Goal: Information Seeking & Learning: Learn about a topic

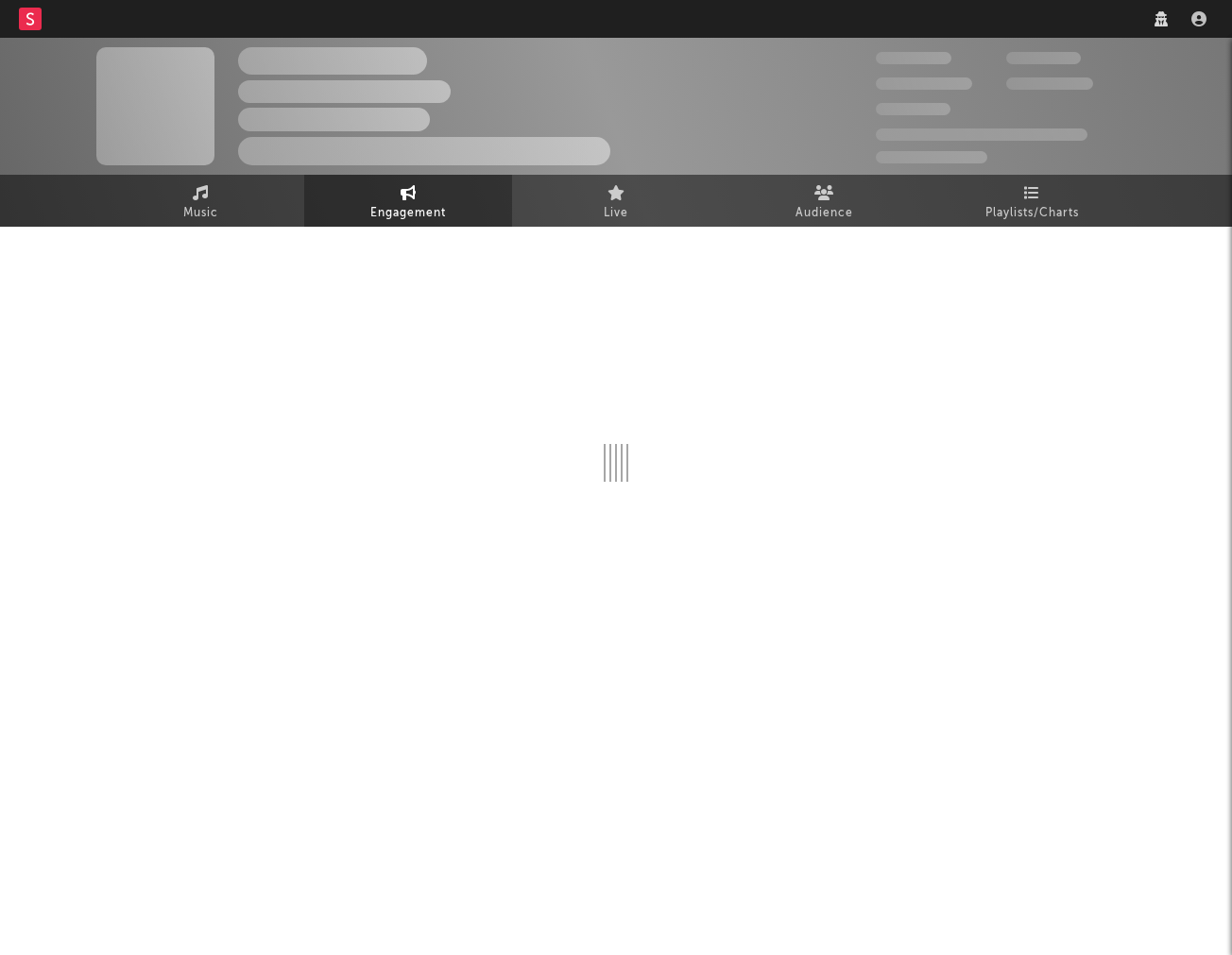
select select "1w"
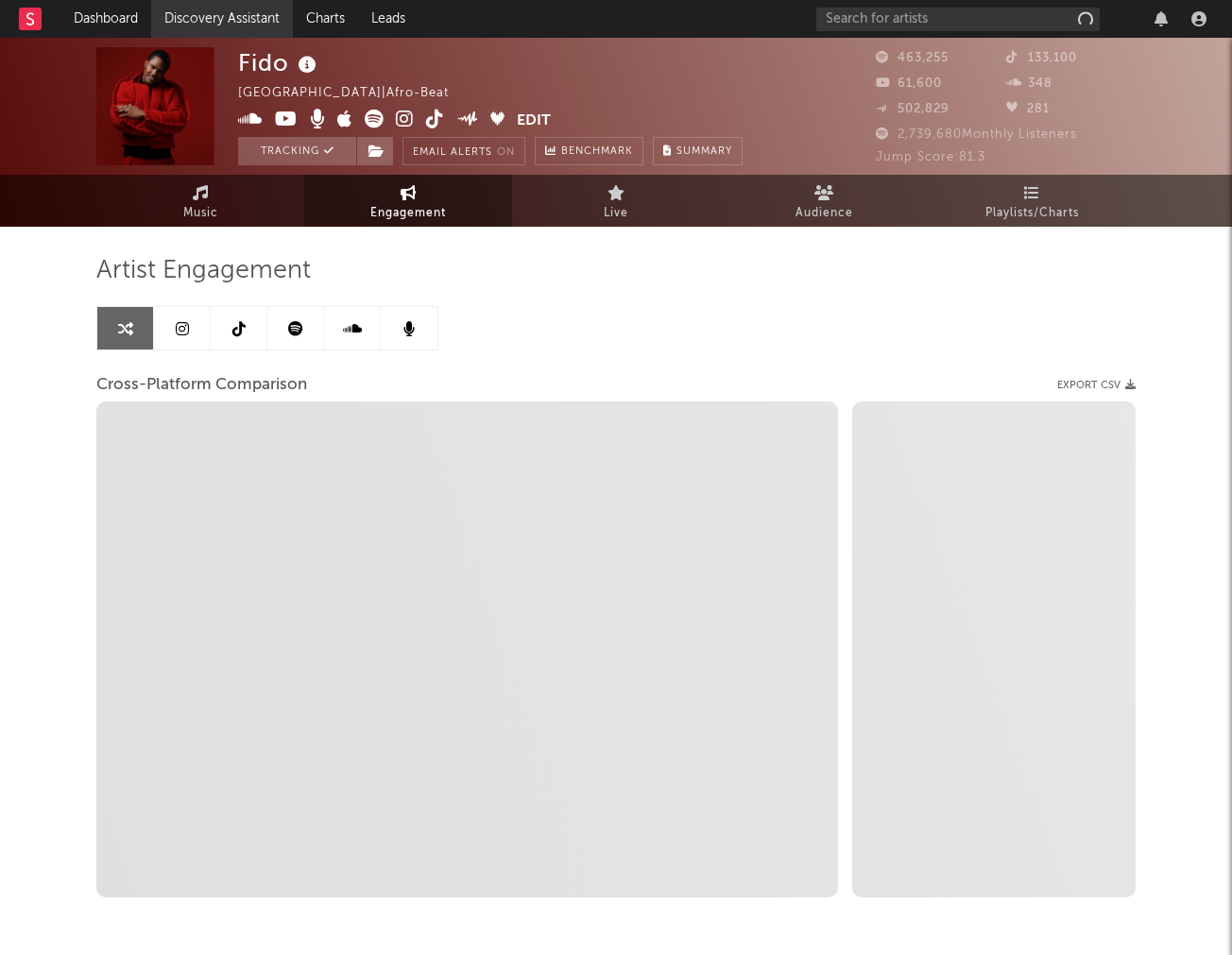
click at [253, 17] on link "Discovery Assistant" at bounding box center [221, 19] width 141 height 38
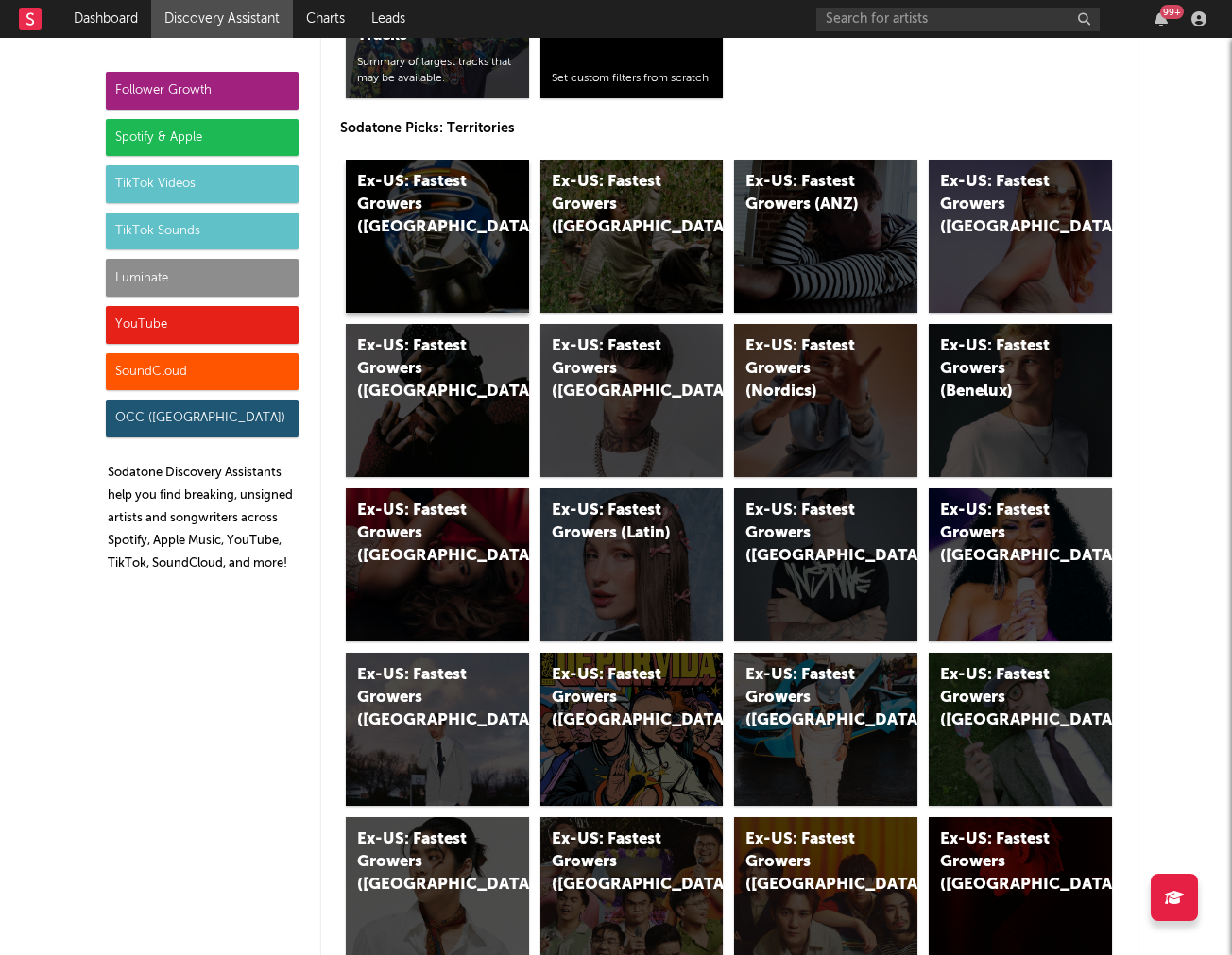
scroll to position [9651, 0]
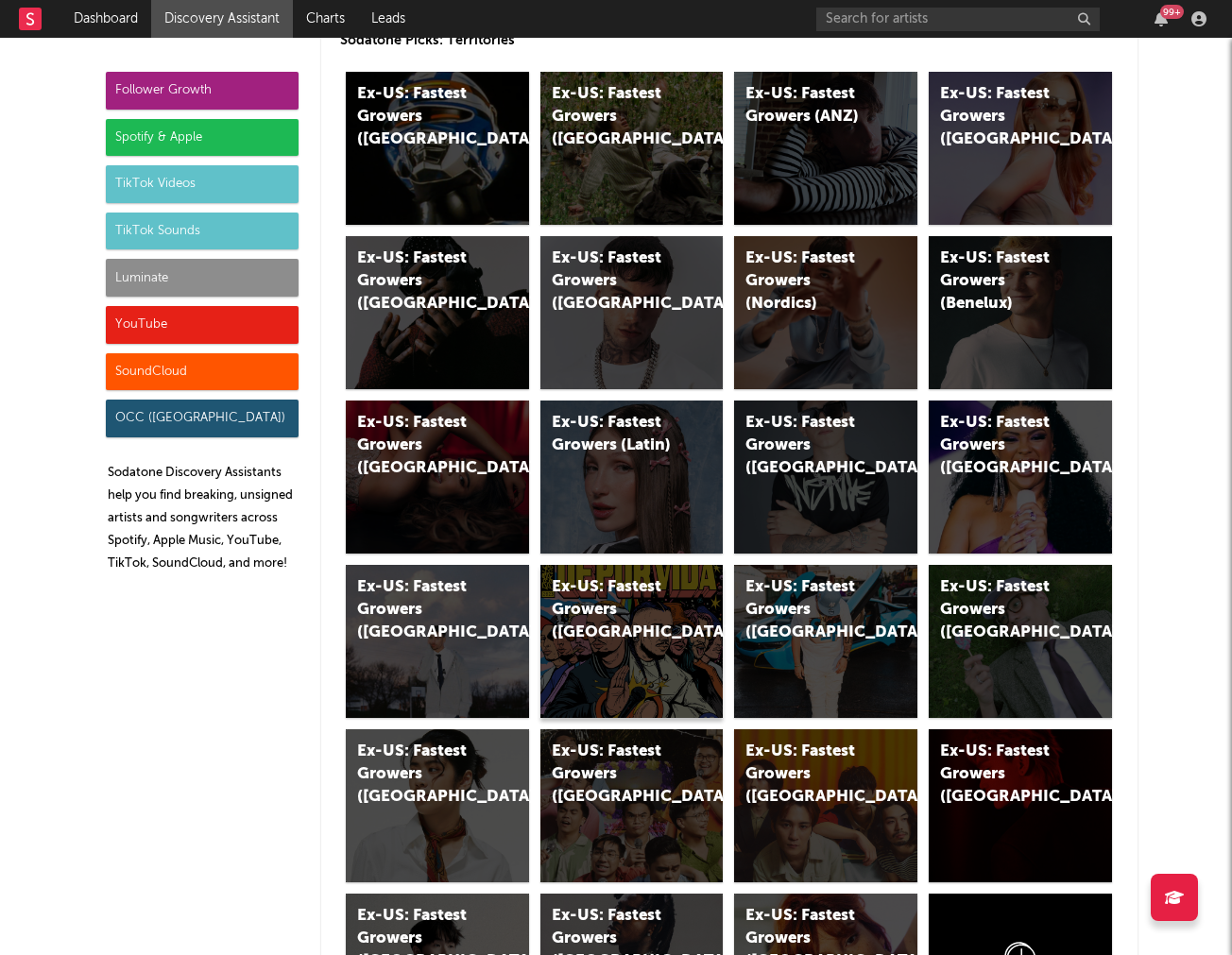
click at [573, 591] on div "Ex-US: Fastest Growers ([GEOGRAPHIC_DATA])" at bounding box center [616, 611] width 129 height 68
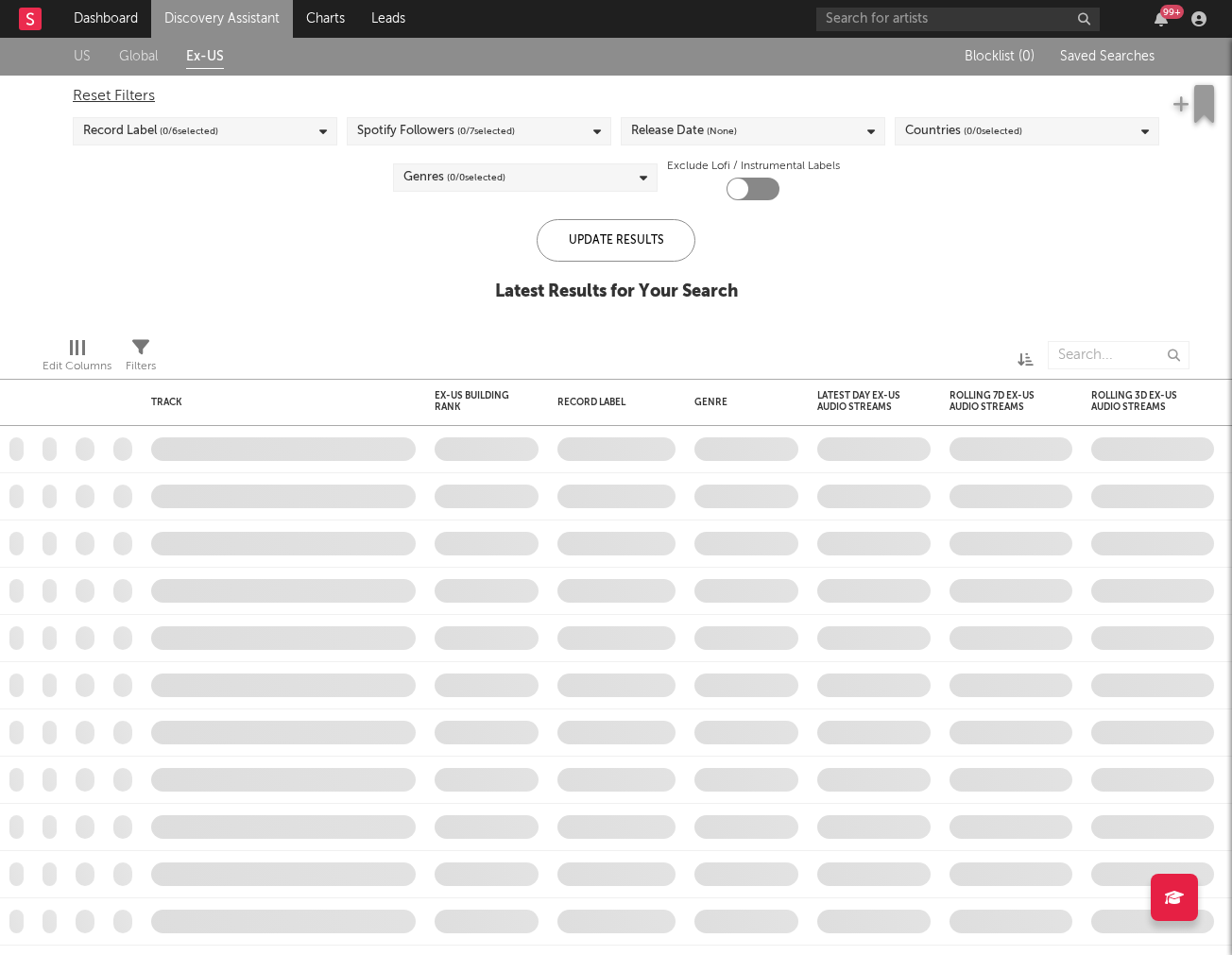
checkbox input "true"
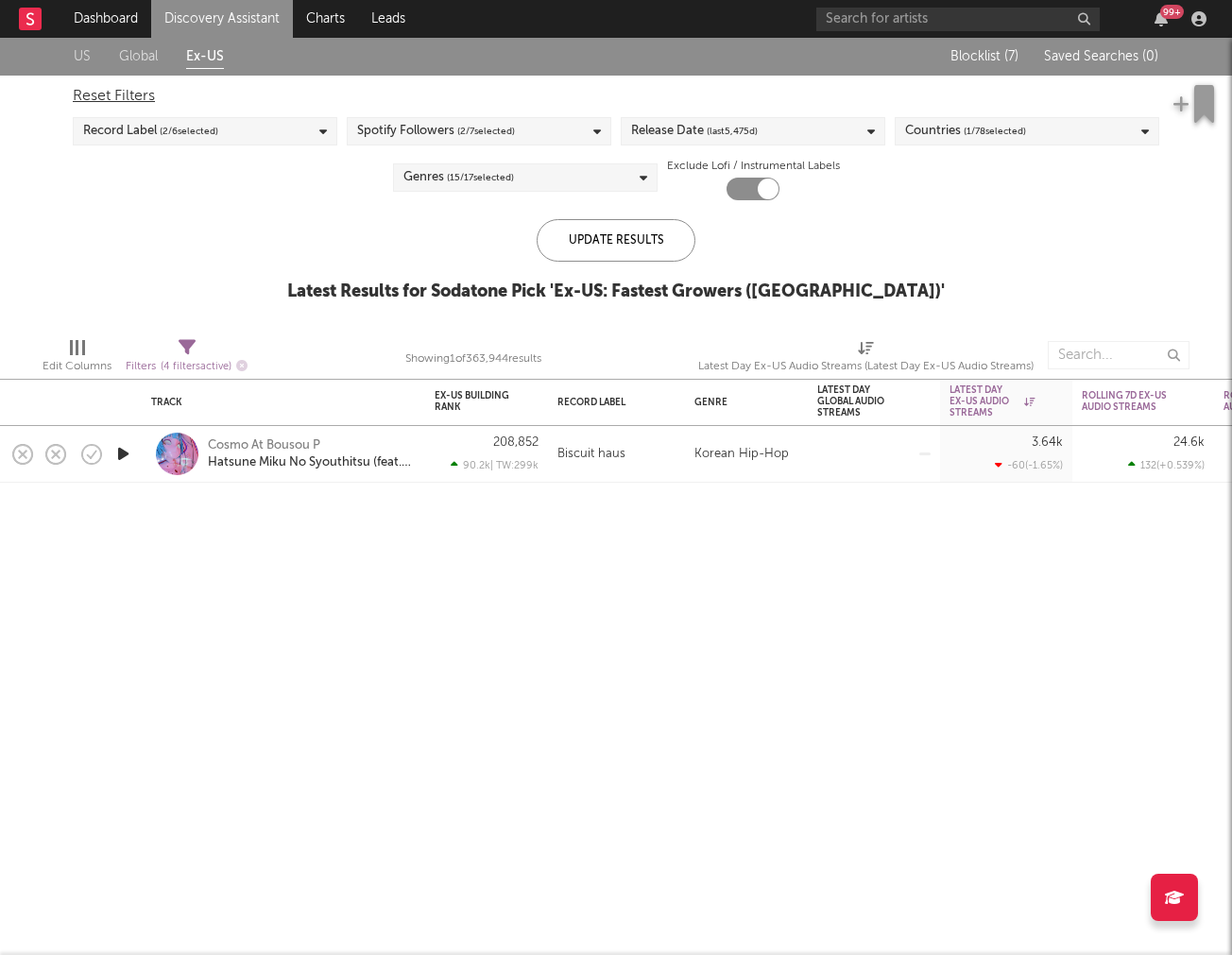
click at [179, 16] on link "Discovery Assistant" at bounding box center [221, 19] width 141 height 38
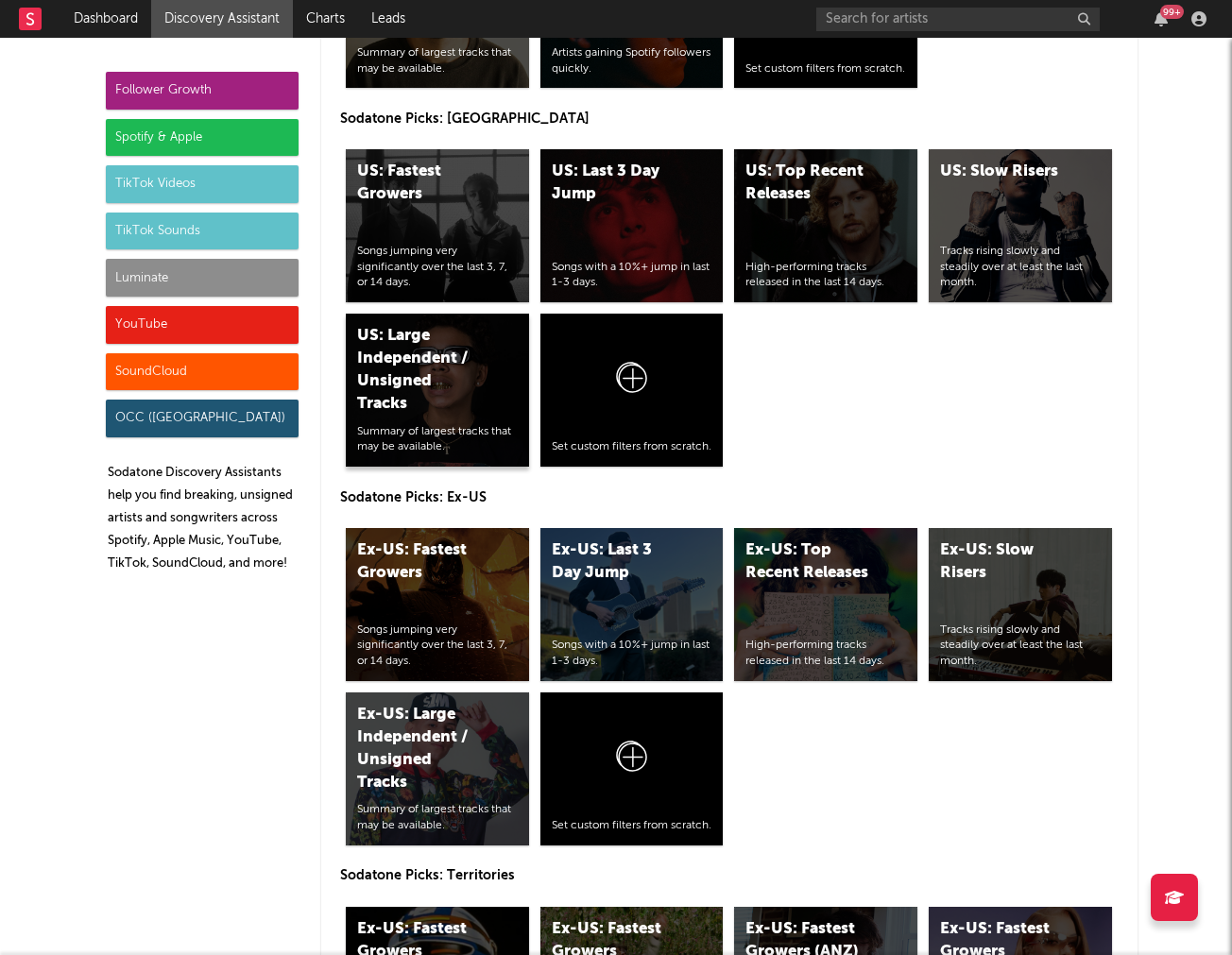
scroll to position [8828, 0]
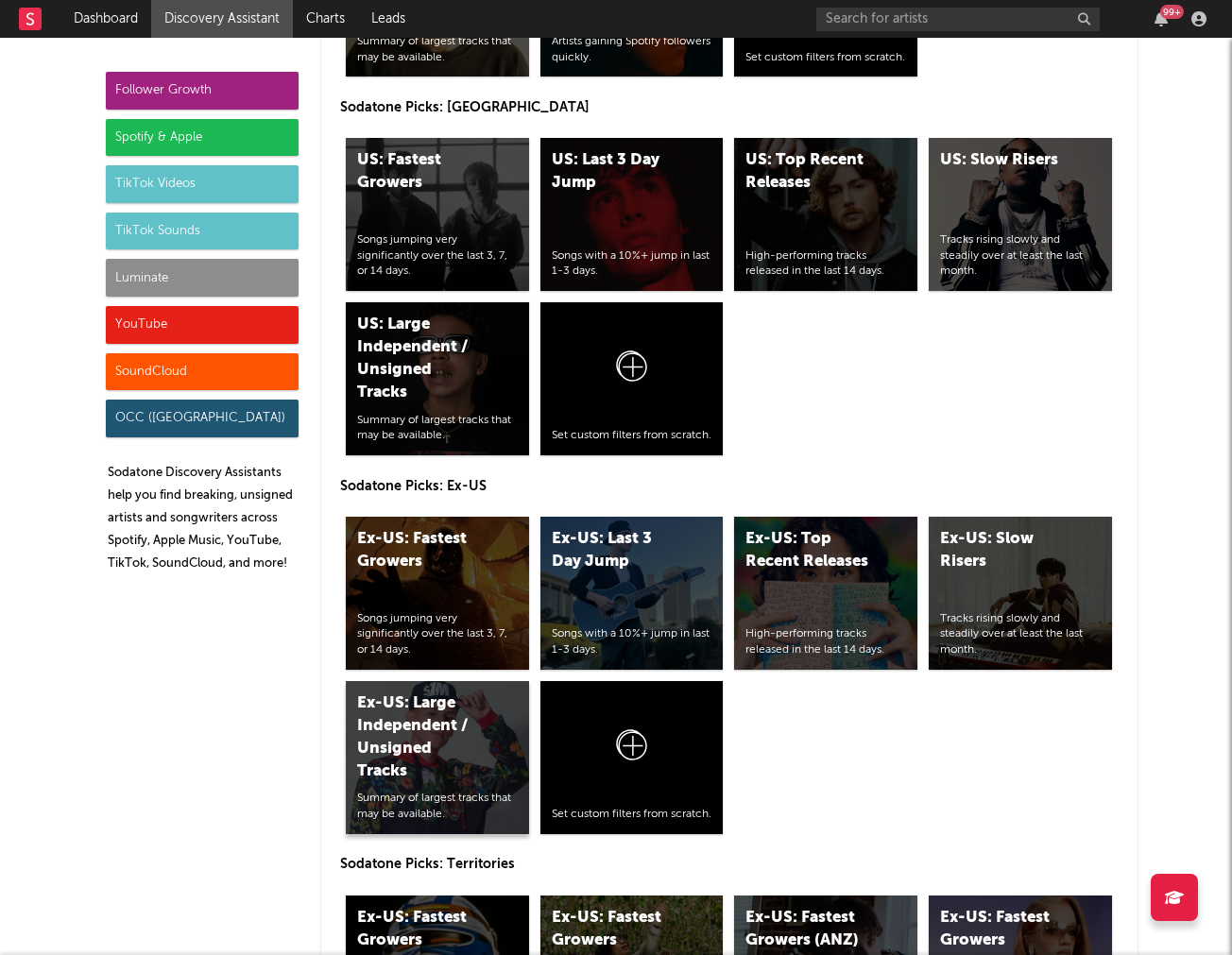
click at [425, 719] on div "Ex-US: Large Independent / Unsigned Tracks" at bounding box center [422, 738] width 129 height 91
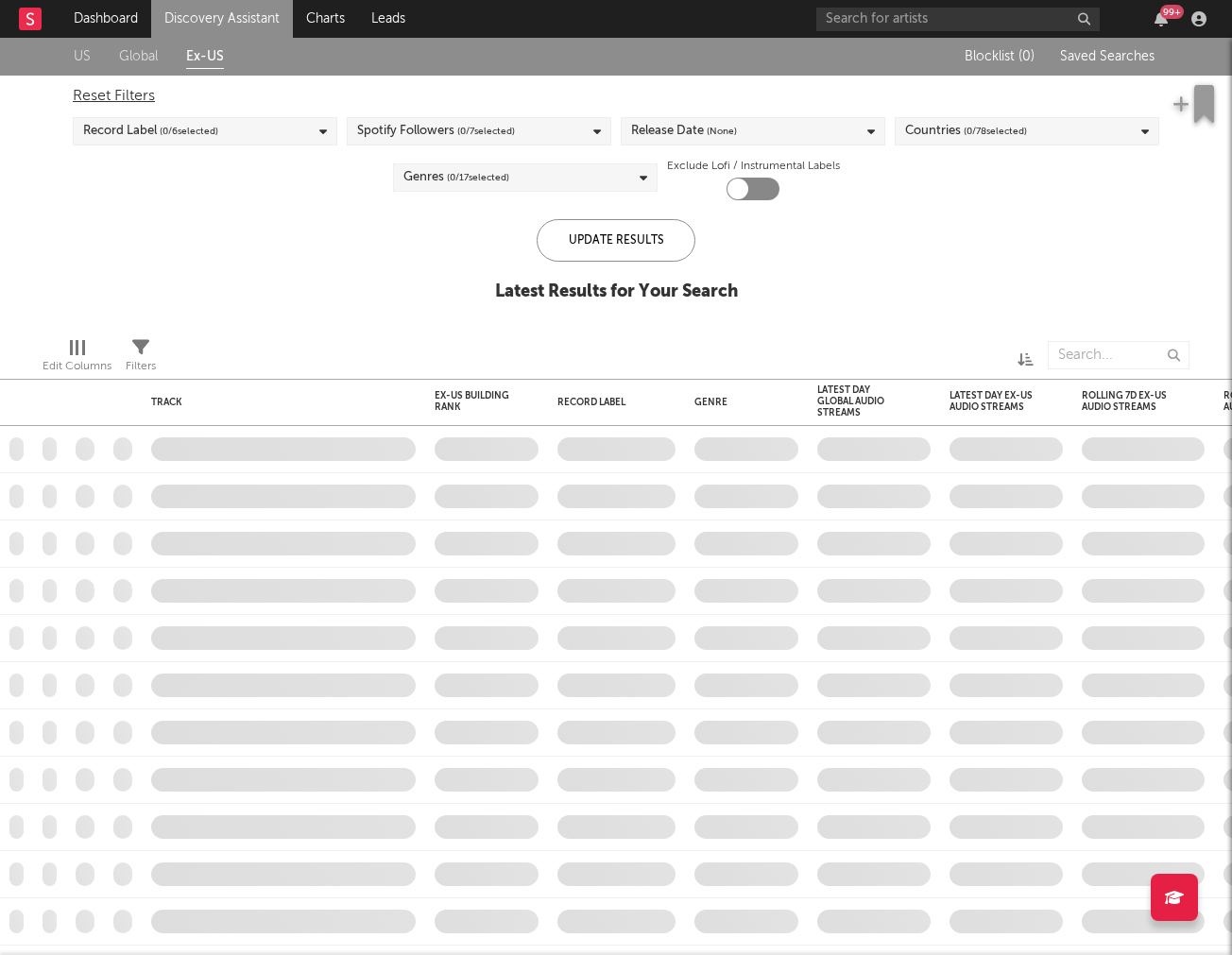
checkbox input "true"
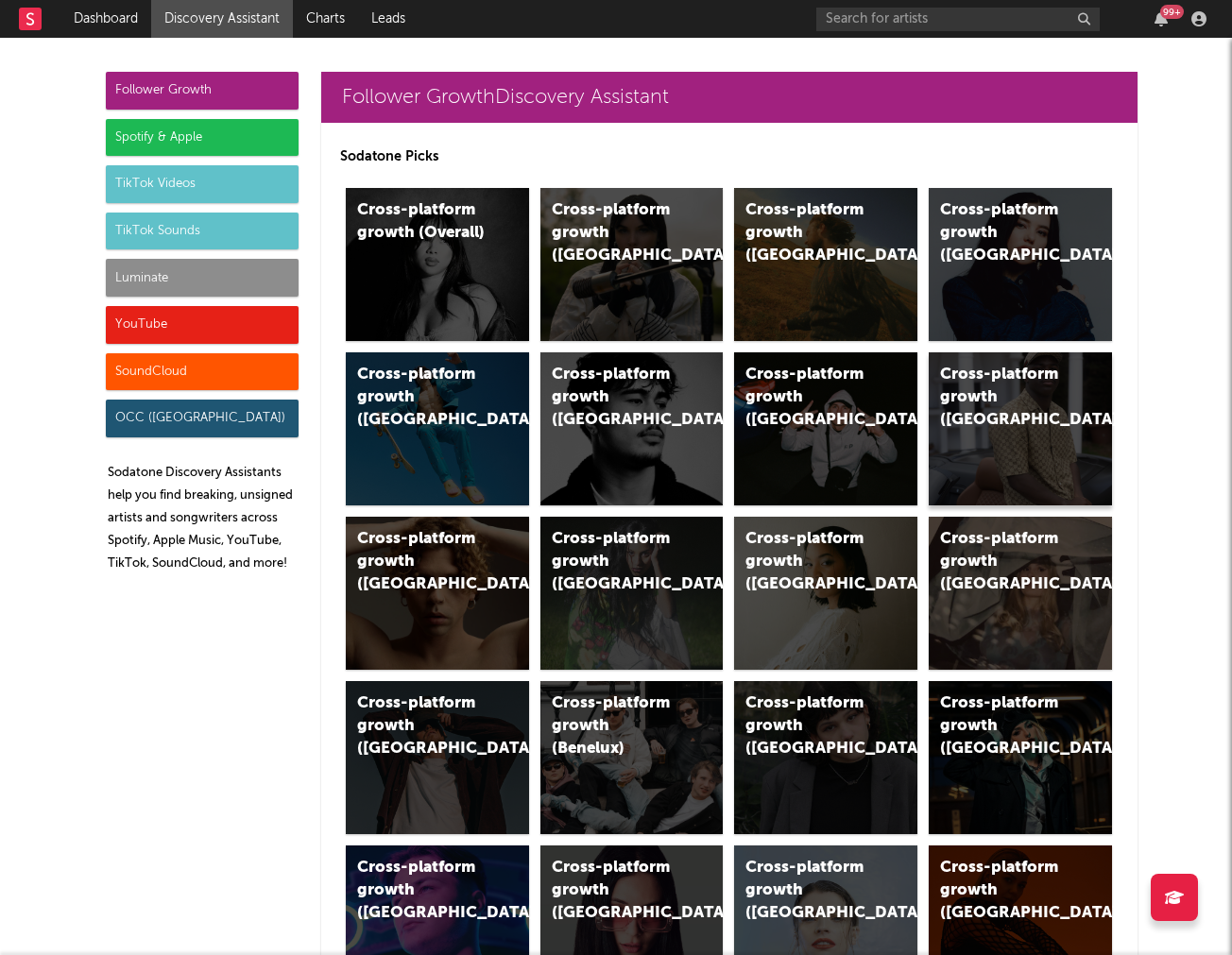
click at [1062, 399] on div "Cross-platform growth ([GEOGRAPHIC_DATA])" at bounding box center [1005, 398] width 129 height 68
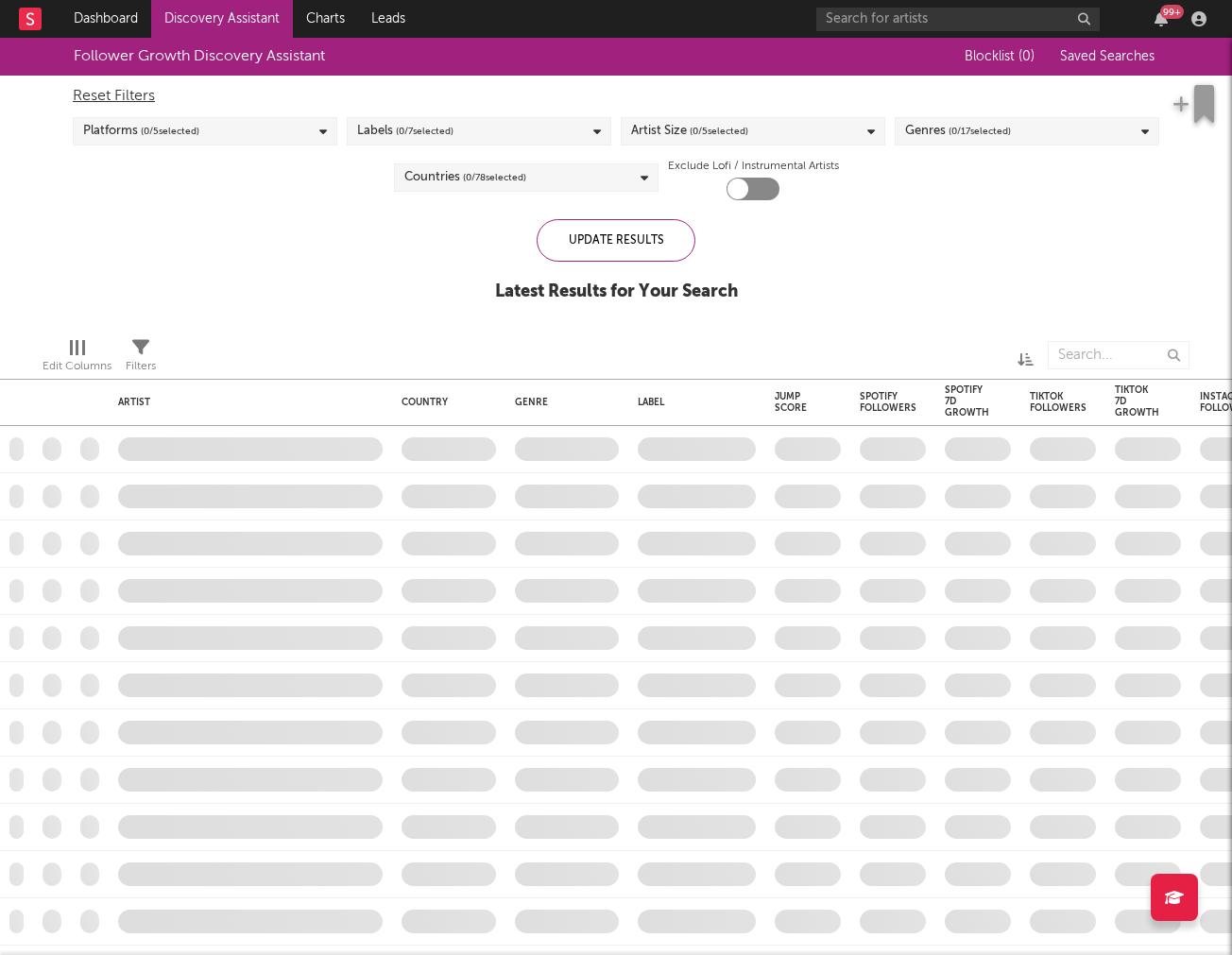
checkbox input "true"
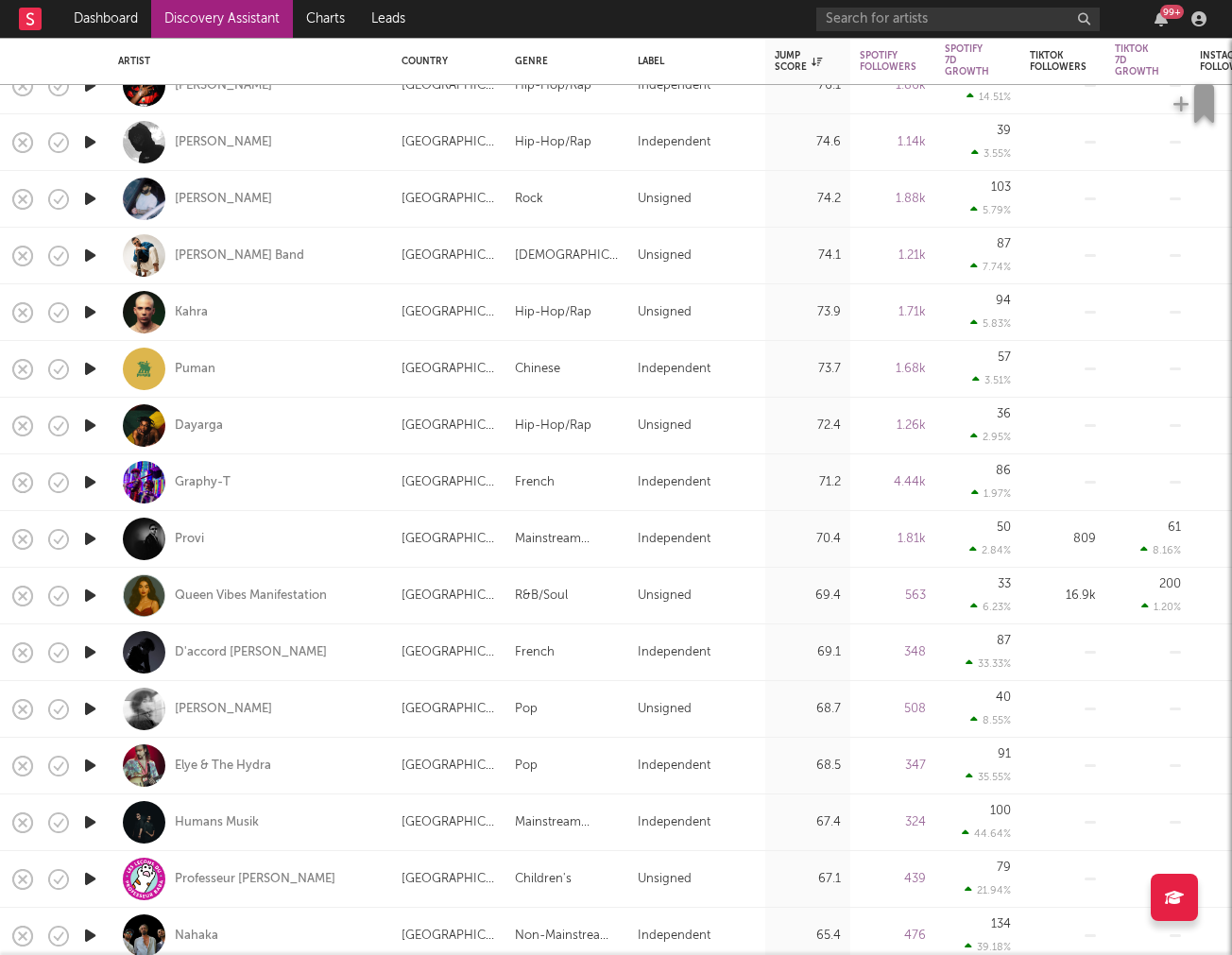
click at [175, 27] on link "Discovery Assistant" at bounding box center [221, 19] width 141 height 38
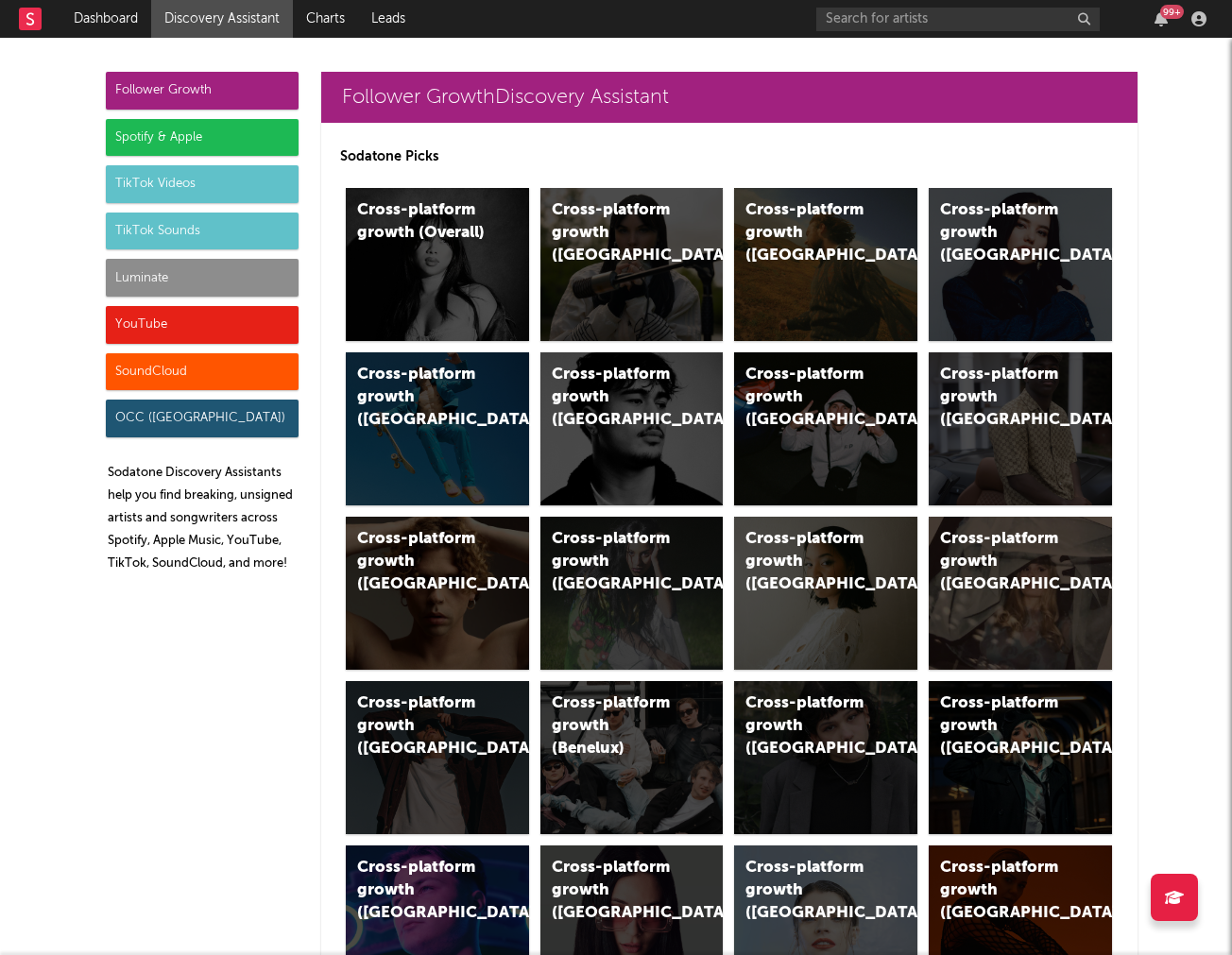
click at [220, 228] on div "TikTok Sounds" at bounding box center [203, 231] width 193 height 38
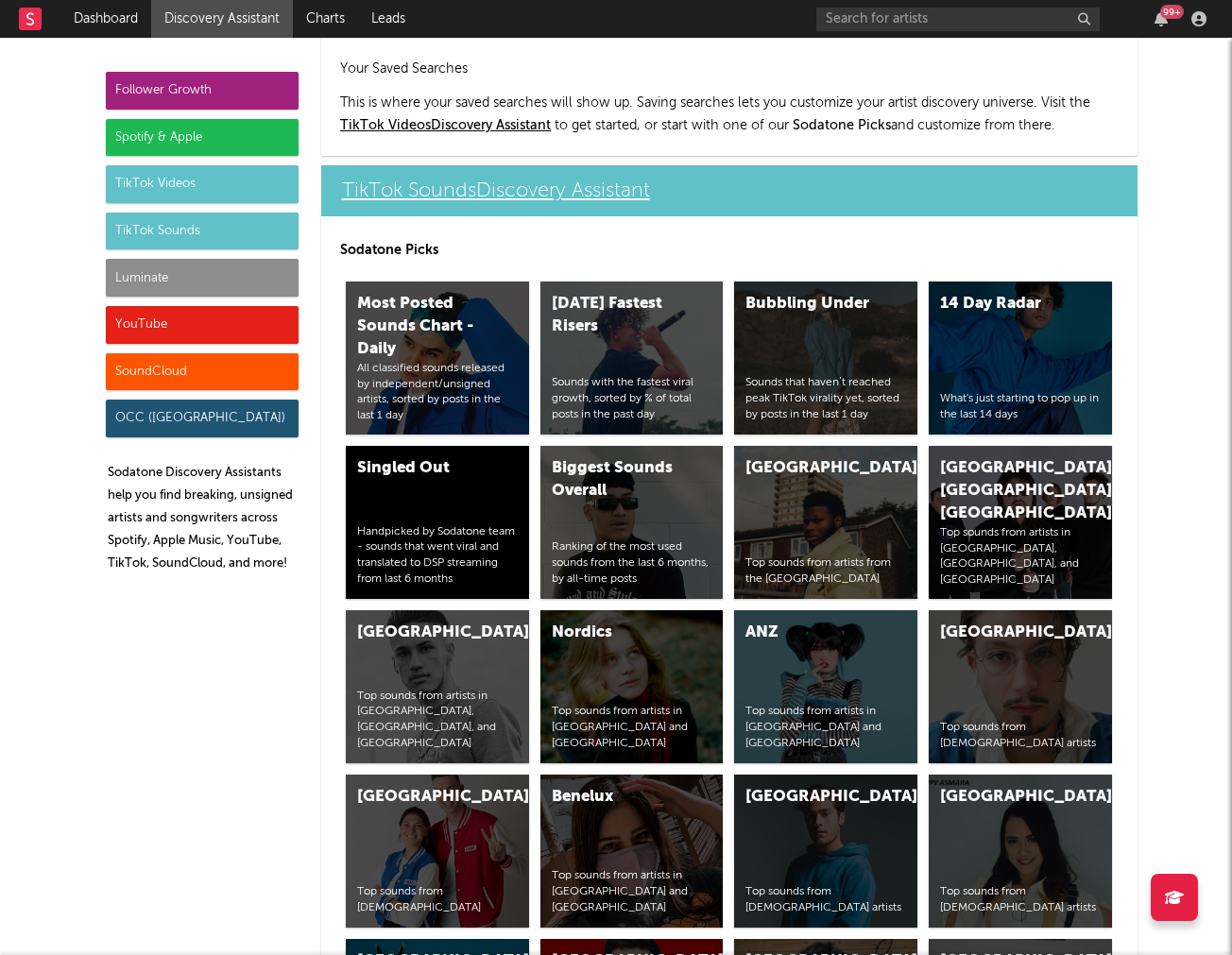
scroll to position [6503, 0]
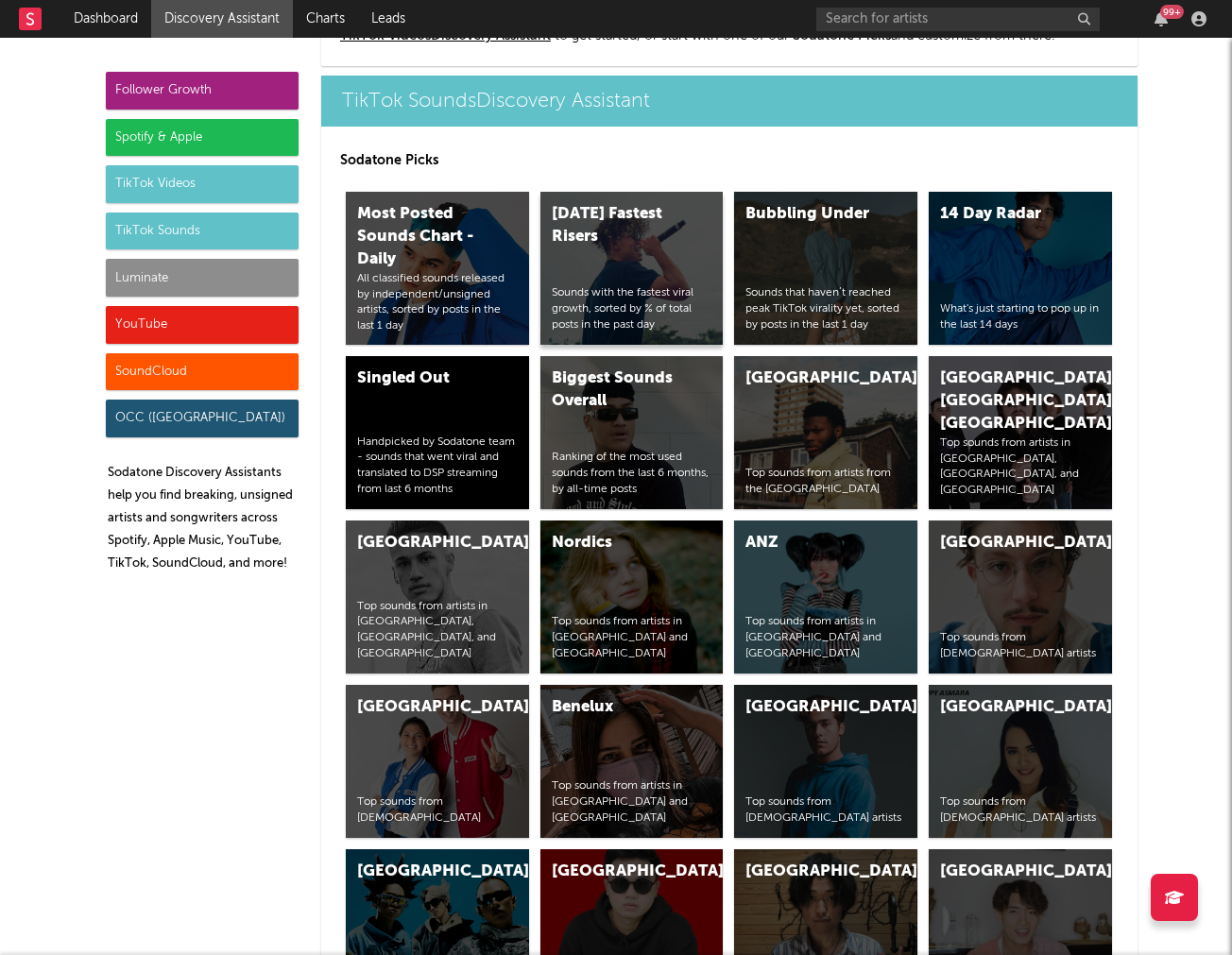
click at [652, 224] on div "[DATE] Fastest Risers" at bounding box center [616, 225] width 129 height 46
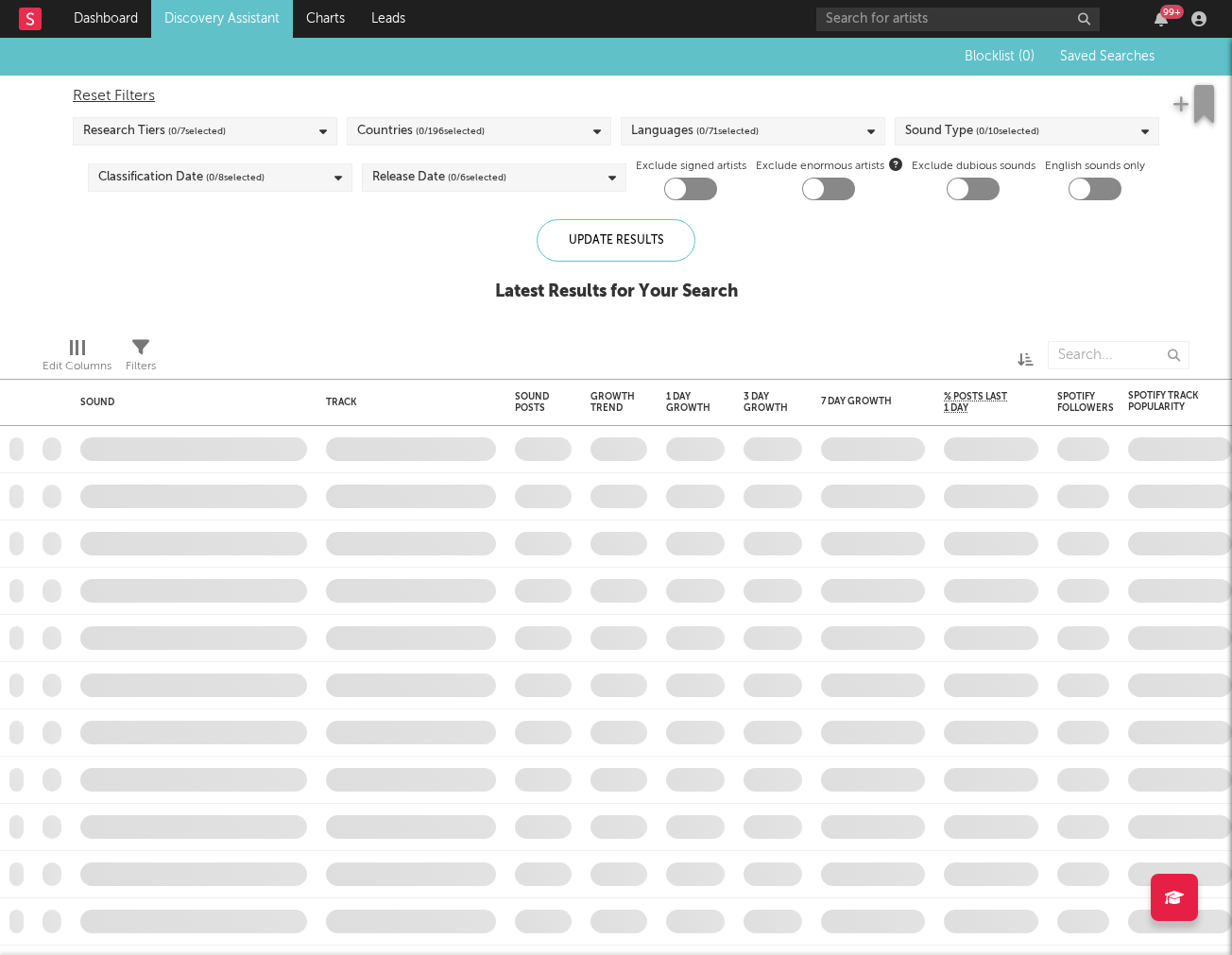
checkbox input "true"
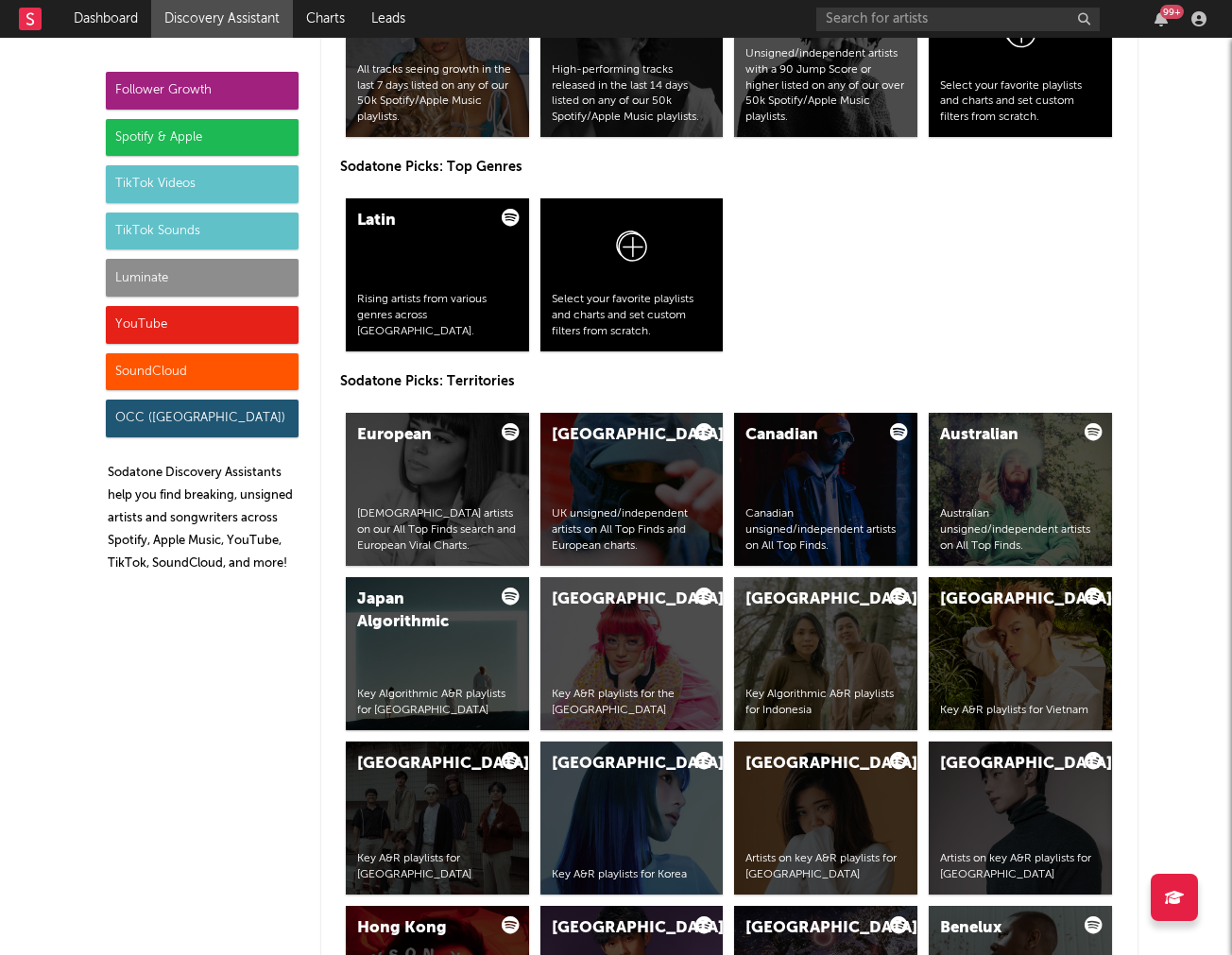
scroll to position [3102, 0]
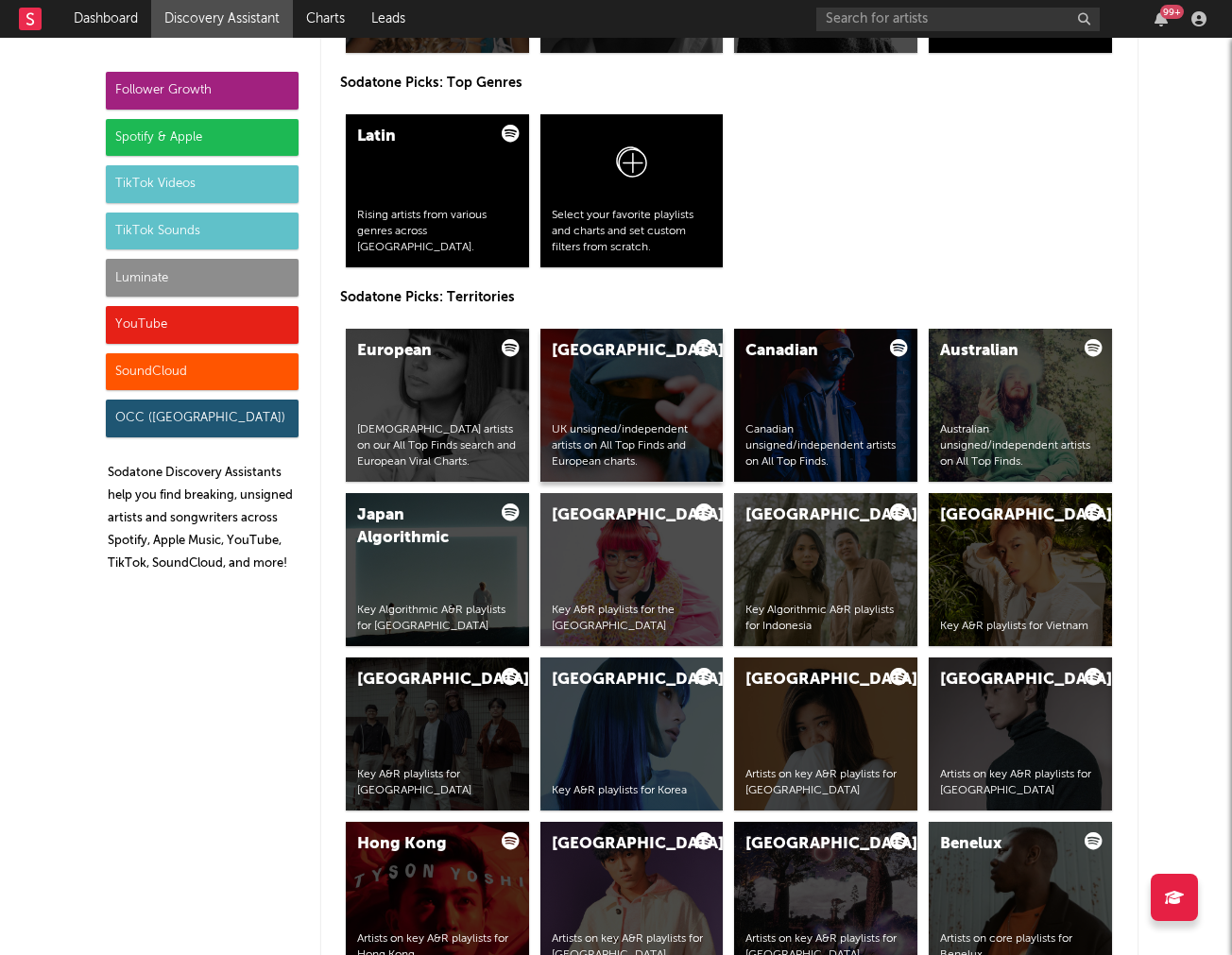
click at [637, 372] on div "United Kingdom UK unsigned/independent artists on All Top Finds and European ch…" at bounding box center [633, 404] width 183 height 153
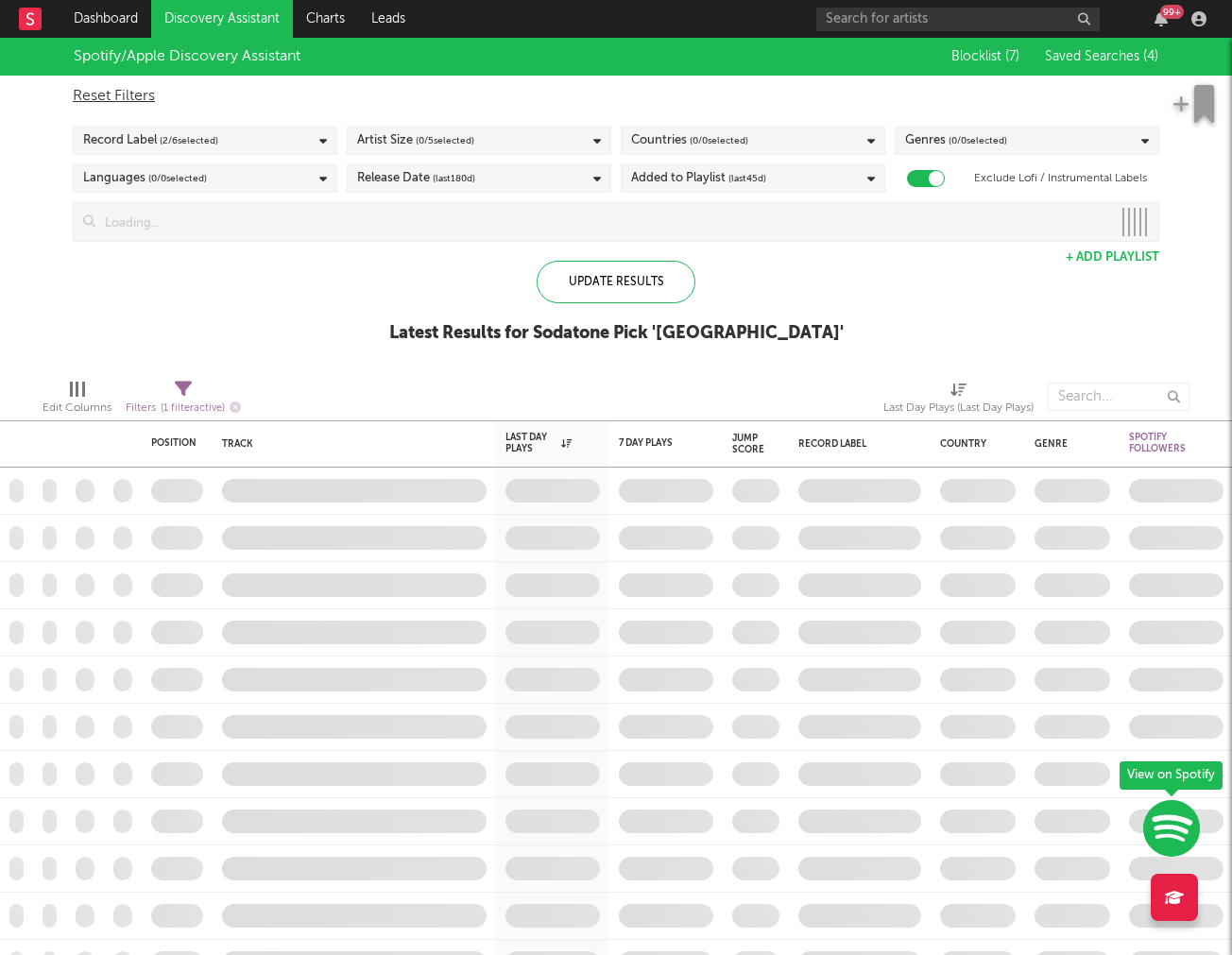
checkbox input "true"
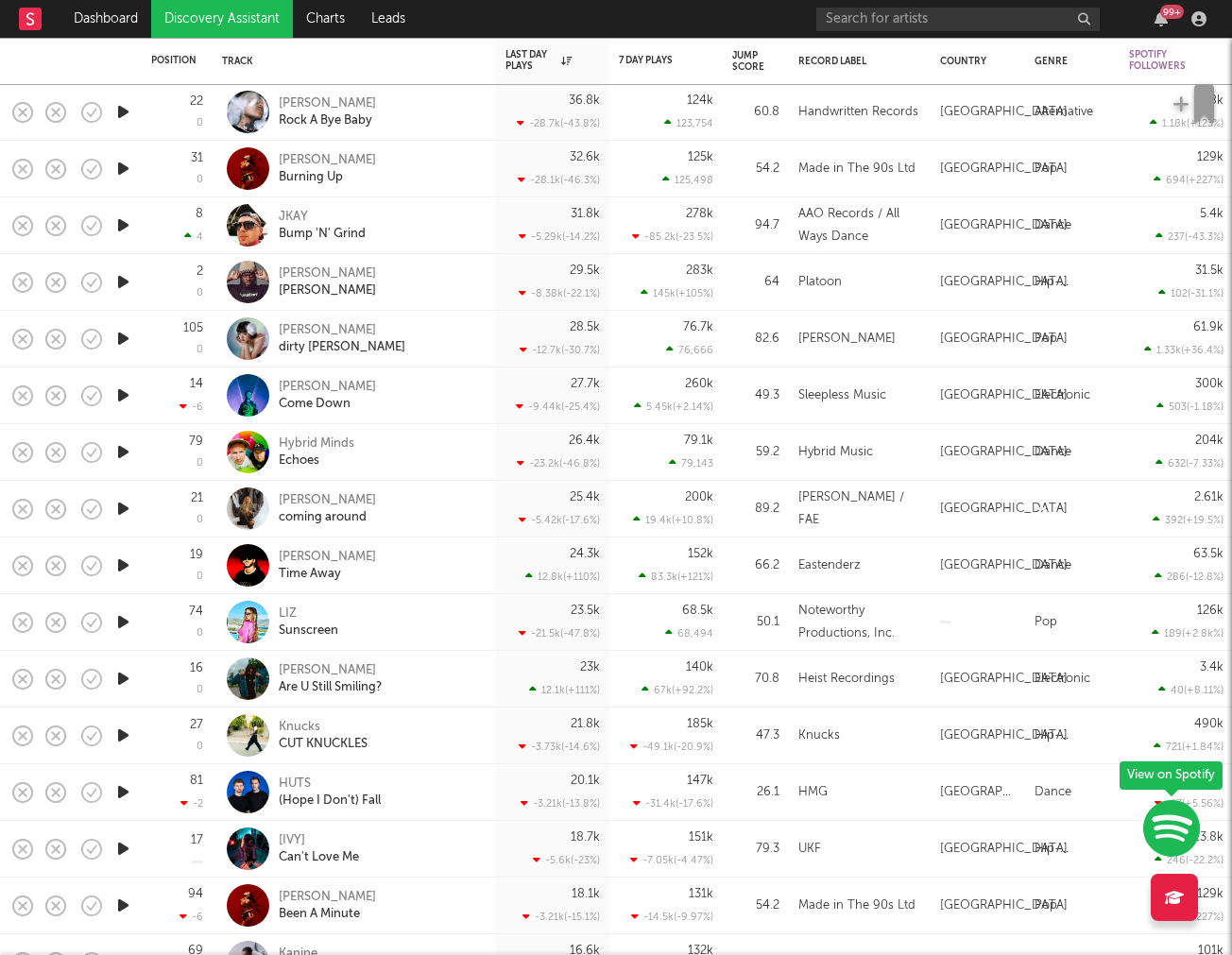
click at [121, 566] on icon "button" at bounding box center [123, 565] width 19 height 23
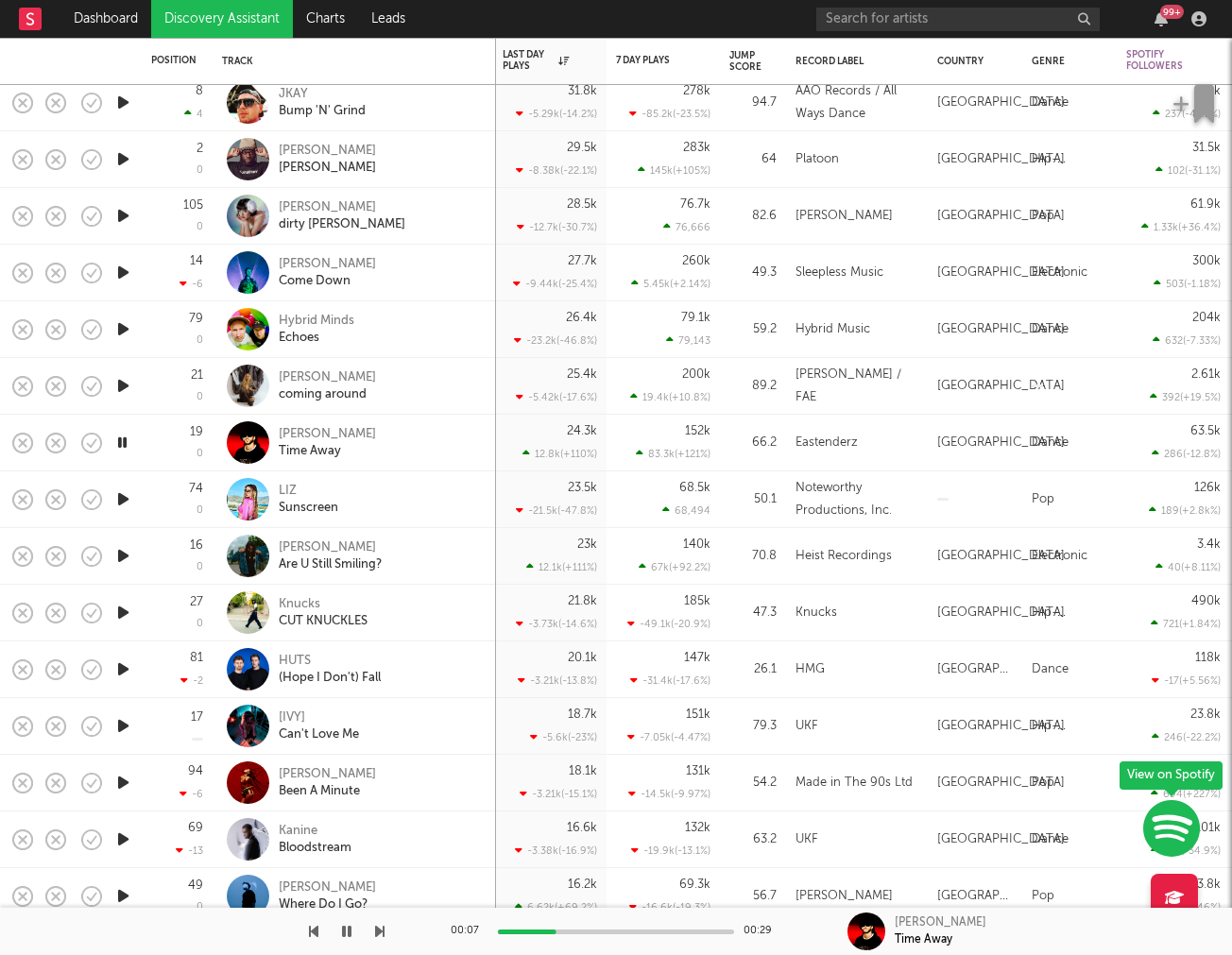
click at [186, 463] on div "19 0" at bounding box center [176, 442] width 52 height 56
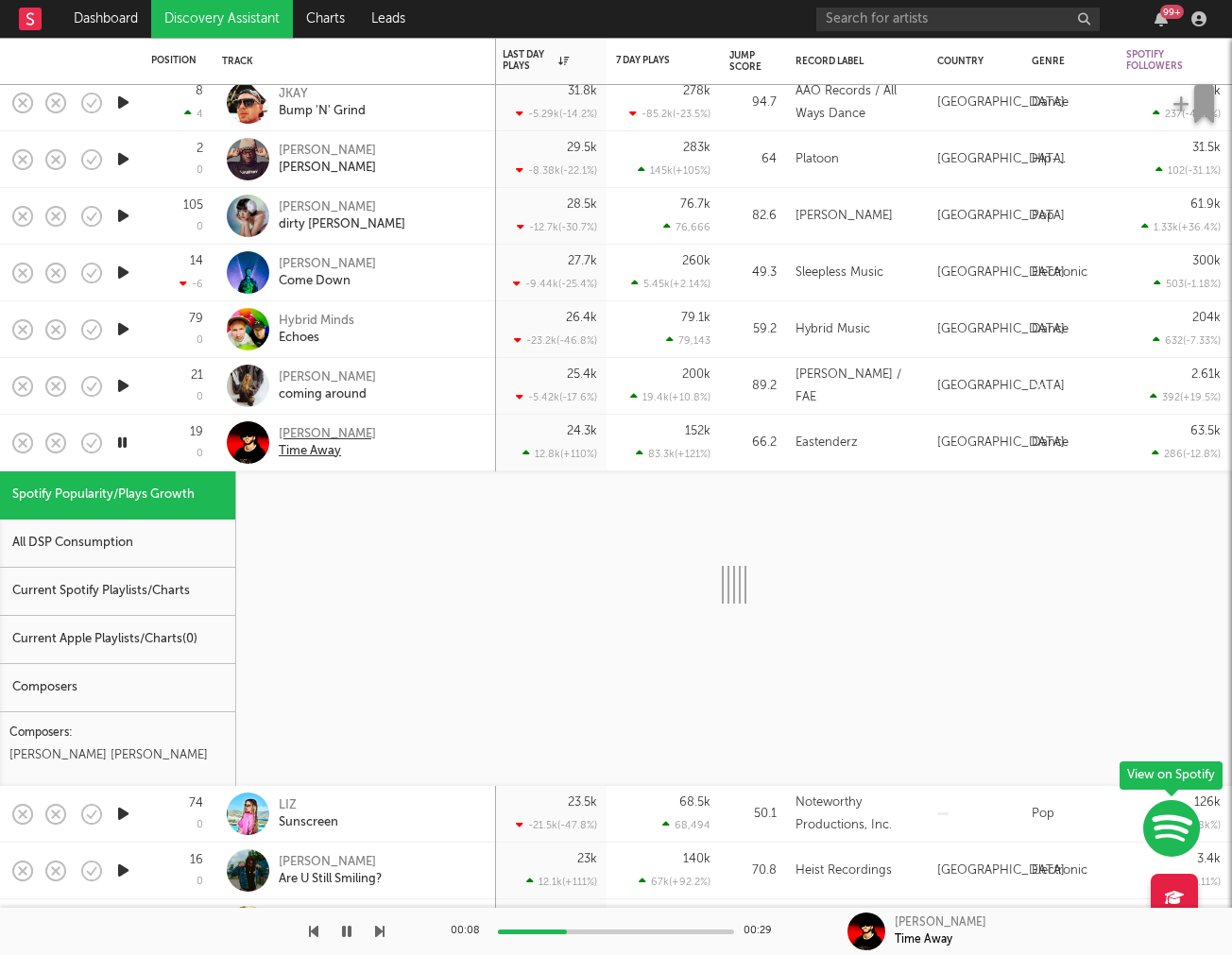
select select "1w"
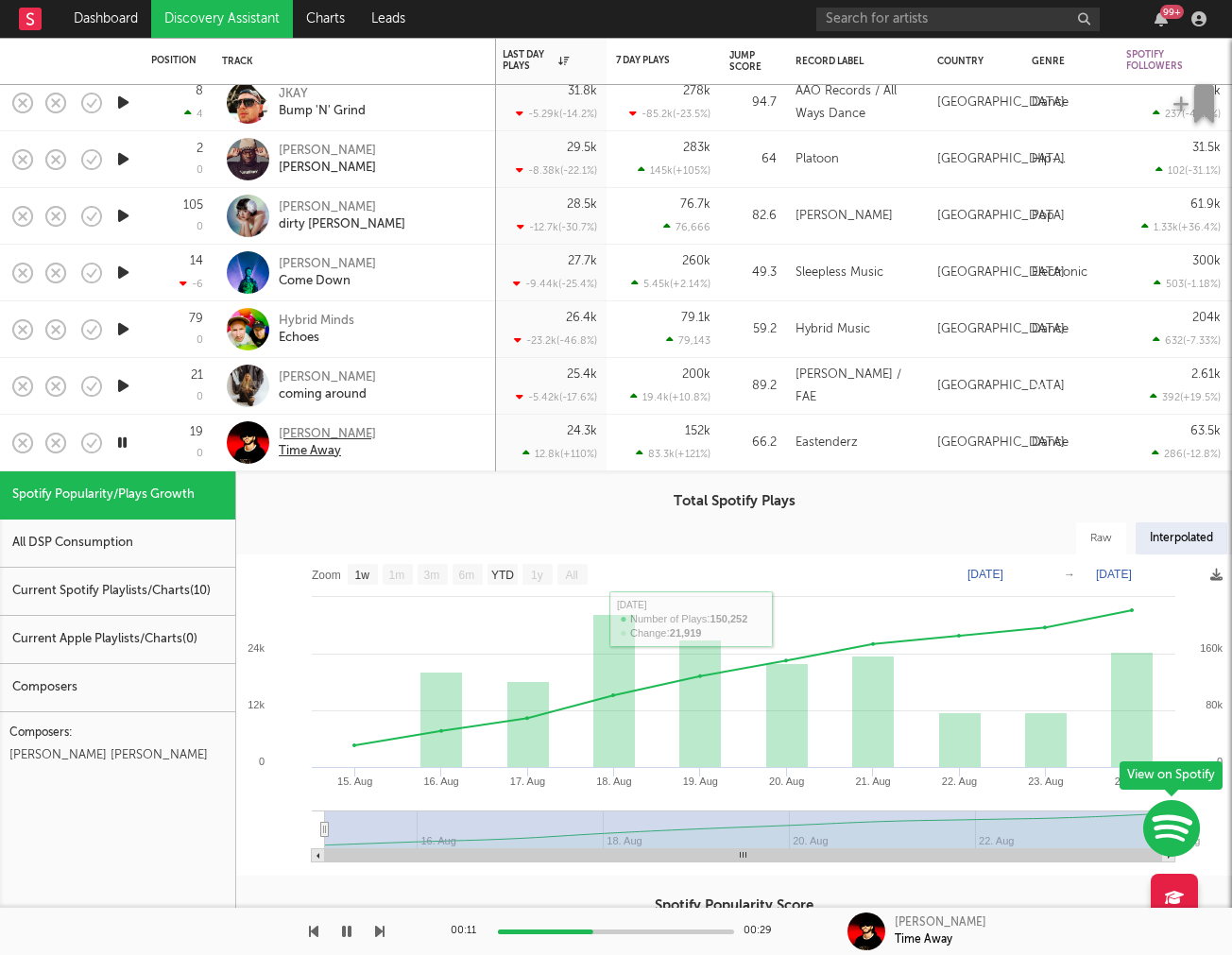
click at [293, 433] on div "SOSA" at bounding box center [327, 434] width 97 height 17
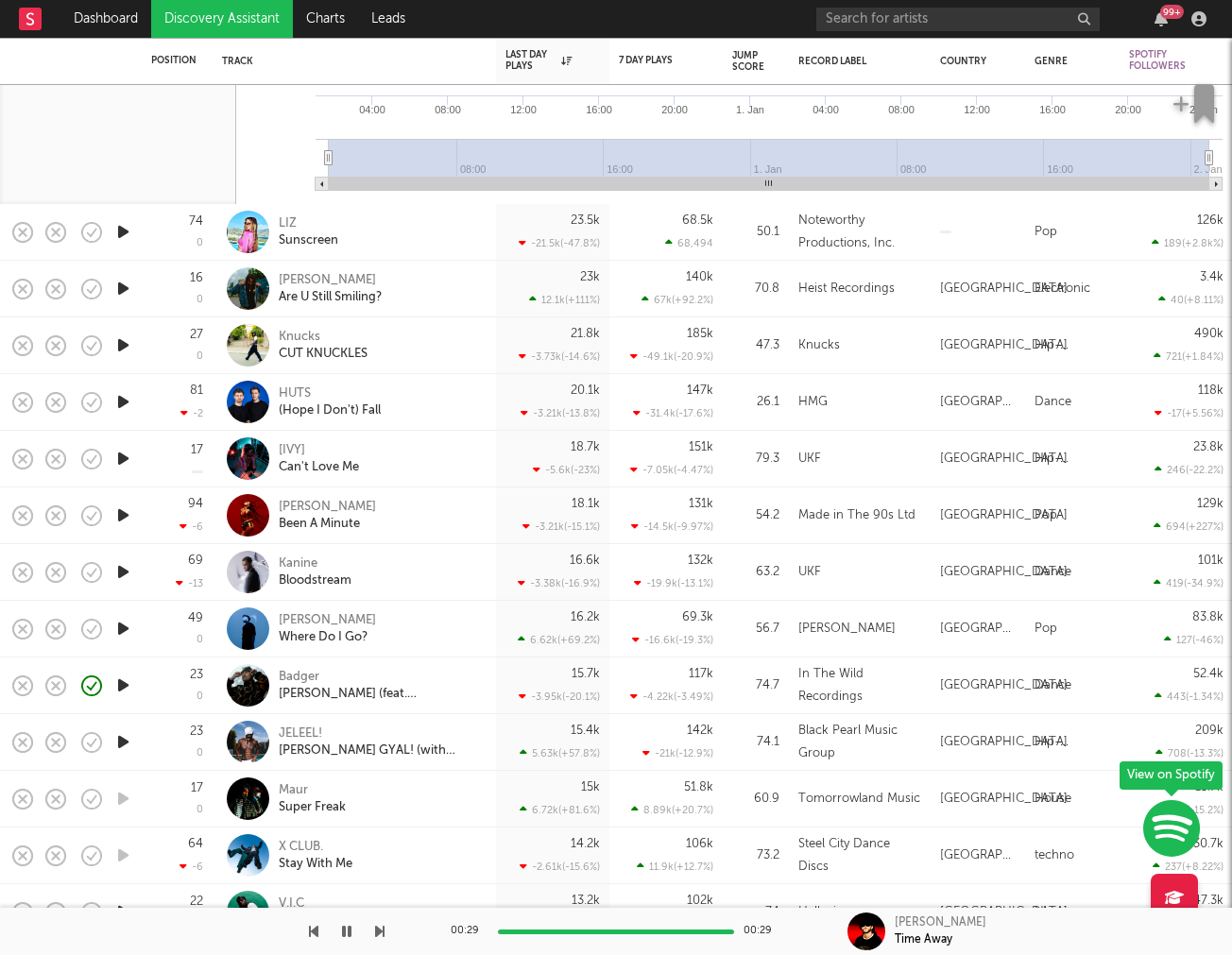
click at [533, 689] on div "15.7k -3.95k ( -20.1 % )" at bounding box center [553, 685] width 95 height 56
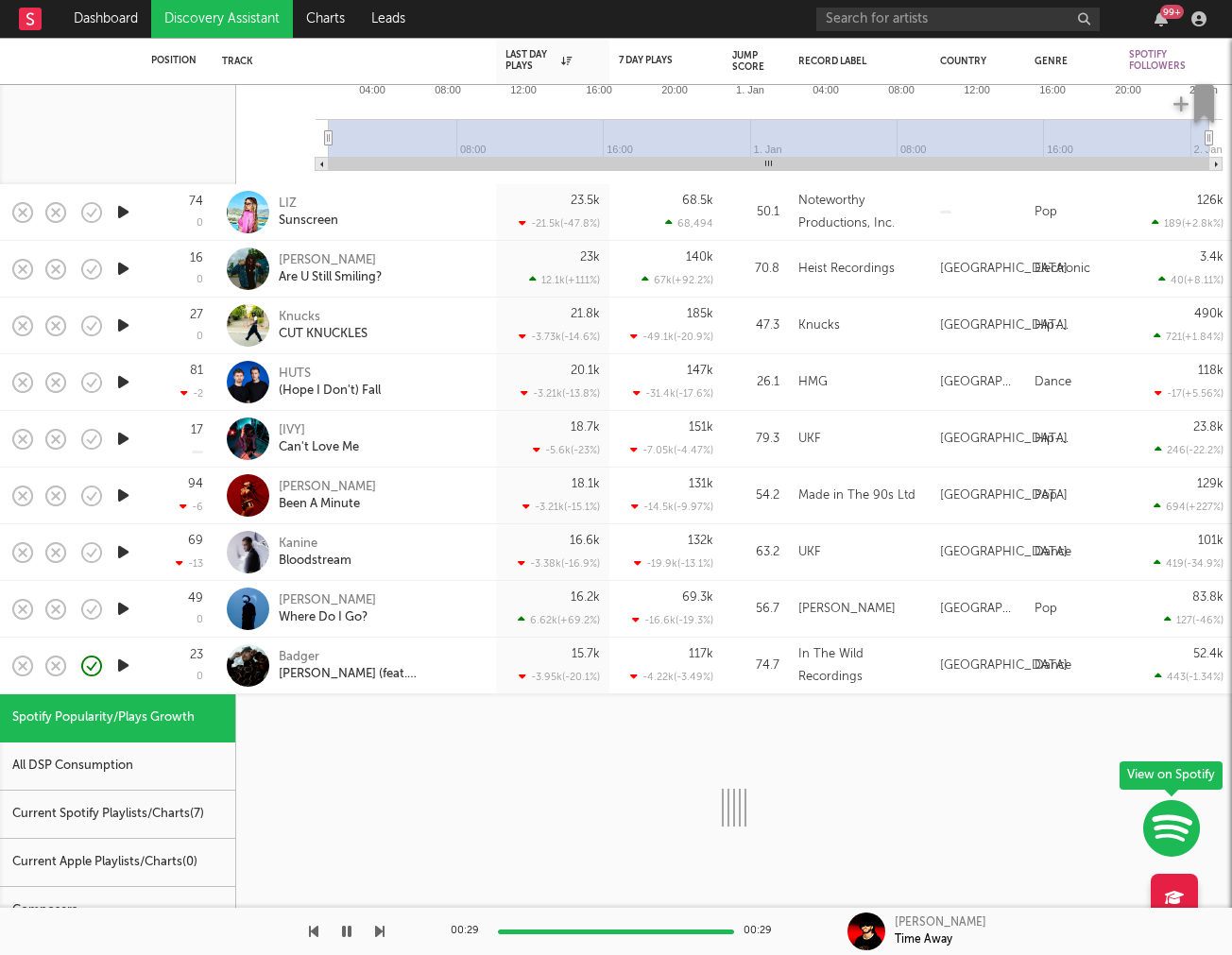
select select "1w"
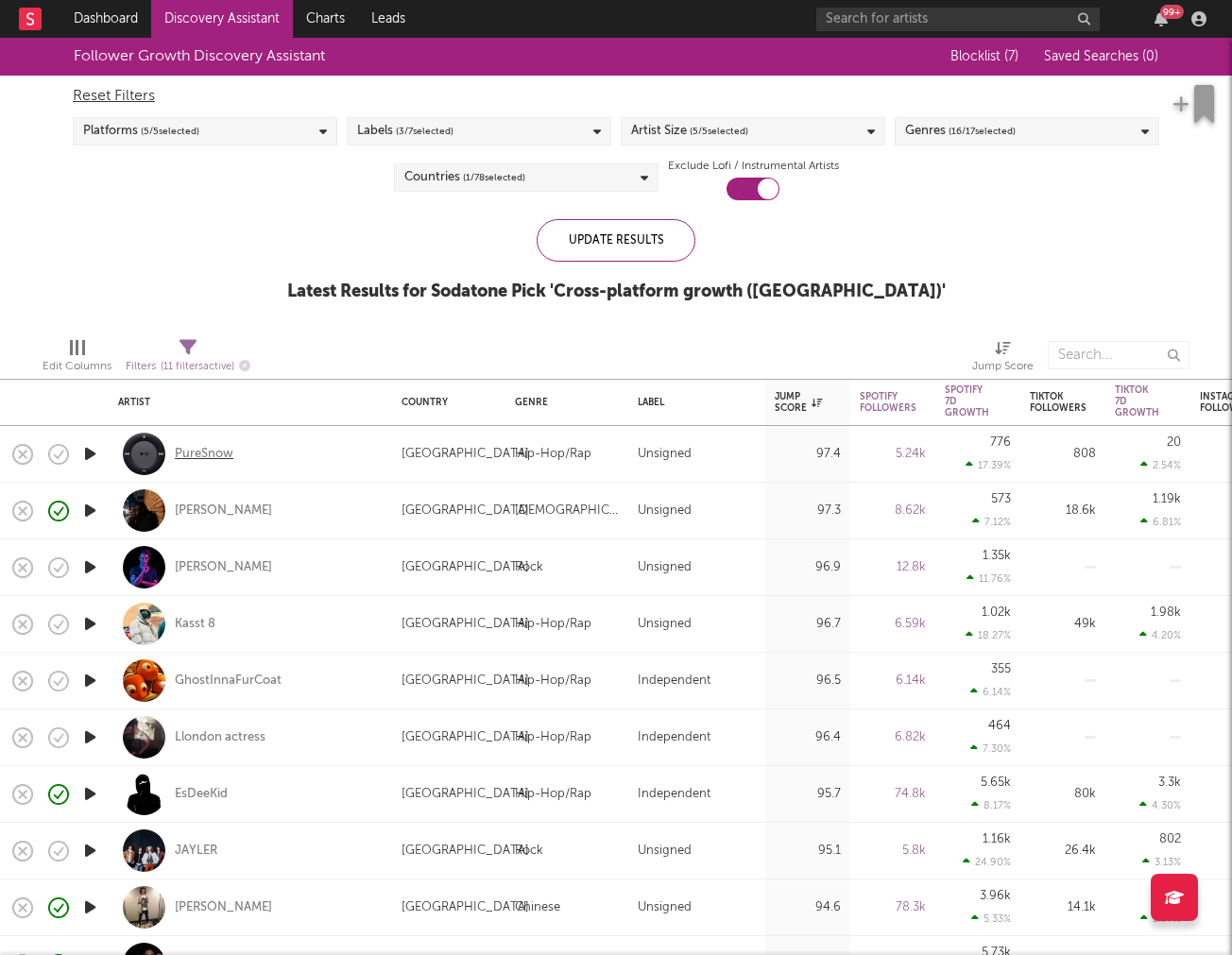
click at [203, 453] on div "PureSnow" at bounding box center [204, 454] width 58 height 17
click at [184, 619] on div "Kasst 8" at bounding box center [195, 624] width 41 height 17
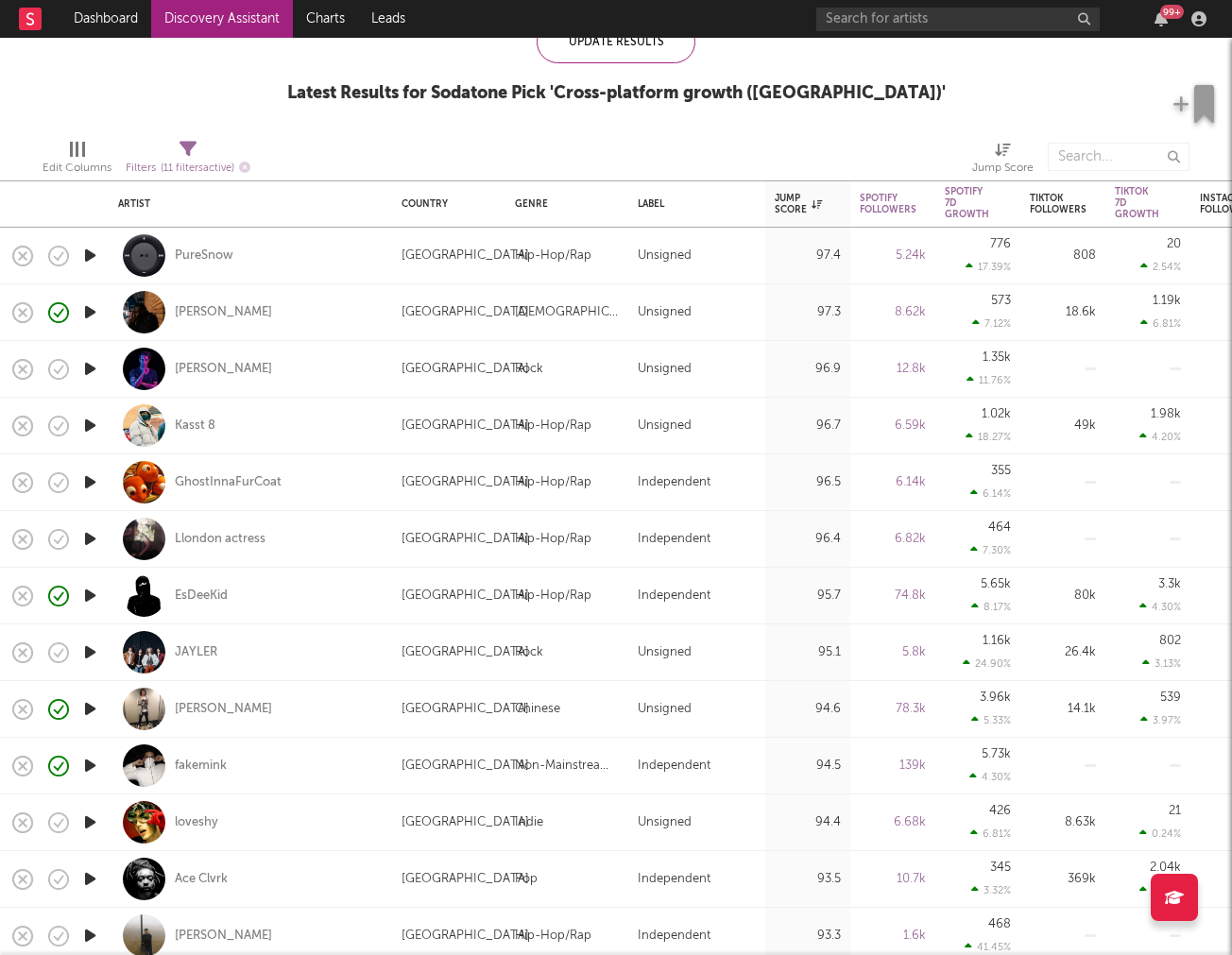
click at [286, 665] on div "JAYLER" at bounding box center [250, 652] width 265 height 56
select select "1w"
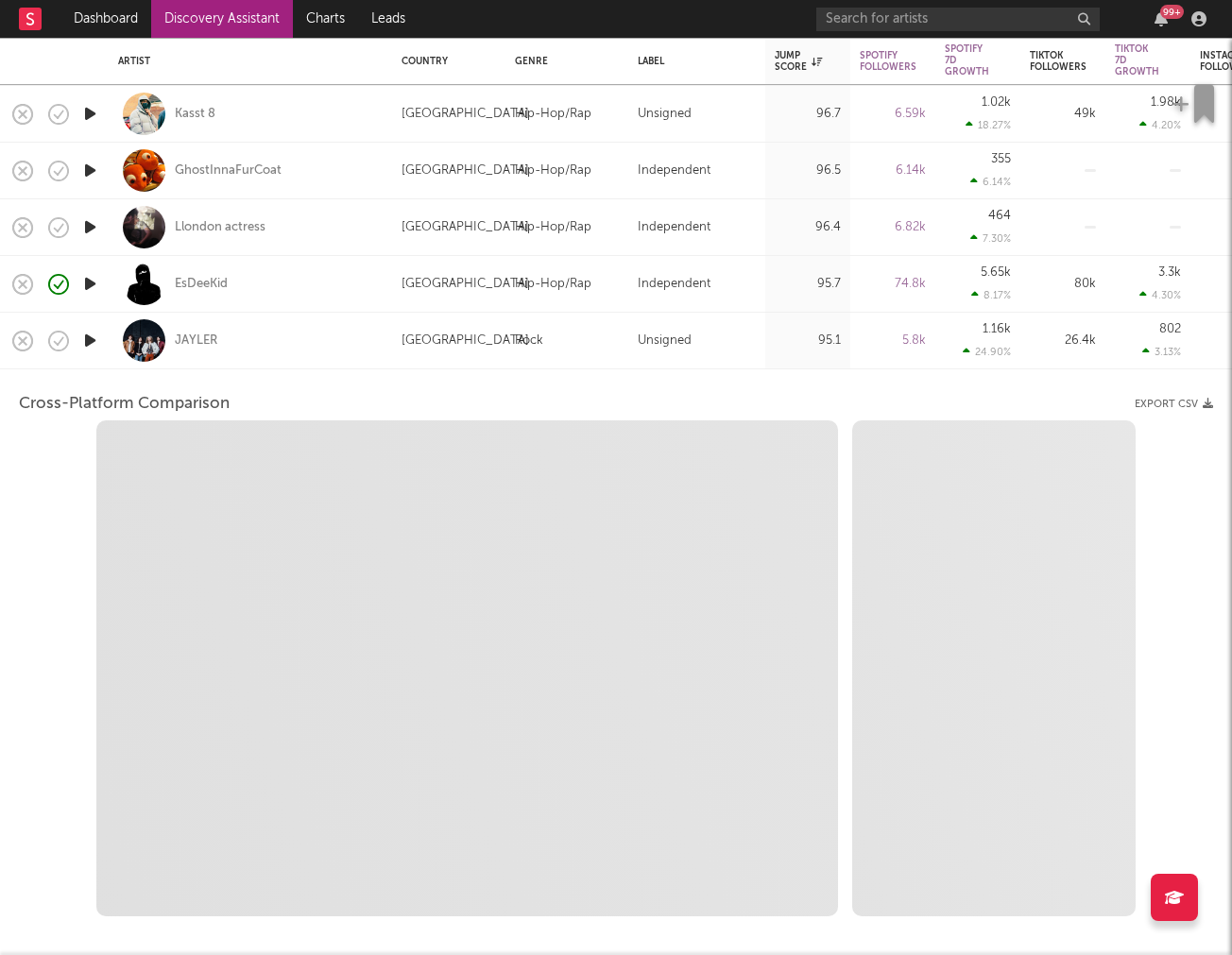
select select "6m"
select select "1m"
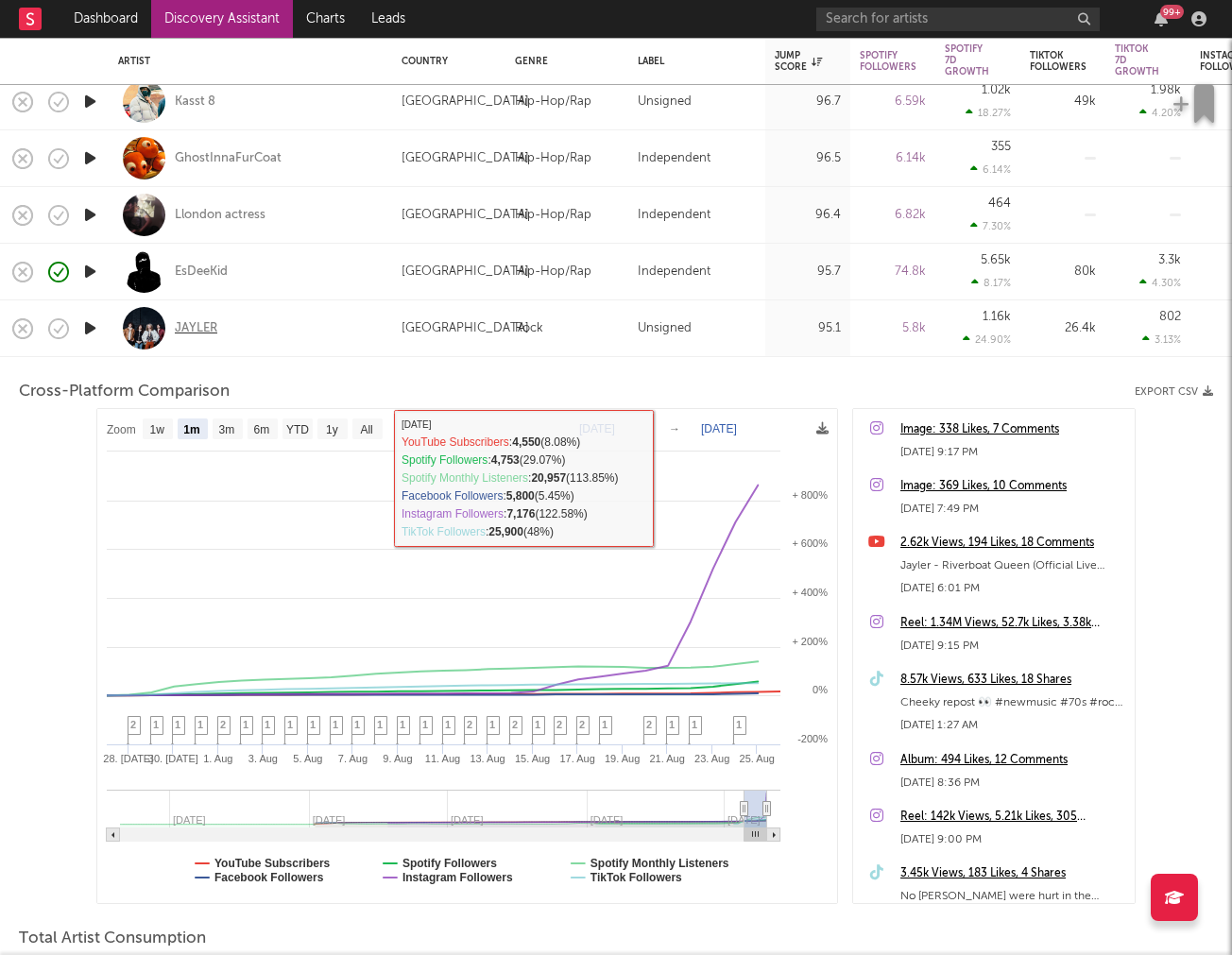
click at [203, 325] on div "JAYLER" at bounding box center [196, 328] width 43 height 17
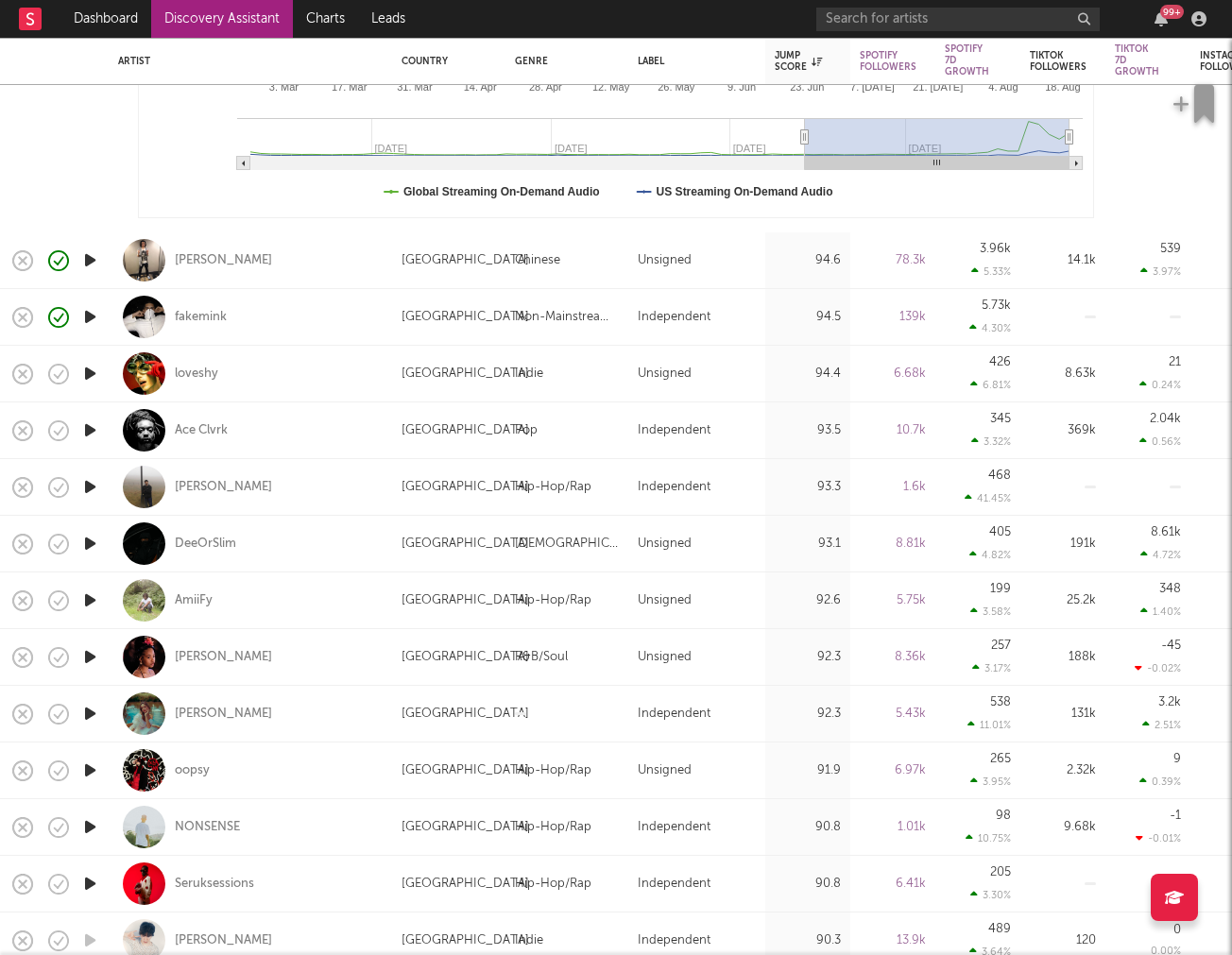
click at [81, 374] on icon "button" at bounding box center [90, 373] width 19 height 23
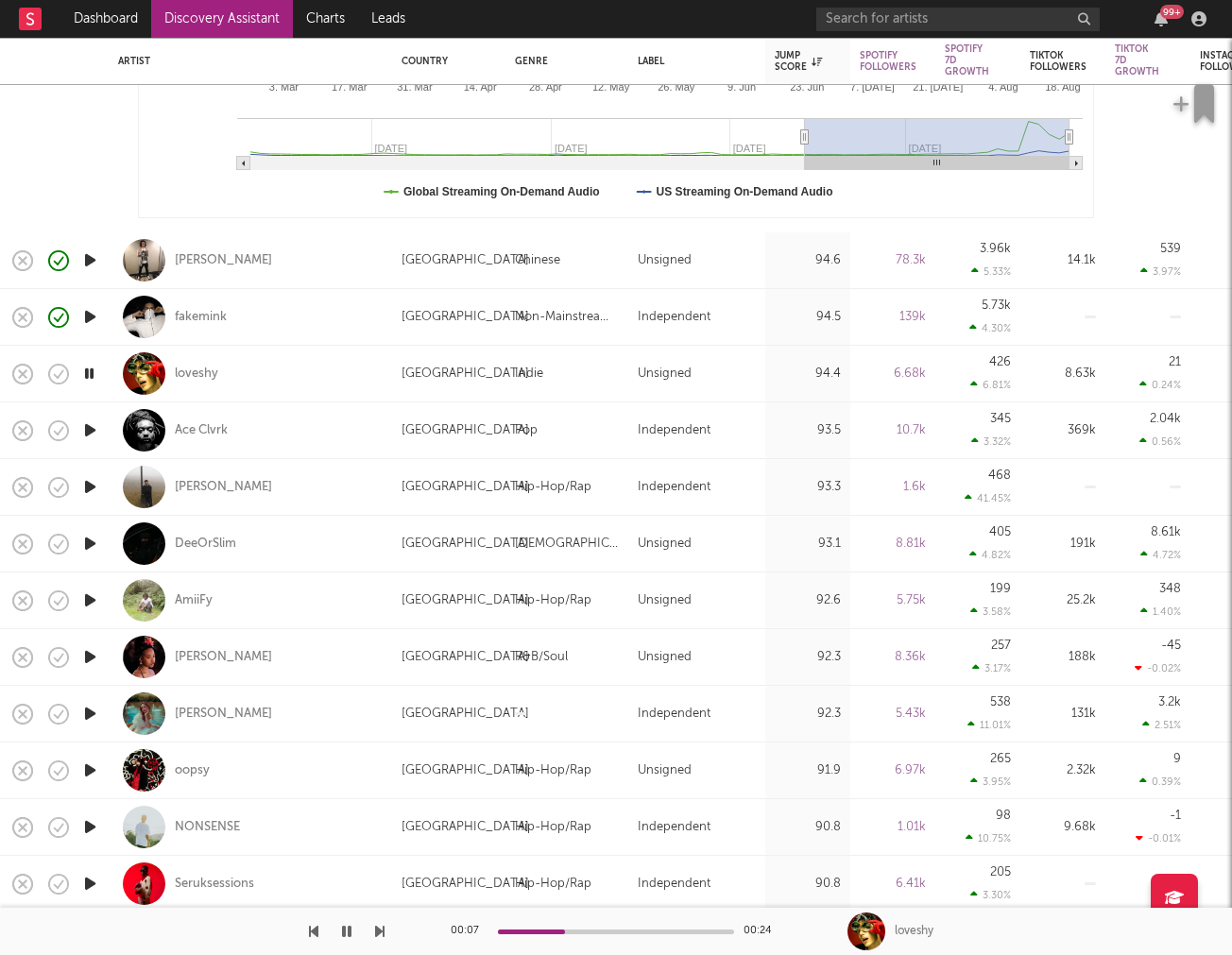
click at [91, 426] on icon "button" at bounding box center [90, 431] width 19 height 23
click at [92, 487] on icon "button" at bounding box center [90, 487] width 19 height 23
click at [95, 540] on icon "button" at bounding box center [90, 544] width 19 height 23
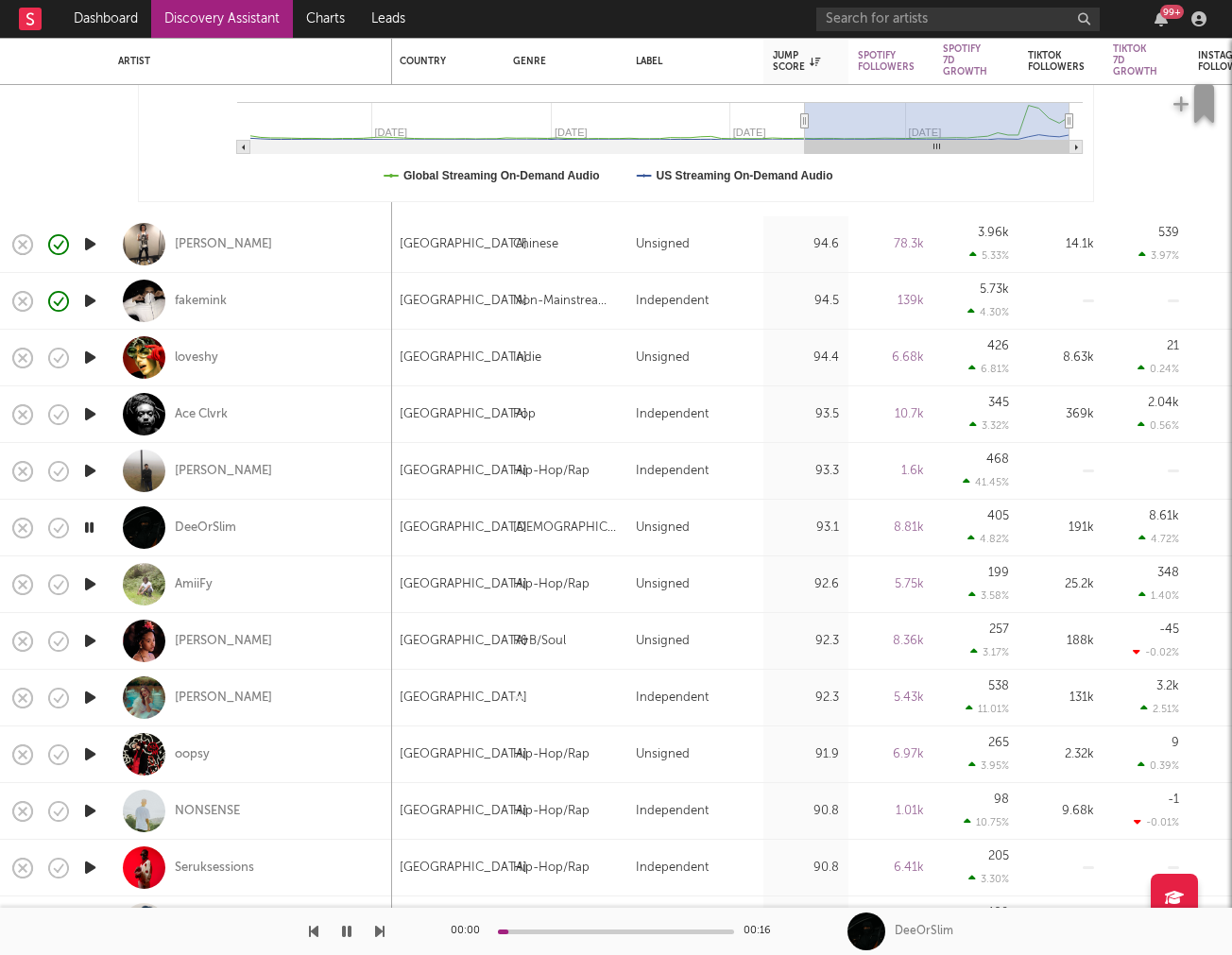
click at [87, 584] on icon "button" at bounding box center [90, 585] width 19 height 23
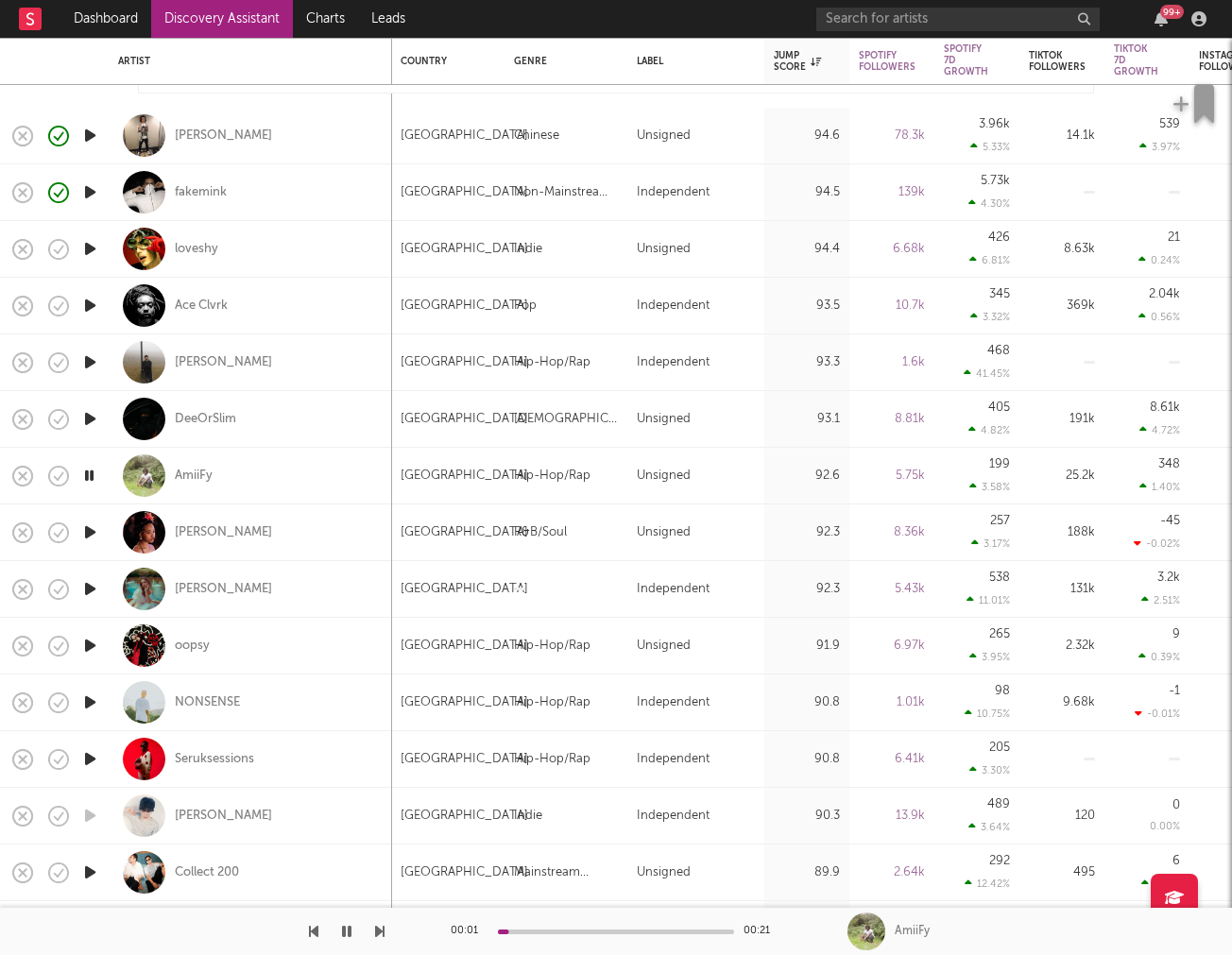
click at [88, 530] on icon "button" at bounding box center [90, 532] width 19 height 23
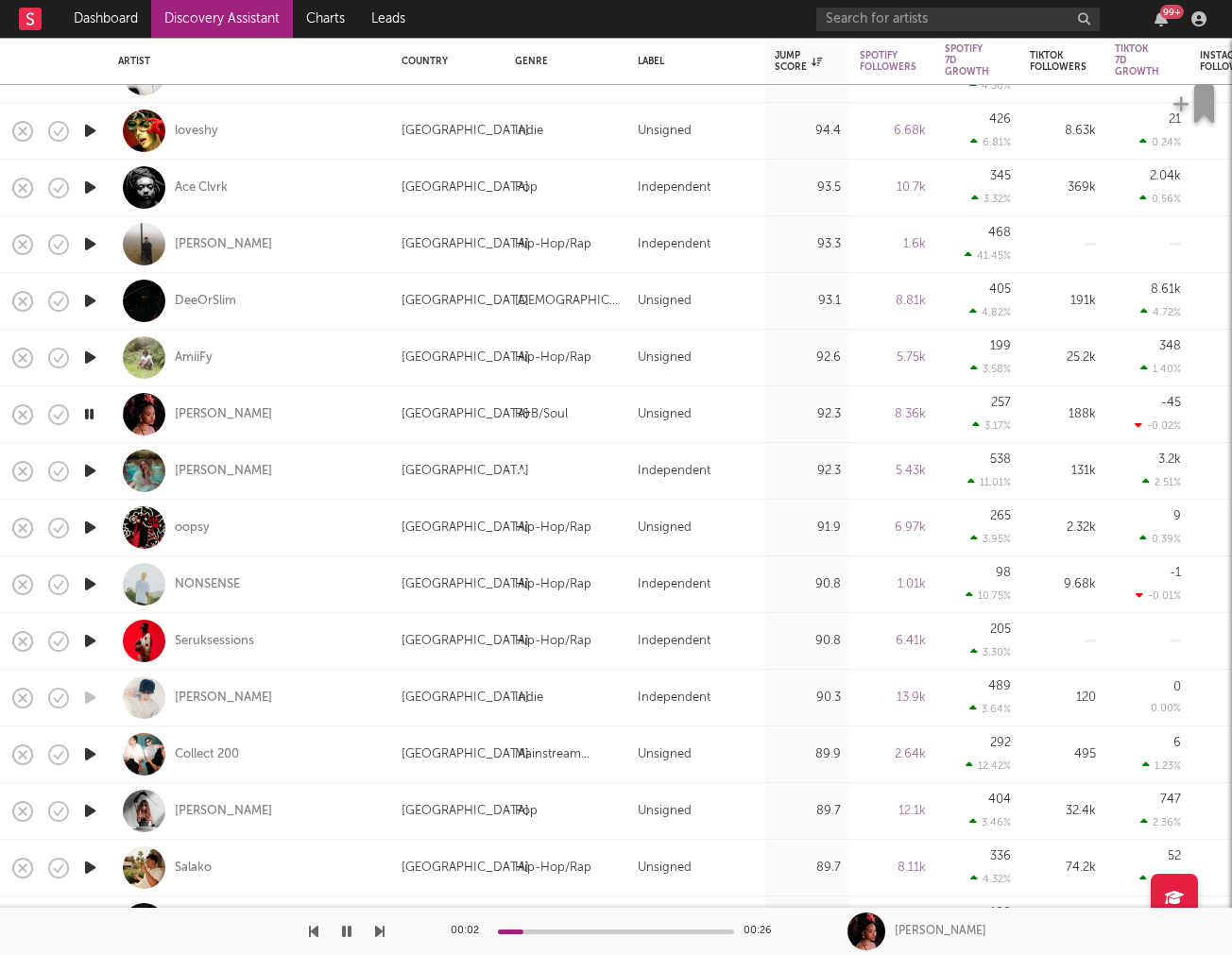
click at [92, 467] on icon "button" at bounding box center [90, 471] width 19 height 23
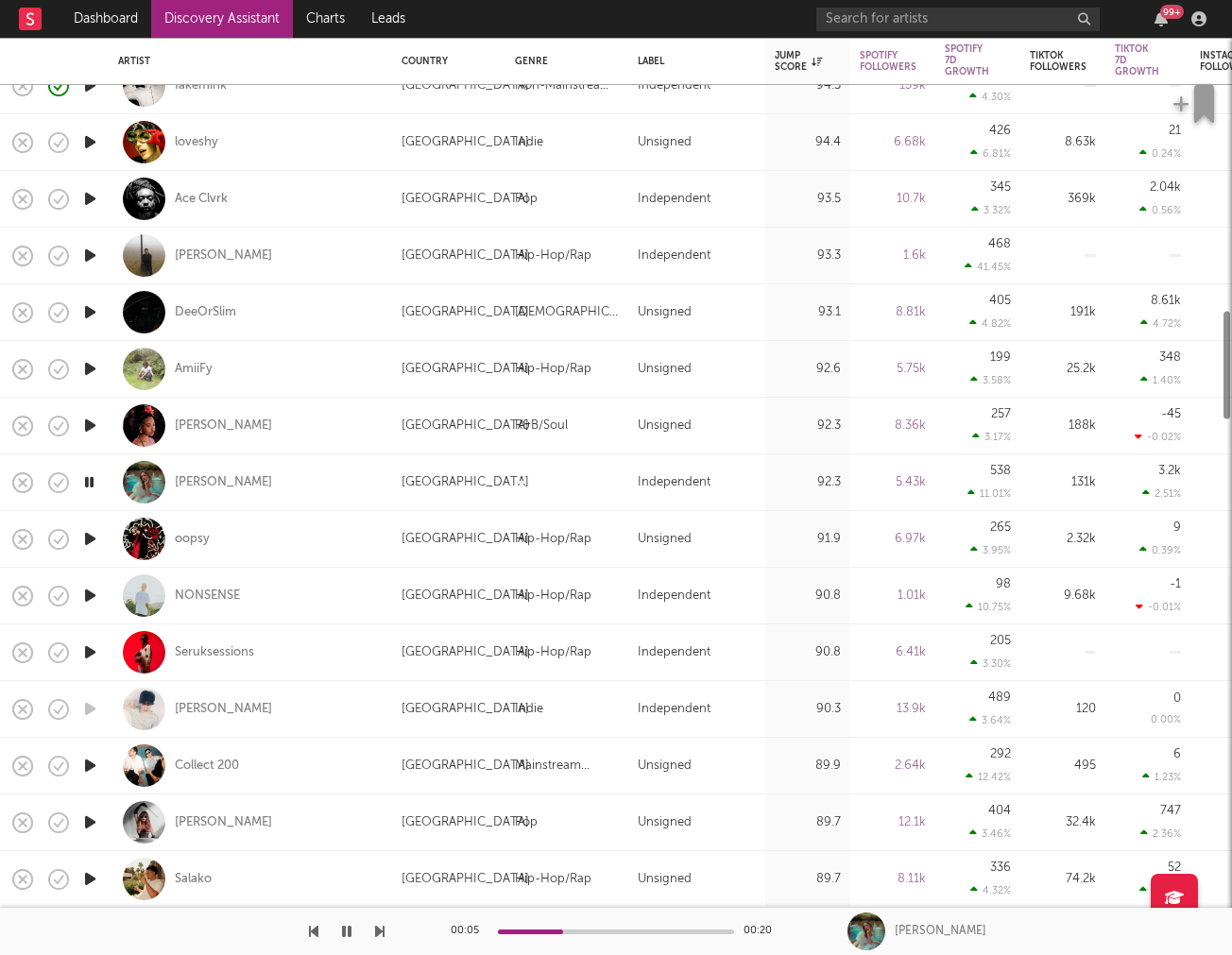
click at [85, 530] on icon "button" at bounding box center [90, 539] width 19 height 23
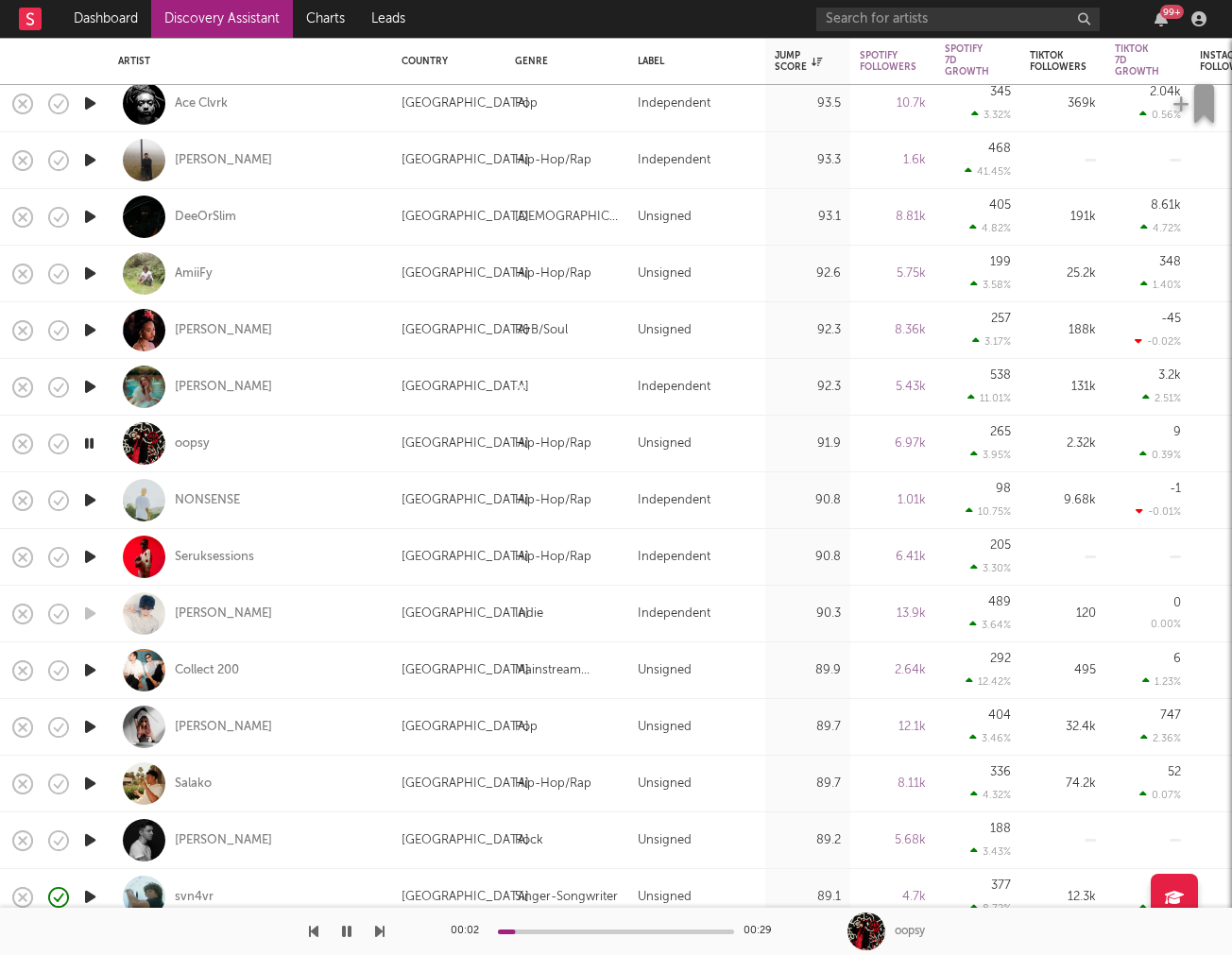
click at [93, 492] on icon "button" at bounding box center [90, 500] width 19 height 23
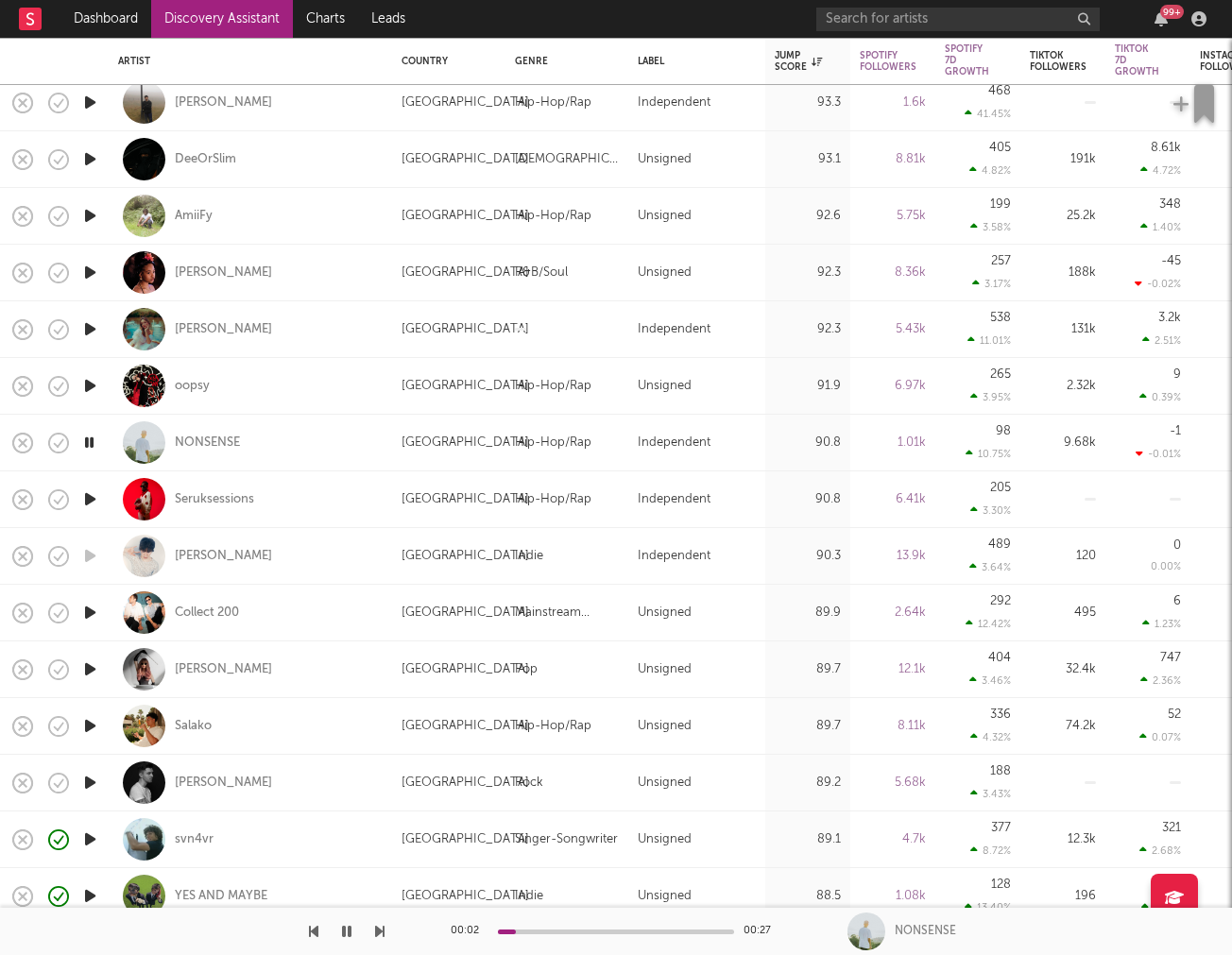
click at [80, 504] on icon "button" at bounding box center [90, 499] width 19 height 23
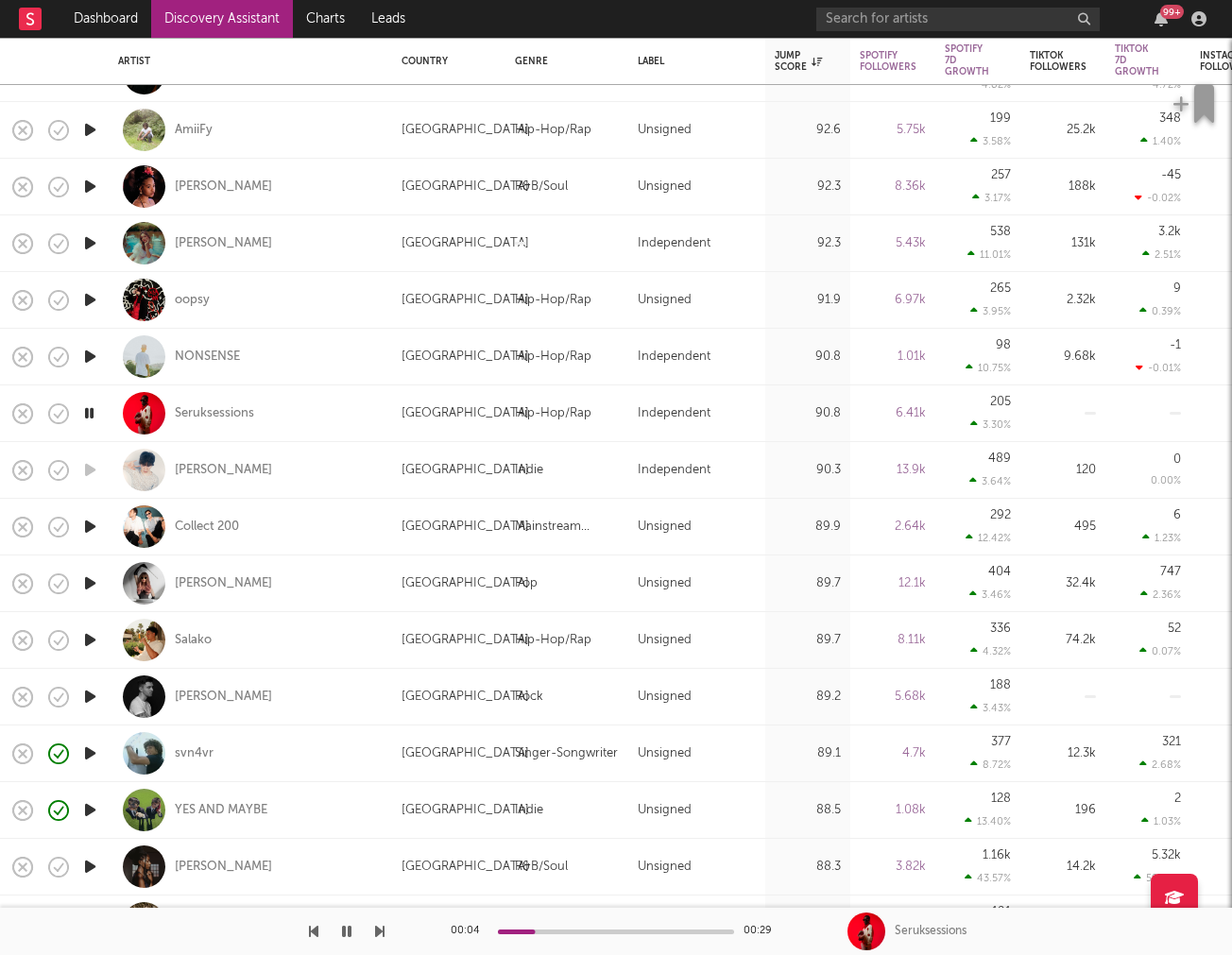
click at [91, 527] on icon "button" at bounding box center [90, 526] width 19 height 23
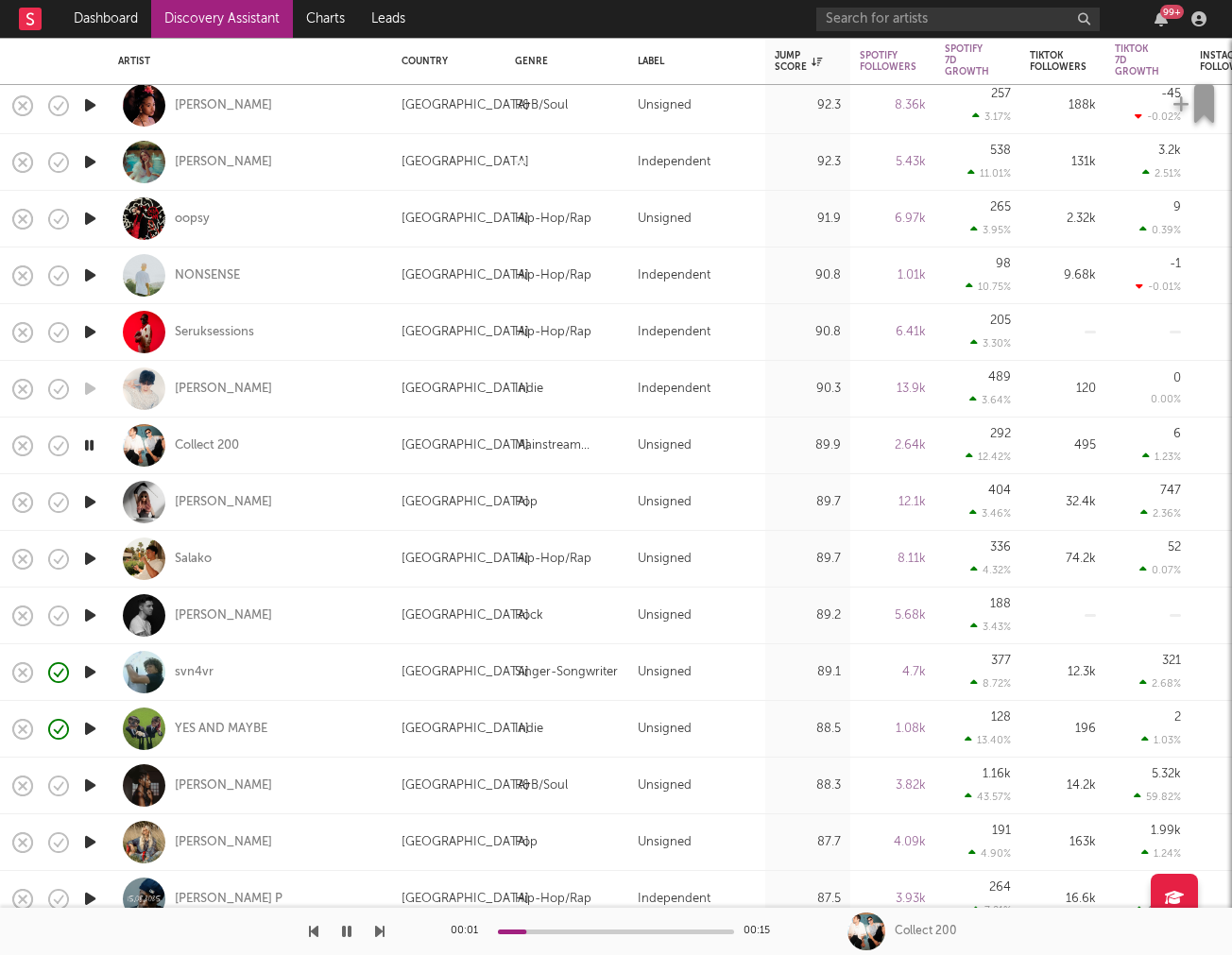
click at [88, 510] on icon "button" at bounding box center [90, 502] width 19 height 23
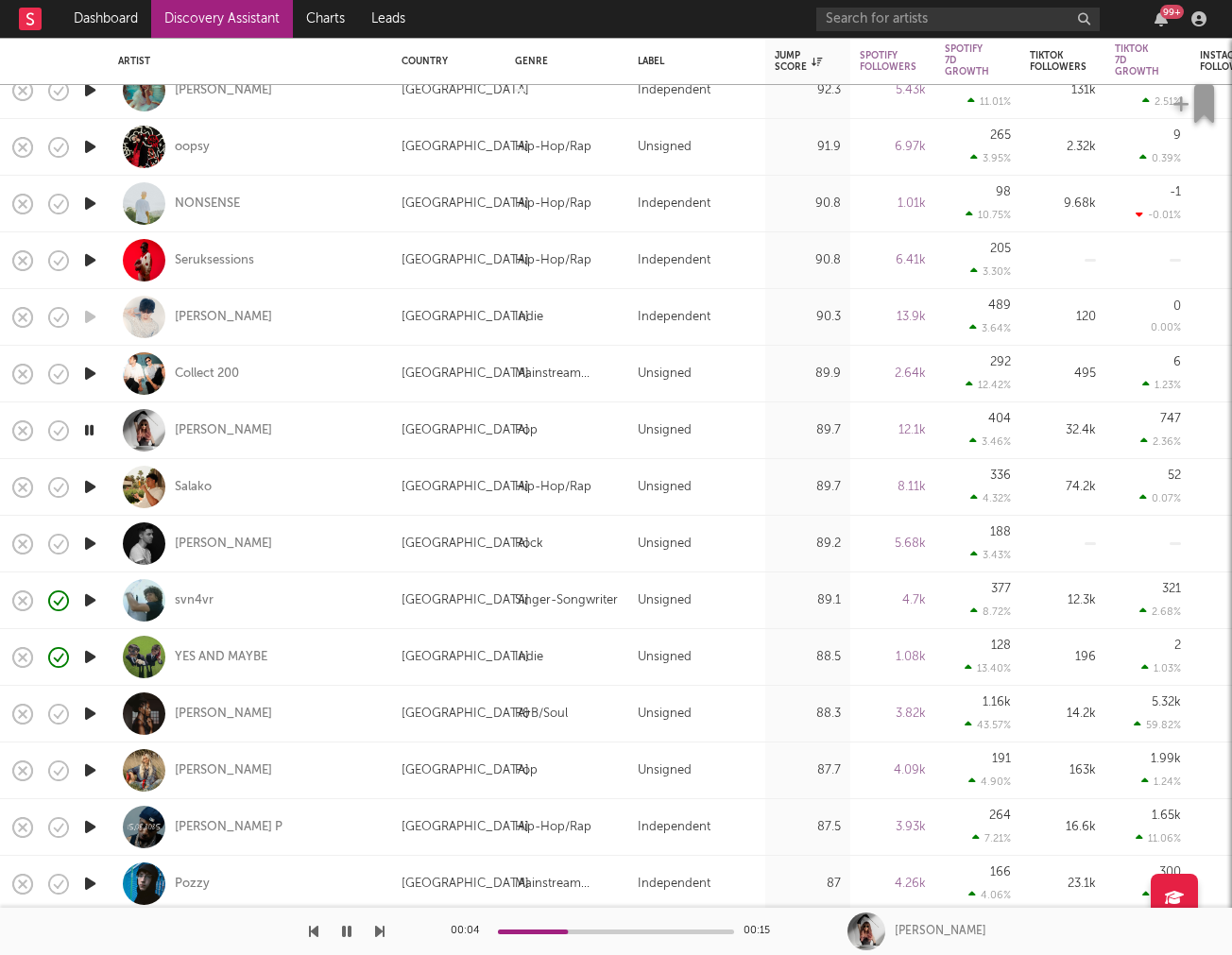
click at [91, 491] on icon "button" at bounding box center [90, 487] width 19 height 23
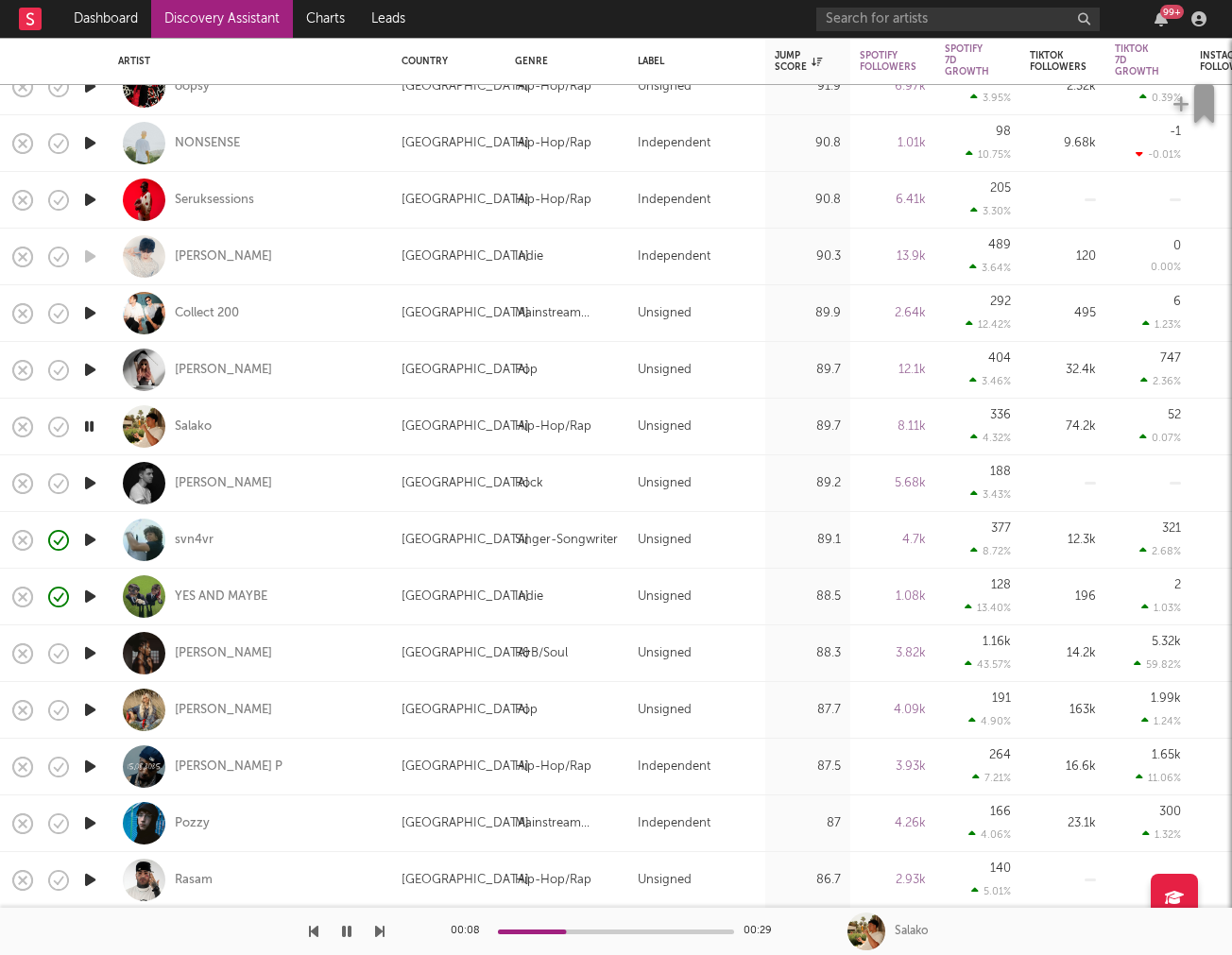
click at [96, 486] on icon "button" at bounding box center [90, 483] width 19 height 23
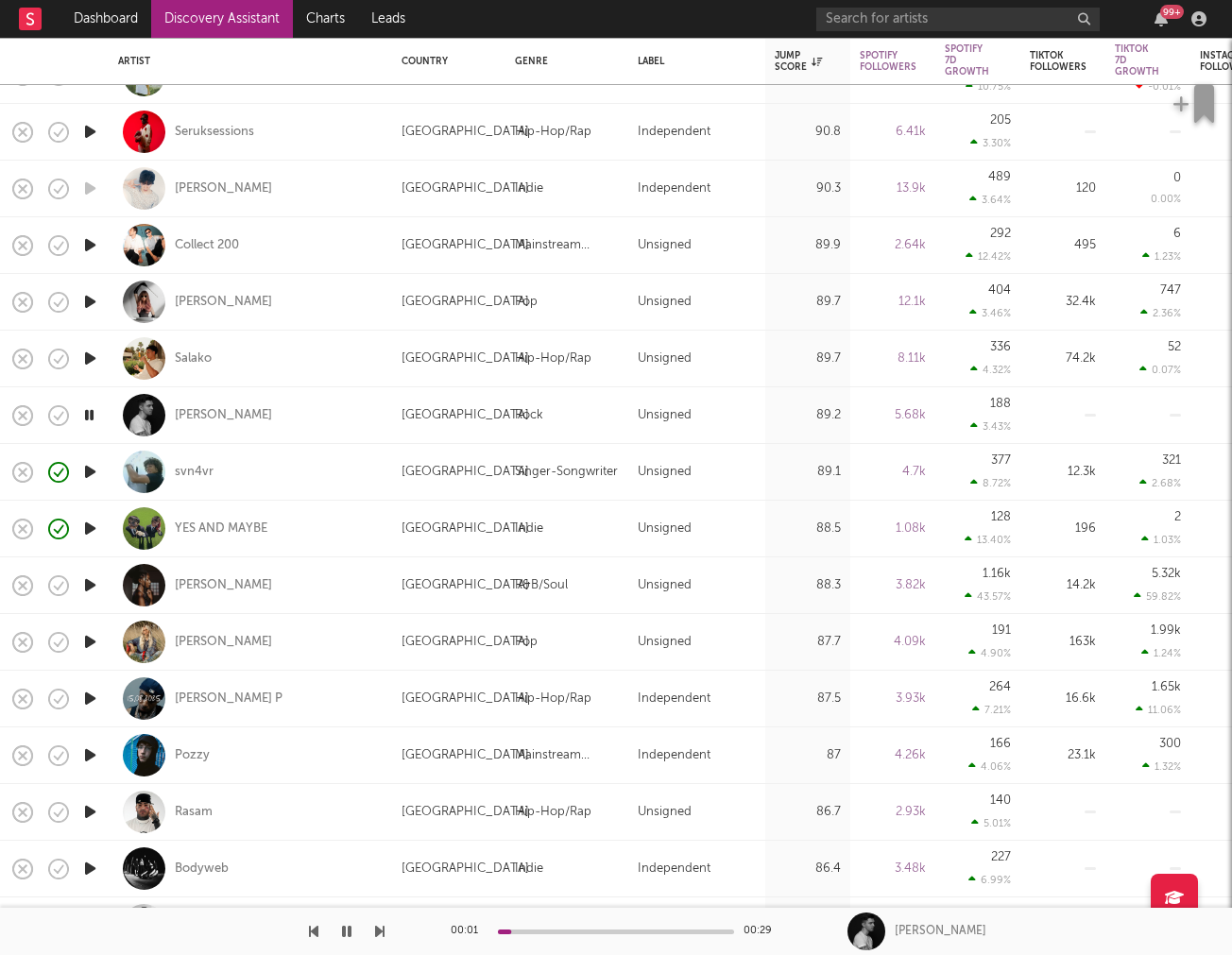
click at [88, 527] on icon "button" at bounding box center [90, 528] width 19 height 23
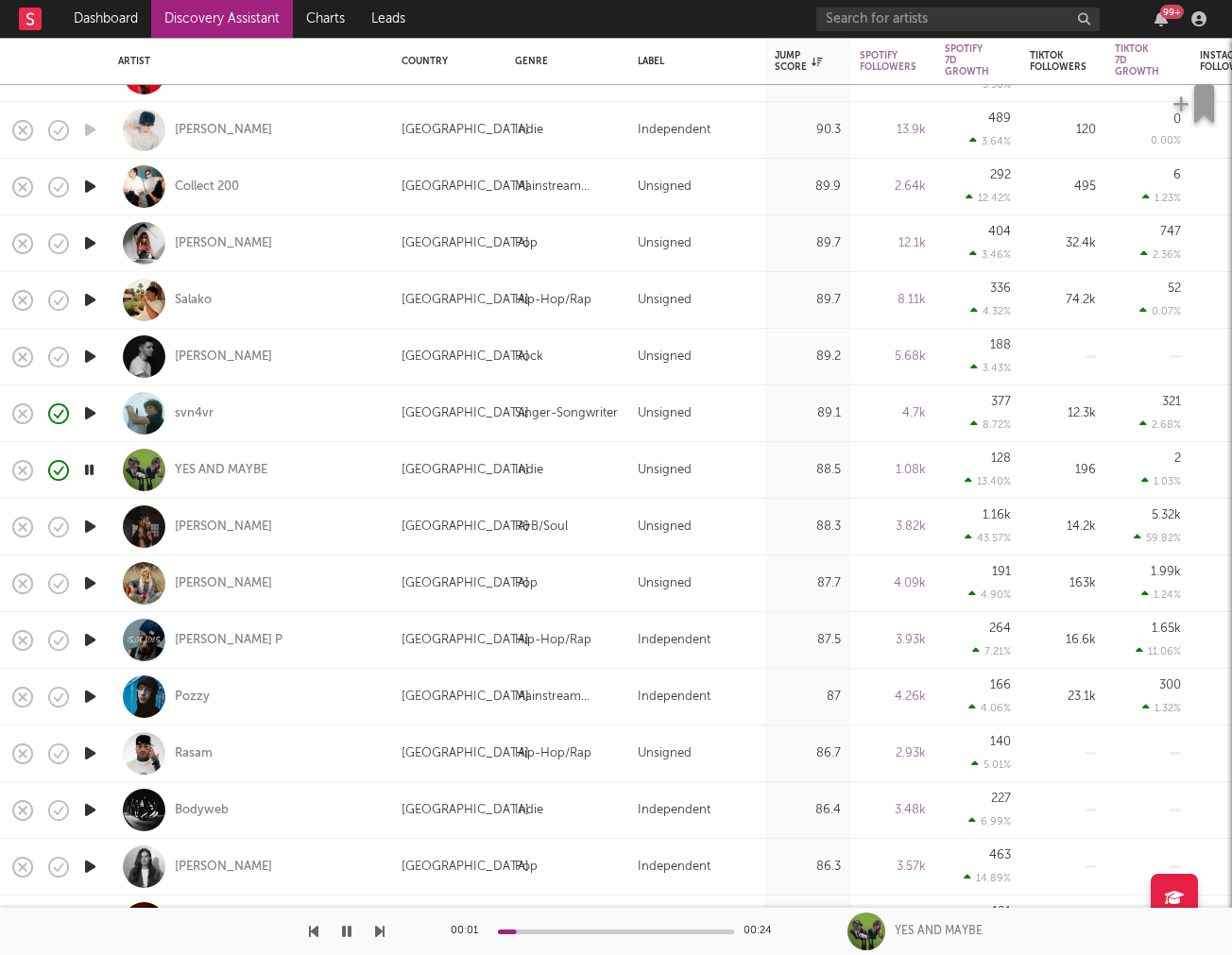
click at [88, 527] on icon "button" at bounding box center [90, 526] width 19 height 23
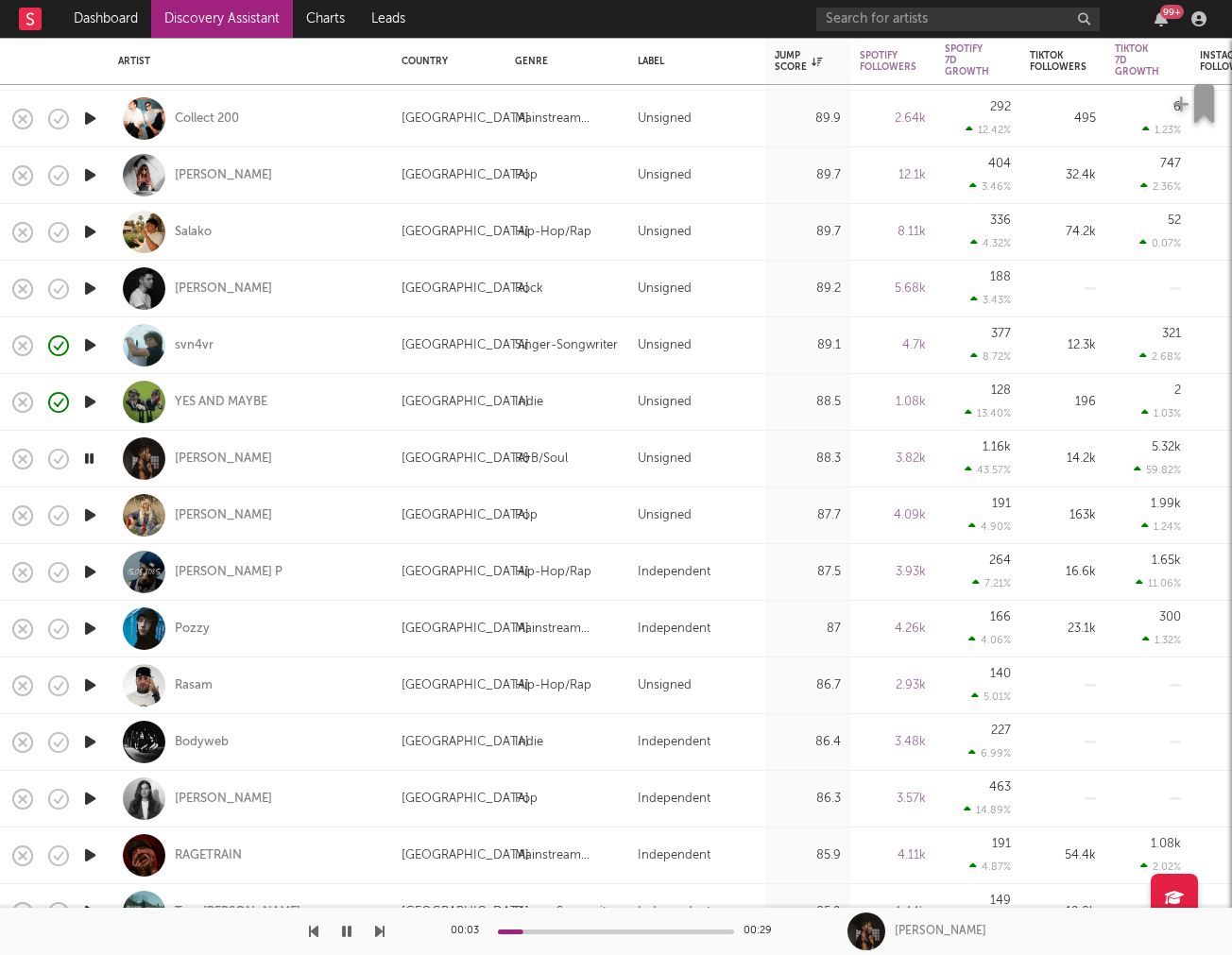
click at [95, 520] on icon "button" at bounding box center [90, 516] width 19 height 23
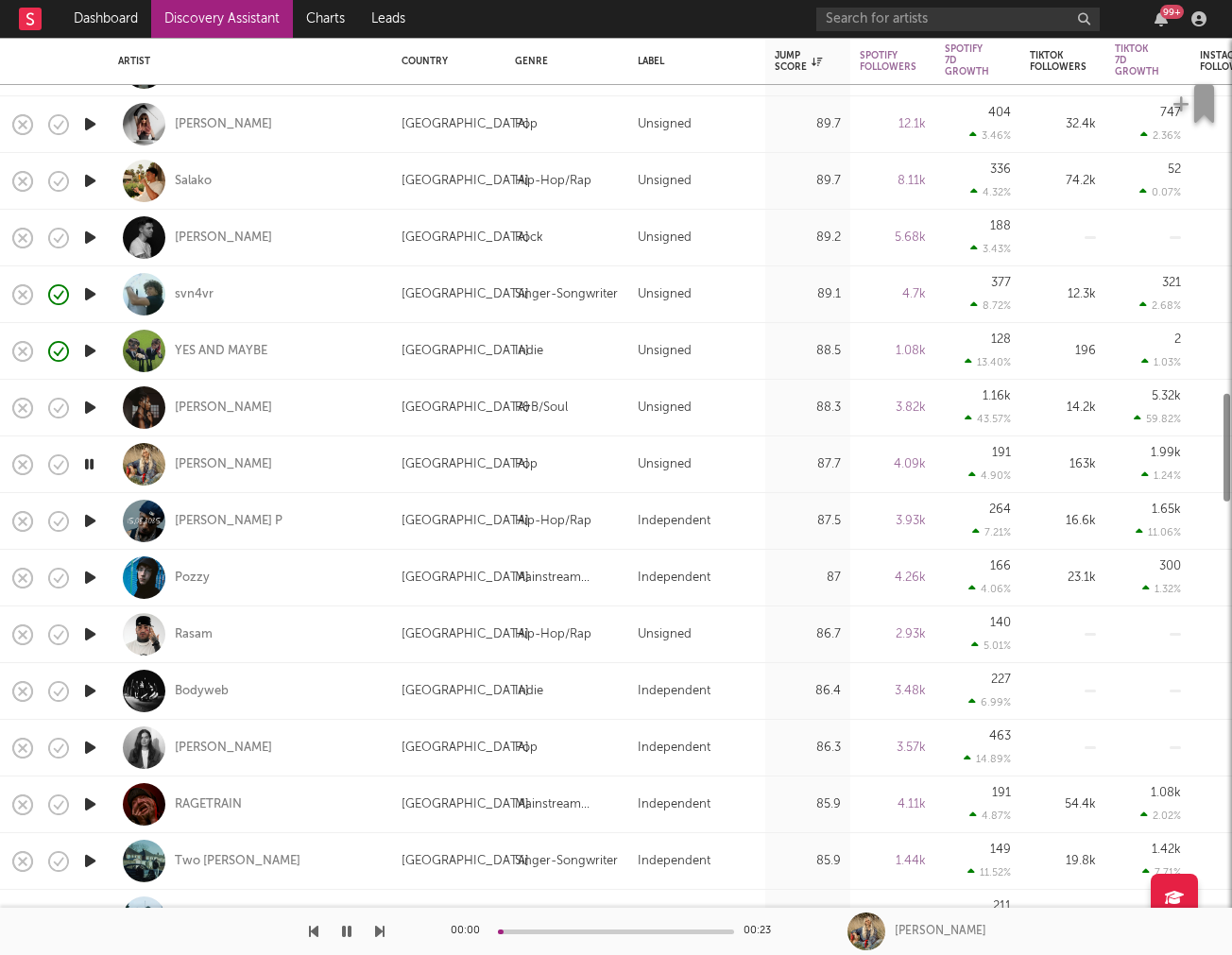
click at [95, 520] on icon "button" at bounding box center [90, 521] width 19 height 23
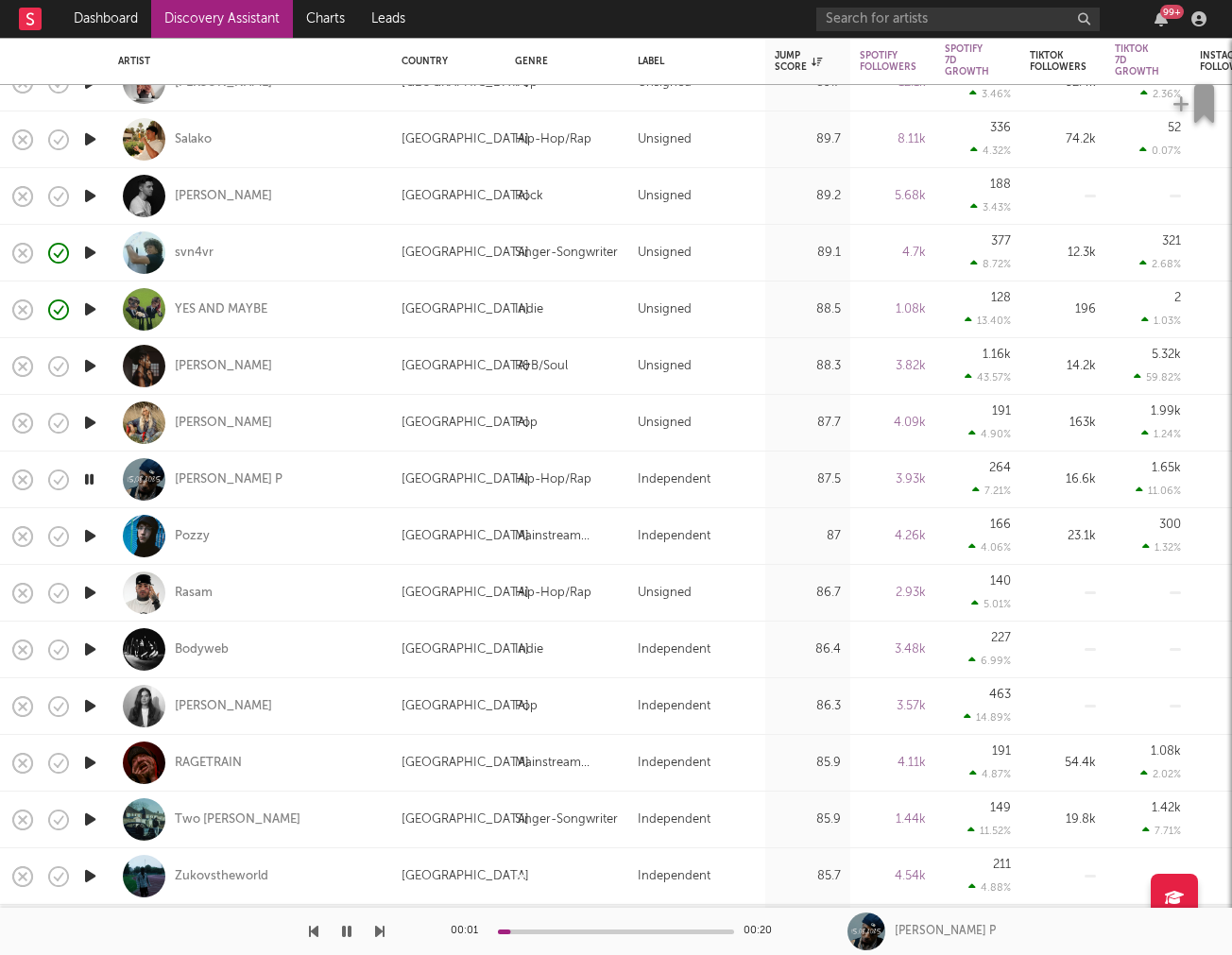
click at [90, 530] on icon "button" at bounding box center [90, 536] width 19 height 23
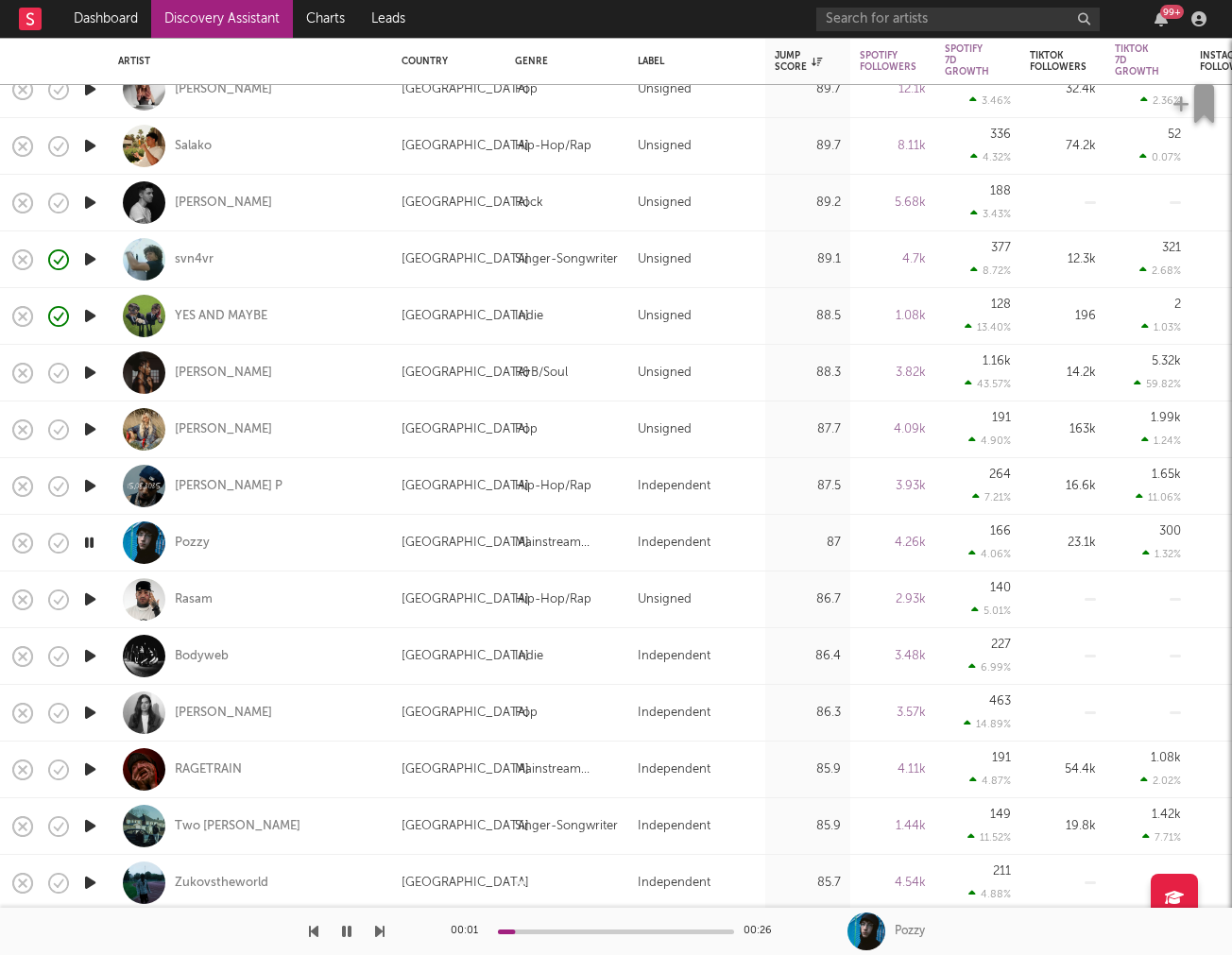
click at [307, 557] on div "Pozzy" at bounding box center [250, 542] width 265 height 56
select select "1w"
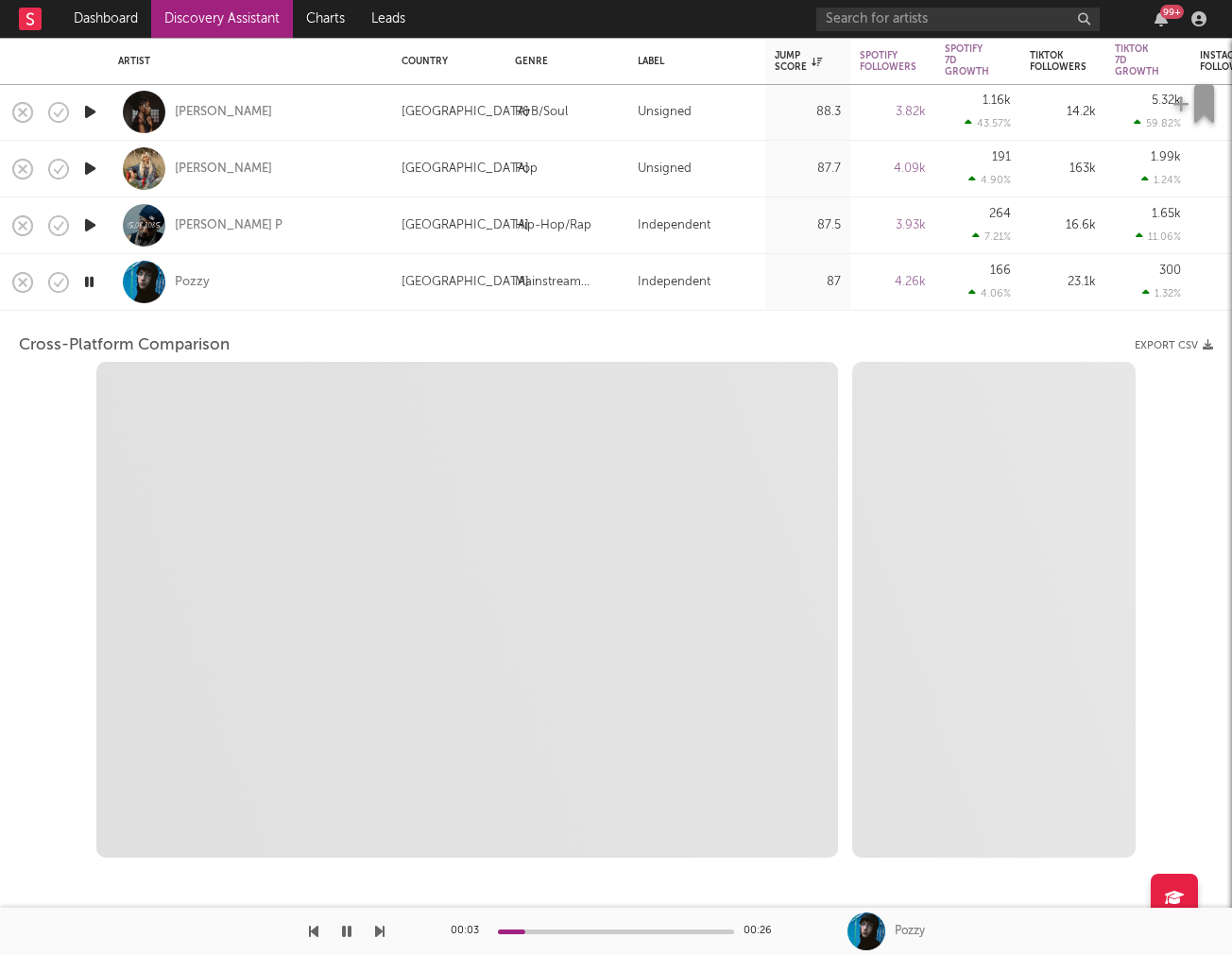
select select "6m"
select select "1m"
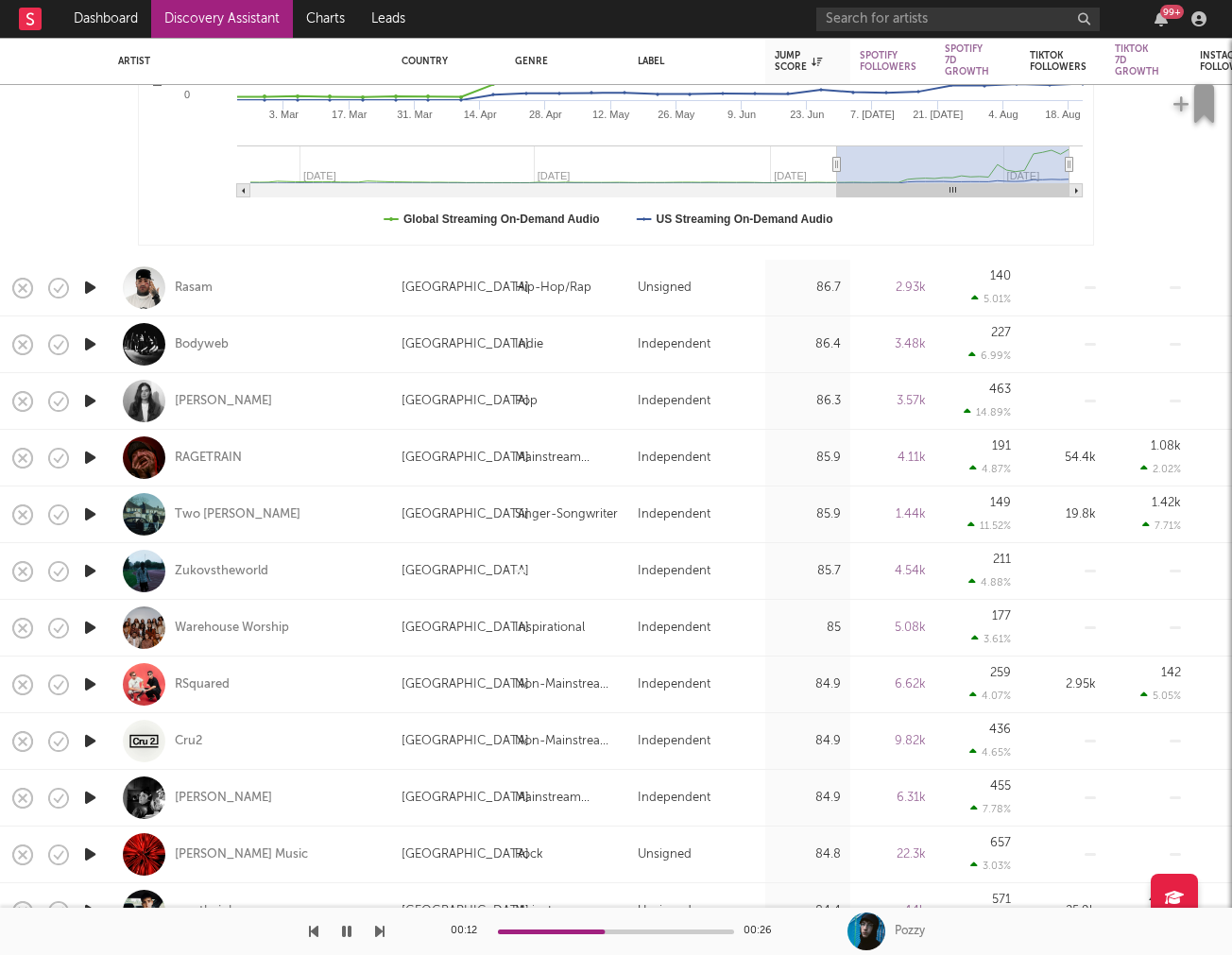
click at [84, 279] on icon "button" at bounding box center [90, 287] width 19 height 23
click at [89, 340] on icon "button" at bounding box center [90, 344] width 19 height 23
click at [82, 402] on icon "button" at bounding box center [90, 401] width 19 height 23
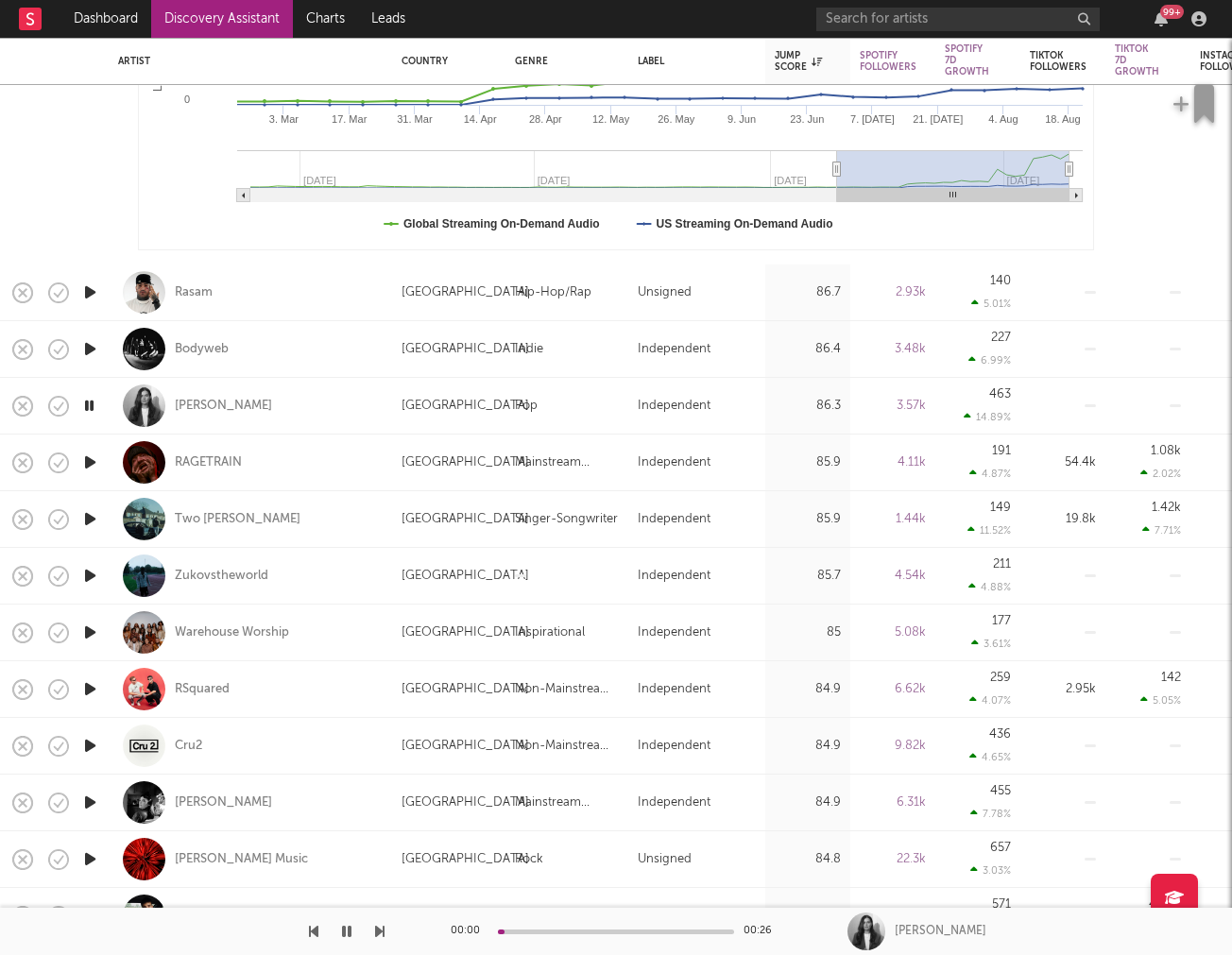
click at [87, 461] on icon "button" at bounding box center [90, 463] width 19 height 23
click at [85, 526] on icon "button" at bounding box center [90, 519] width 19 height 23
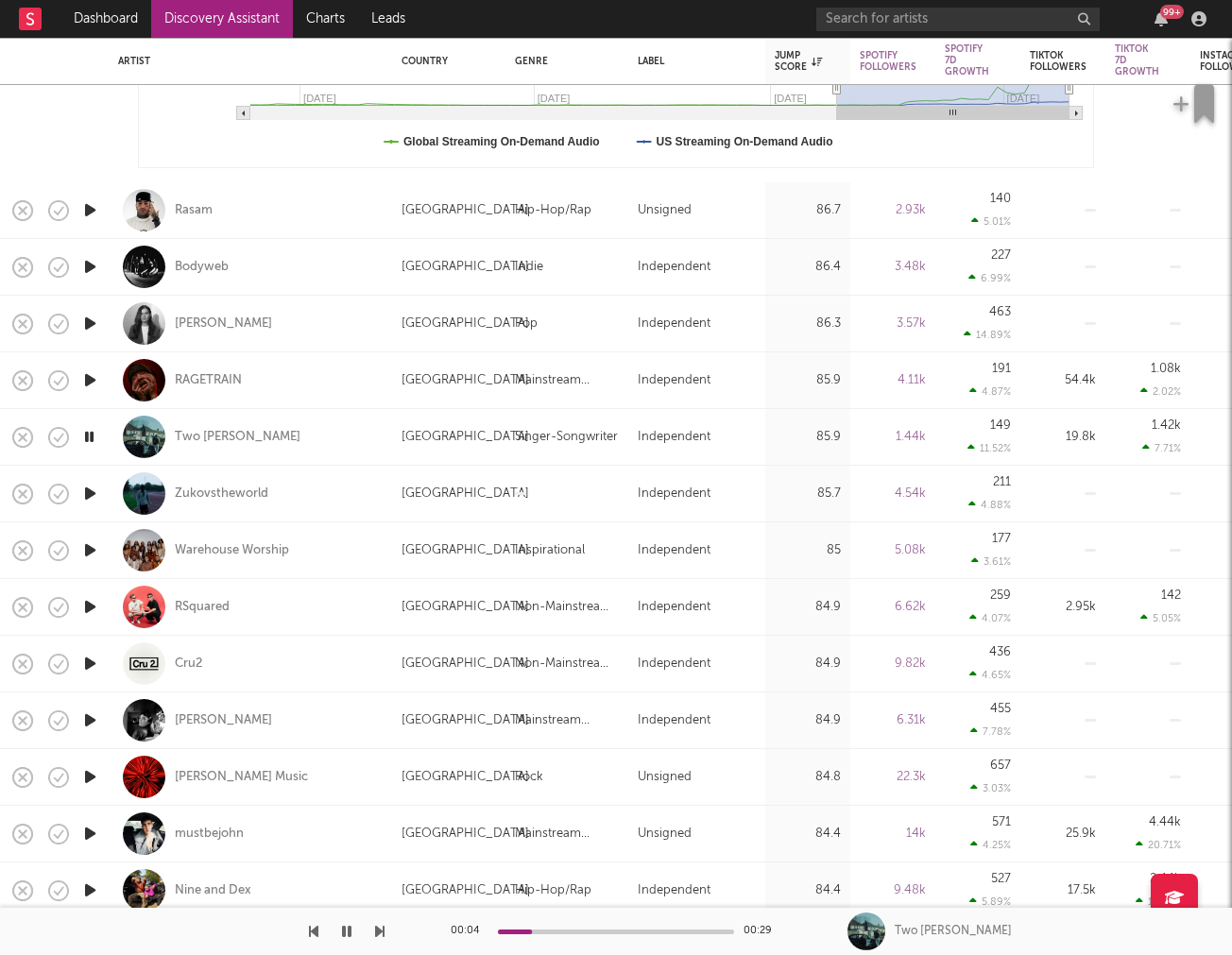
click at [93, 491] on icon "button" at bounding box center [90, 494] width 19 height 23
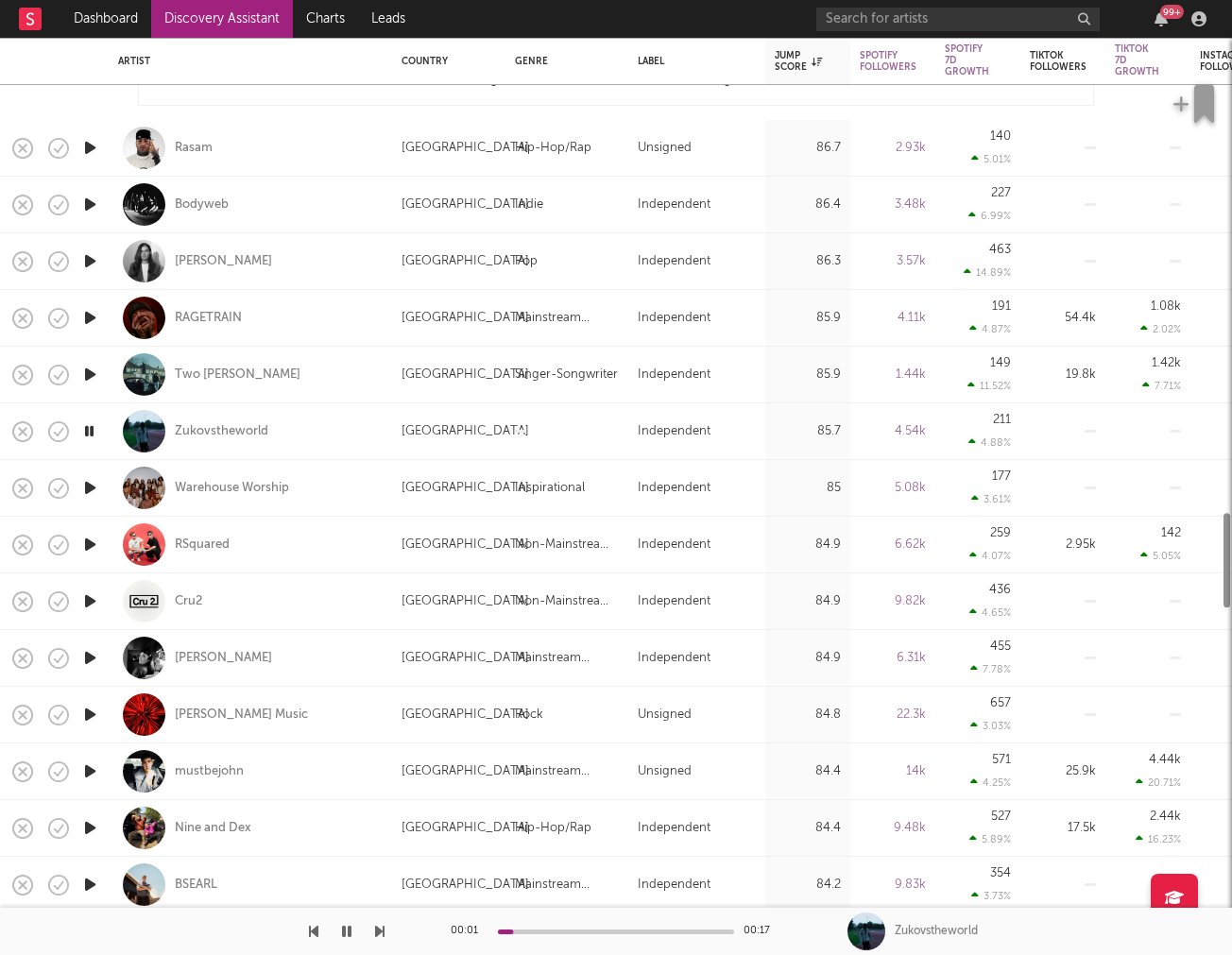
click at [93, 491] on icon "button" at bounding box center [90, 488] width 19 height 23
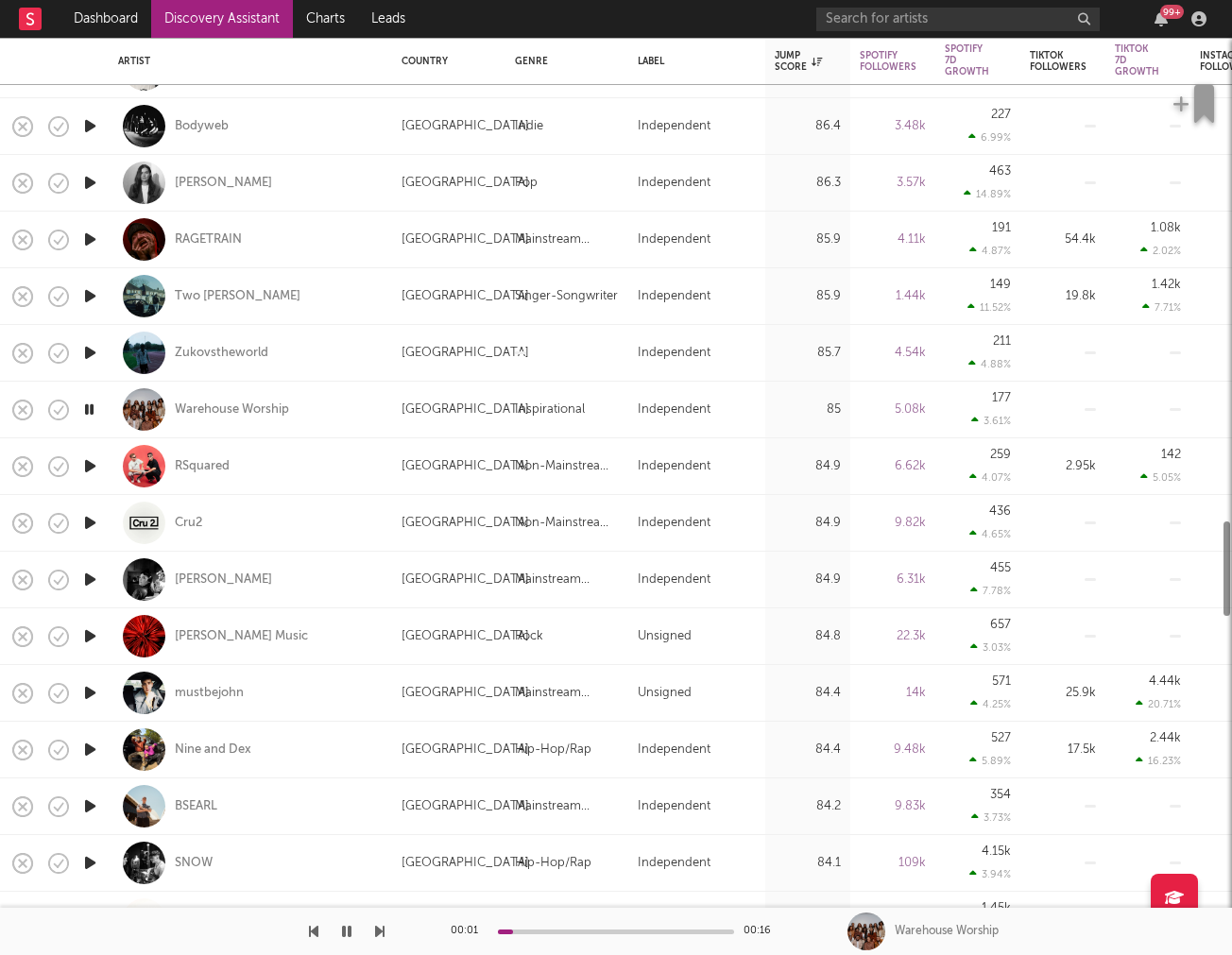
click at [93, 491] on div at bounding box center [90, 467] width 38 height 57
select select "1w"
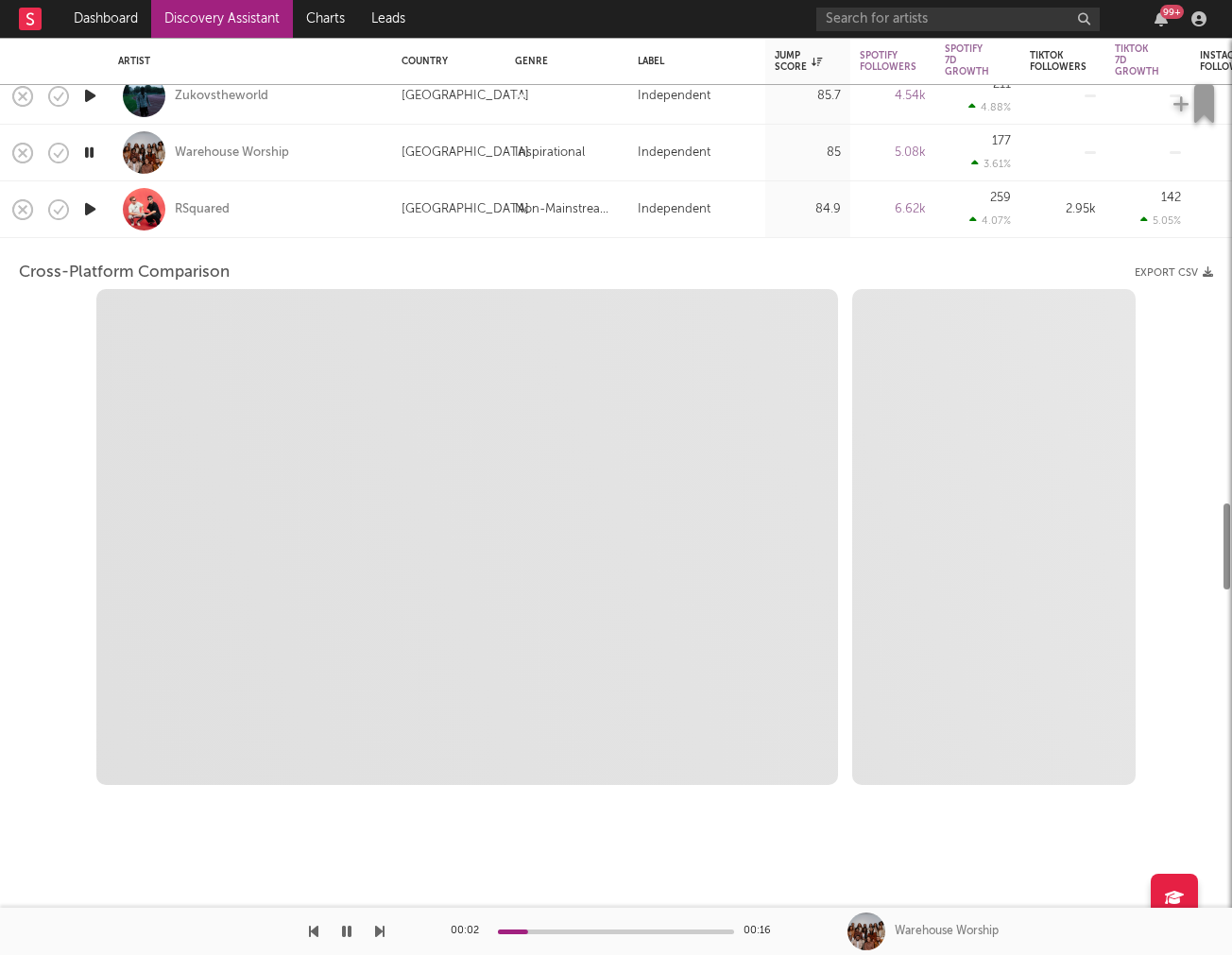
select select "6m"
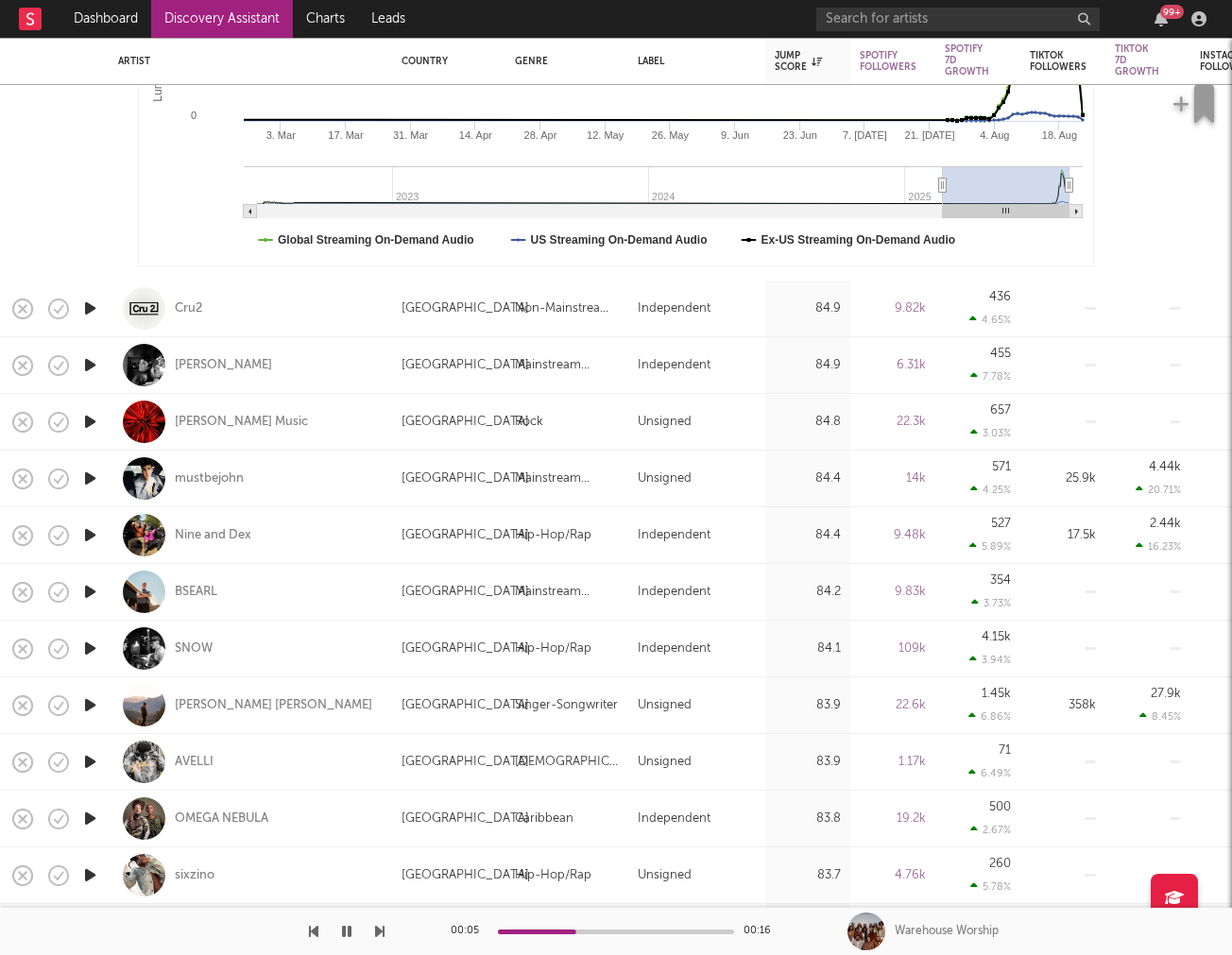
click at [96, 365] on icon "button" at bounding box center [90, 365] width 19 height 23
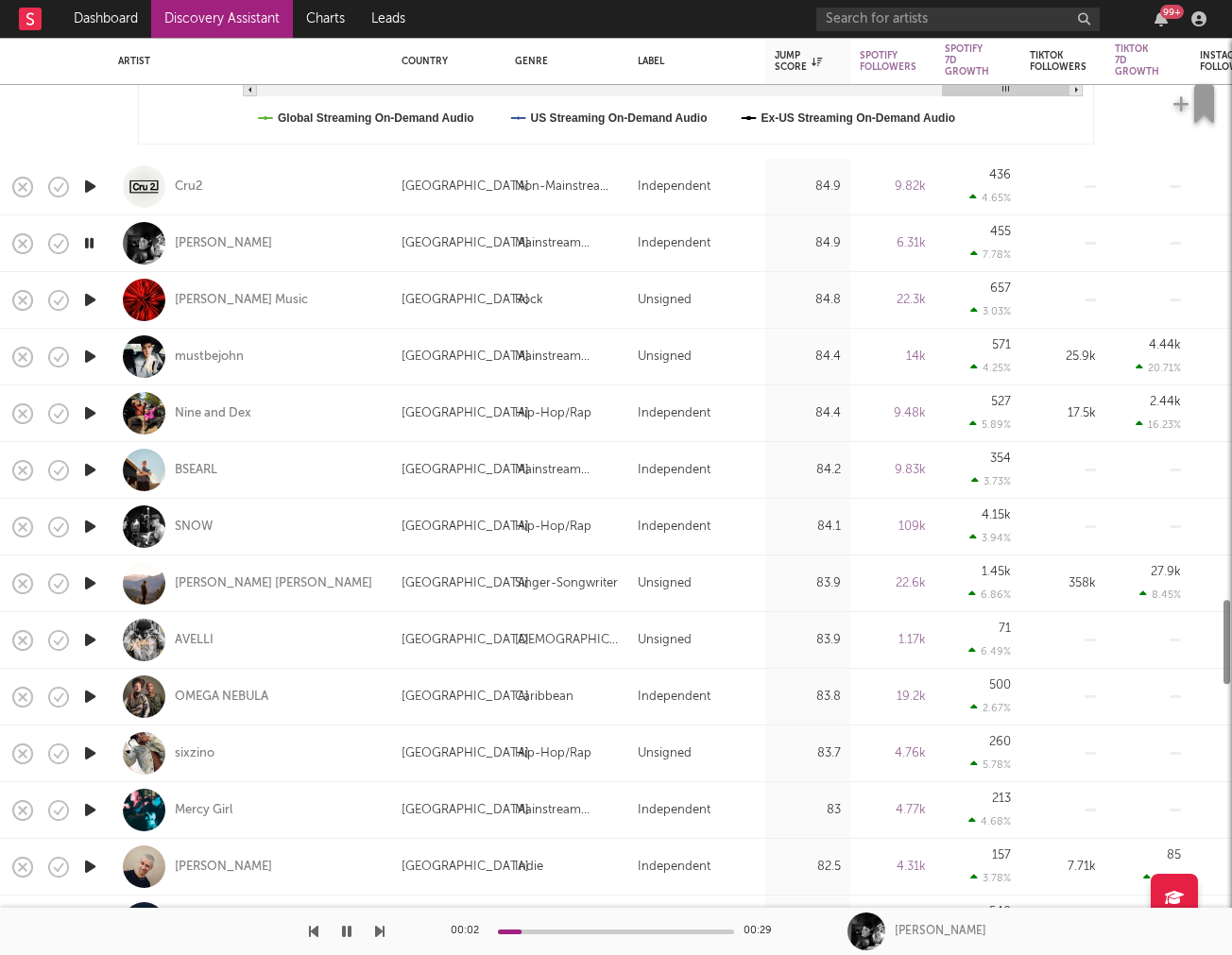
select select "1m"
click at [85, 530] on icon "button" at bounding box center [90, 526] width 19 height 23
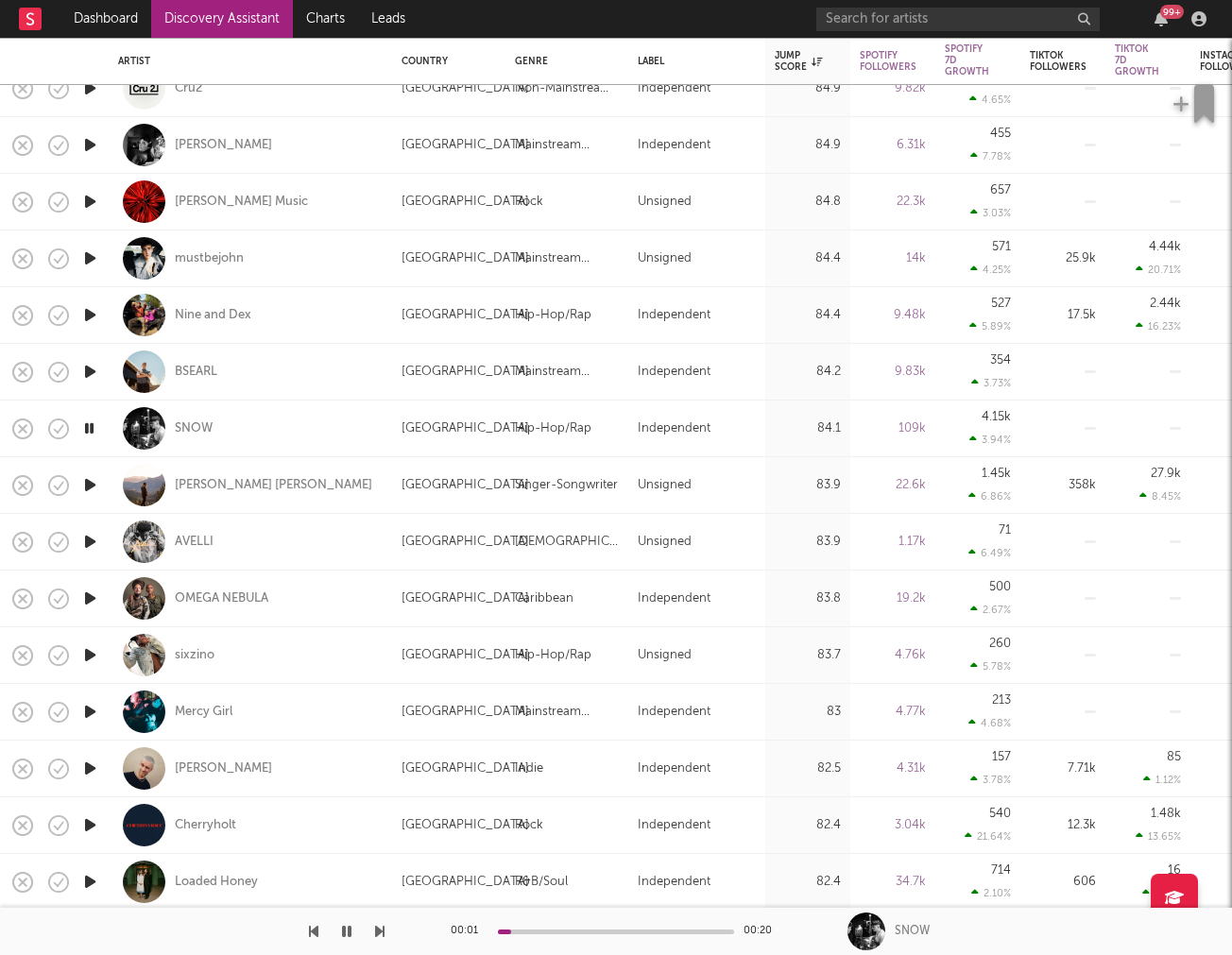
click at [86, 483] on icon "button" at bounding box center [90, 485] width 19 height 23
click at [85, 546] on icon "button" at bounding box center [90, 542] width 19 height 23
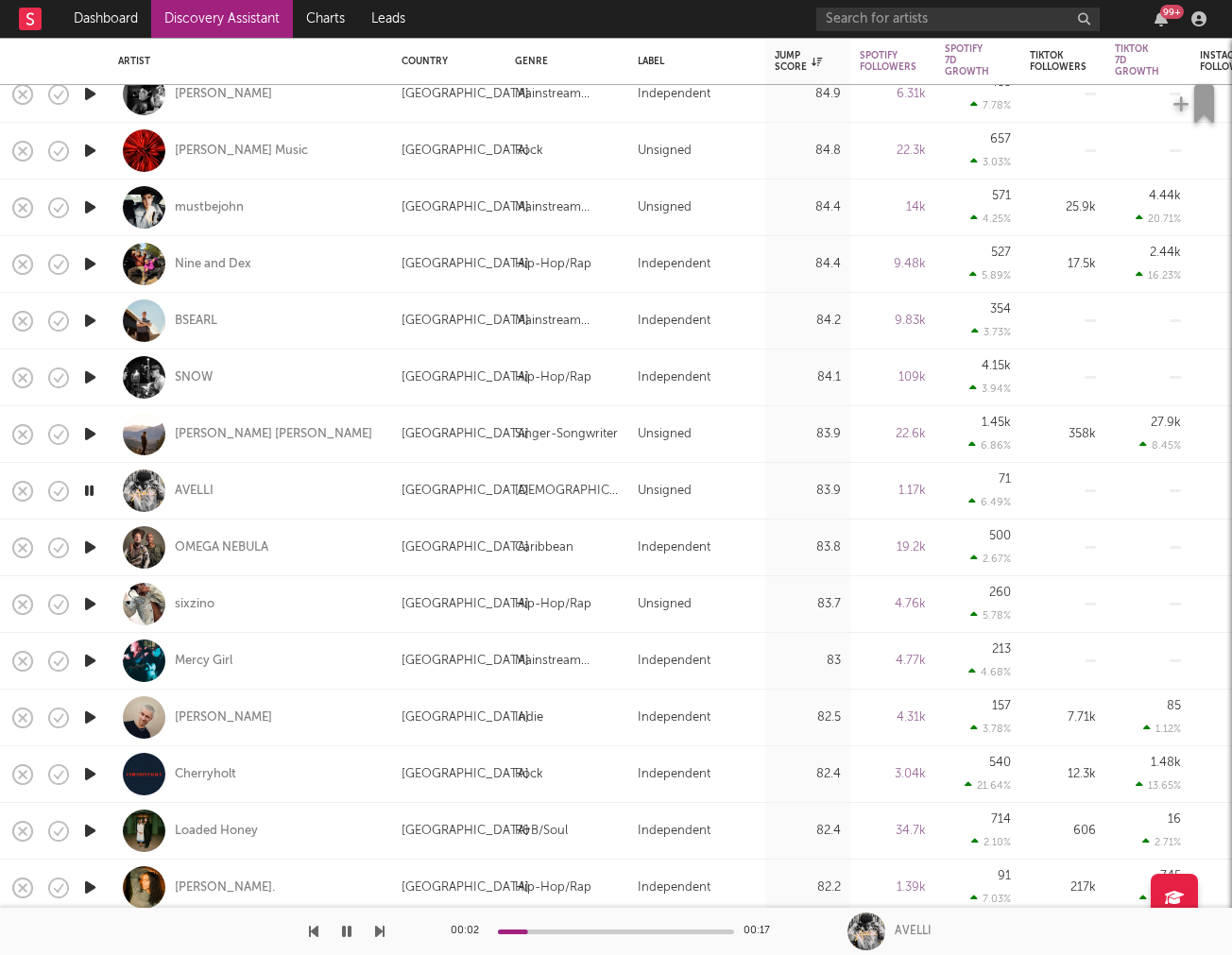
click at [85, 546] on icon "button" at bounding box center [90, 548] width 19 height 23
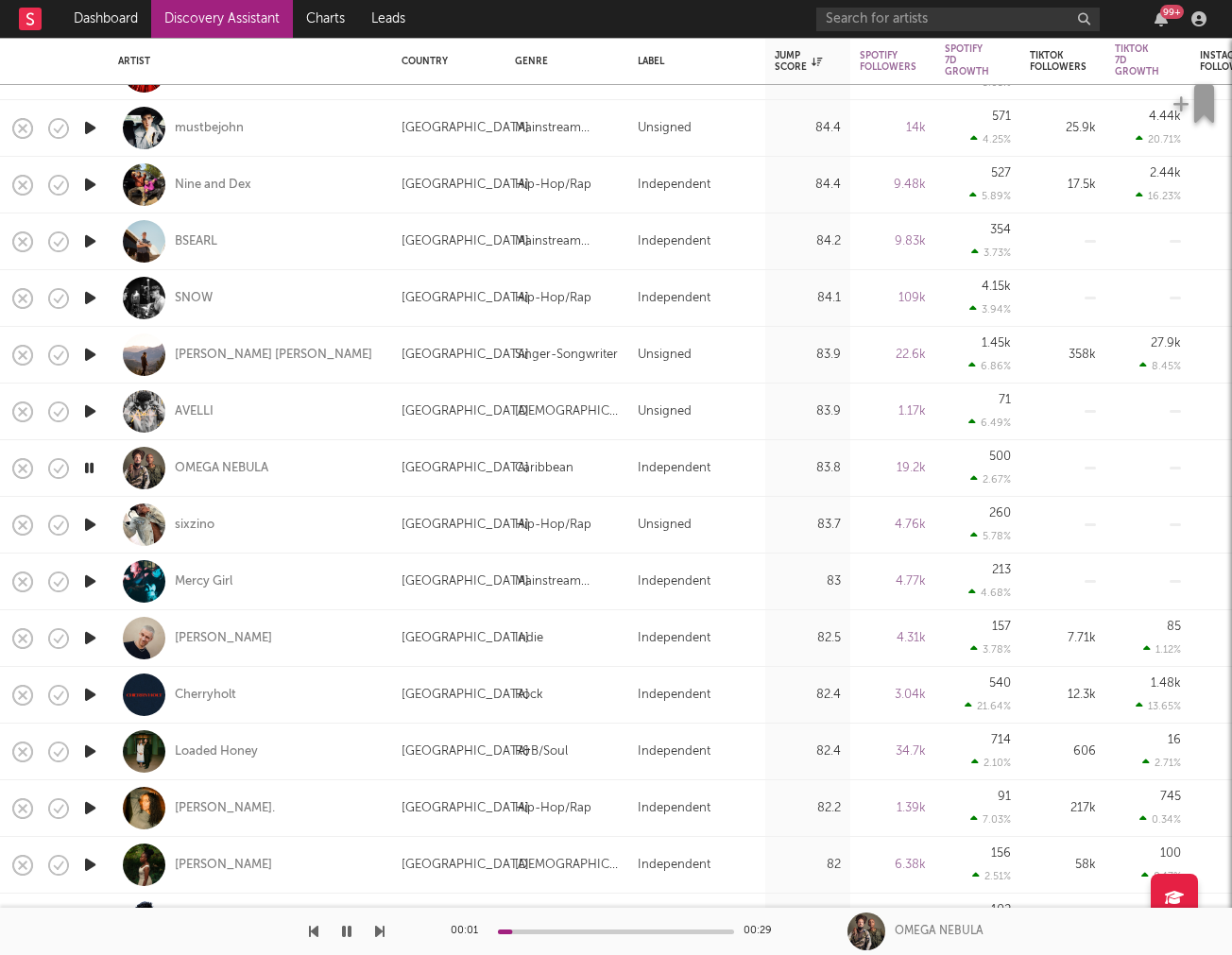
click at [93, 525] on icon "button" at bounding box center [90, 525] width 19 height 23
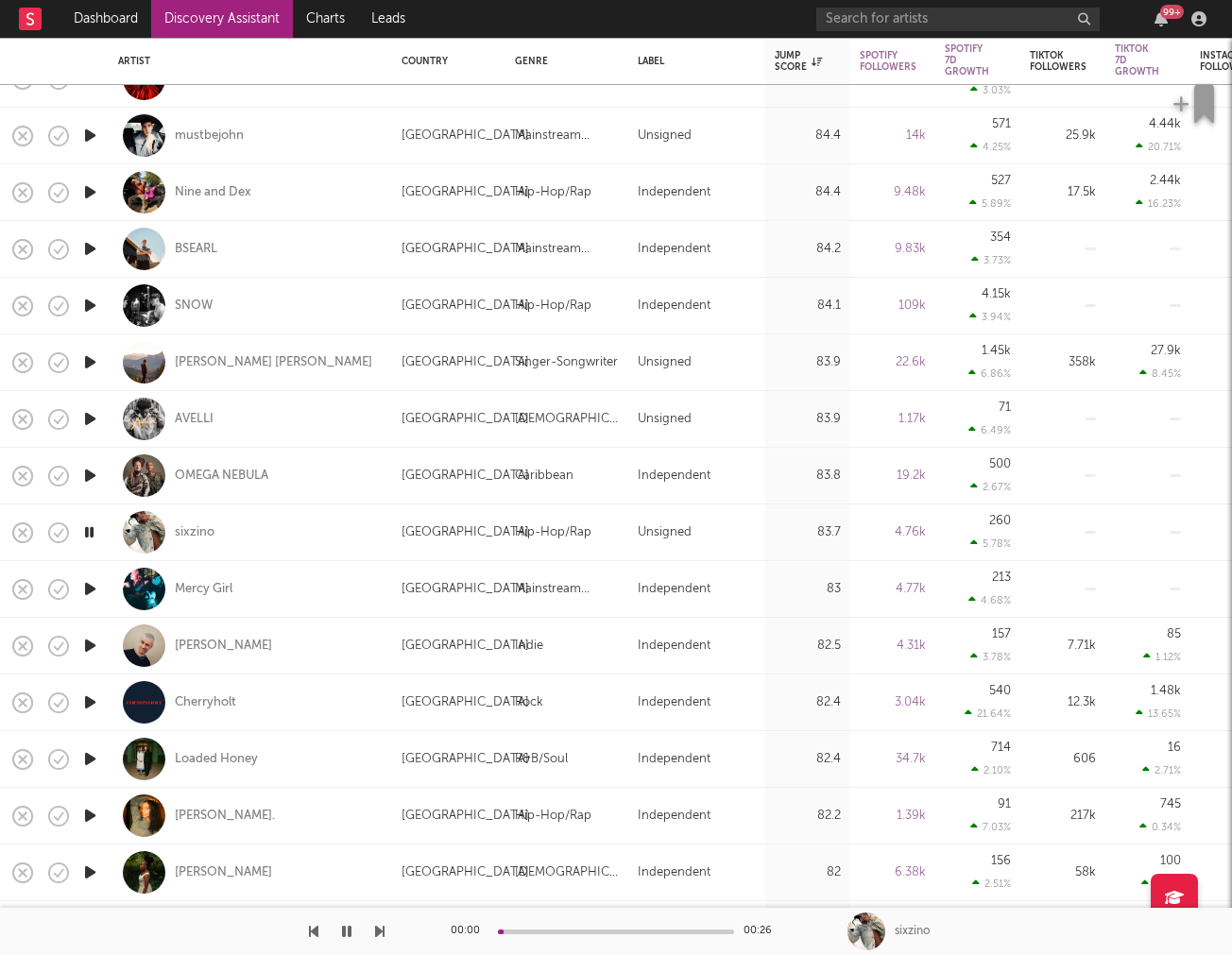
click at [96, 592] on icon "button" at bounding box center [90, 589] width 19 height 23
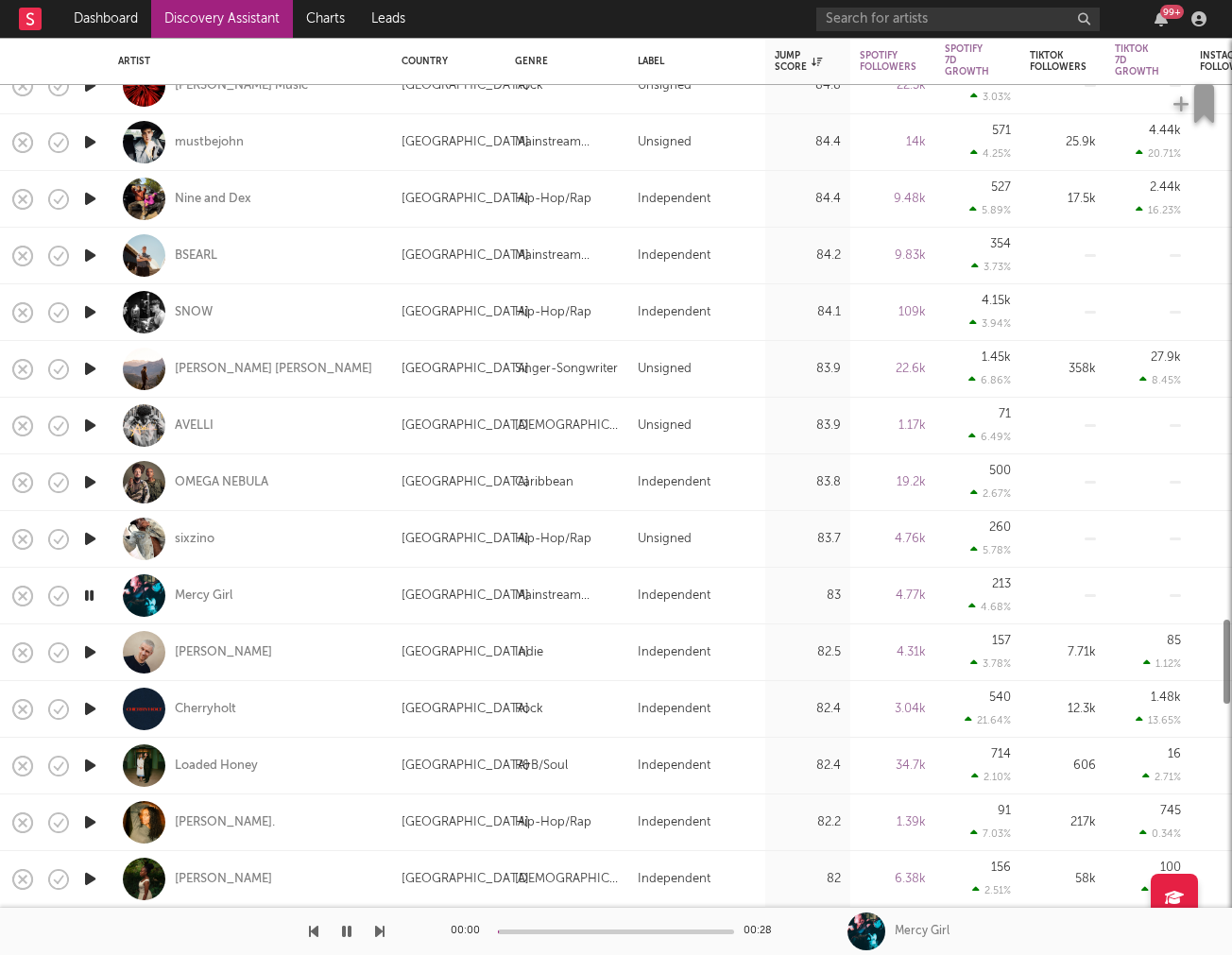
click at [88, 657] on icon "button" at bounding box center [90, 652] width 19 height 23
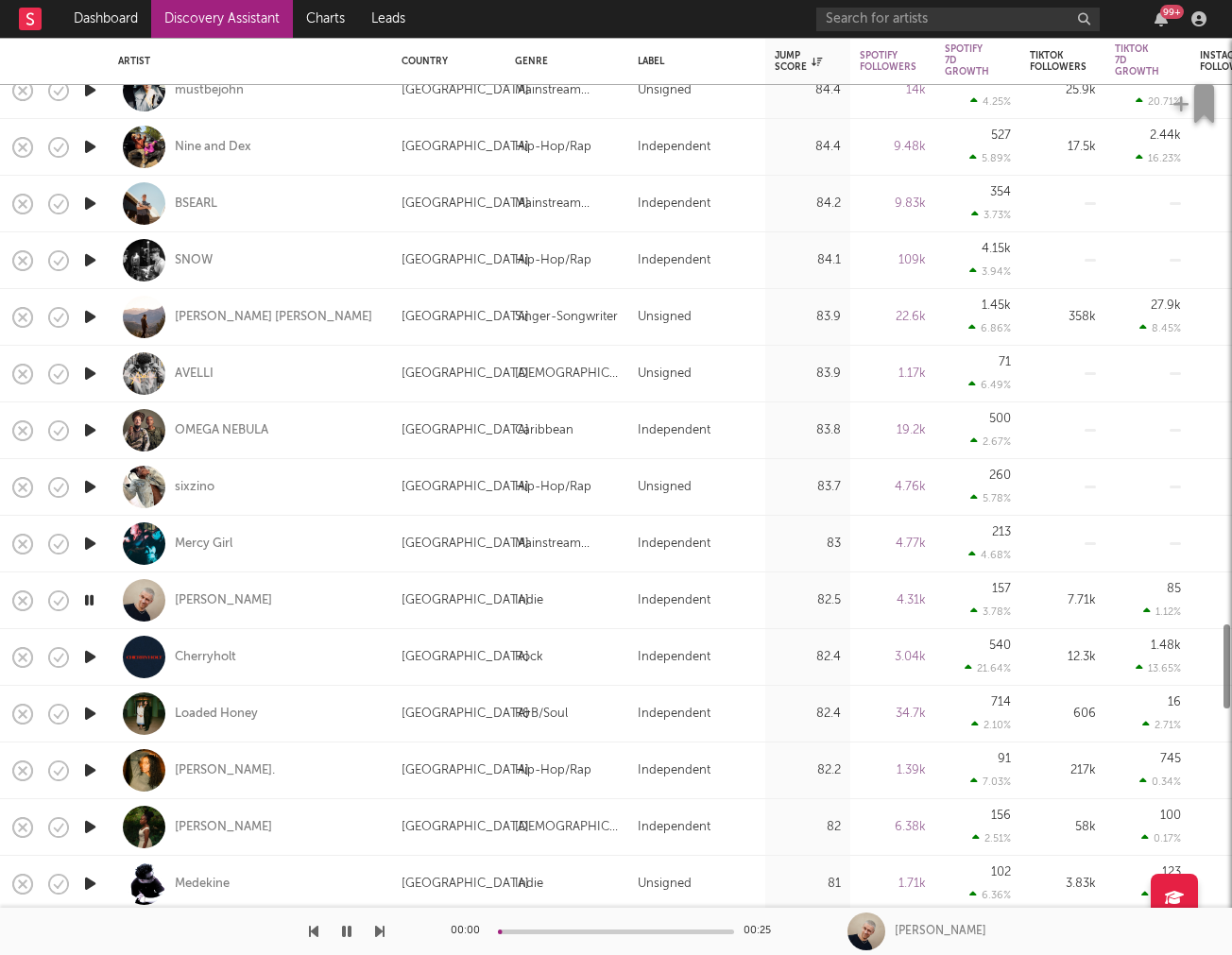
click at [88, 655] on icon "button" at bounding box center [90, 657] width 19 height 23
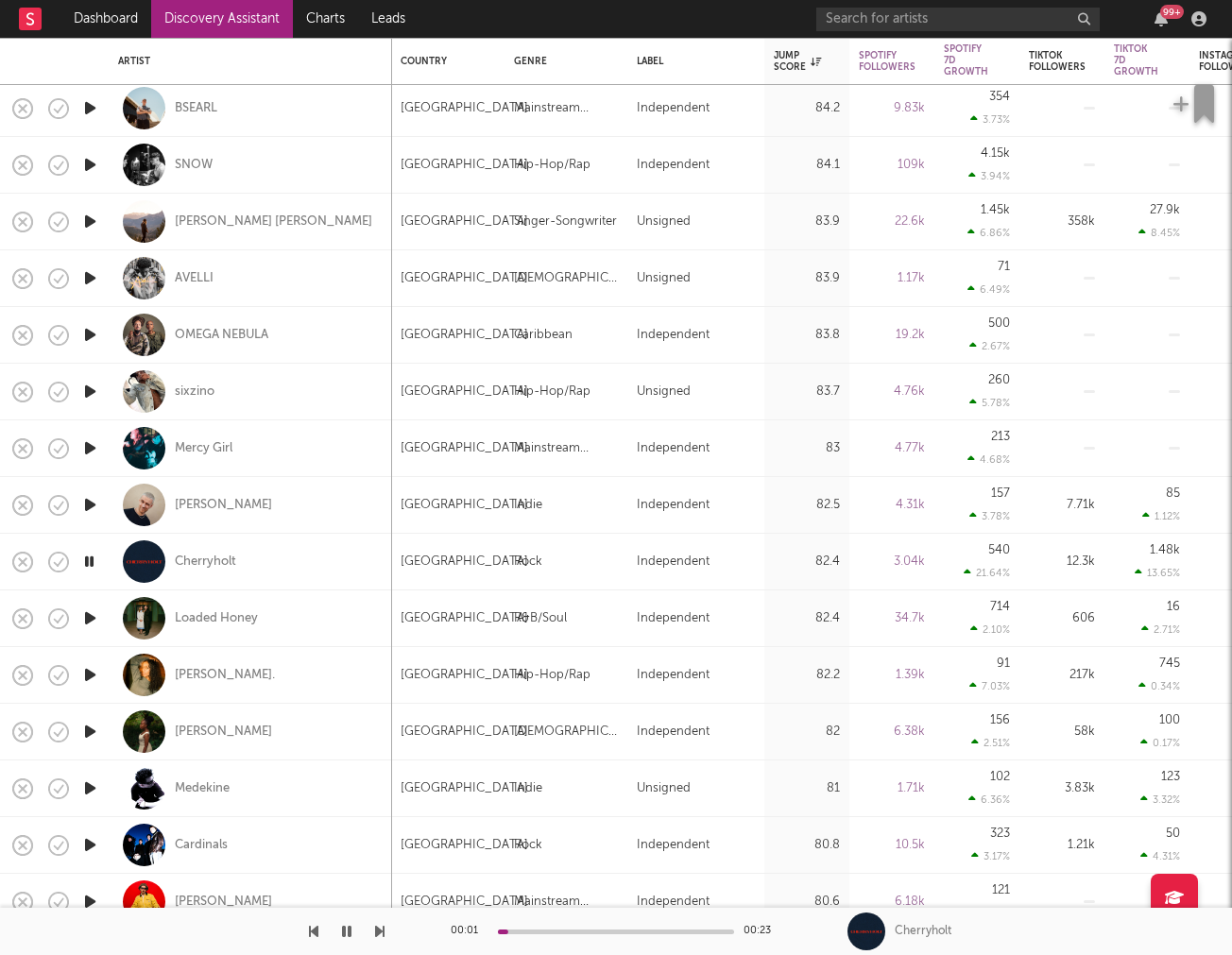
click at [88, 655] on div at bounding box center [90, 675] width 38 height 57
select select "1w"
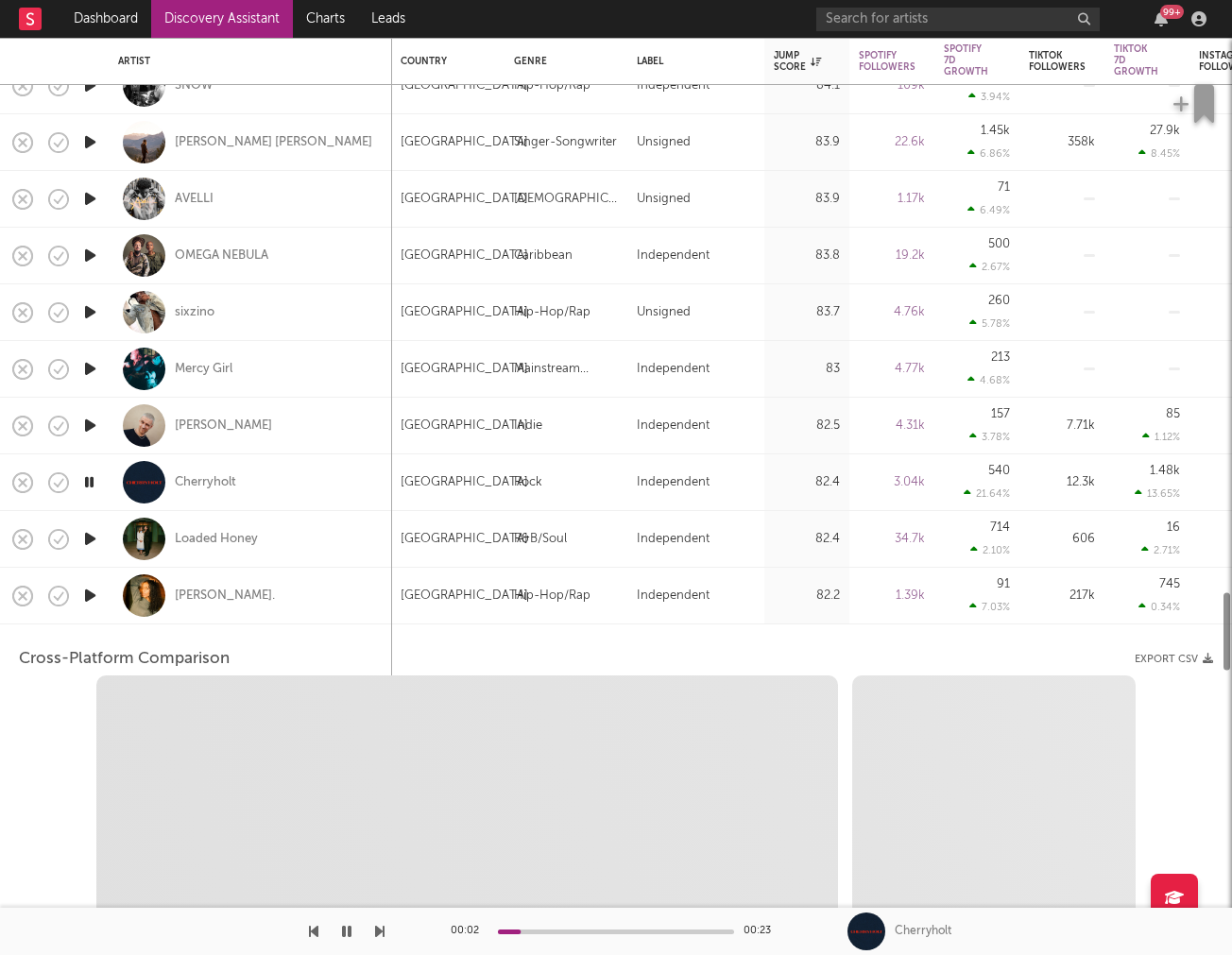
click at [86, 592] on icon "button" at bounding box center [90, 595] width 19 height 23
select select "1w"
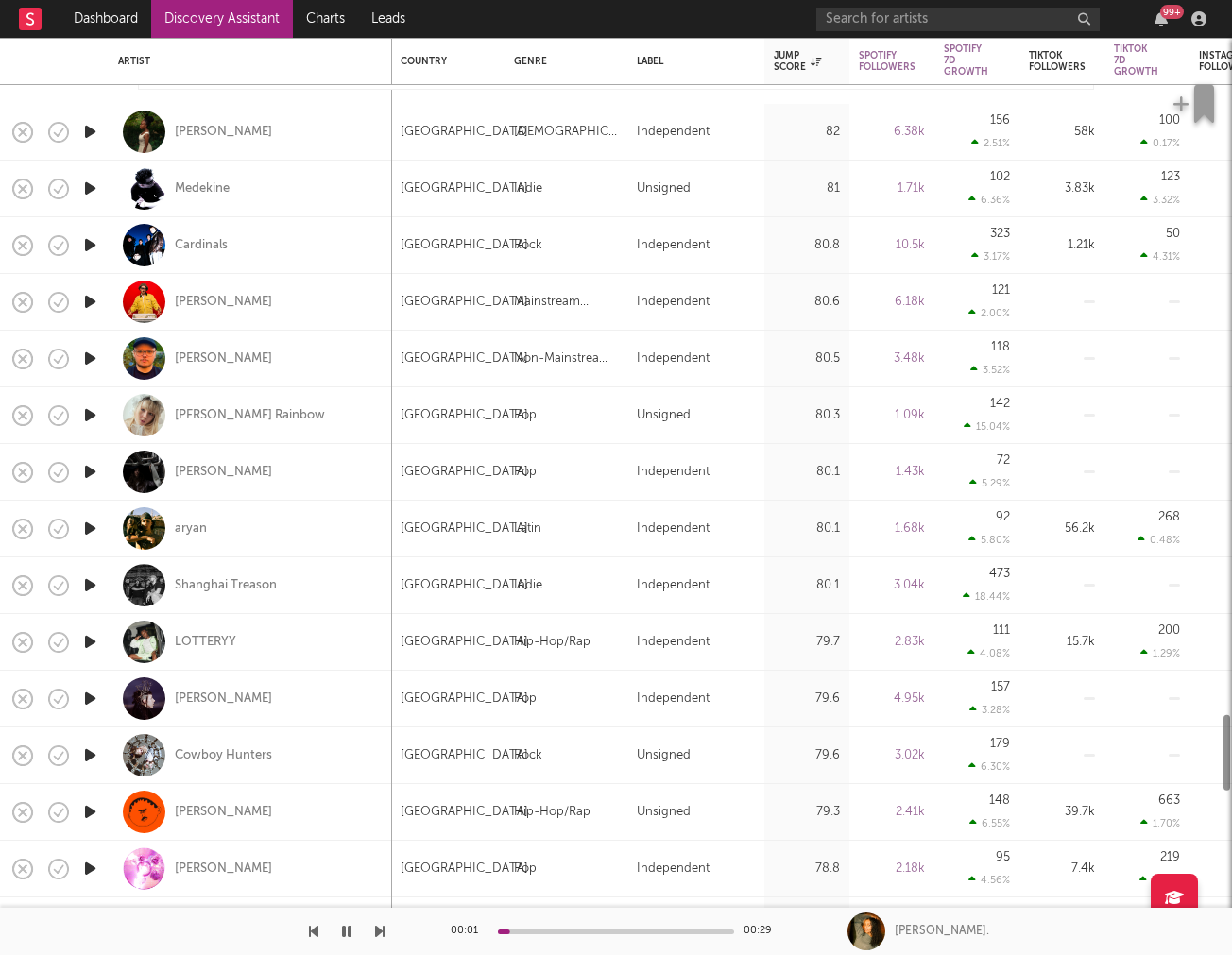
select select "1m"
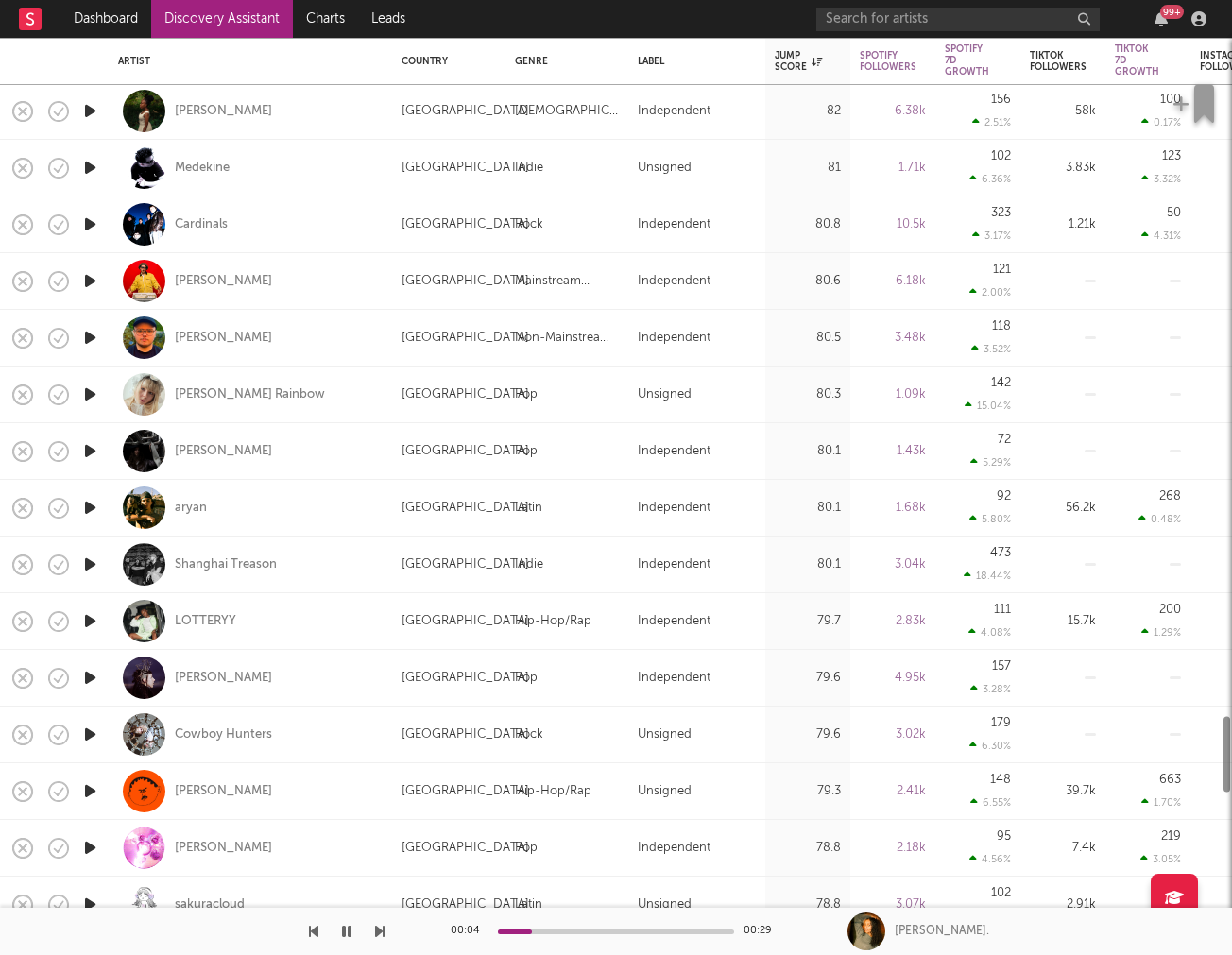
click at [94, 595] on div at bounding box center [90, 622] width 38 height 57
select select "1w"
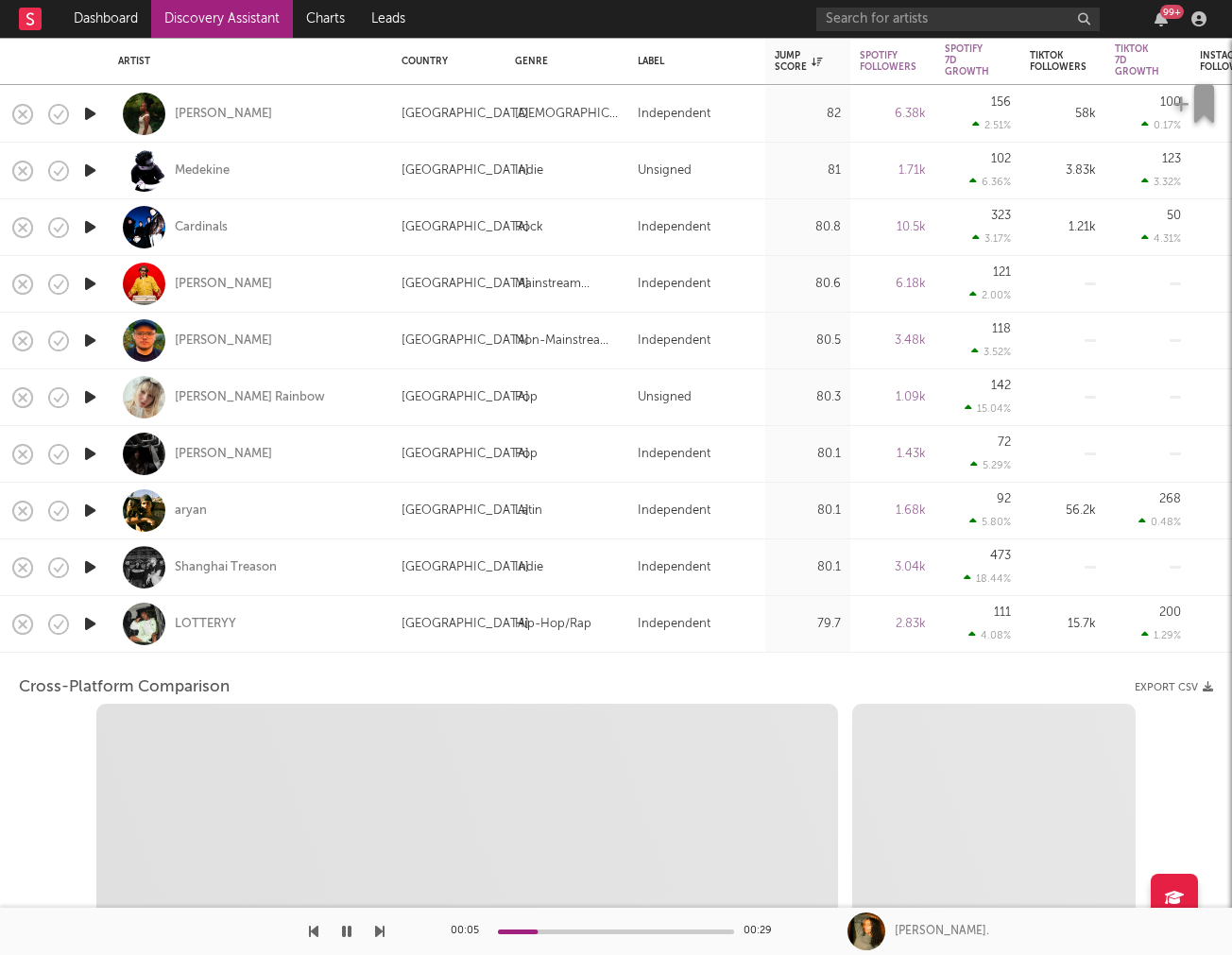
click at [97, 614] on icon "button" at bounding box center [90, 624] width 19 height 23
select select "1w"
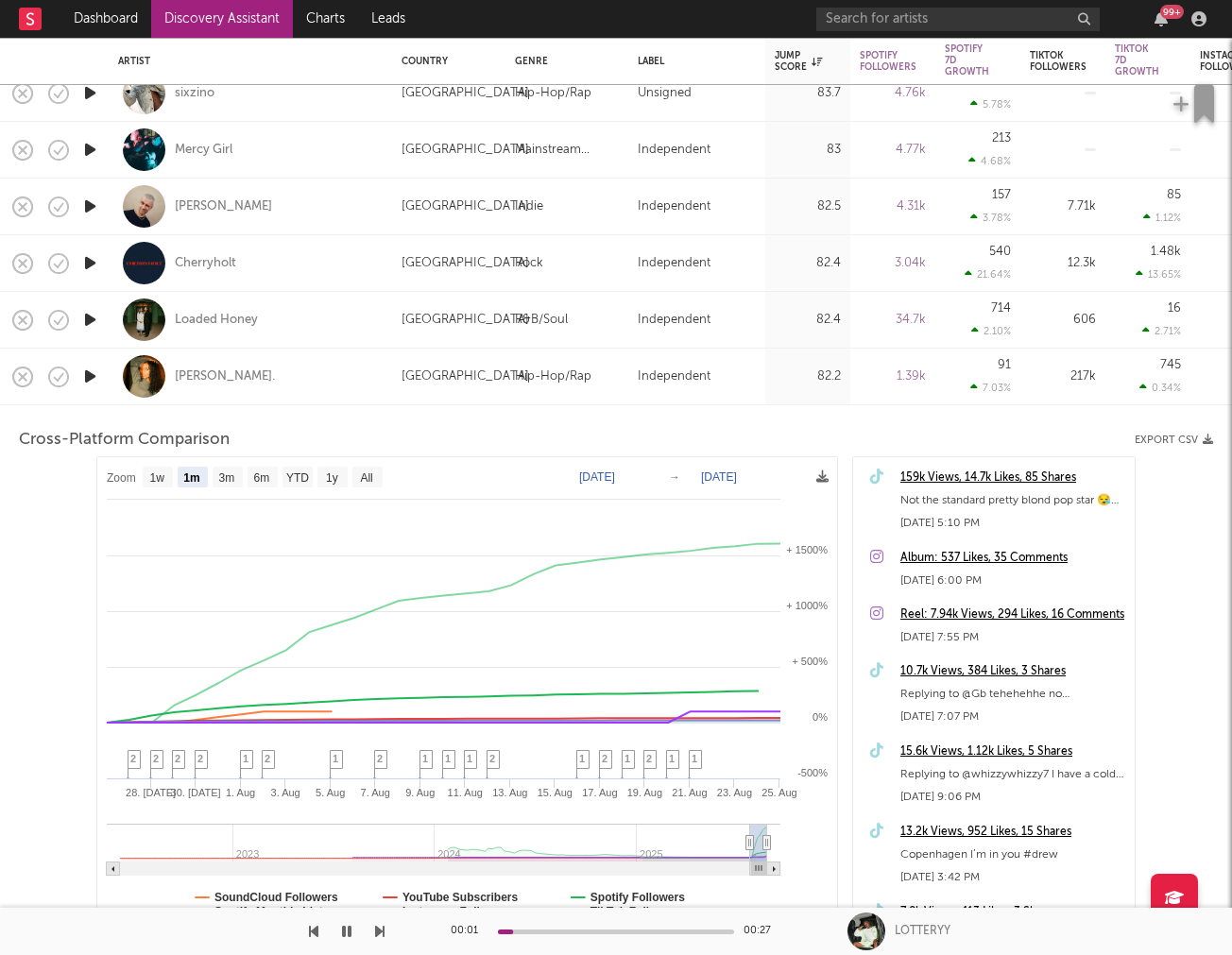
select select "1m"
select select "6m"
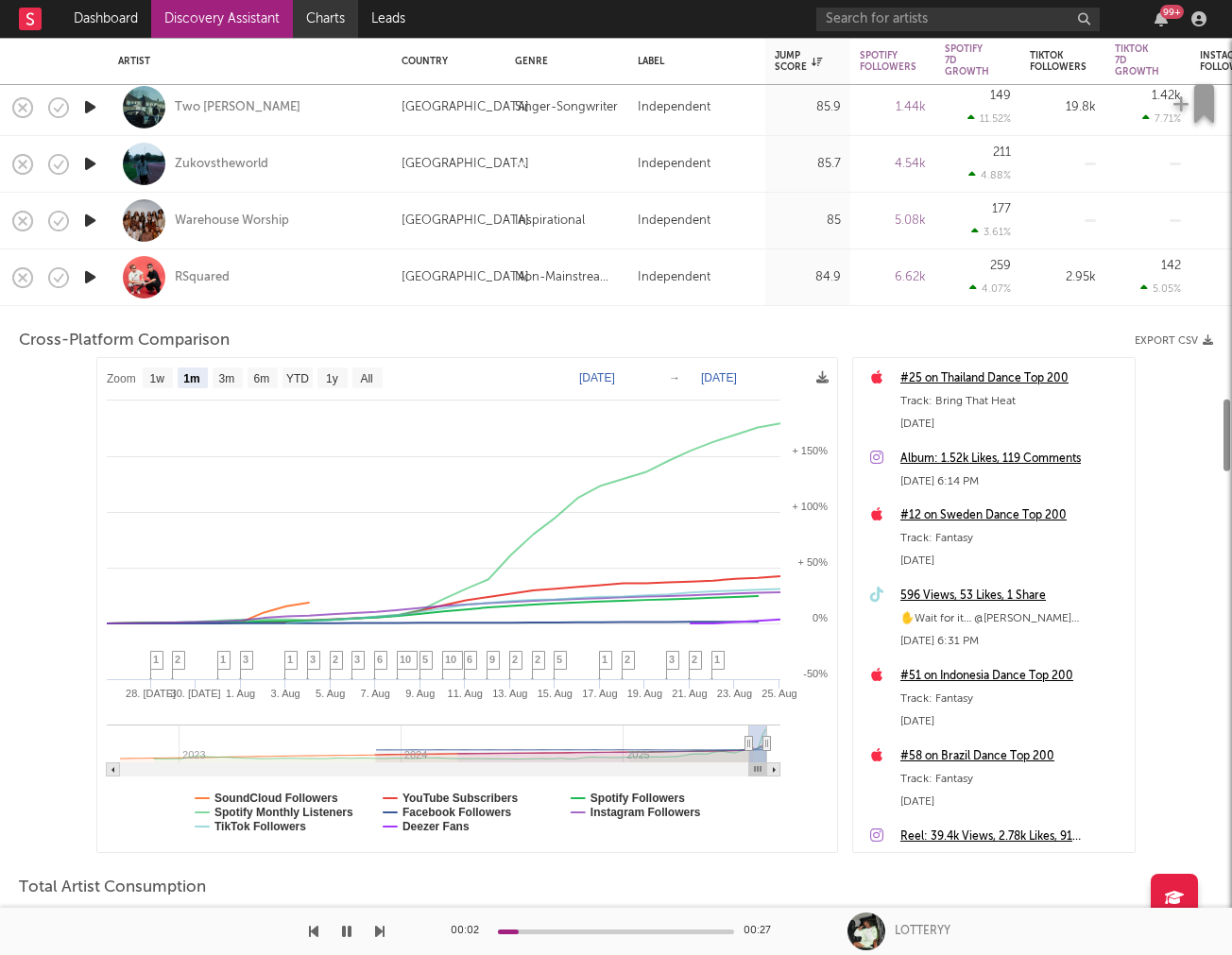
select select "1m"
select select "6m"
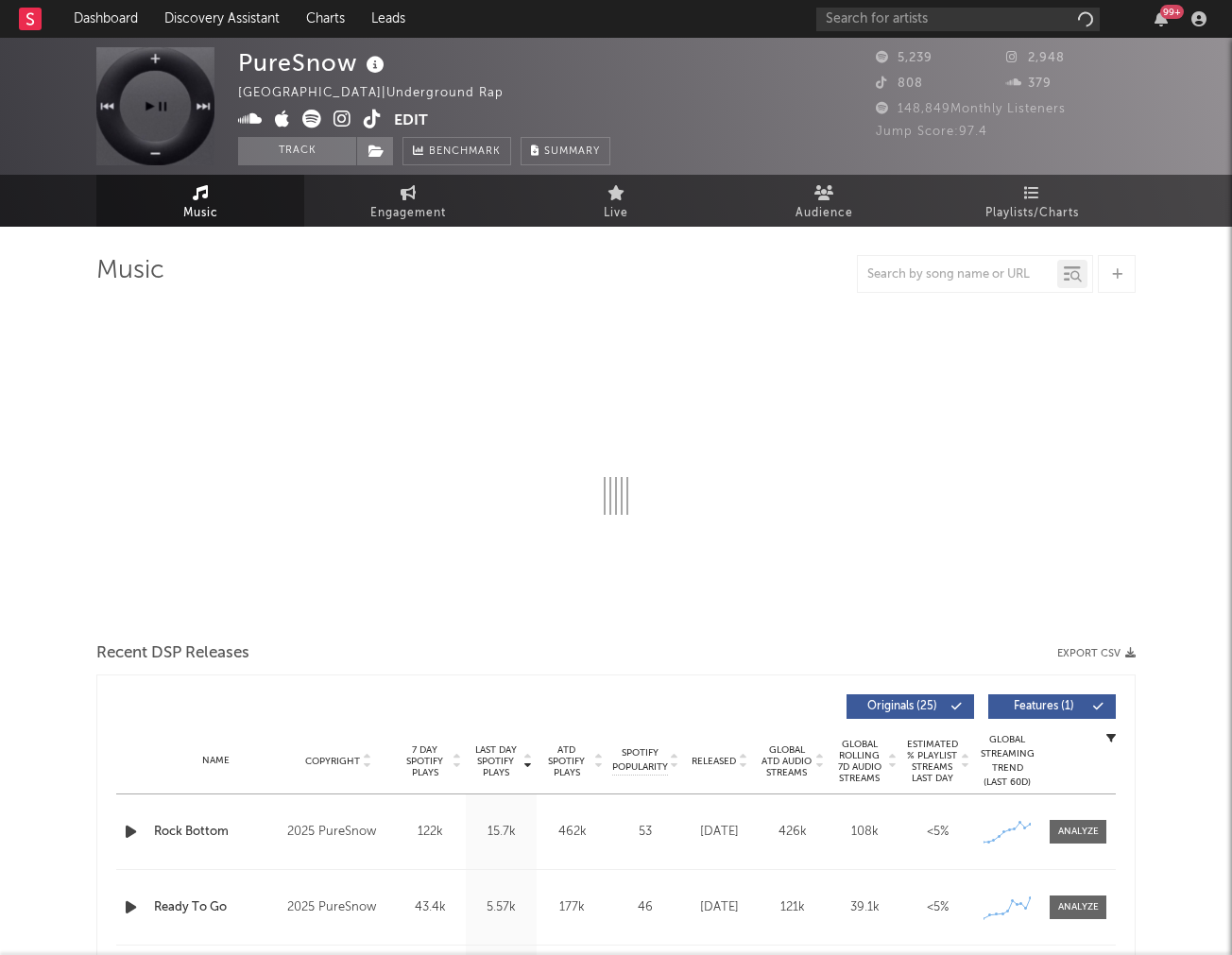
select select "1w"
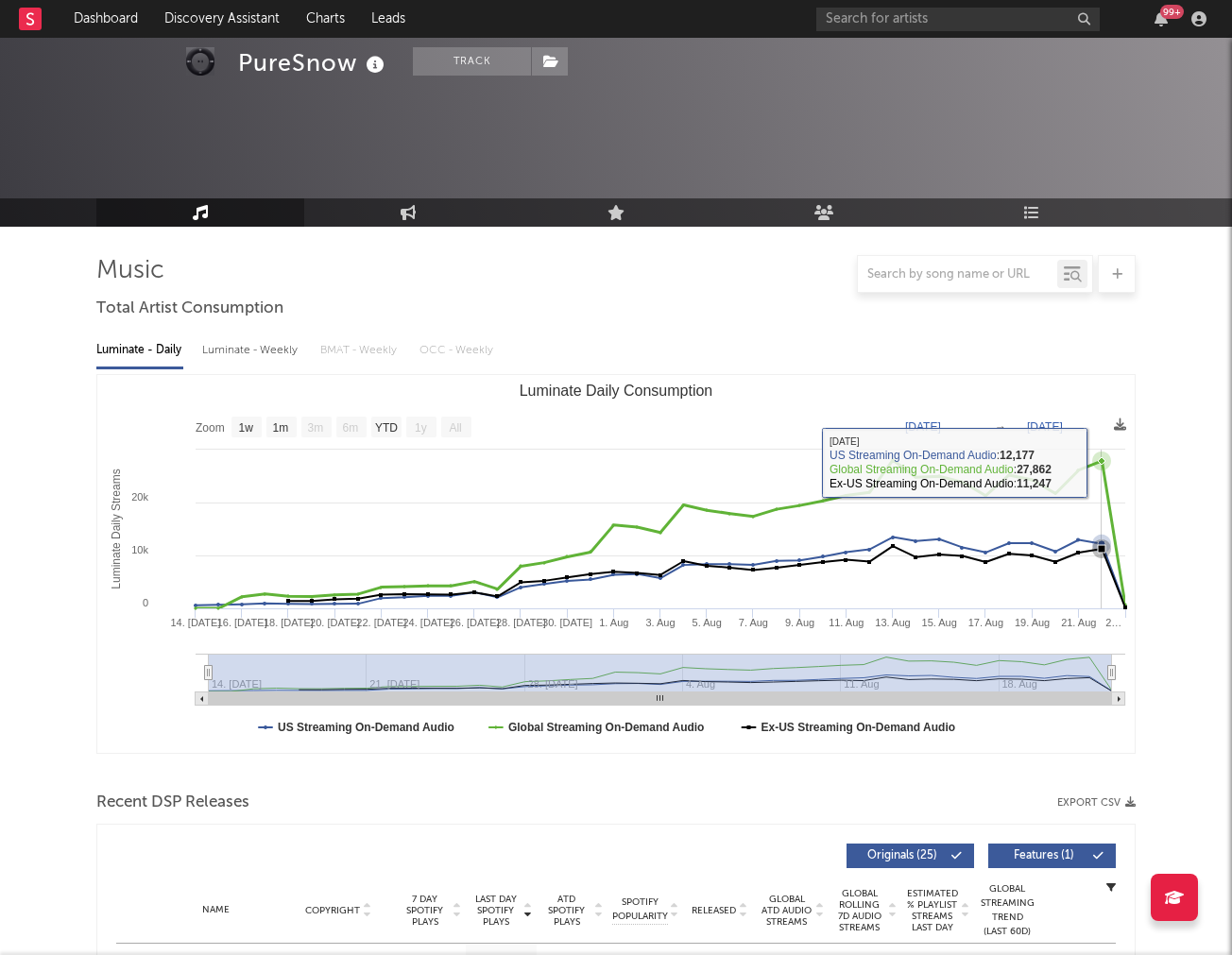
scroll to position [362, 0]
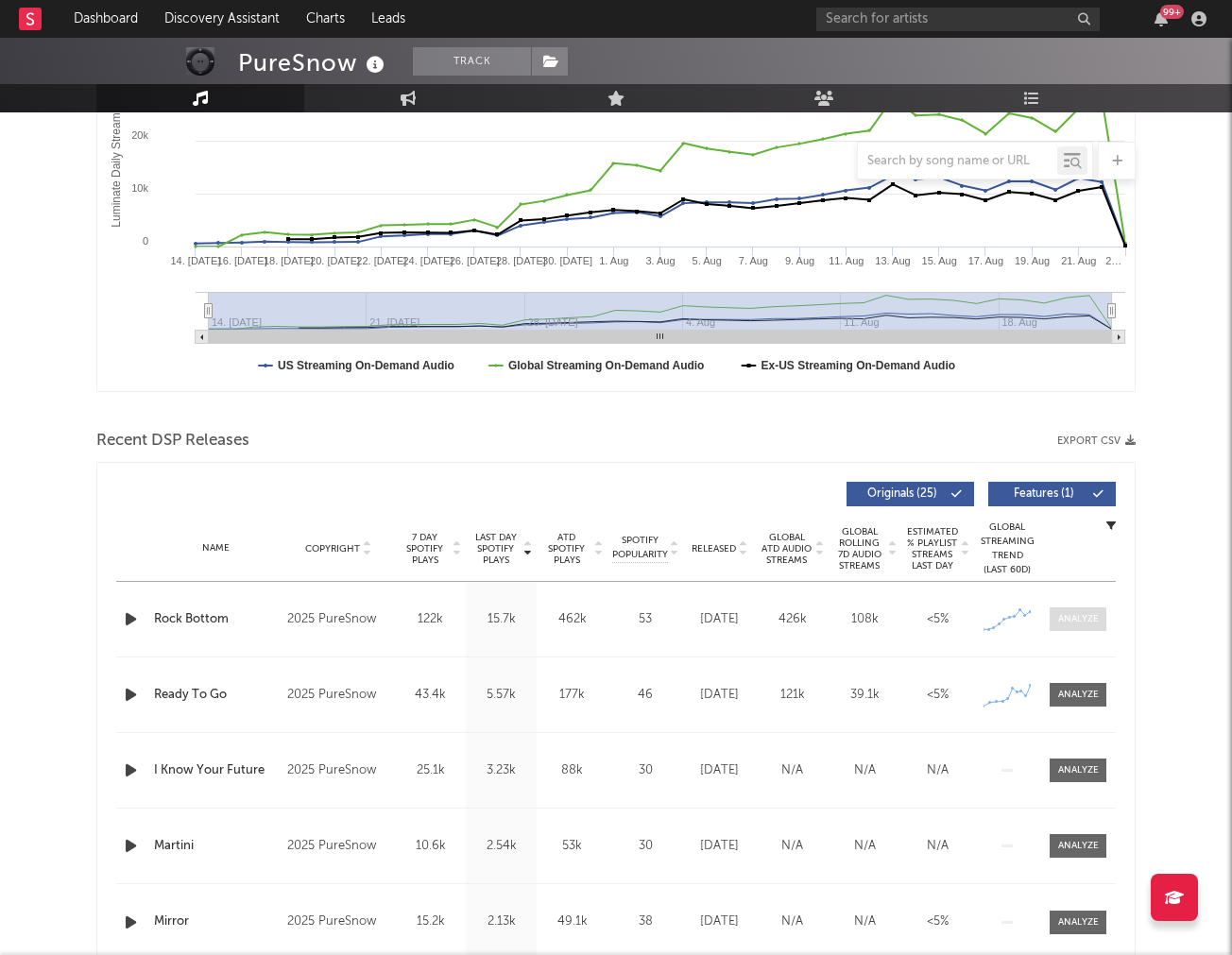
click at [1068, 626] on div at bounding box center [1079, 619] width 41 height 15
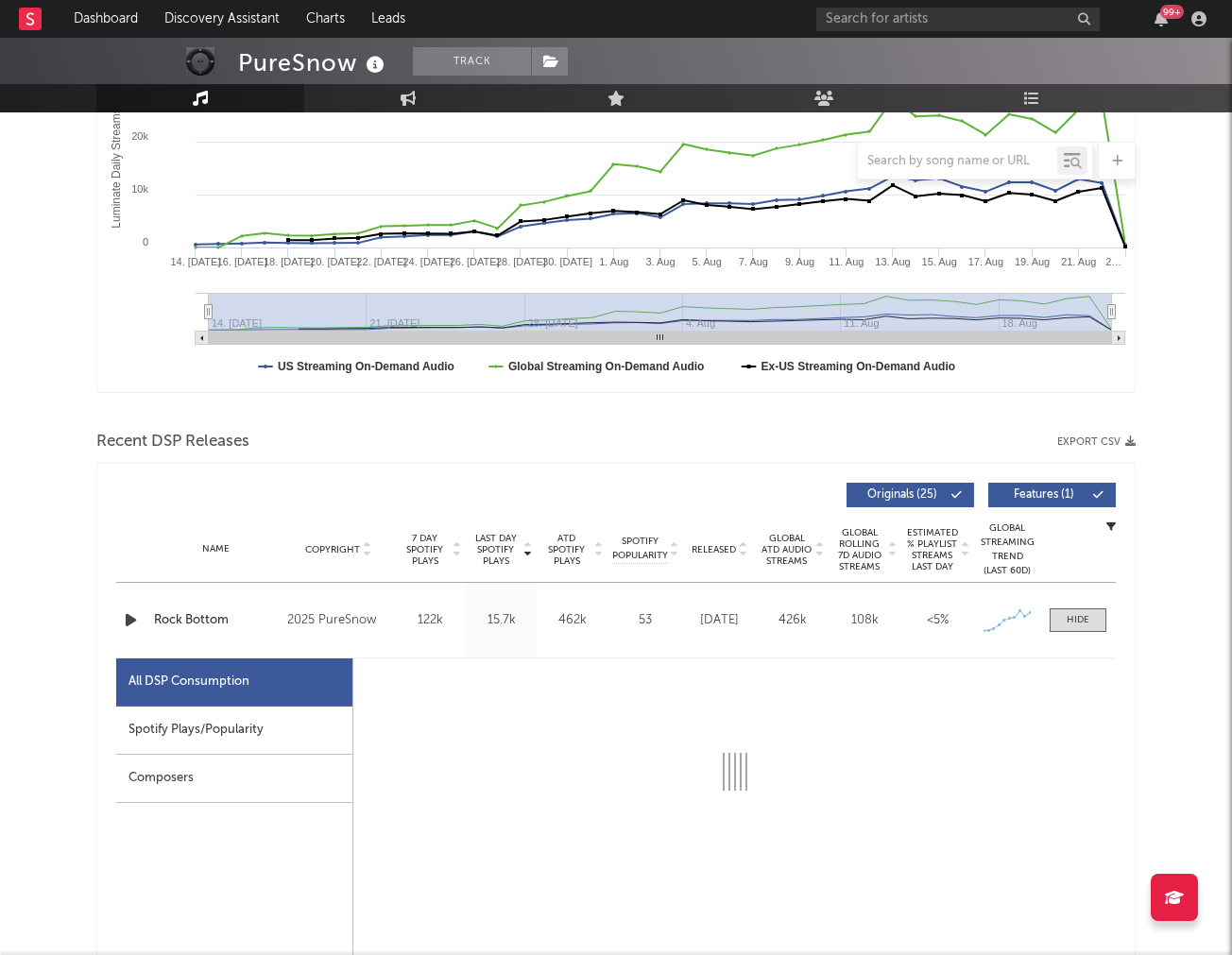
drag, startPoint x: 244, startPoint y: 722, endPoint x: 137, endPoint y: 498, distance: 248.2
click at [241, 709] on div "Spotify Plays/Popularity" at bounding box center [234, 730] width 236 height 48
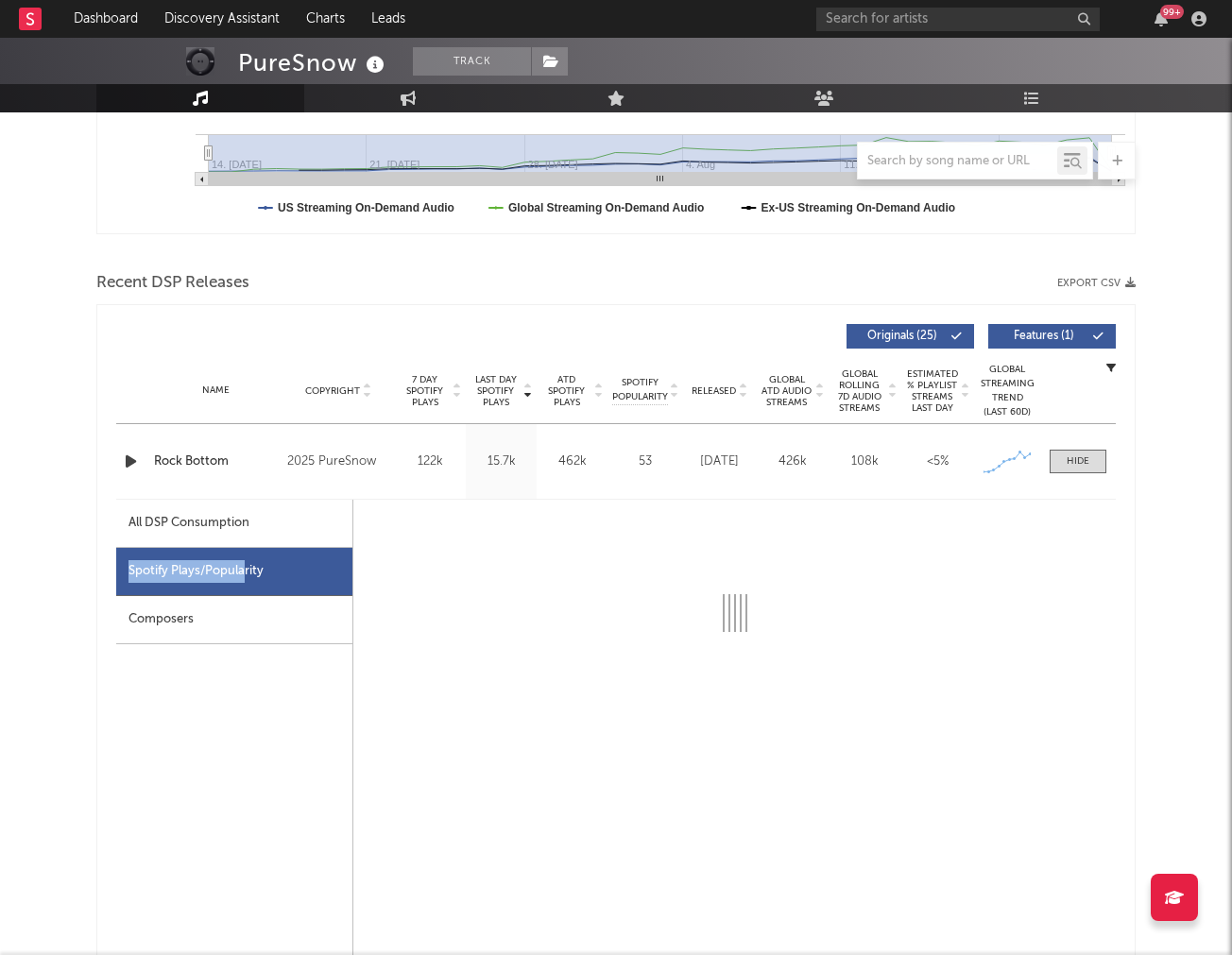
scroll to position [538, 0]
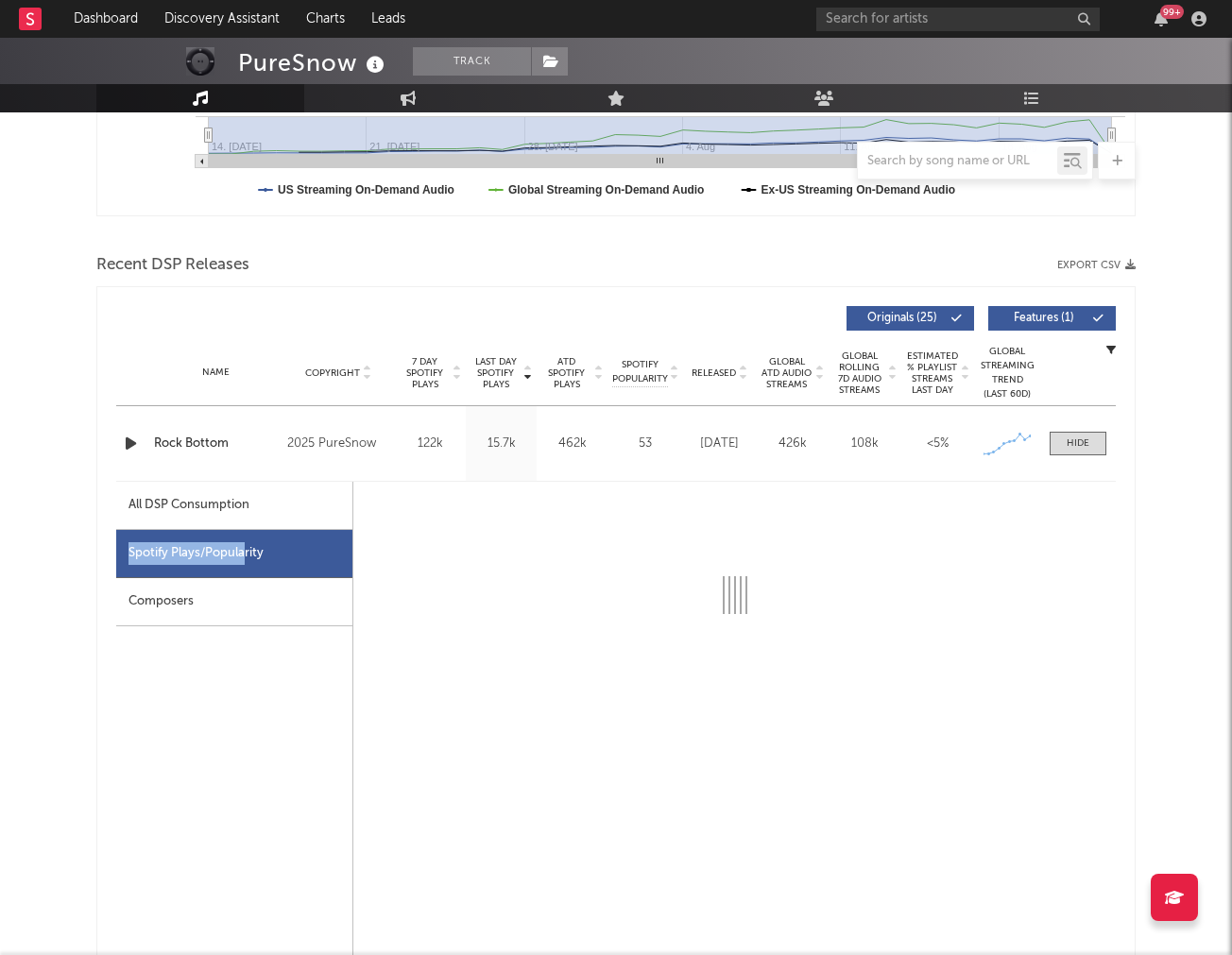
select select "1w"
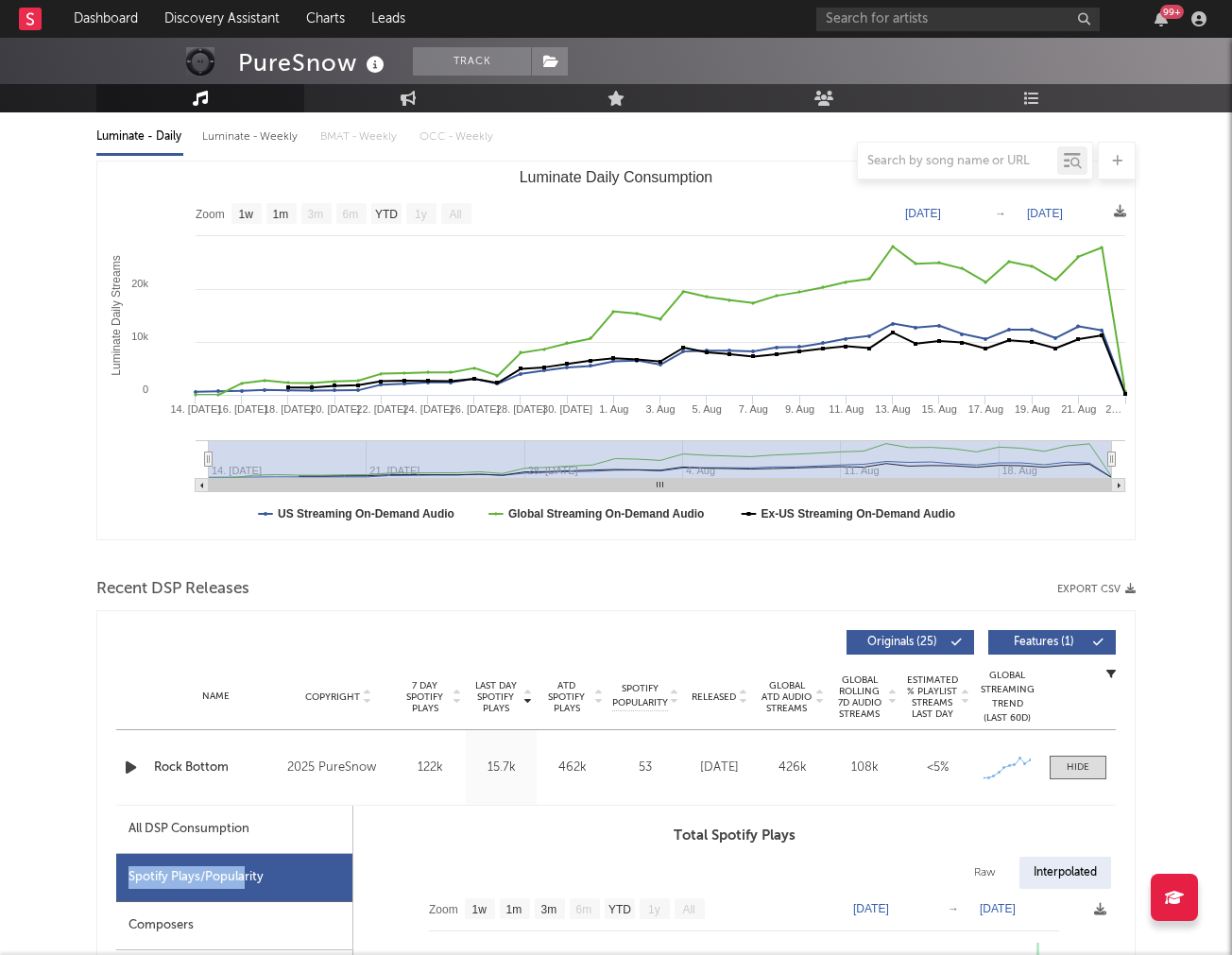
scroll to position [0, 0]
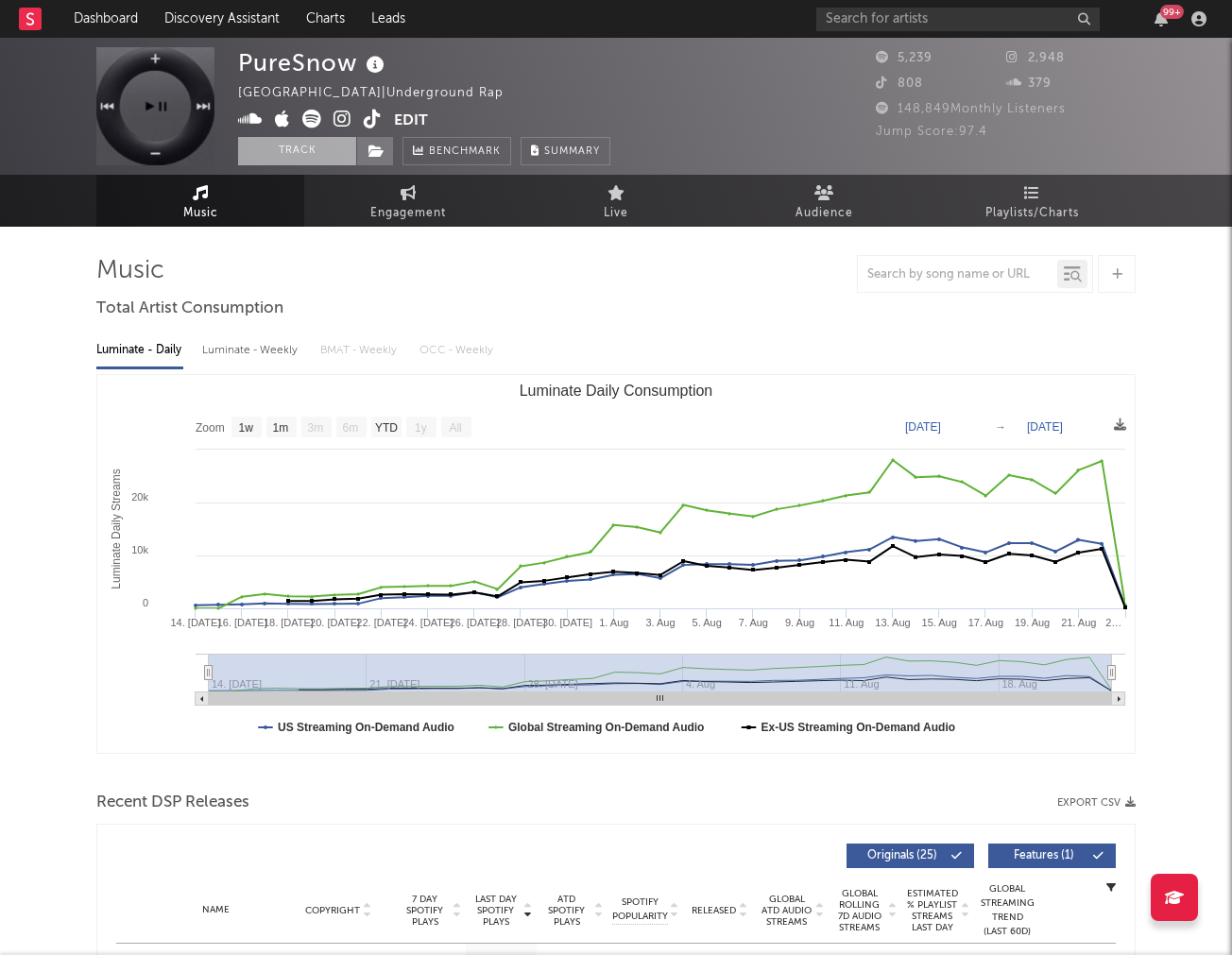
click at [277, 160] on button "Track" at bounding box center [296, 151] width 118 height 28
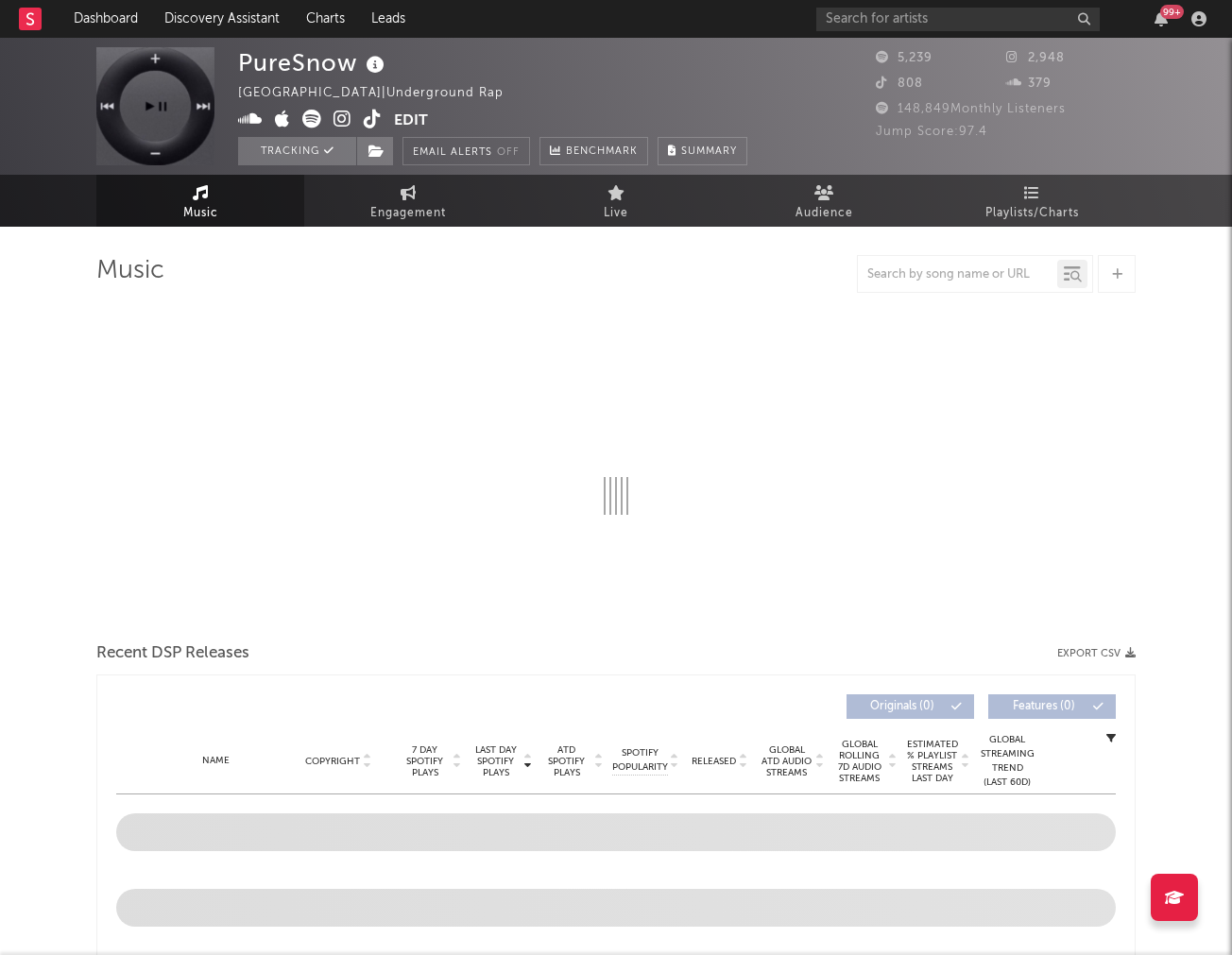
select select "1w"
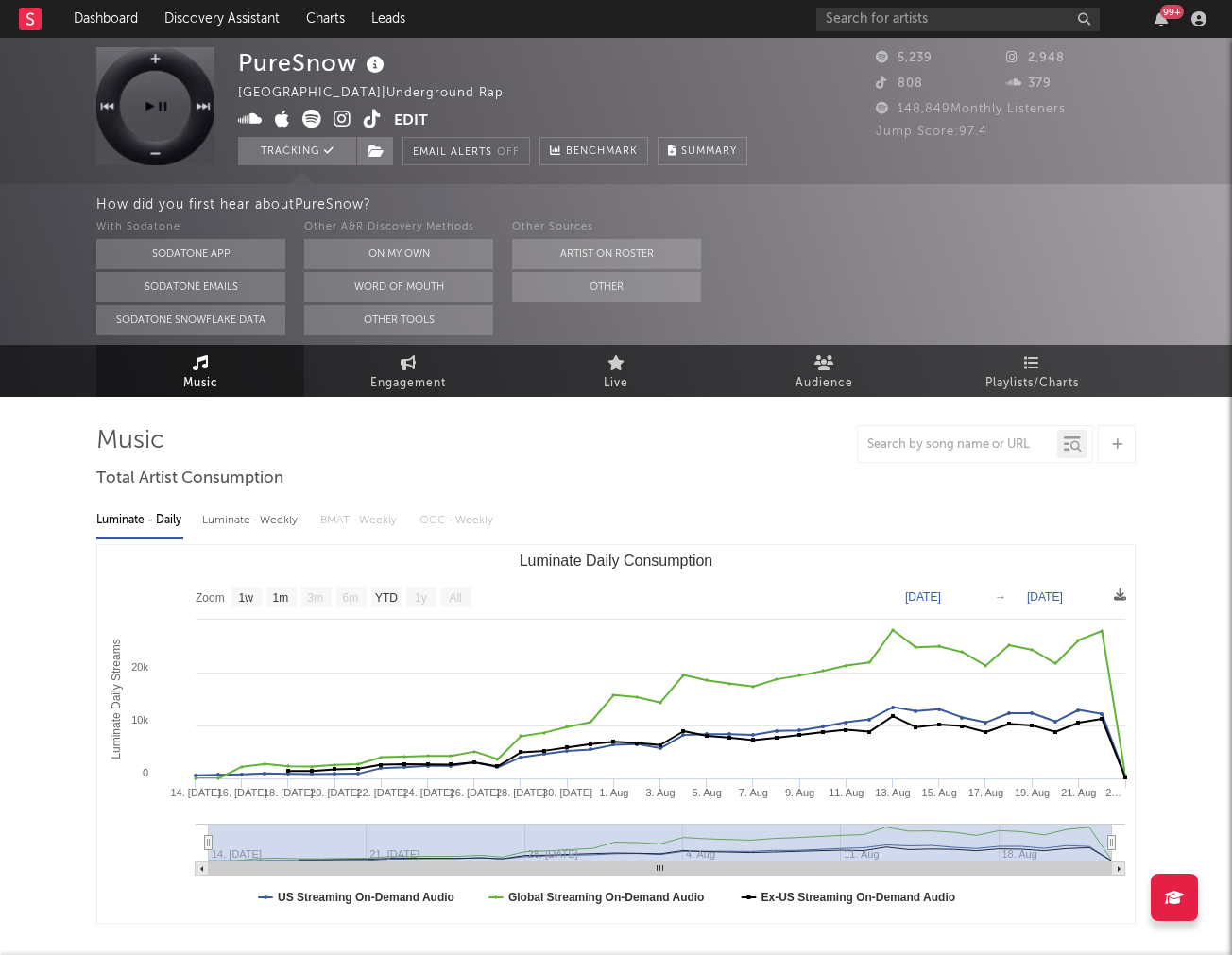
click at [568, 311] on div "Other Sources Artist on Roster Other" at bounding box center [607, 276] width 189 height 119
click at [577, 299] on button "Other" at bounding box center [607, 286] width 189 height 30
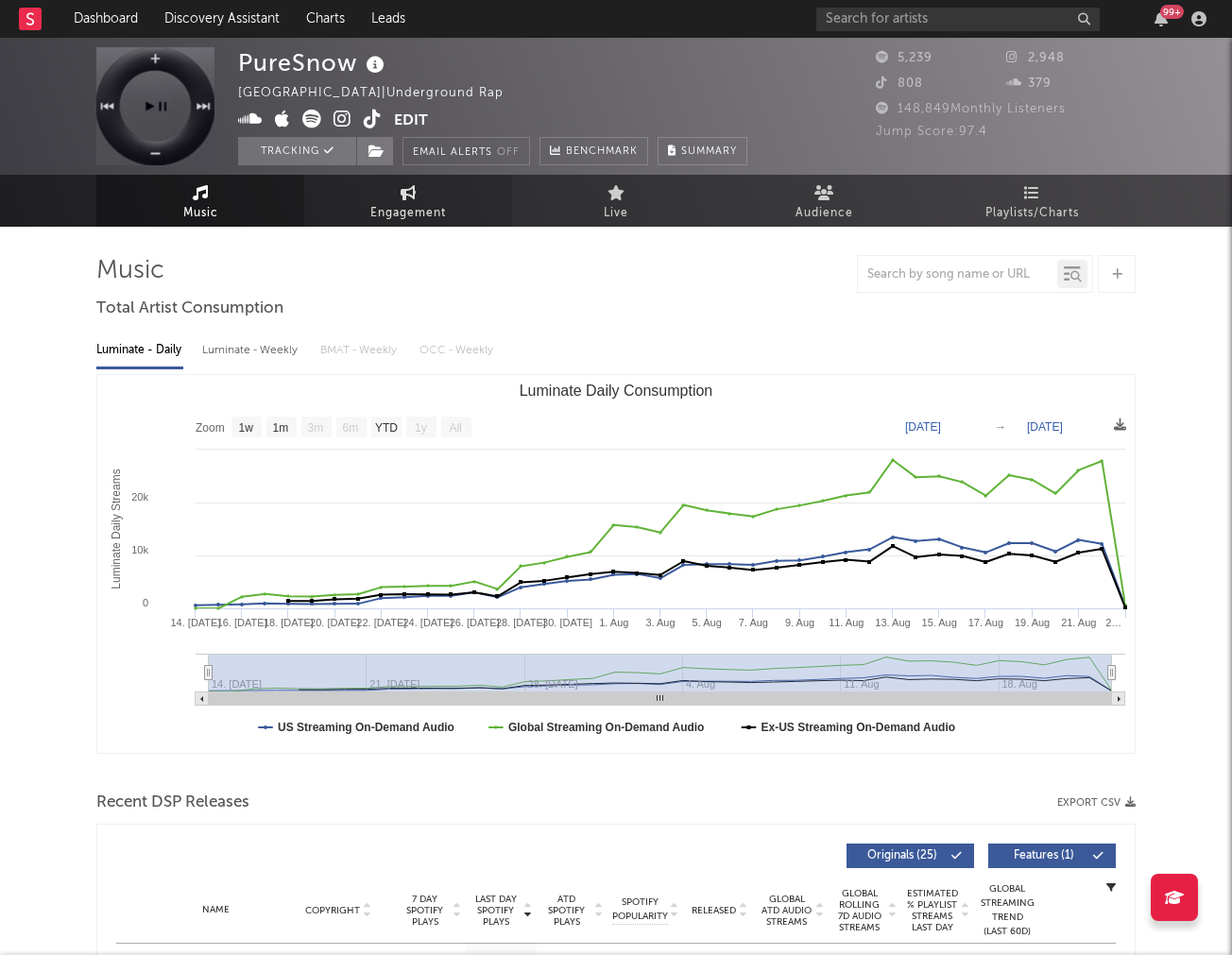
click at [356, 191] on link "Engagement" at bounding box center [407, 200] width 208 height 52
select select "1w"
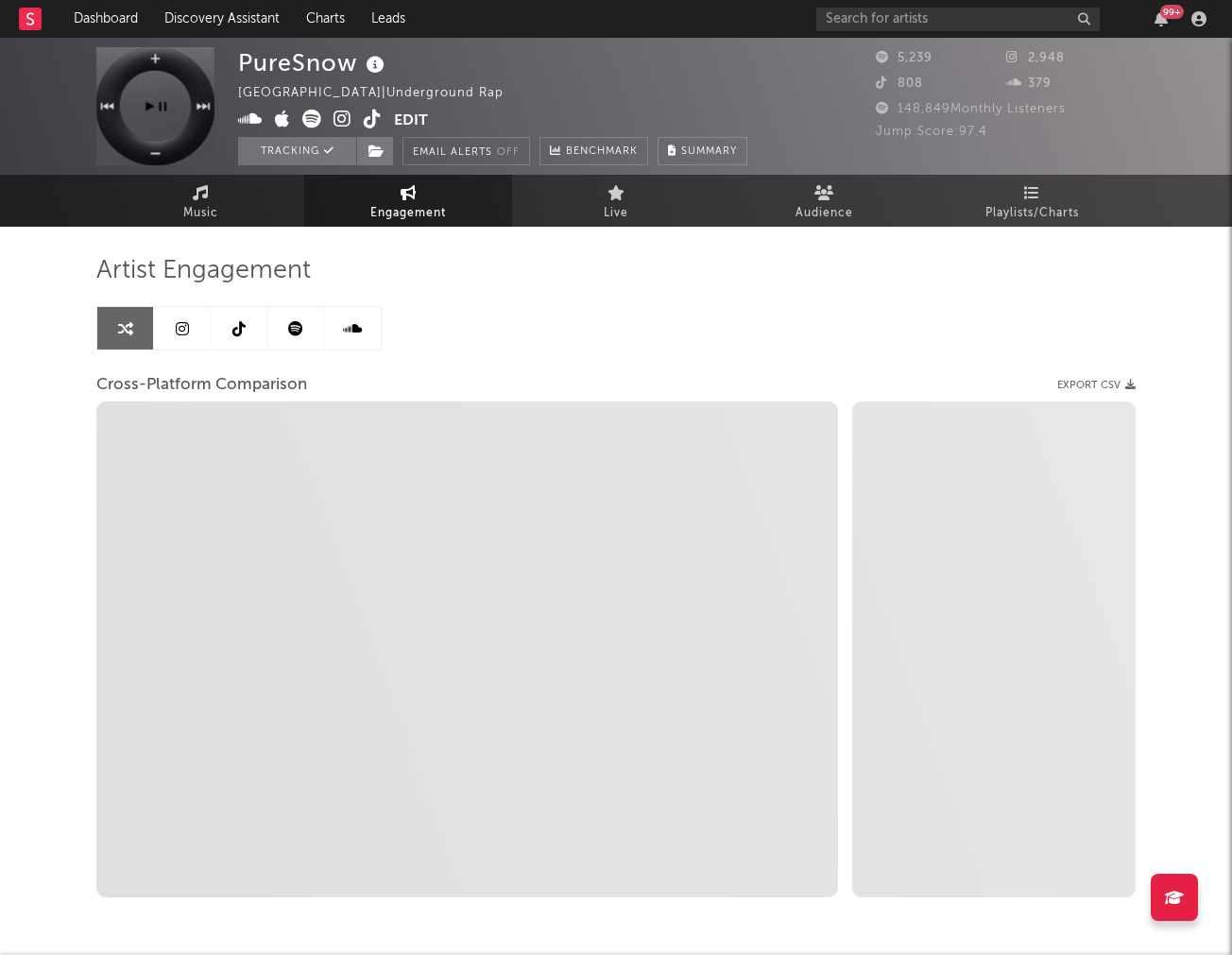
select select "1m"
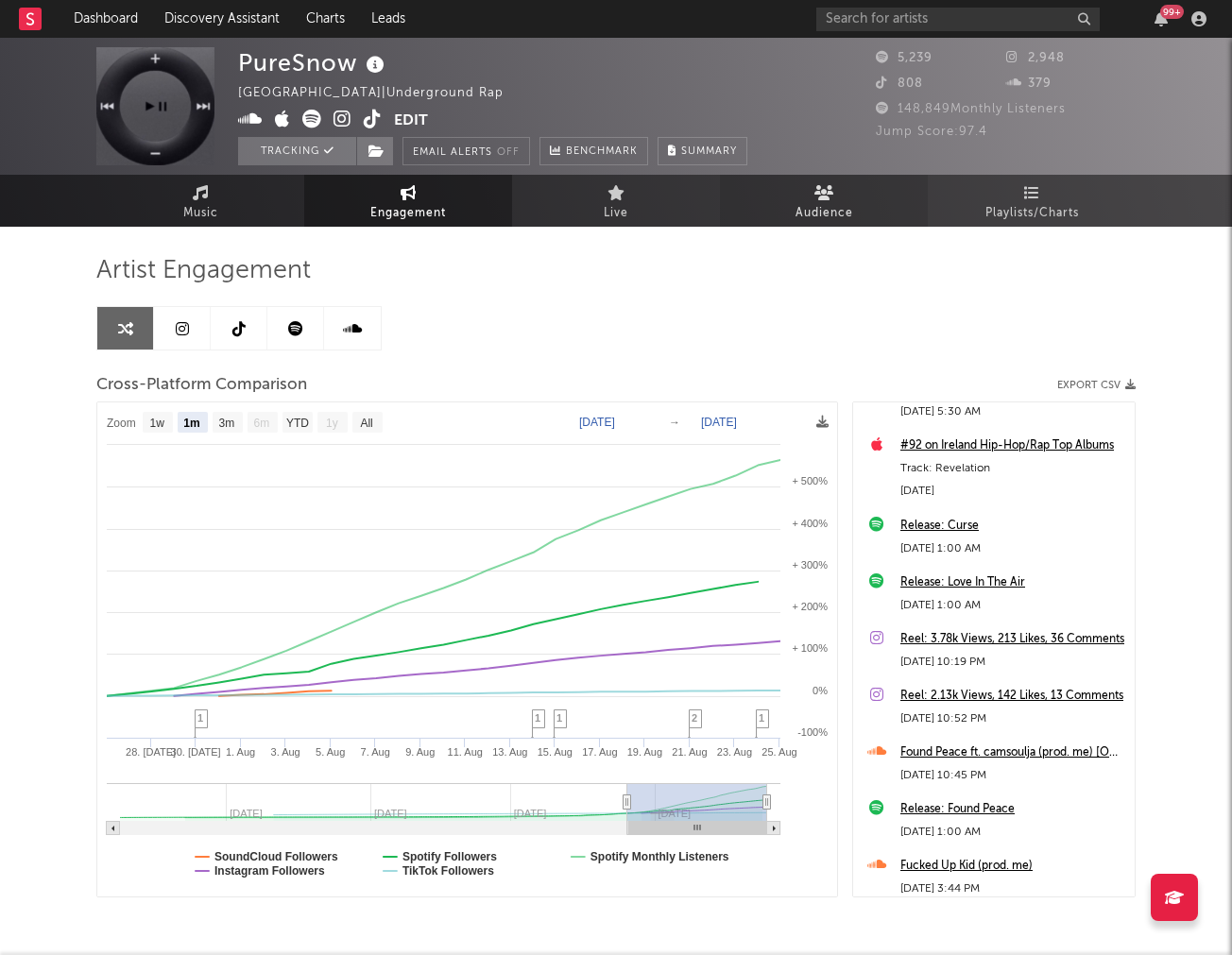
click at [809, 205] on span "Audience" at bounding box center [824, 213] width 58 height 22
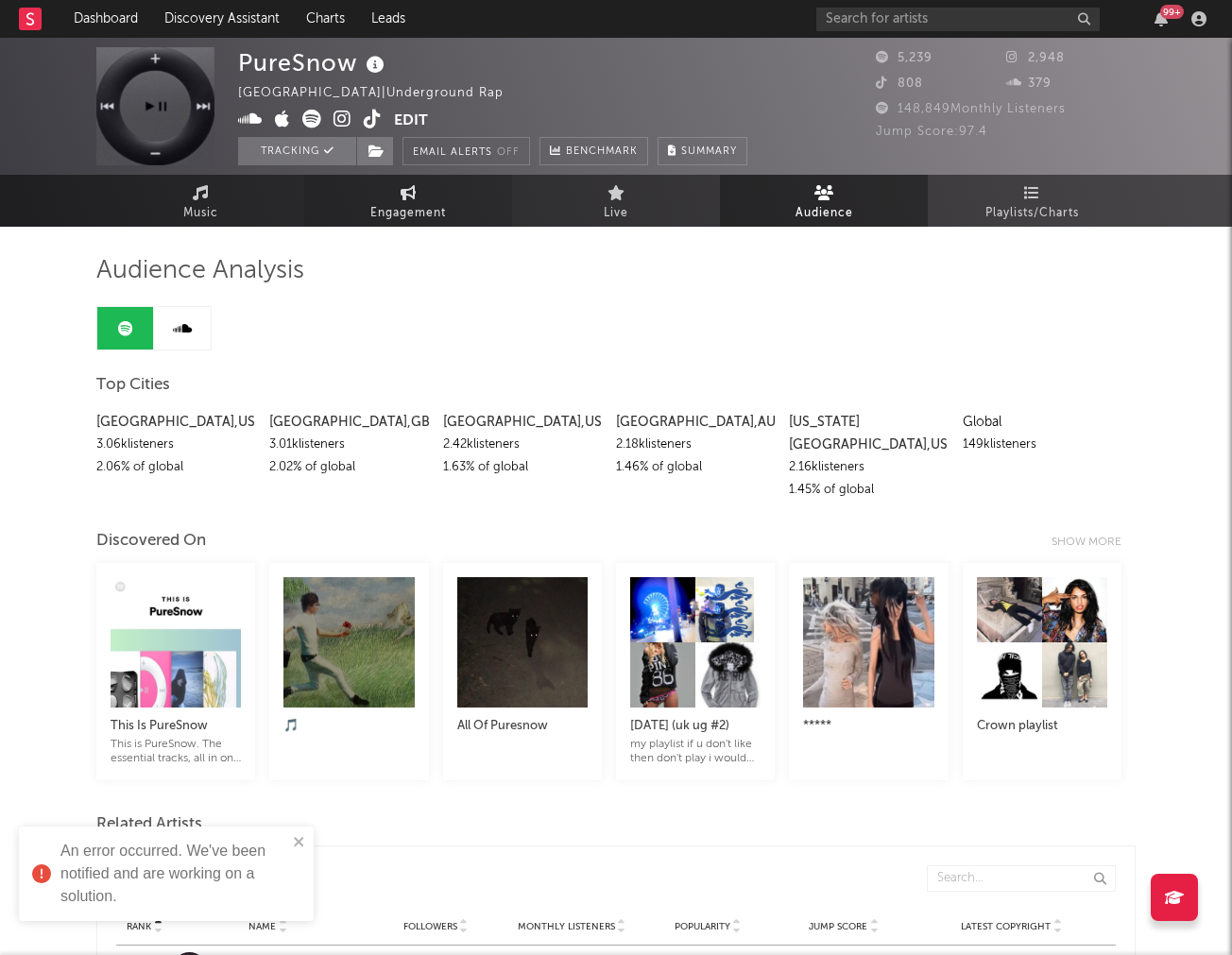
click at [399, 203] on span "Engagement" at bounding box center [408, 213] width 76 height 22
select select "1w"
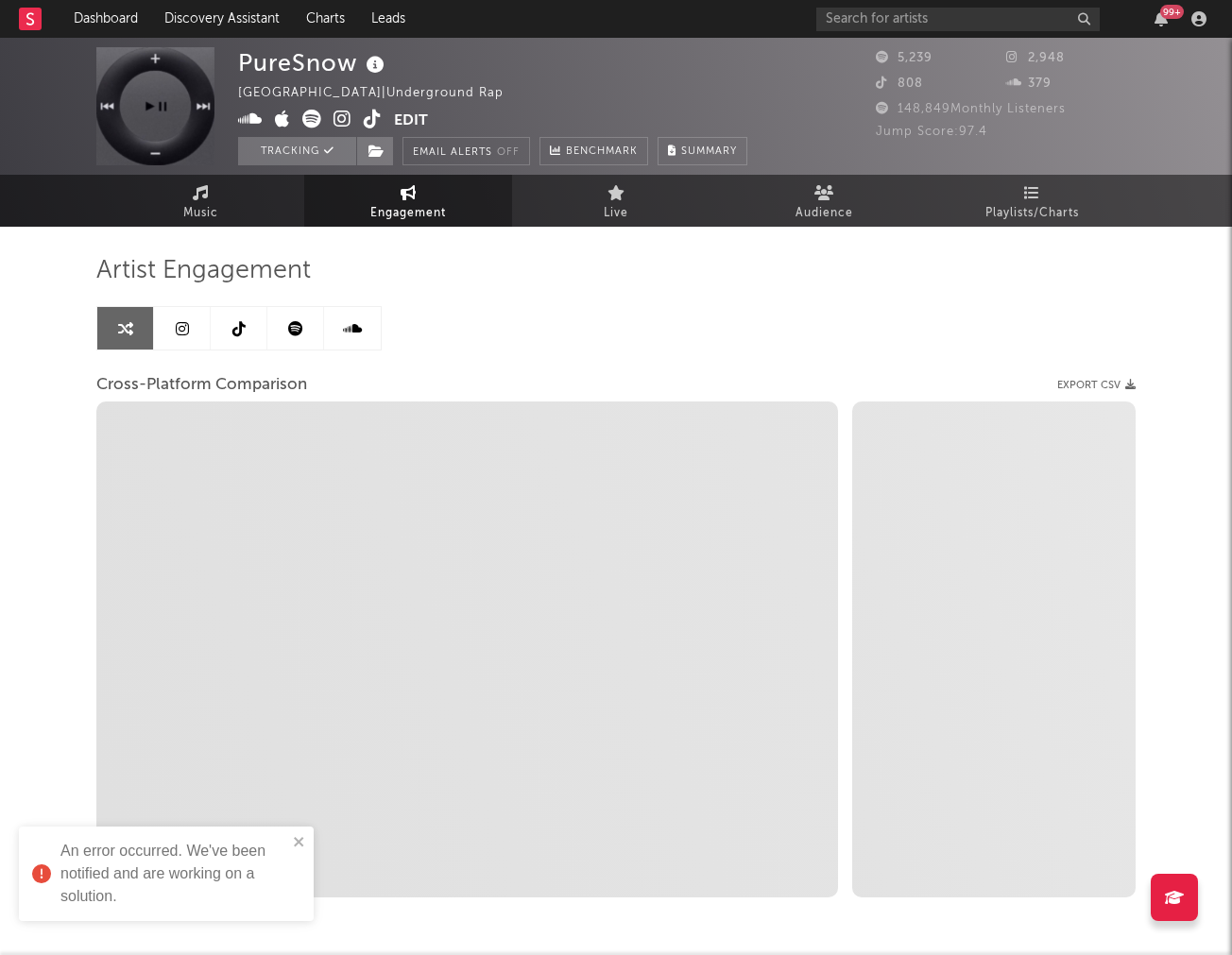
select select "1m"
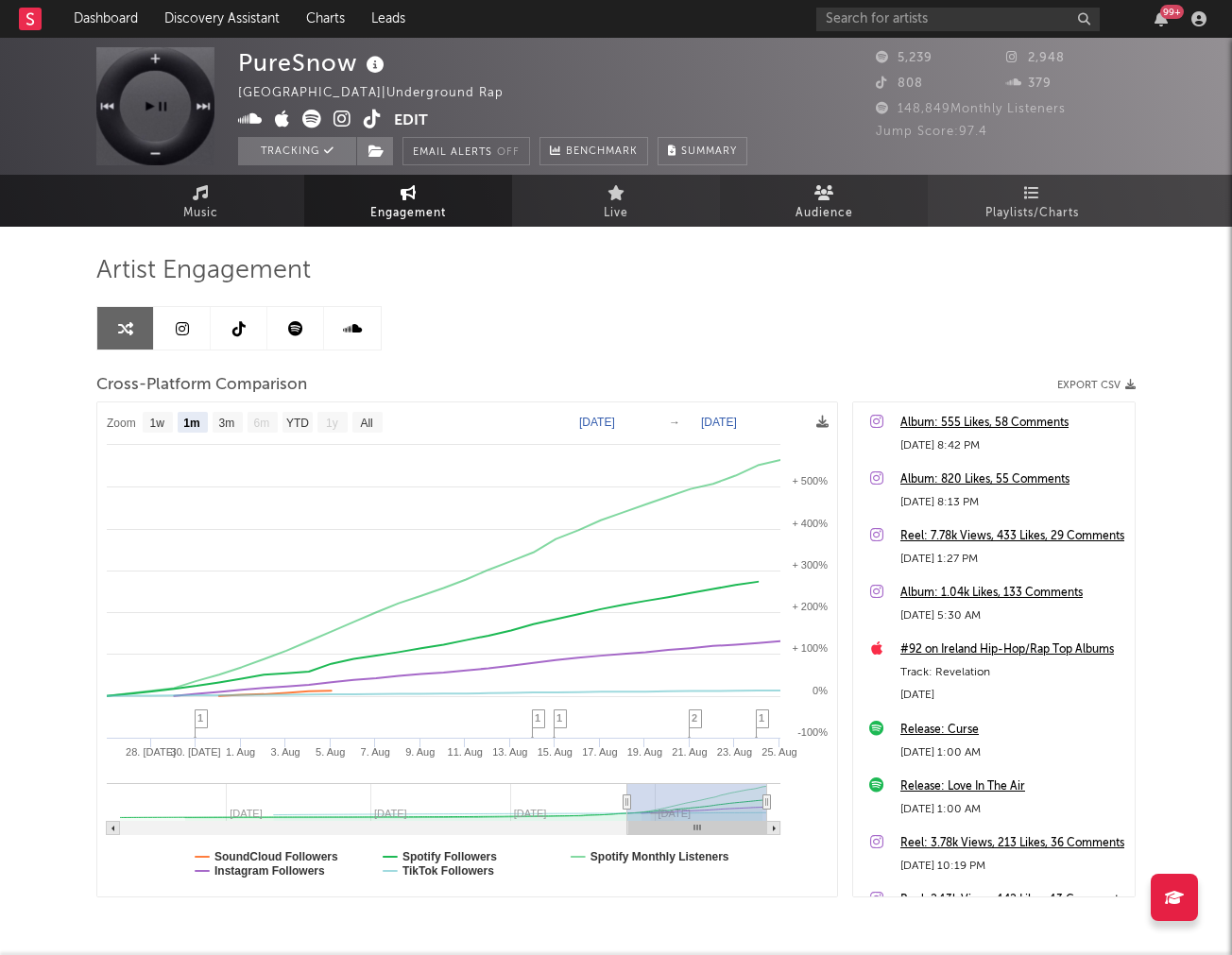
click at [791, 180] on link "Audience" at bounding box center [824, 200] width 208 height 52
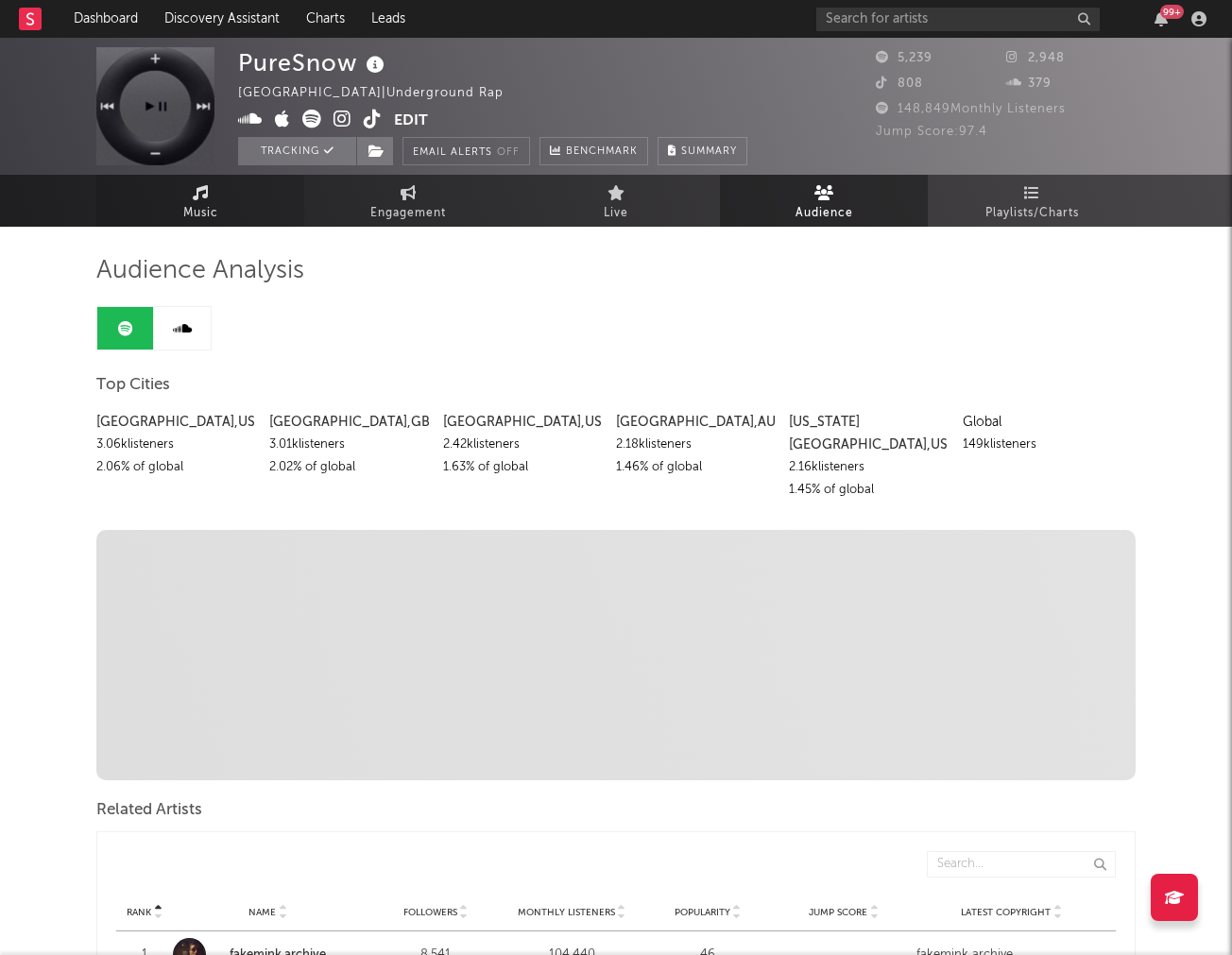
click at [173, 196] on link "Music" at bounding box center [200, 200] width 208 height 52
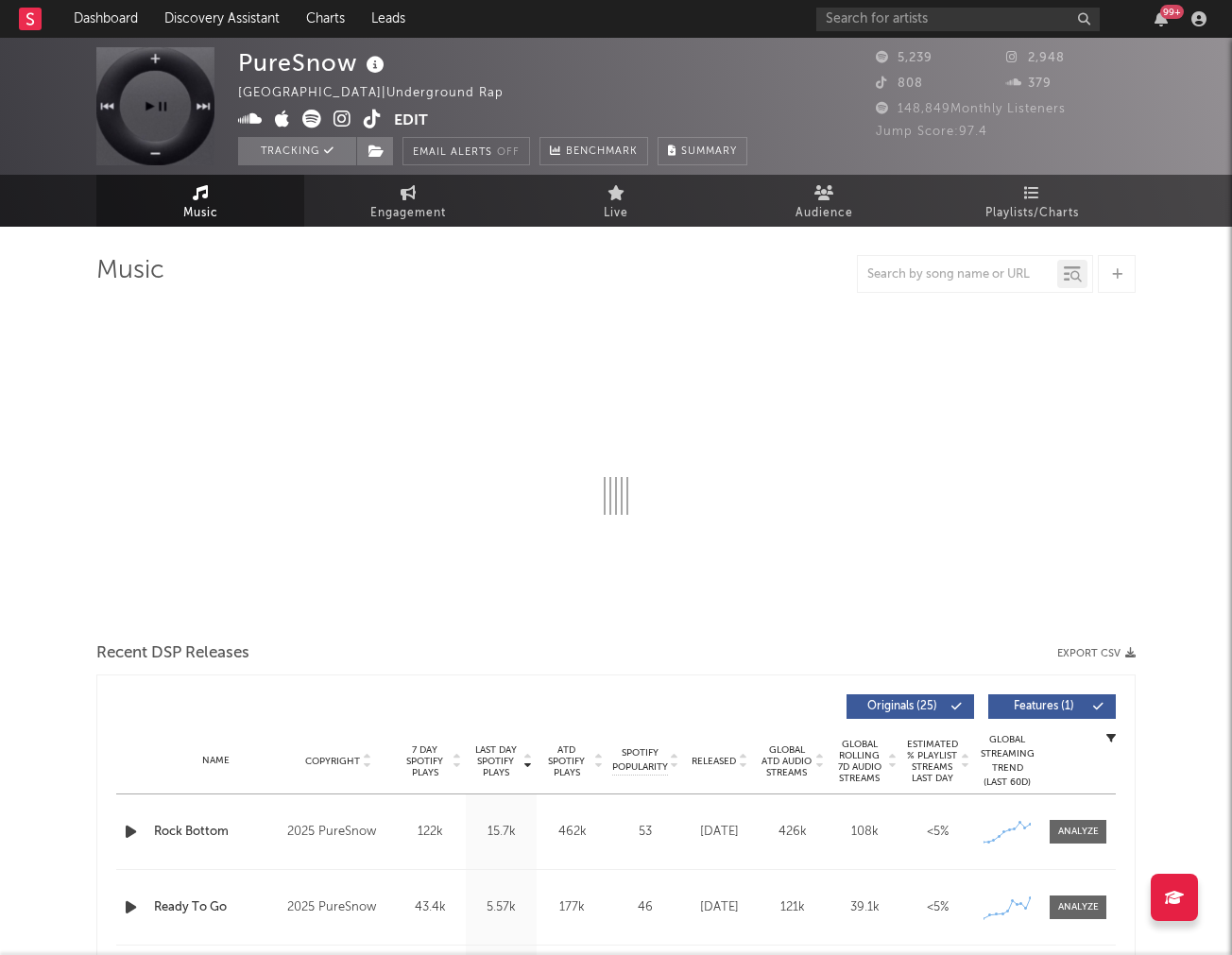
select select "1w"
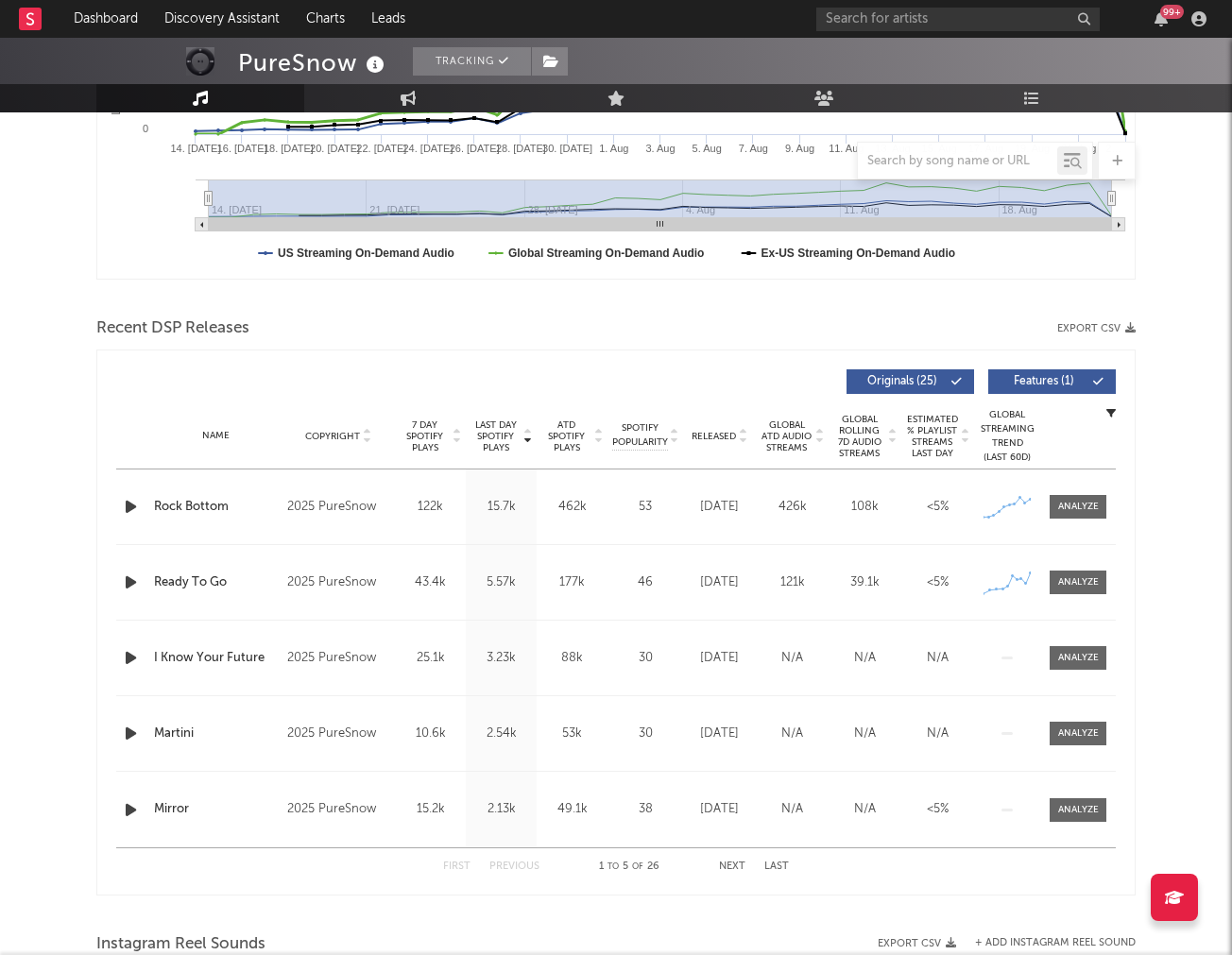
scroll to position [522, 0]
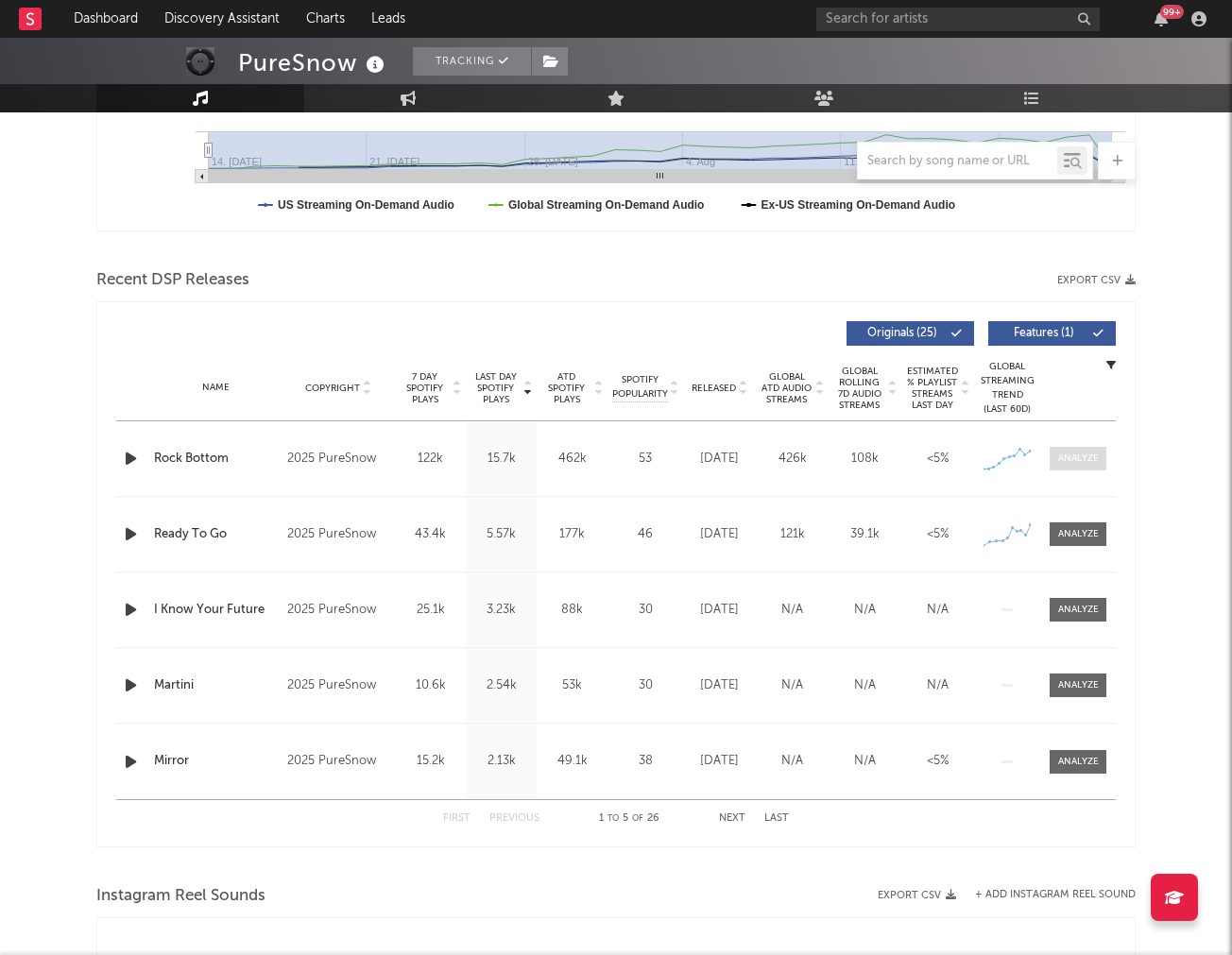
click at [1080, 464] on div at bounding box center [1079, 459] width 41 height 15
select select "1w"
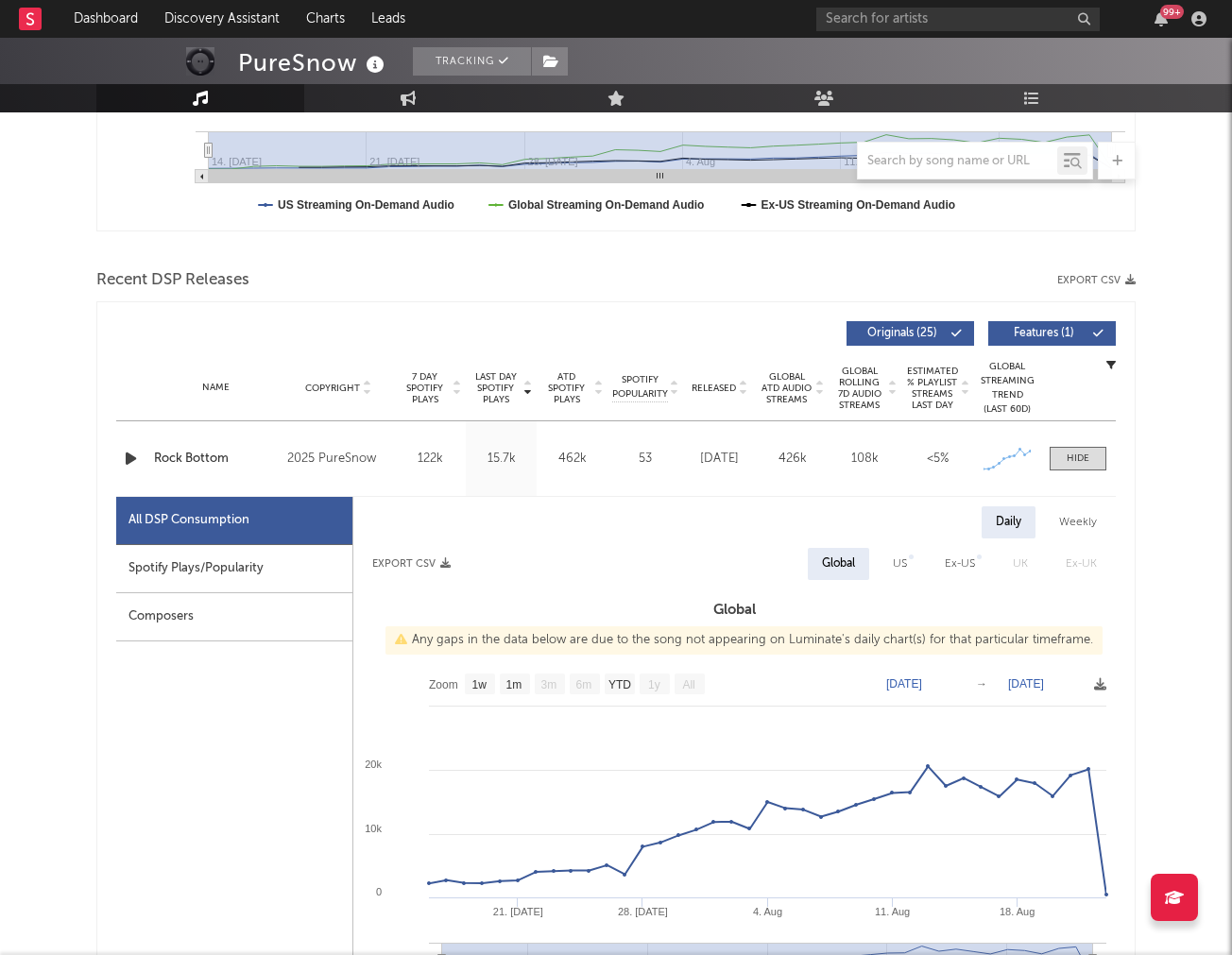
drag, startPoint x: 299, startPoint y: 582, endPoint x: 278, endPoint y: 559, distance: 31.1
click at [299, 582] on div "Spotify Plays/Popularity" at bounding box center [234, 569] width 236 height 48
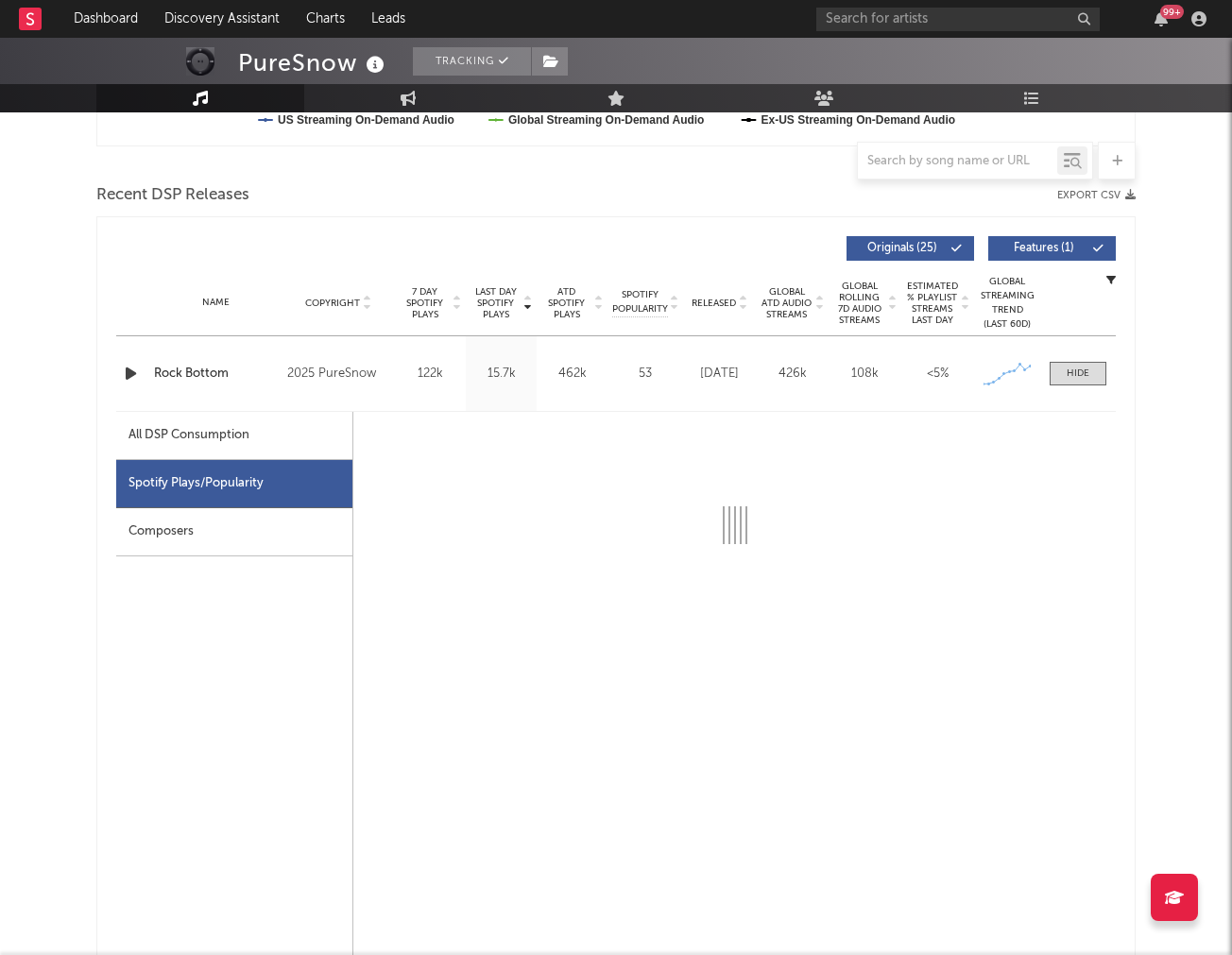
scroll to position [622, 0]
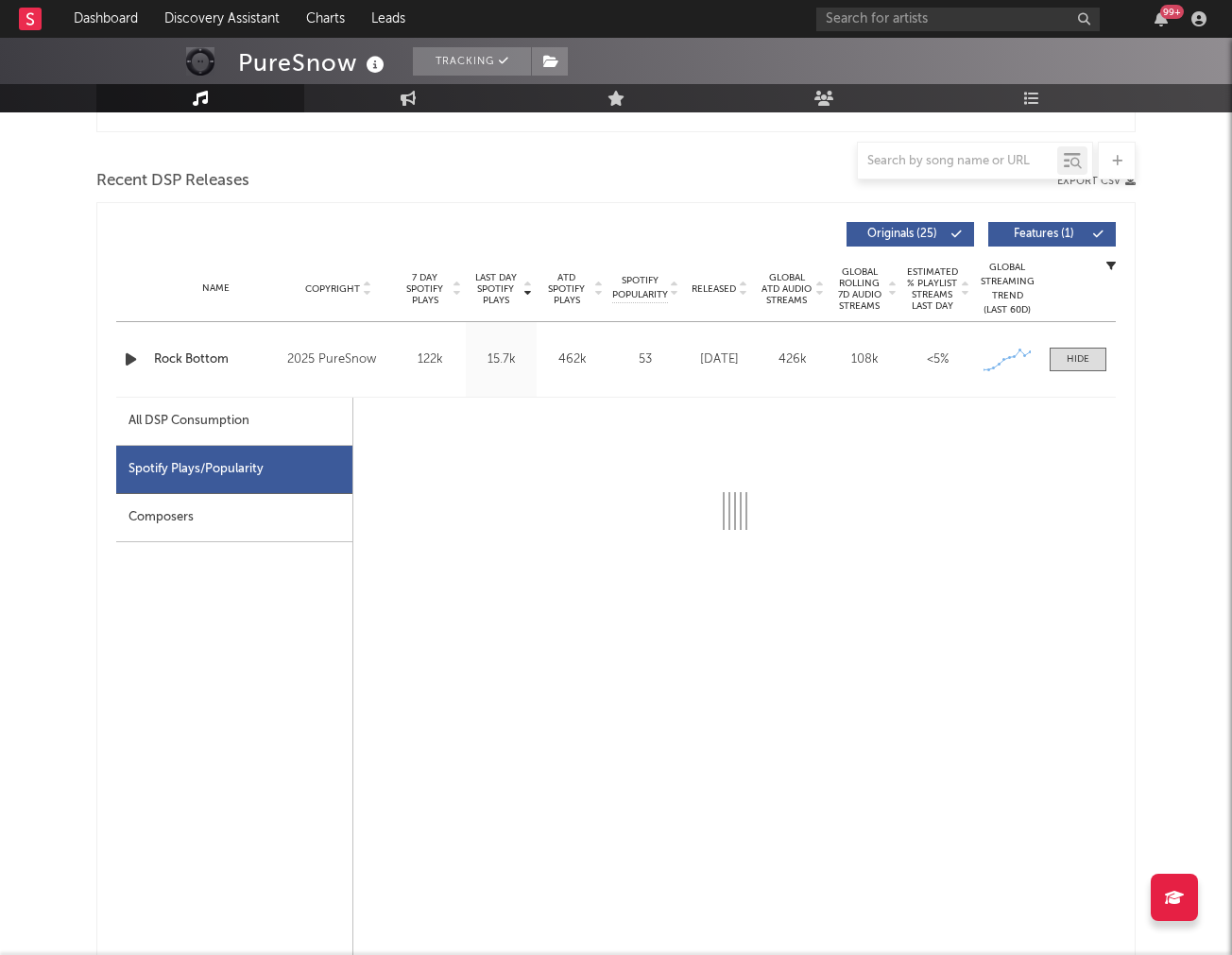
select select "1w"
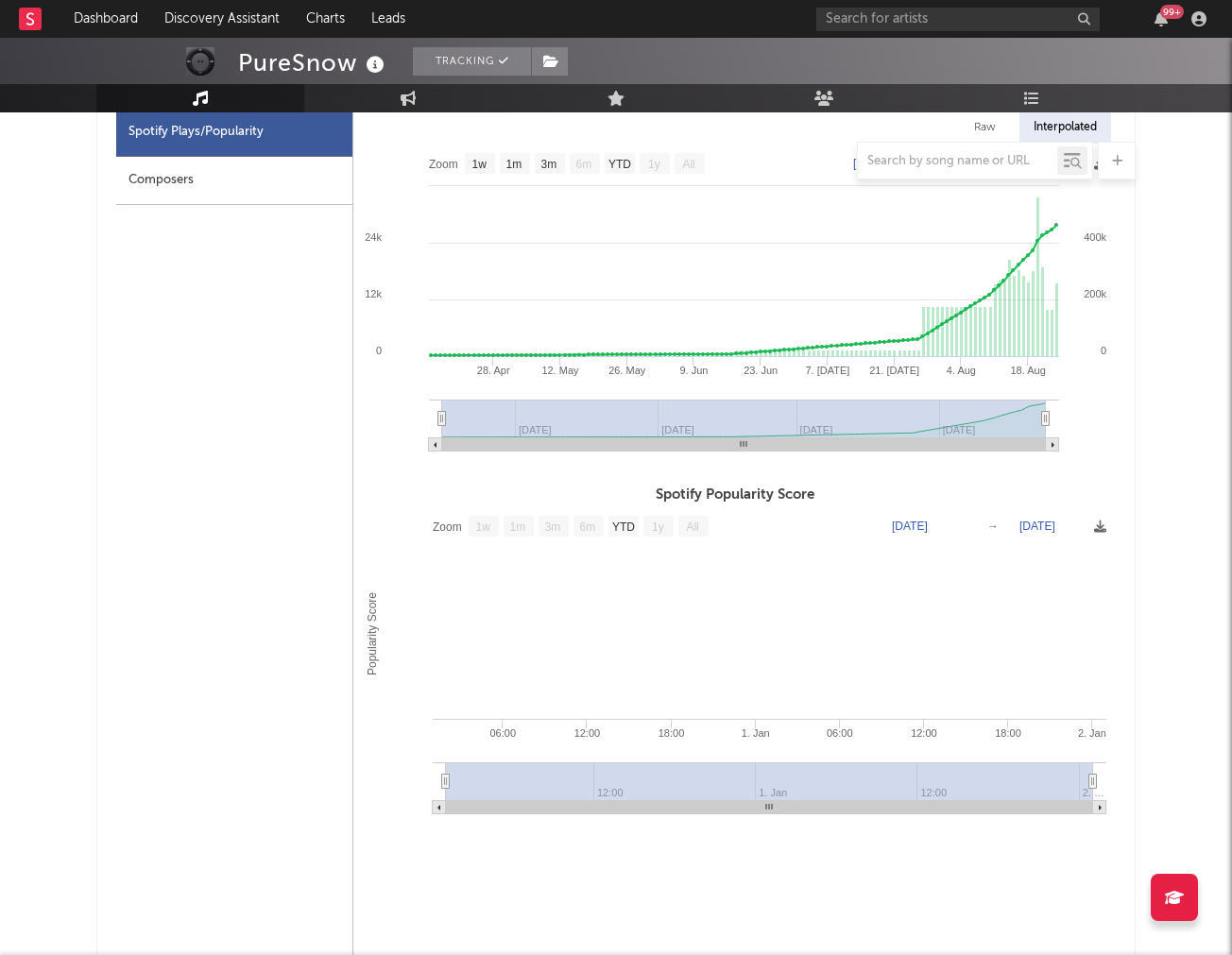
scroll to position [1588, 0]
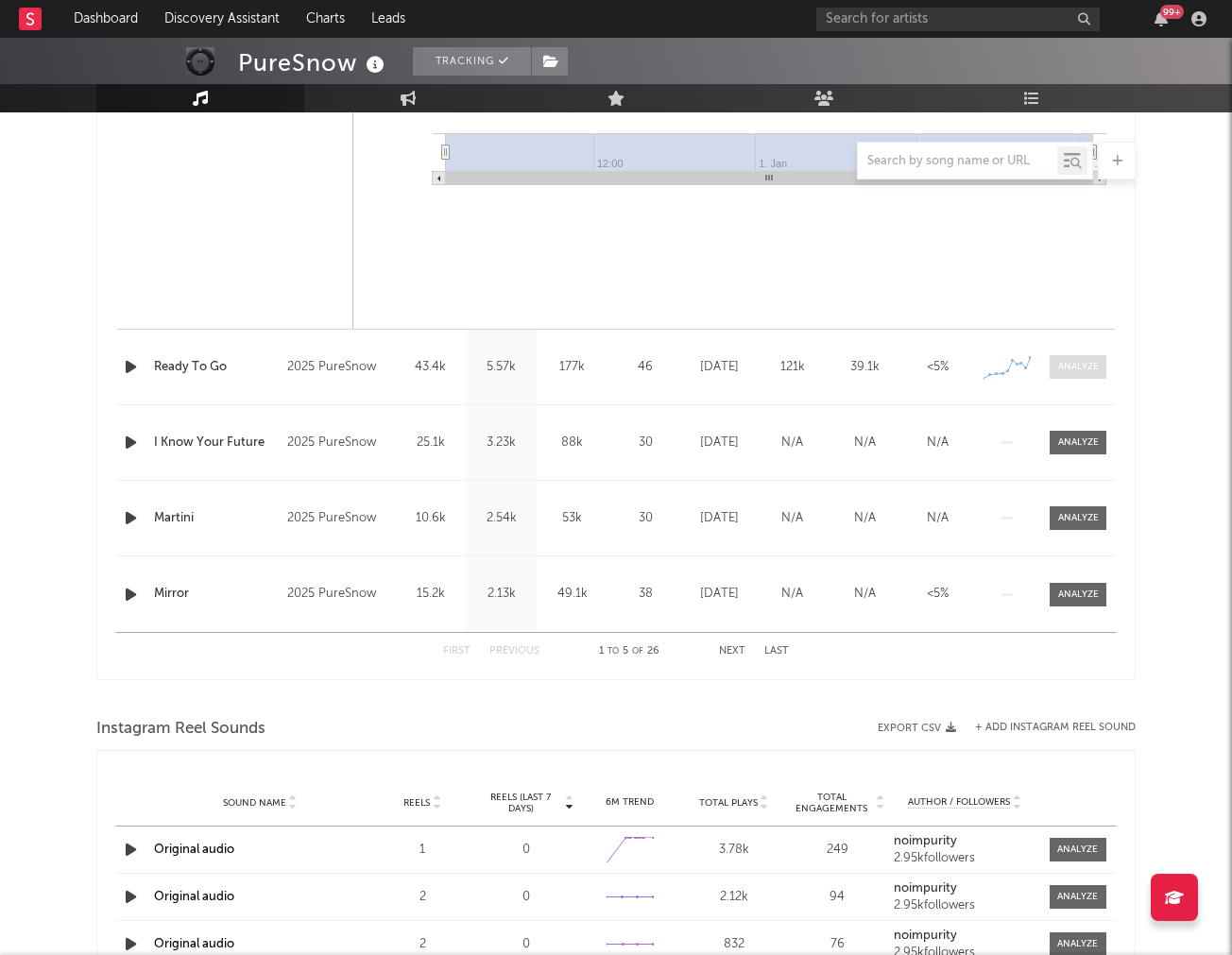
click at [1091, 371] on div at bounding box center [1079, 366] width 41 height 15
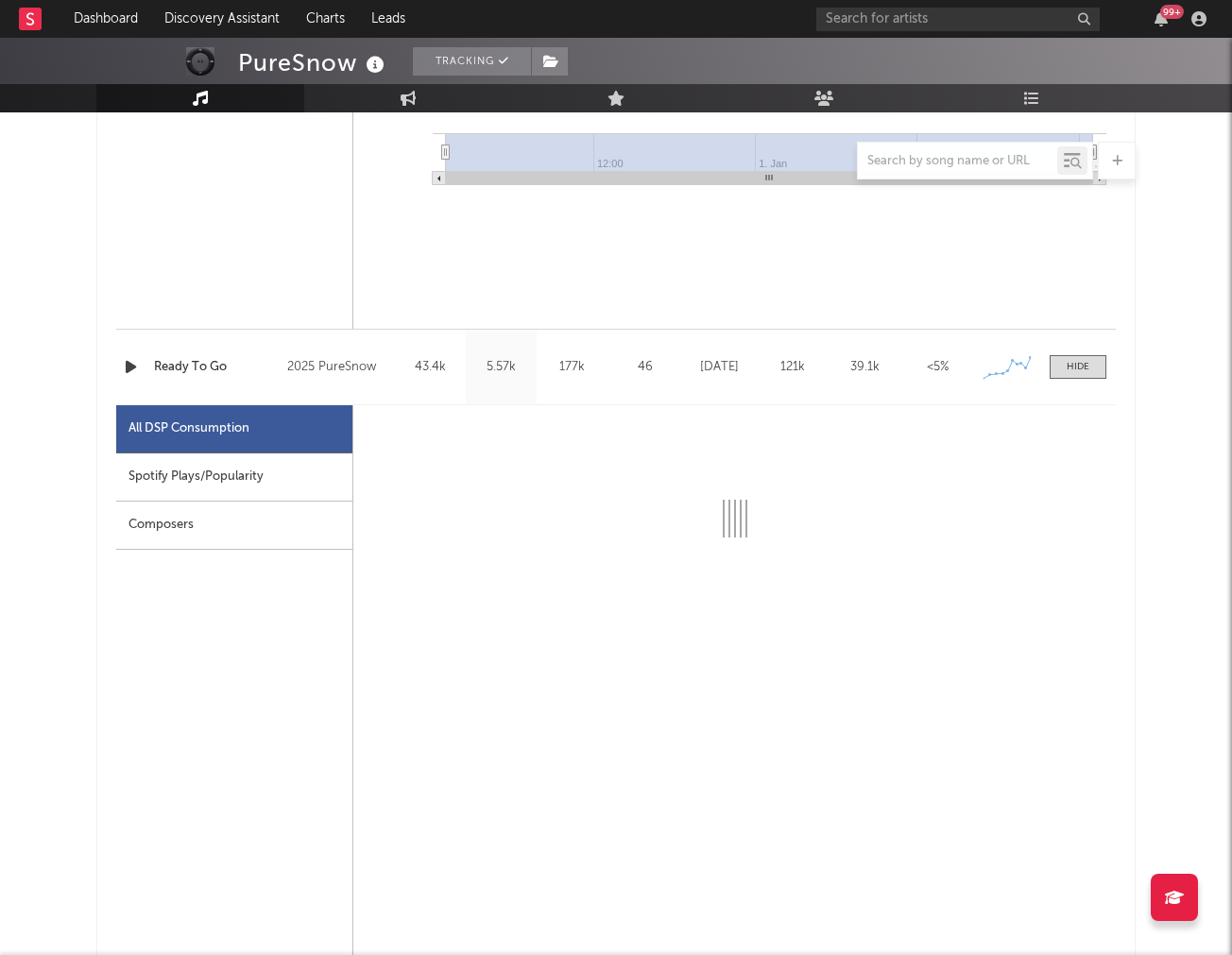
drag, startPoint x: 199, startPoint y: 469, endPoint x: 175, endPoint y: 472, distance: 24.2
click at [199, 469] on div "Spotify Plays/Popularity" at bounding box center [234, 477] width 236 height 48
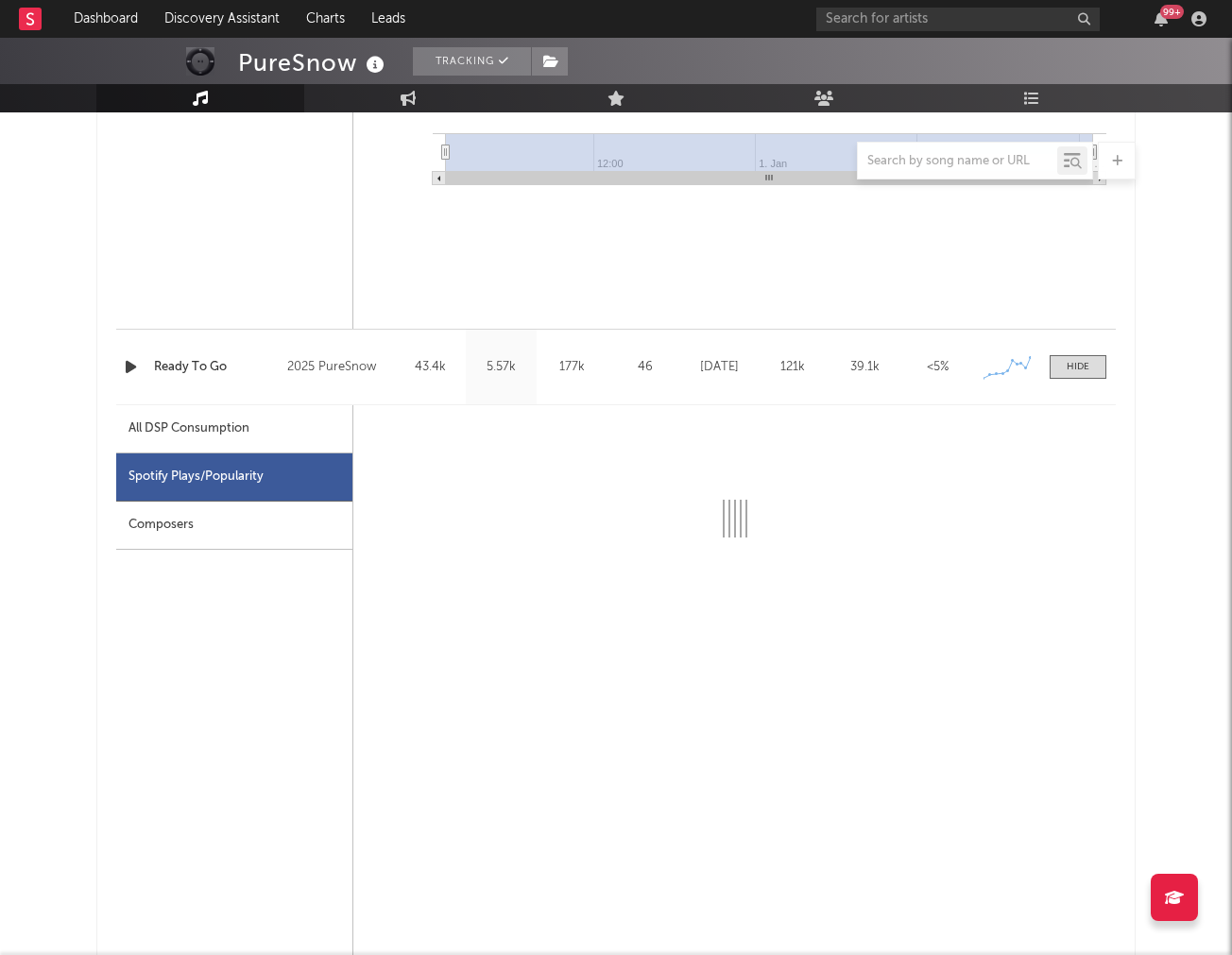
select select "1w"
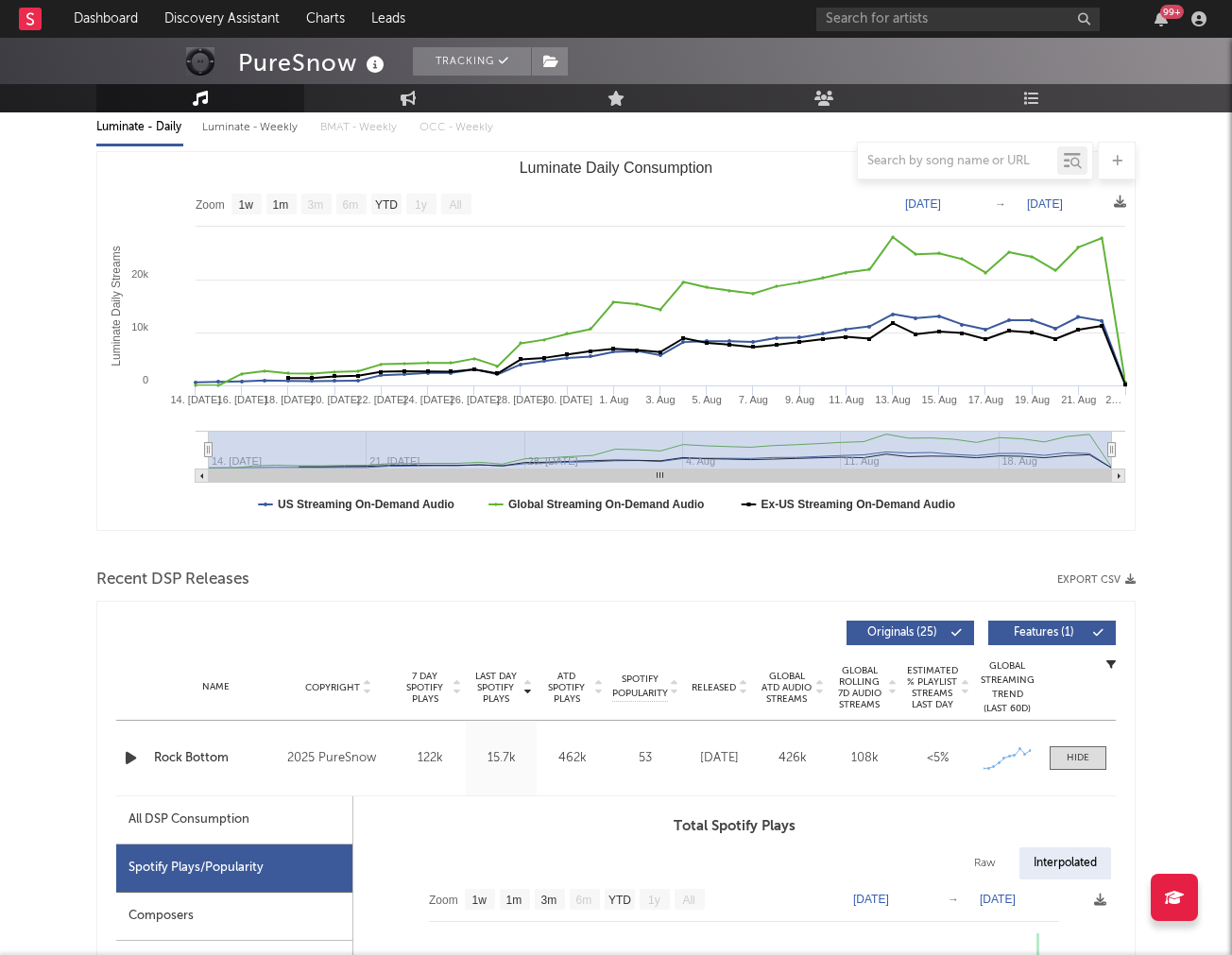
scroll to position [0, 0]
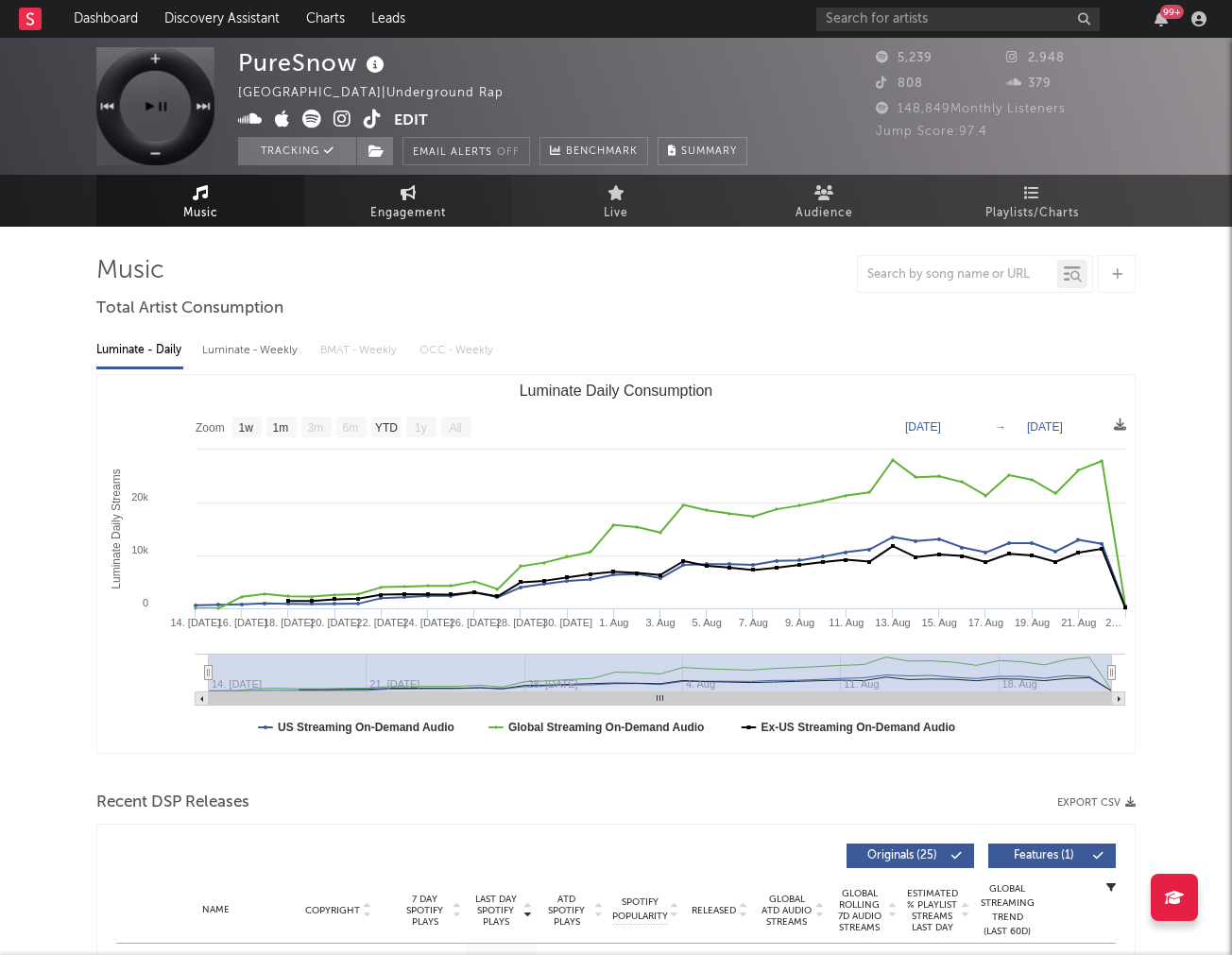
click at [406, 192] on icon at bounding box center [408, 193] width 16 height 16
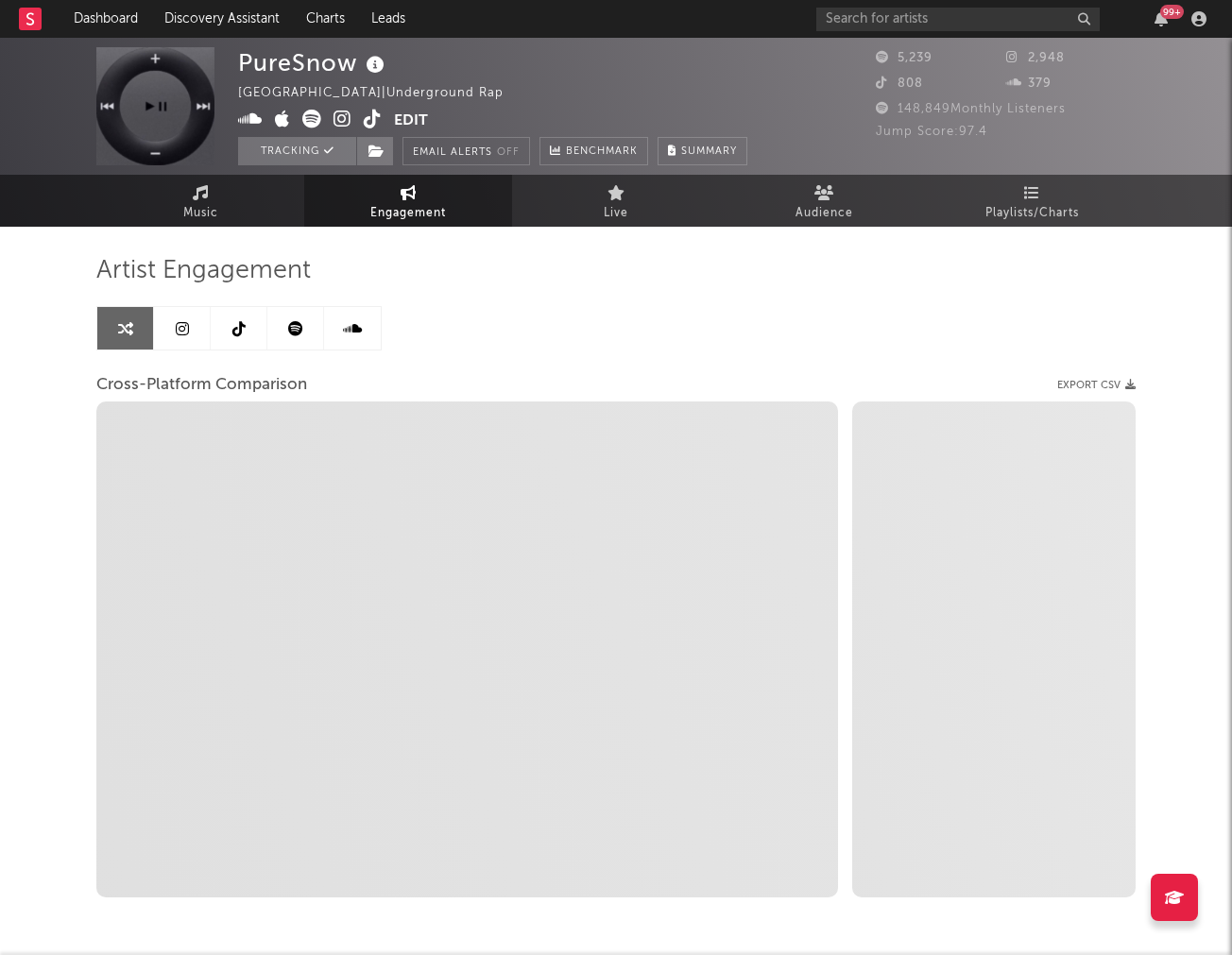
select select "1w"
select select "1m"
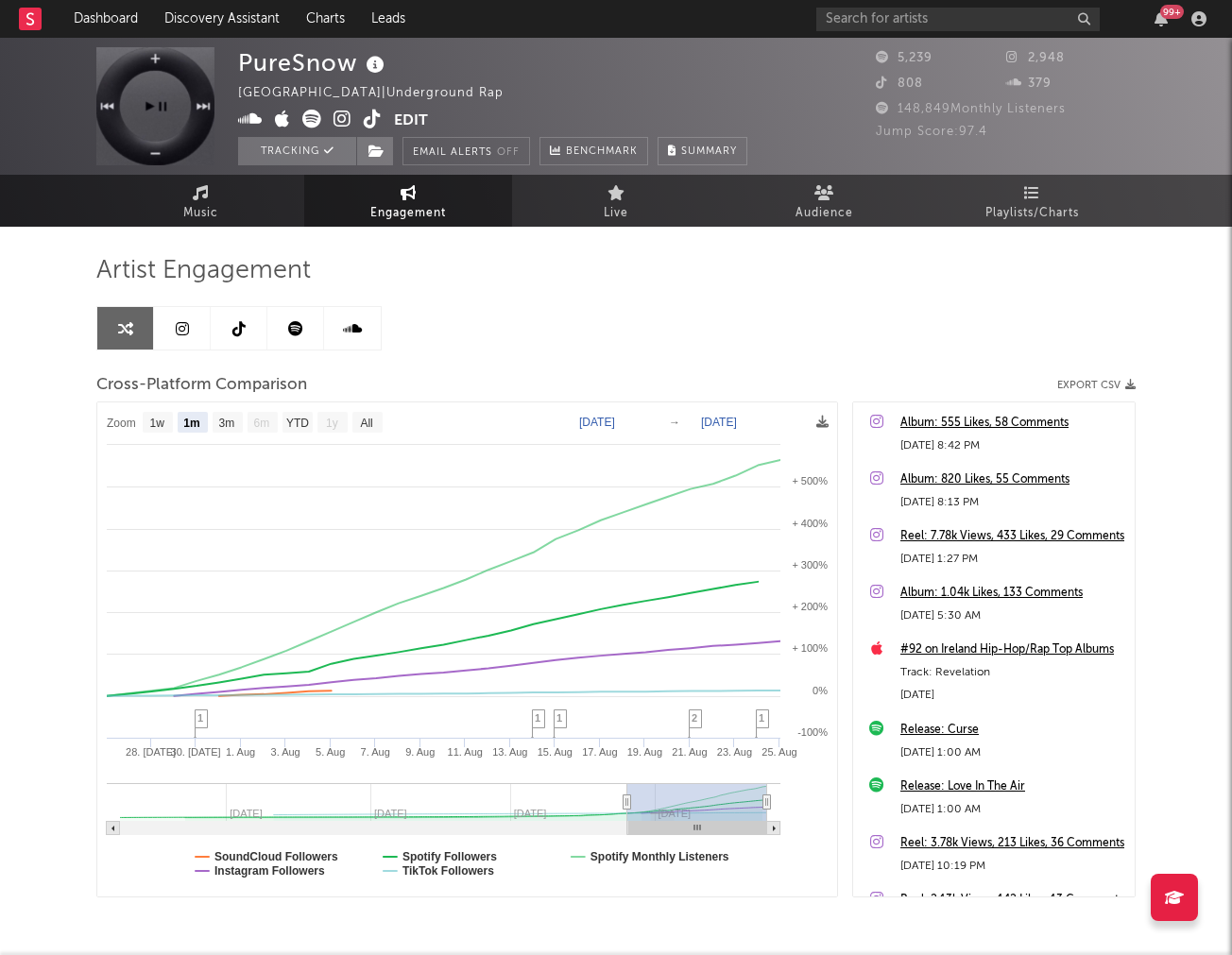
click at [173, 327] on link at bounding box center [182, 328] width 57 height 43
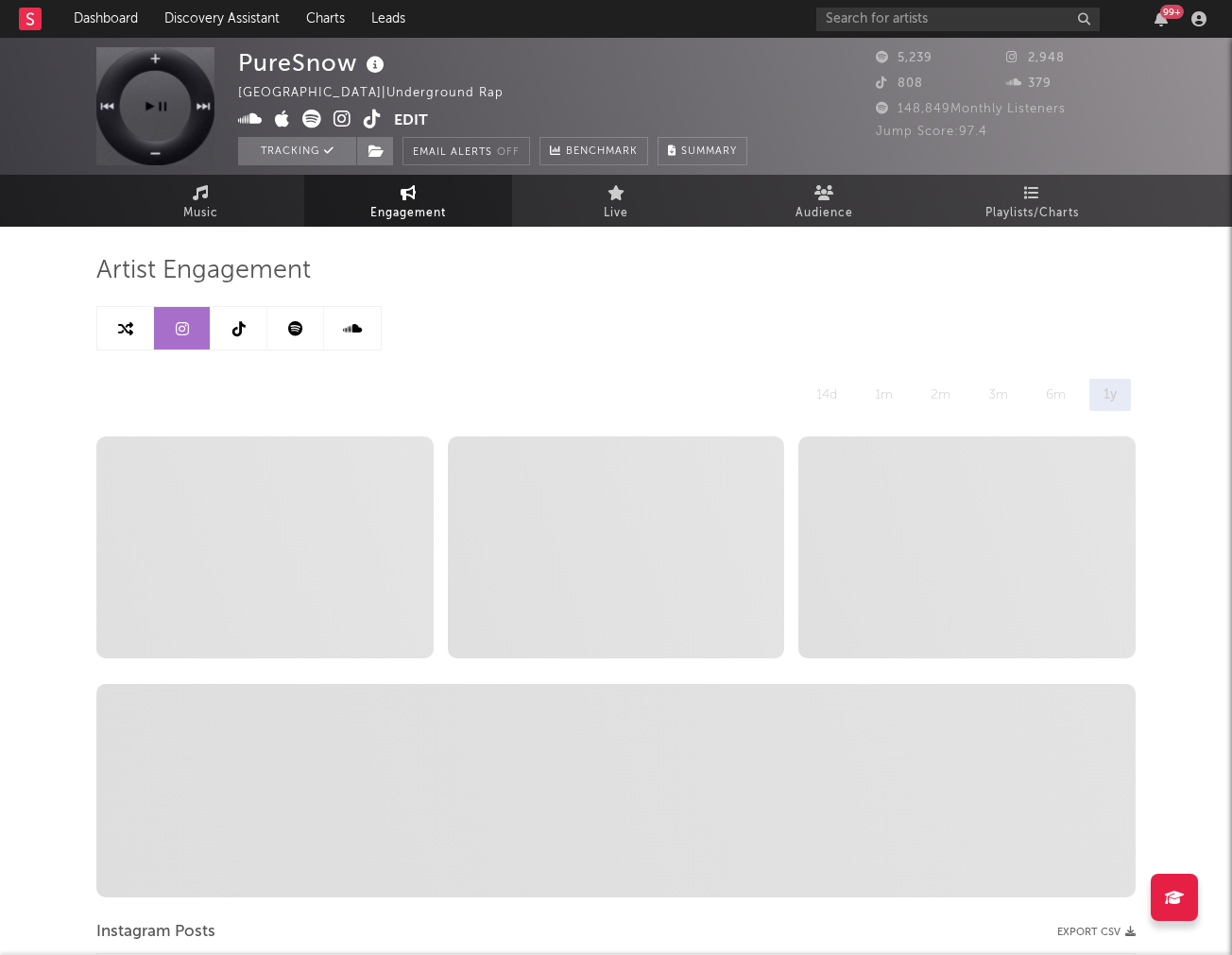
select select "1w"
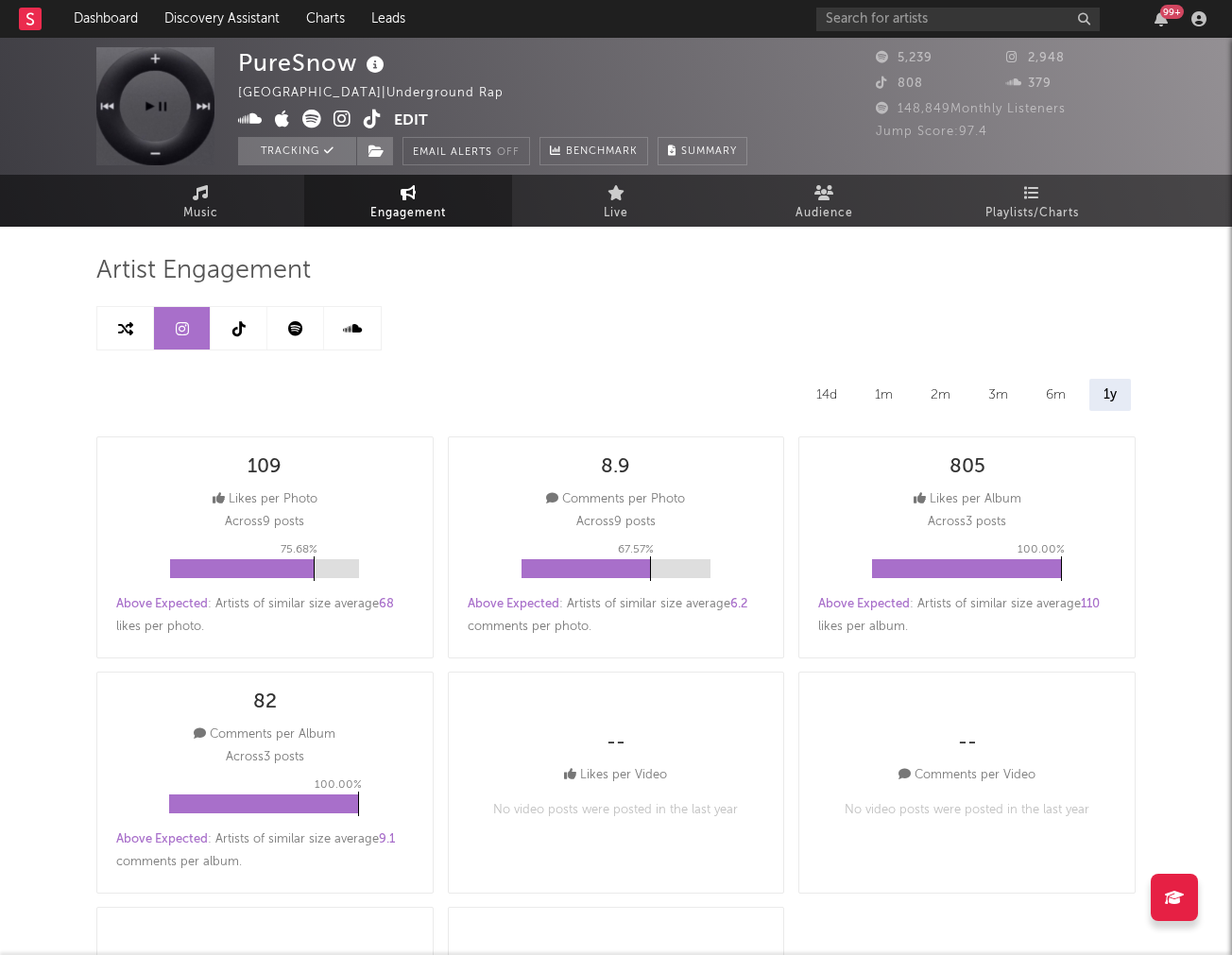
click at [237, 320] on link at bounding box center [239, 328] width 57 height 43
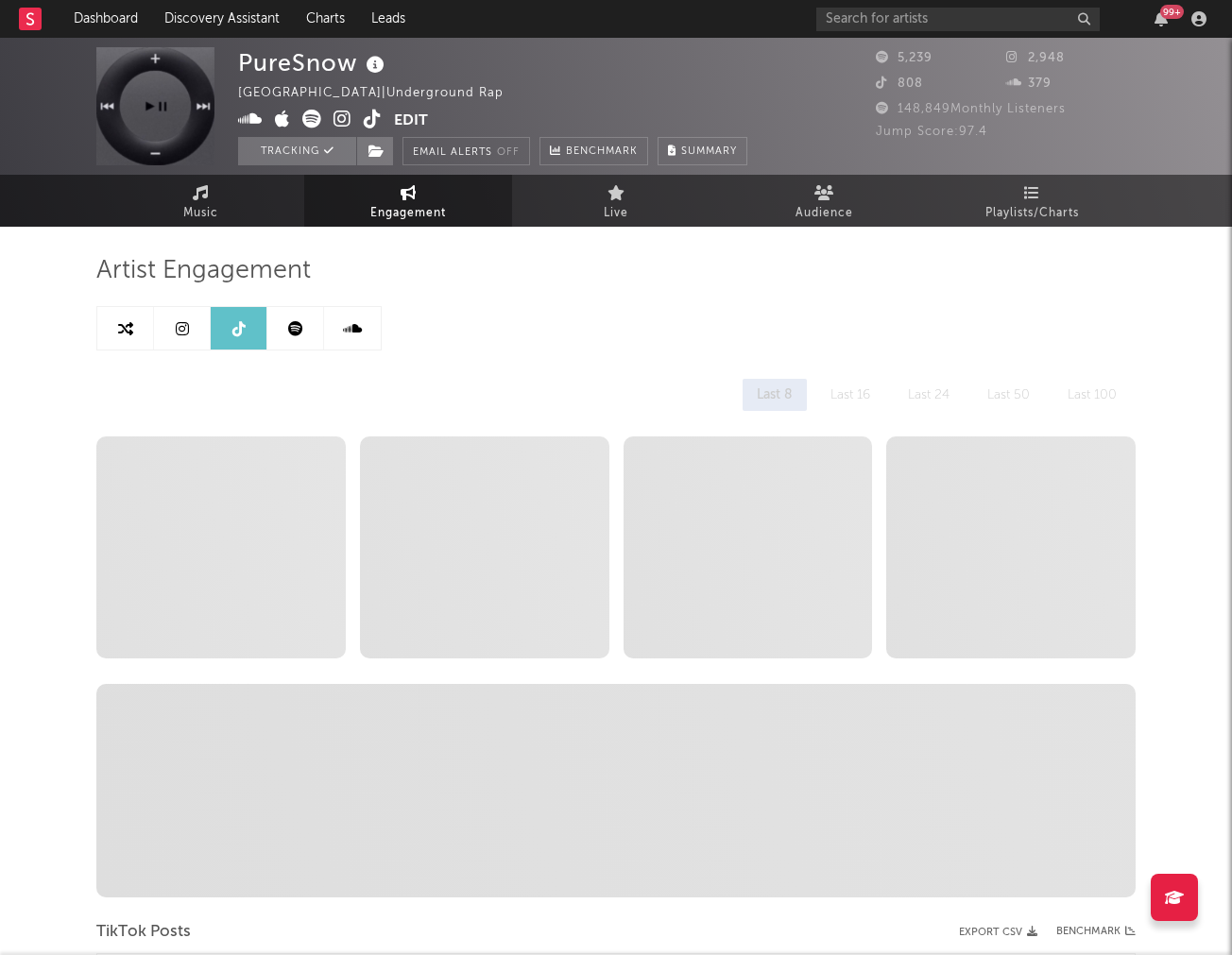
select select "1w"
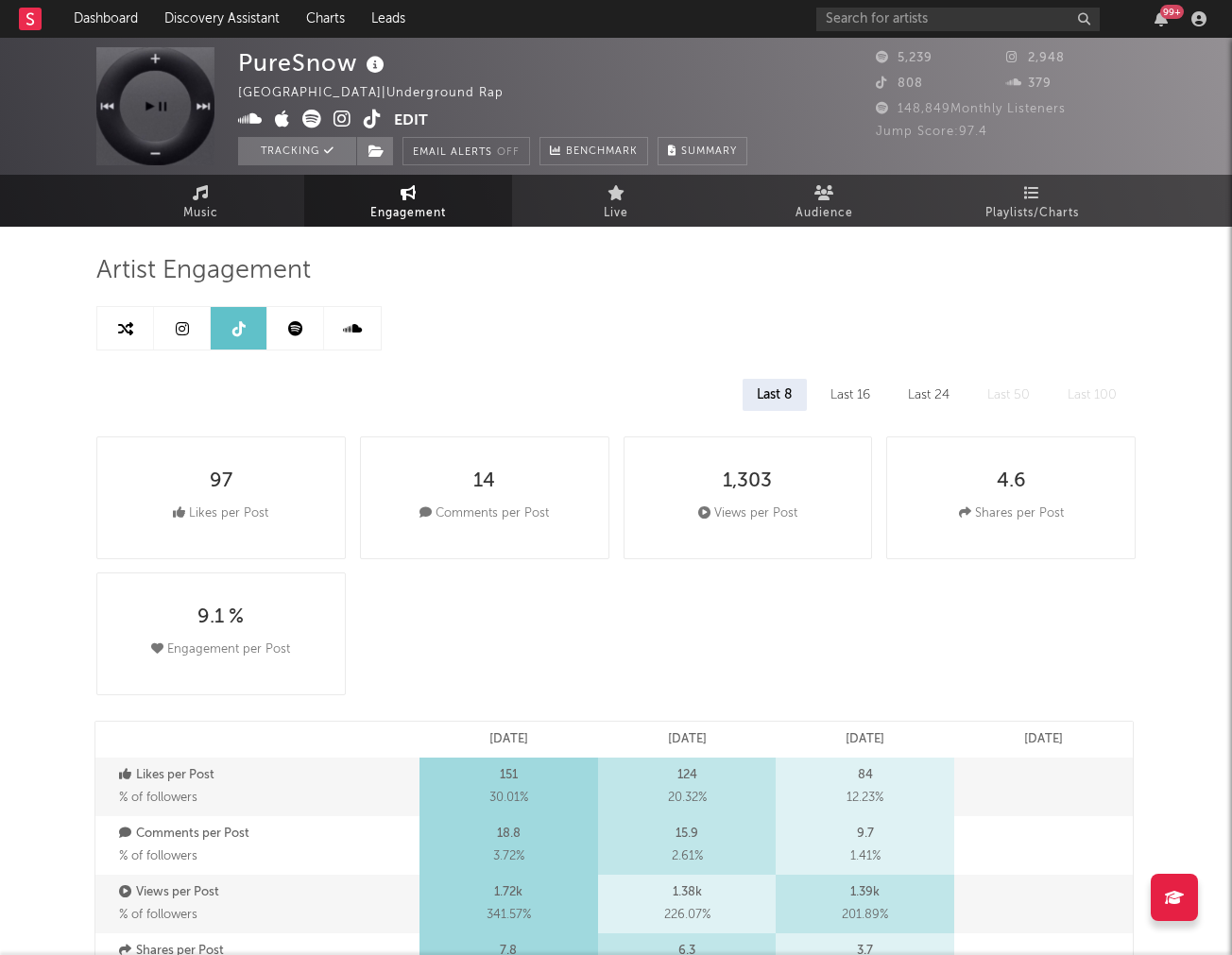
click at [279, 325] on link at bounding box center [295, 328] width 57 height 43
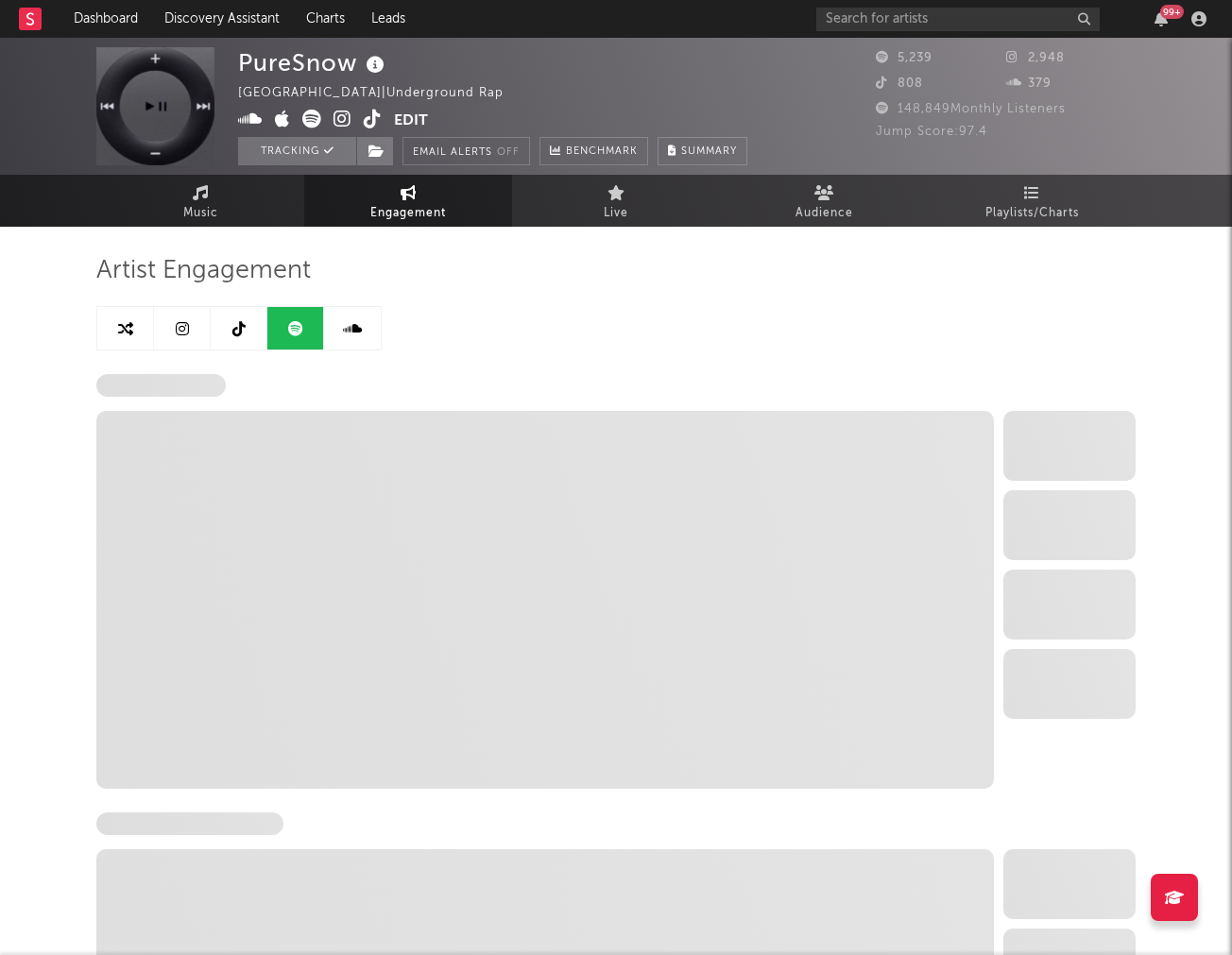
select select "1w"
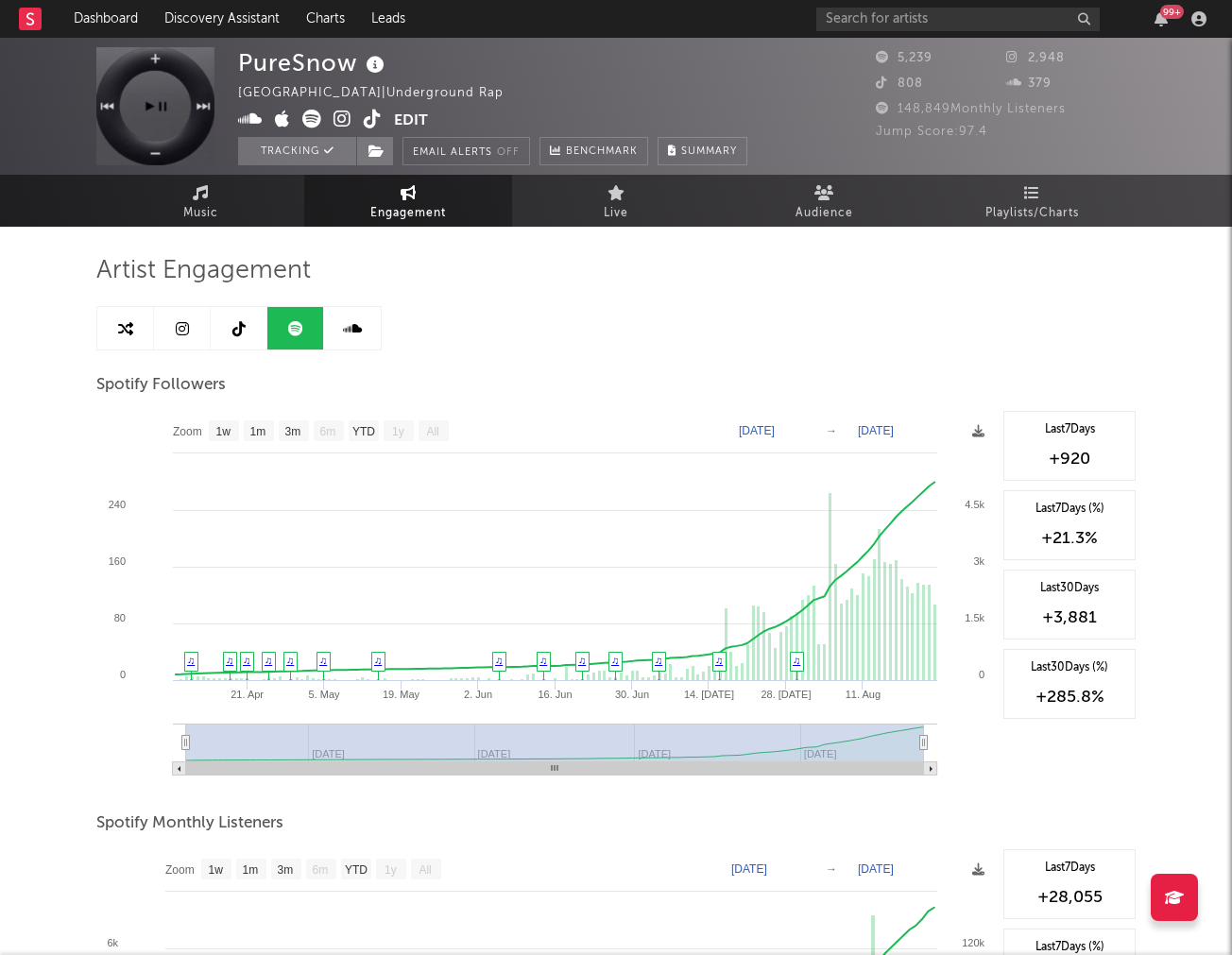
click at [329, 322] on link at bounding box center [353, 328] width 57 height 43
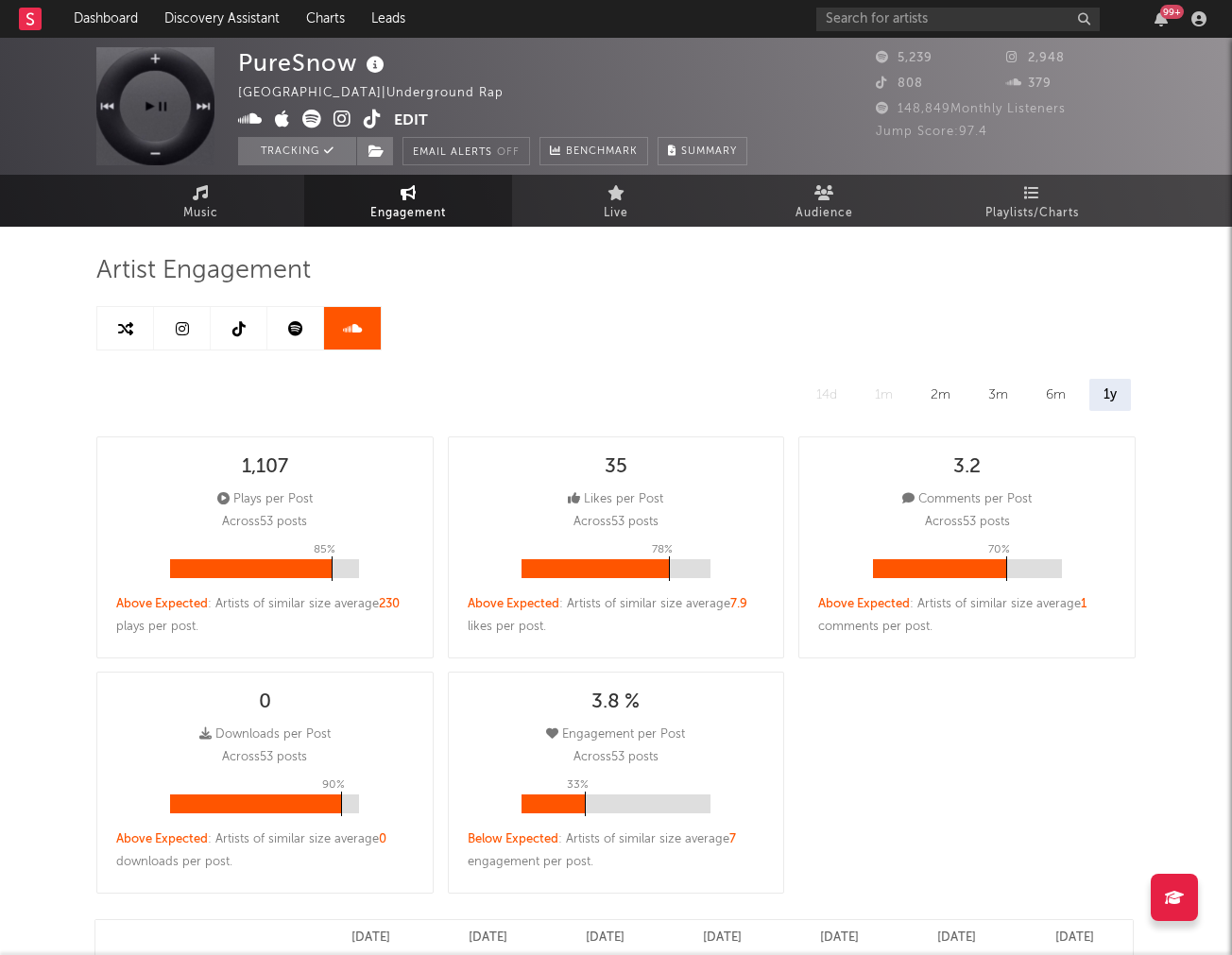
select select "1w"
click at [257, 323] on link at bounding box center [239, 328] width 57 height 43
select select "1w"
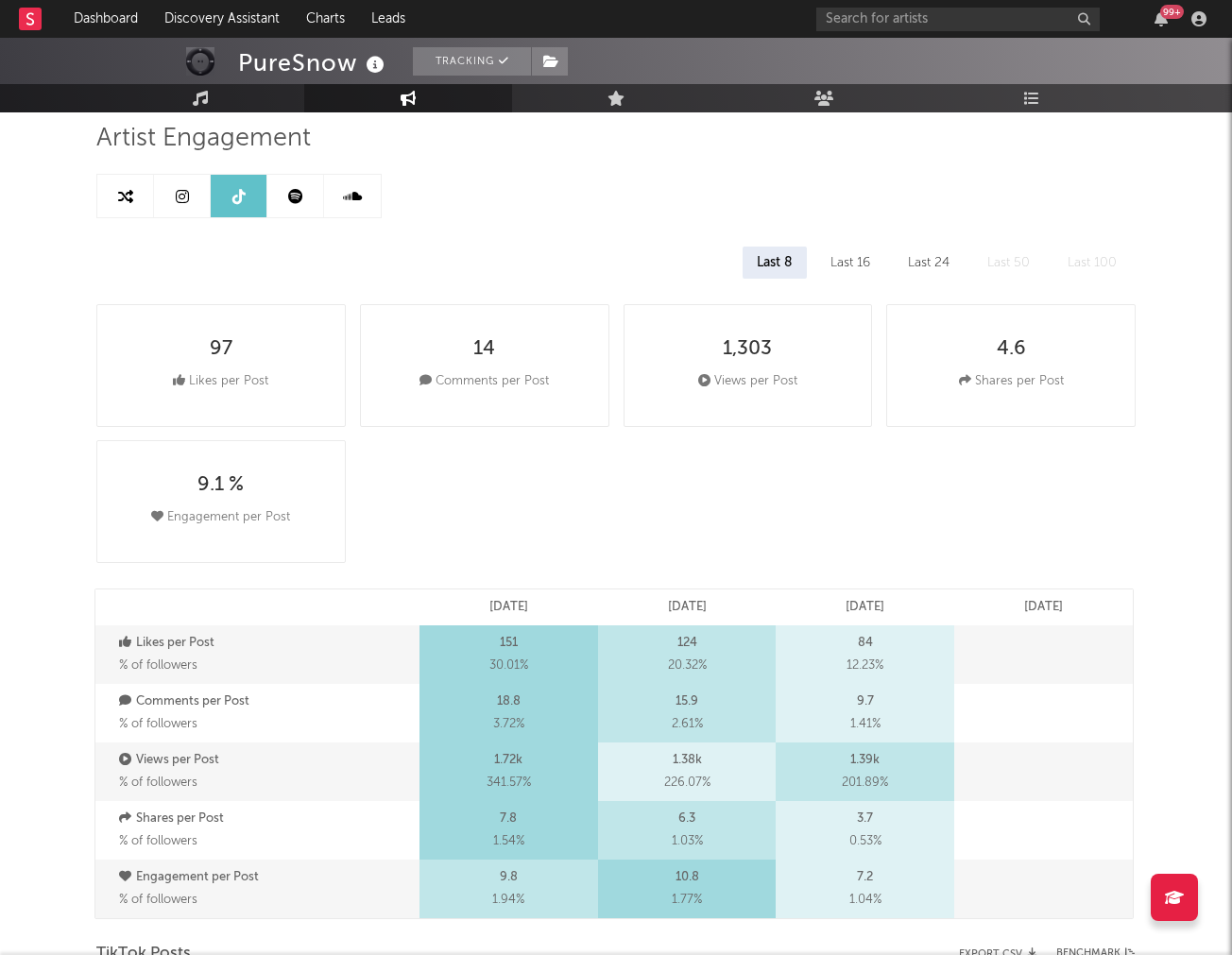
scroll to position [136, 0]
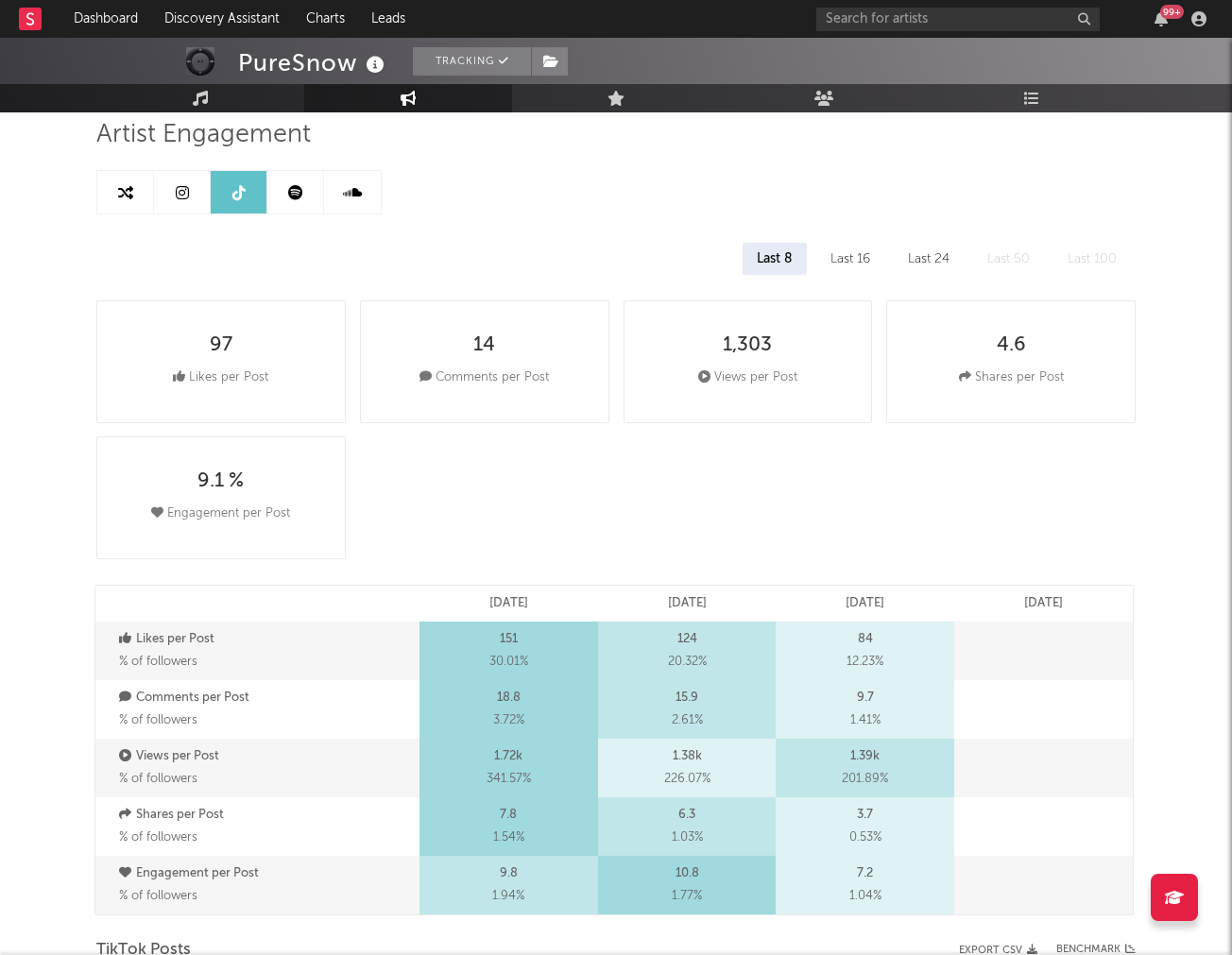
click at [308, 193] on link at bounding box center [295, 193] width 57 height 43
select select "1w"
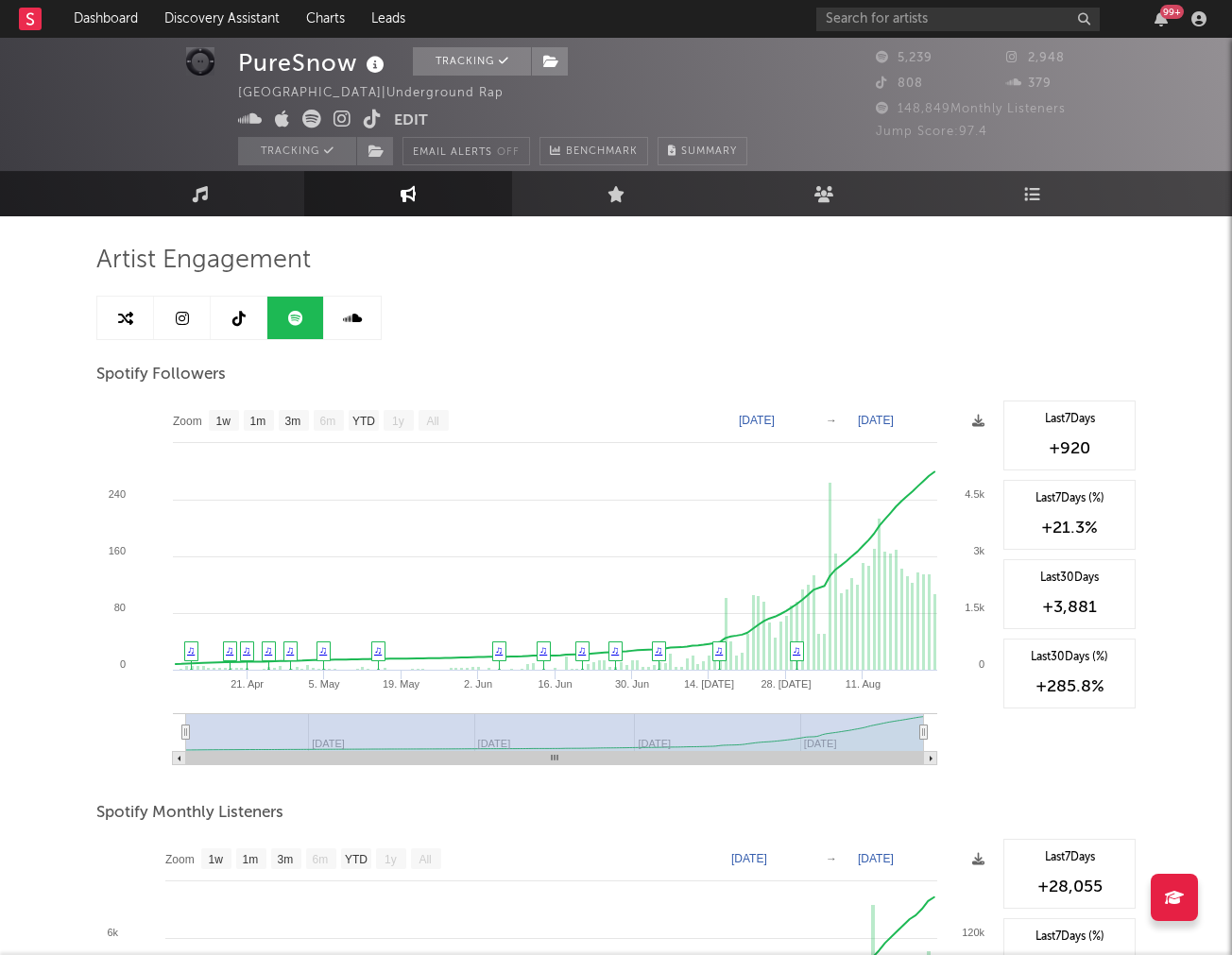
scroll to position [14, 0]
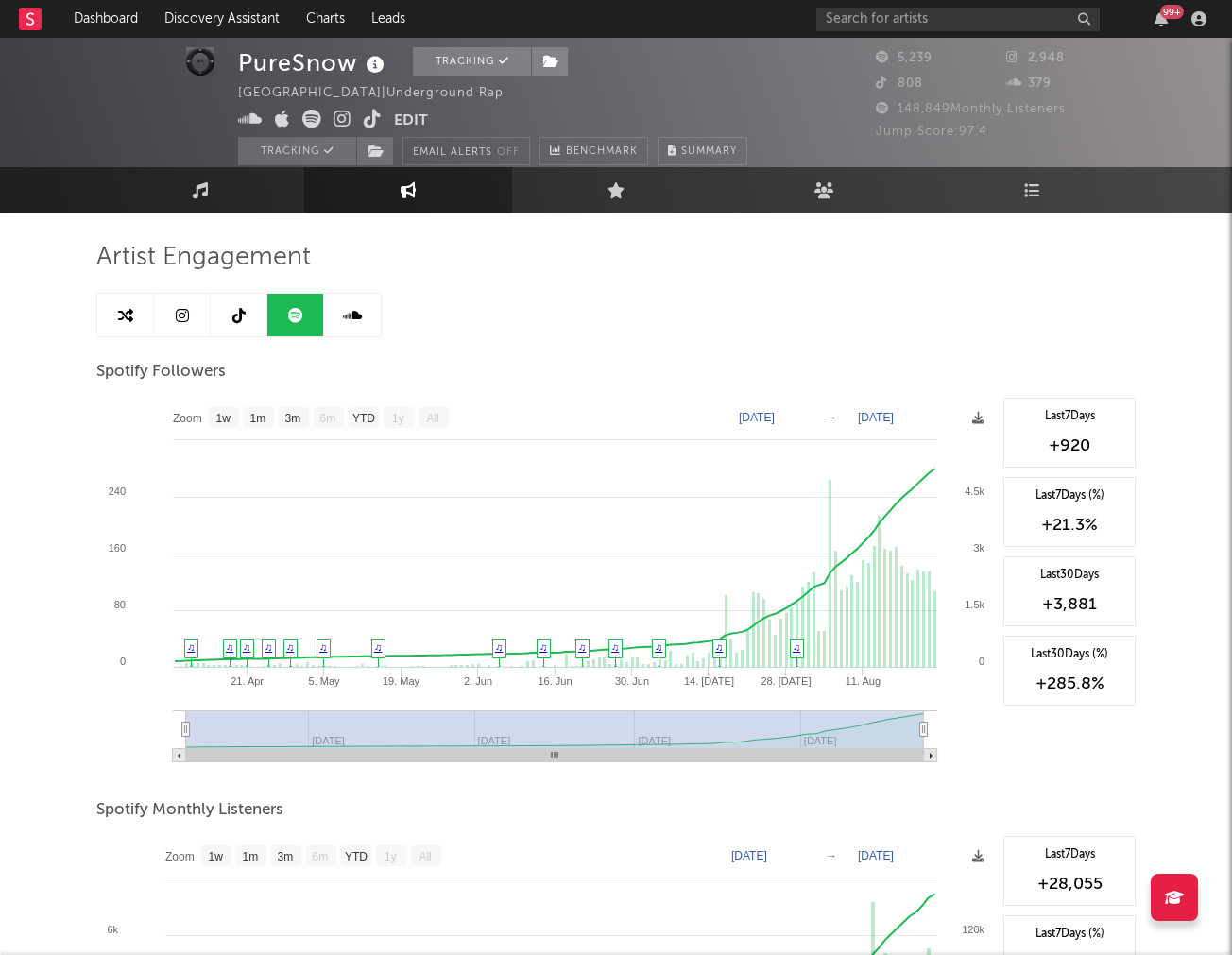
click at [171, 320] on link at bounding box center [182, 316] width 57 height 43
select select "1w"
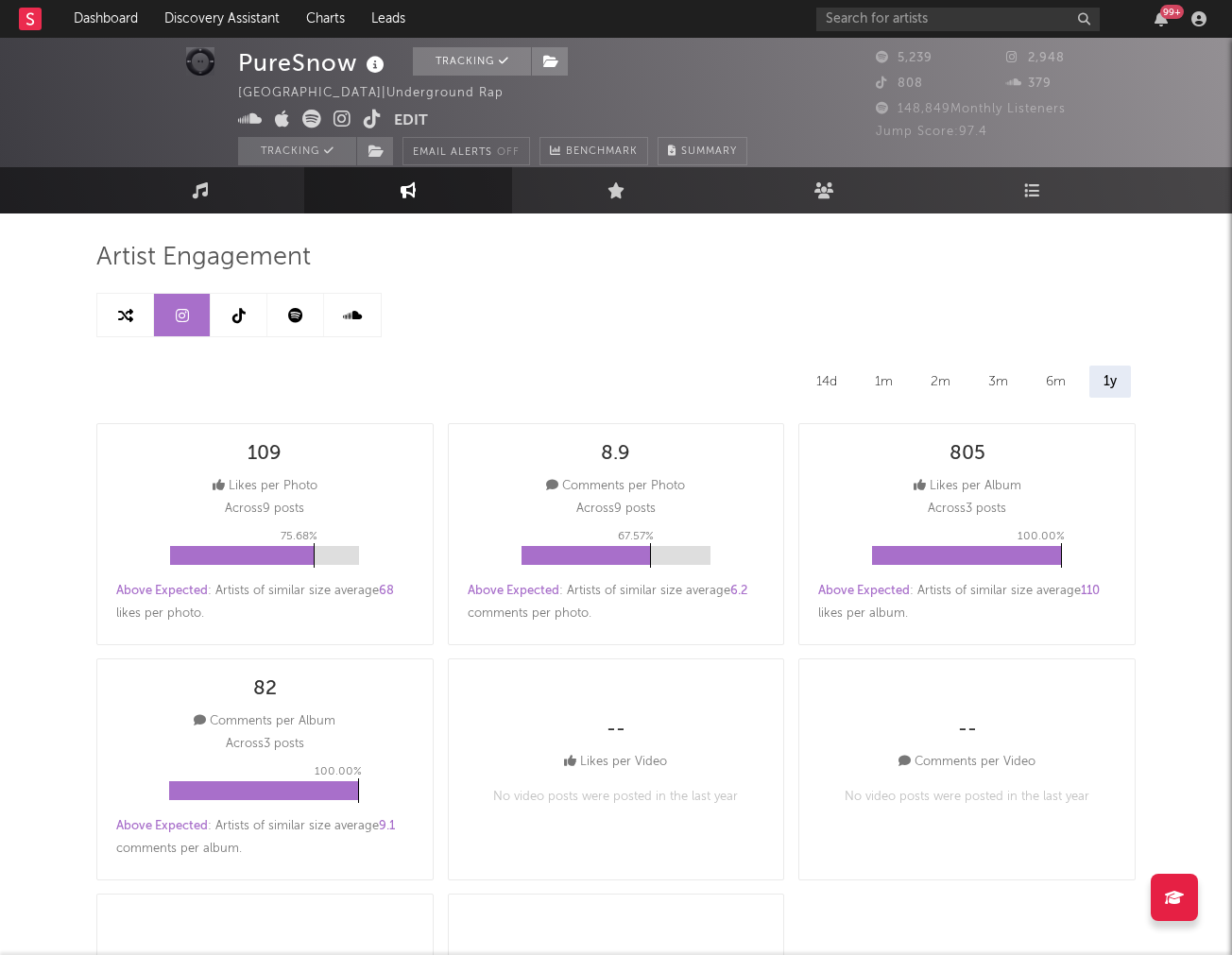
click at [136, 322] on link at bounding box center [126, 316] width 57 height 43
select select "1m"
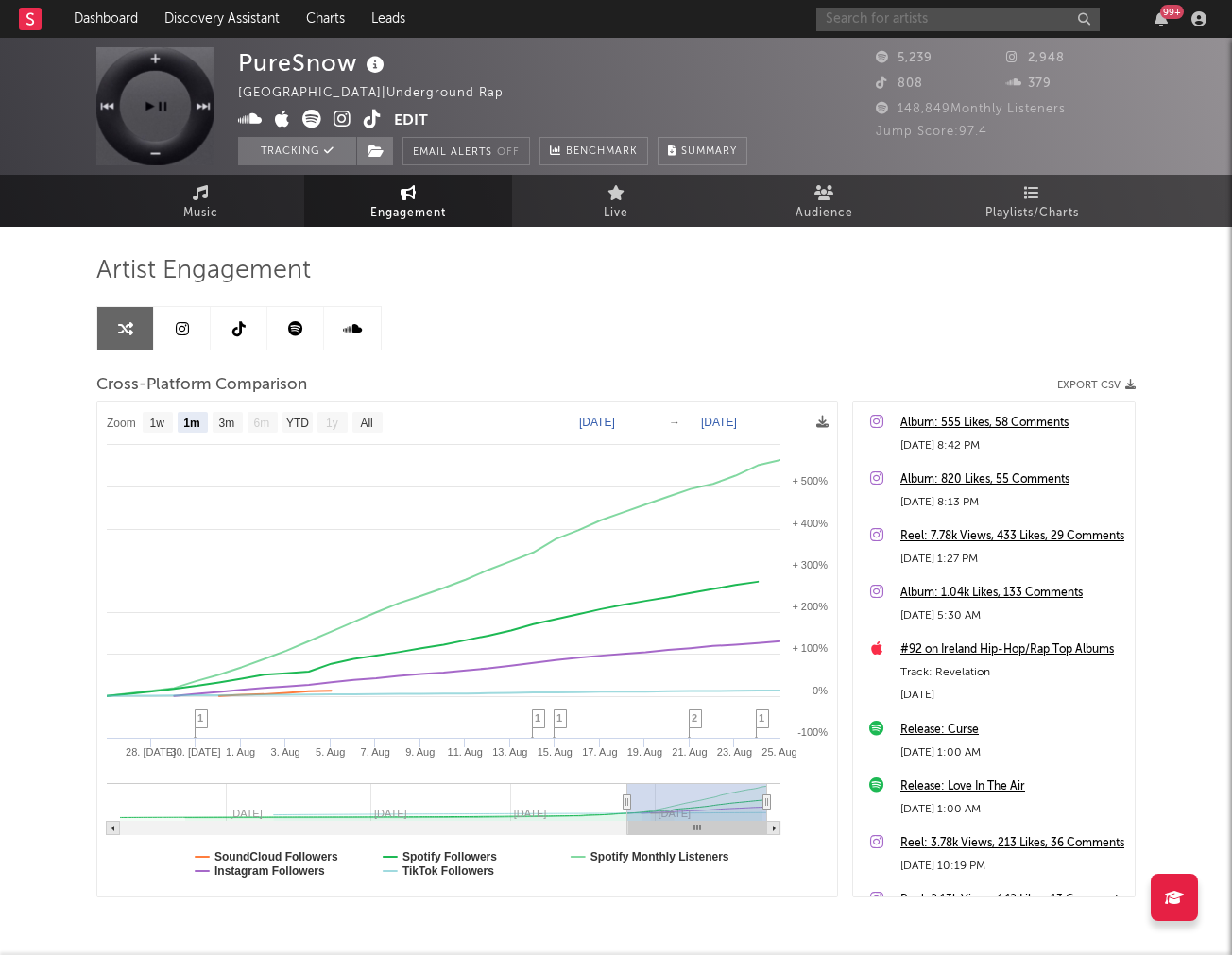
click at [996, 28] on input "text" at bounding box center [958, 19] width 284 height 23
type input "jayler"
click at [920, 30] on input "jayler" at bounding box center [958, 19] width 284 height 23
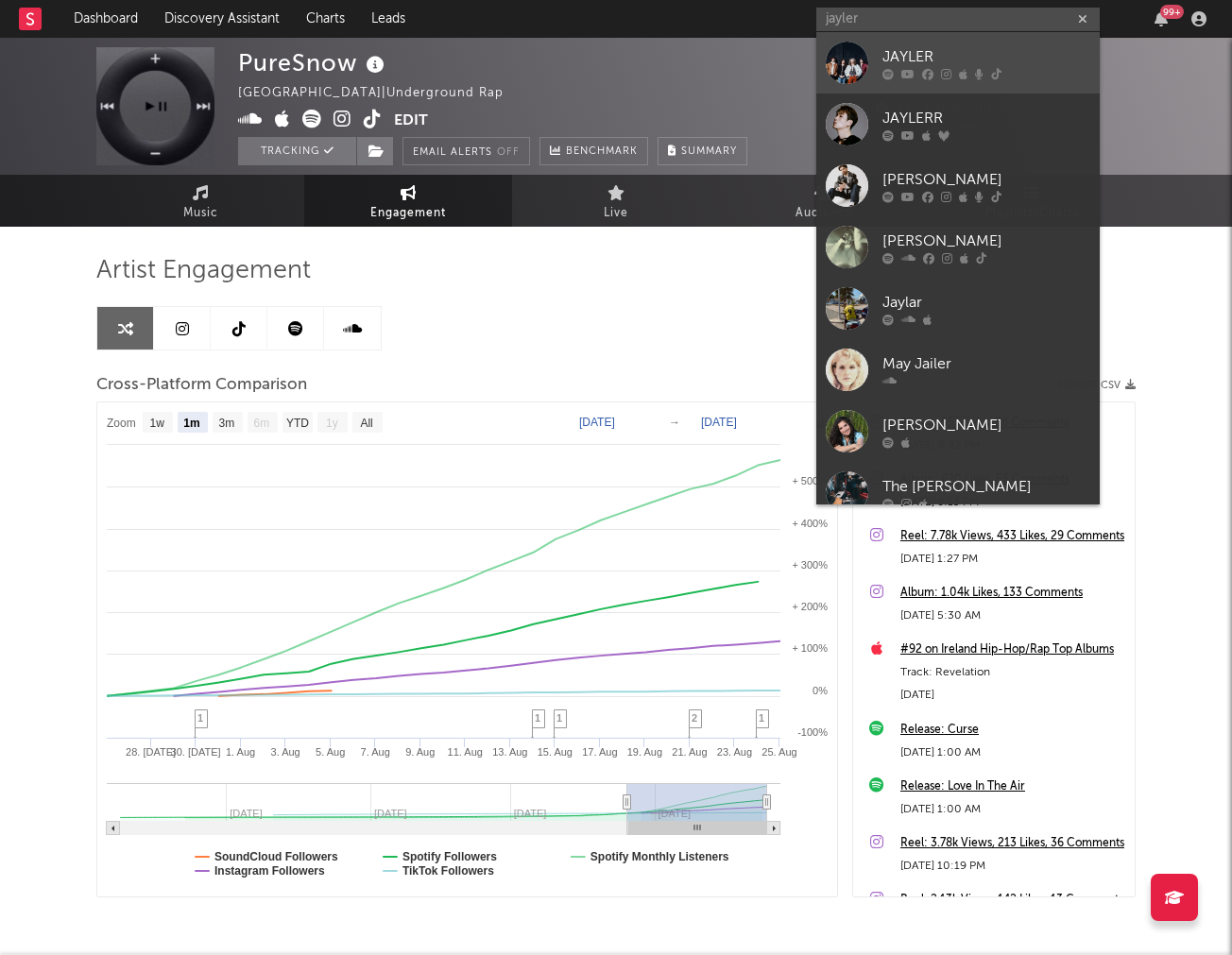
click at [880, 60] on link "JAYLER" at bounding box center [958, 62] width 284 height 61
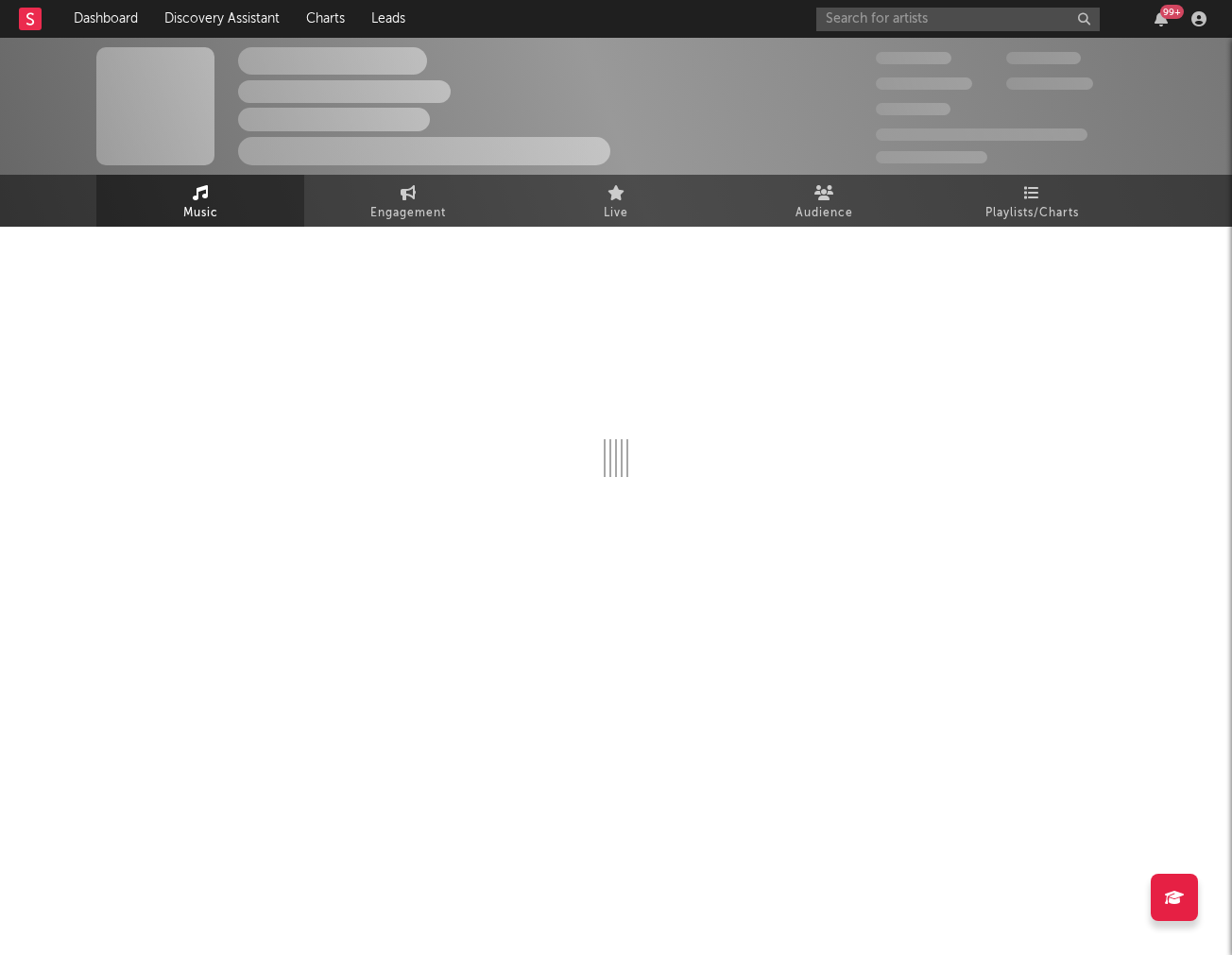
select select "6m"
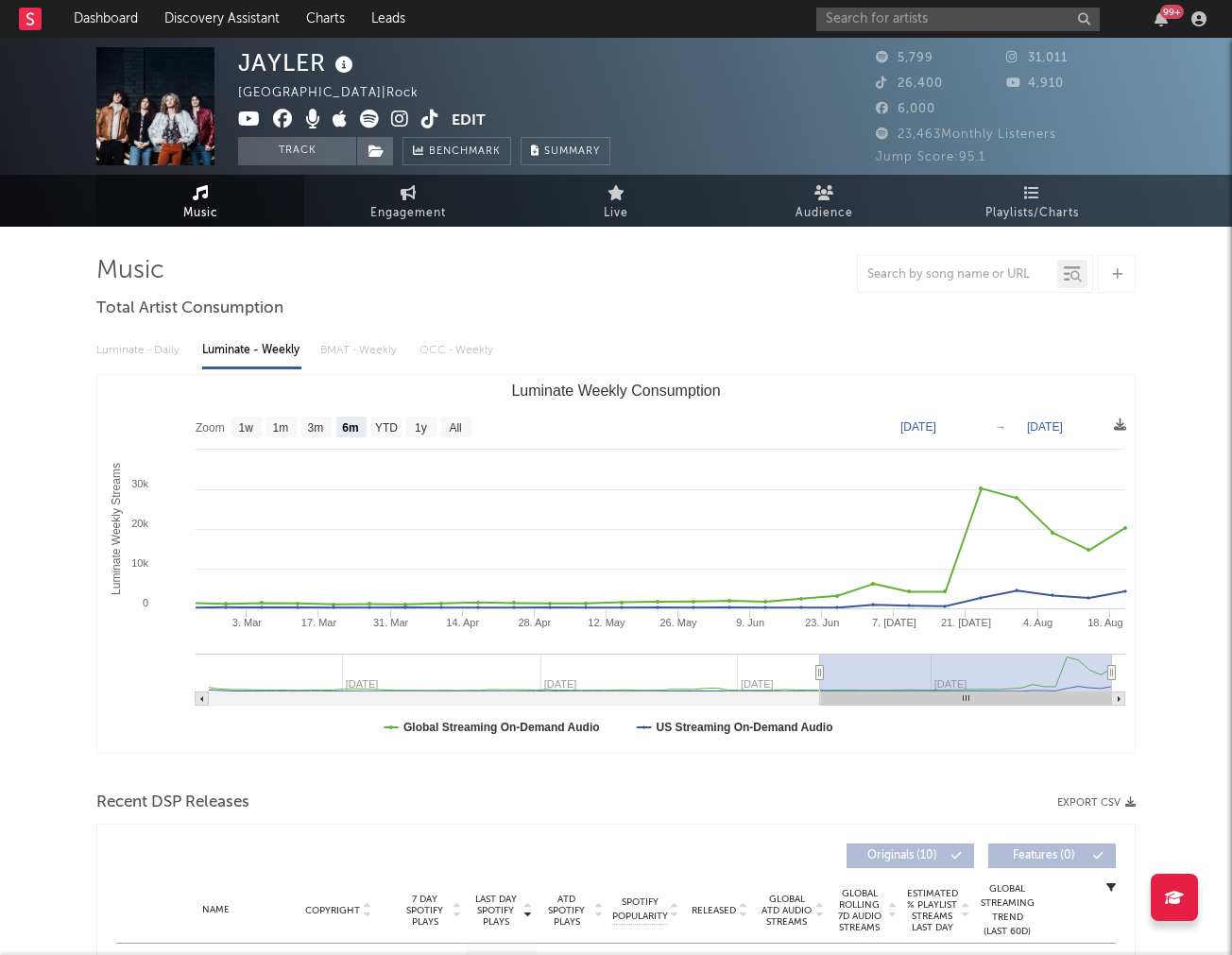
click at [243, 152] on button "Track" at bounding box center [296, 151] width 118 height 28
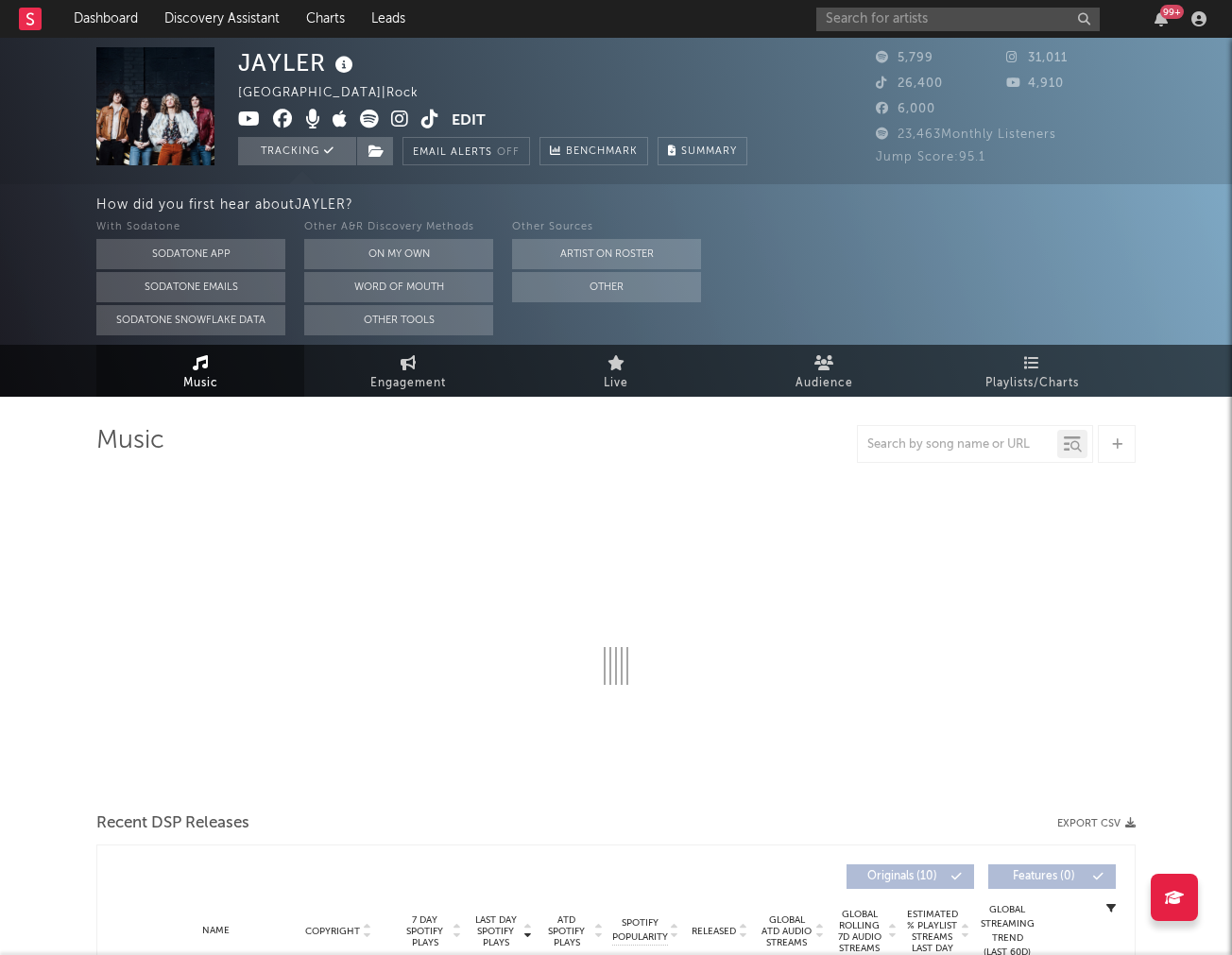
select select "6m"
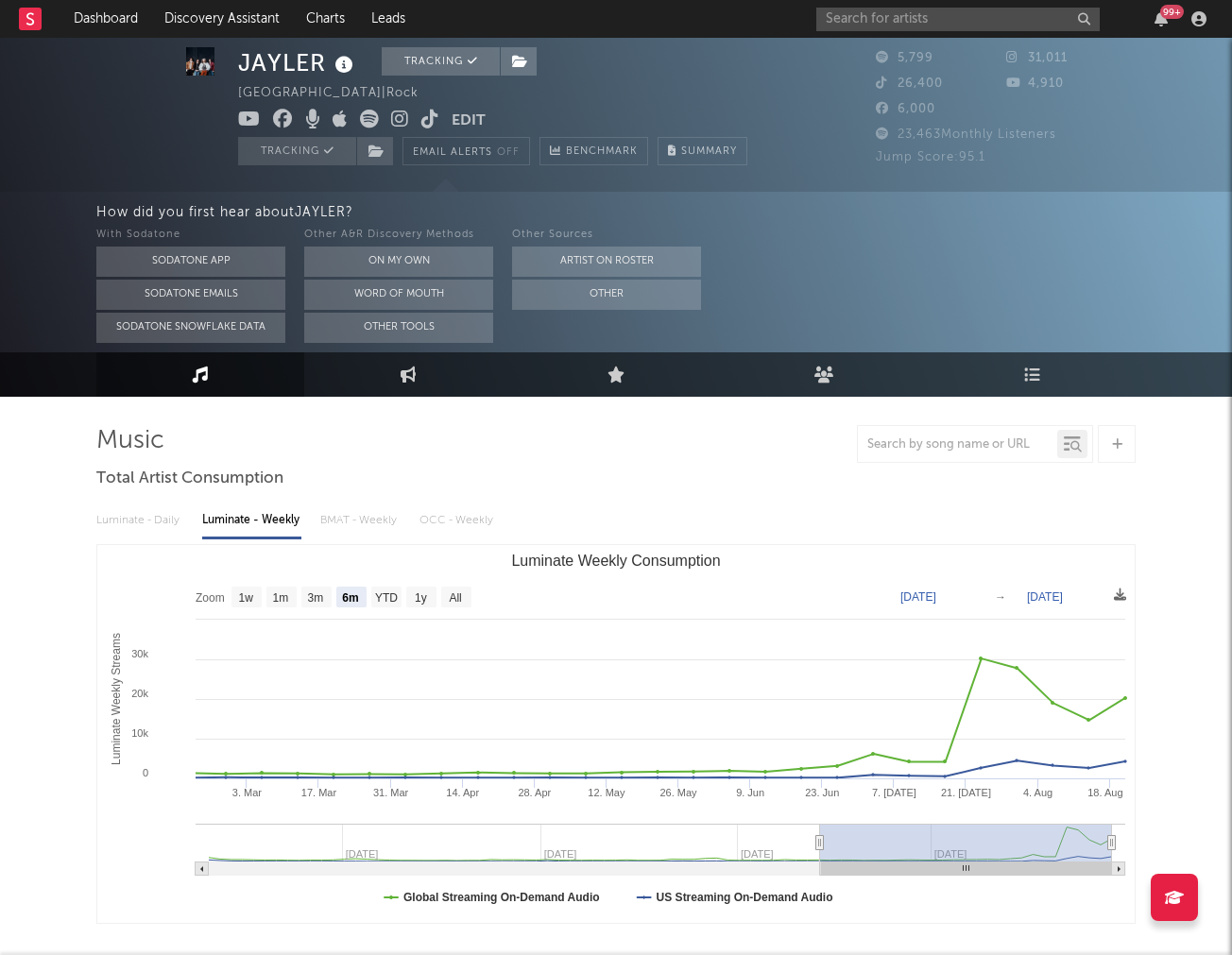
scroll to position [280, 0]
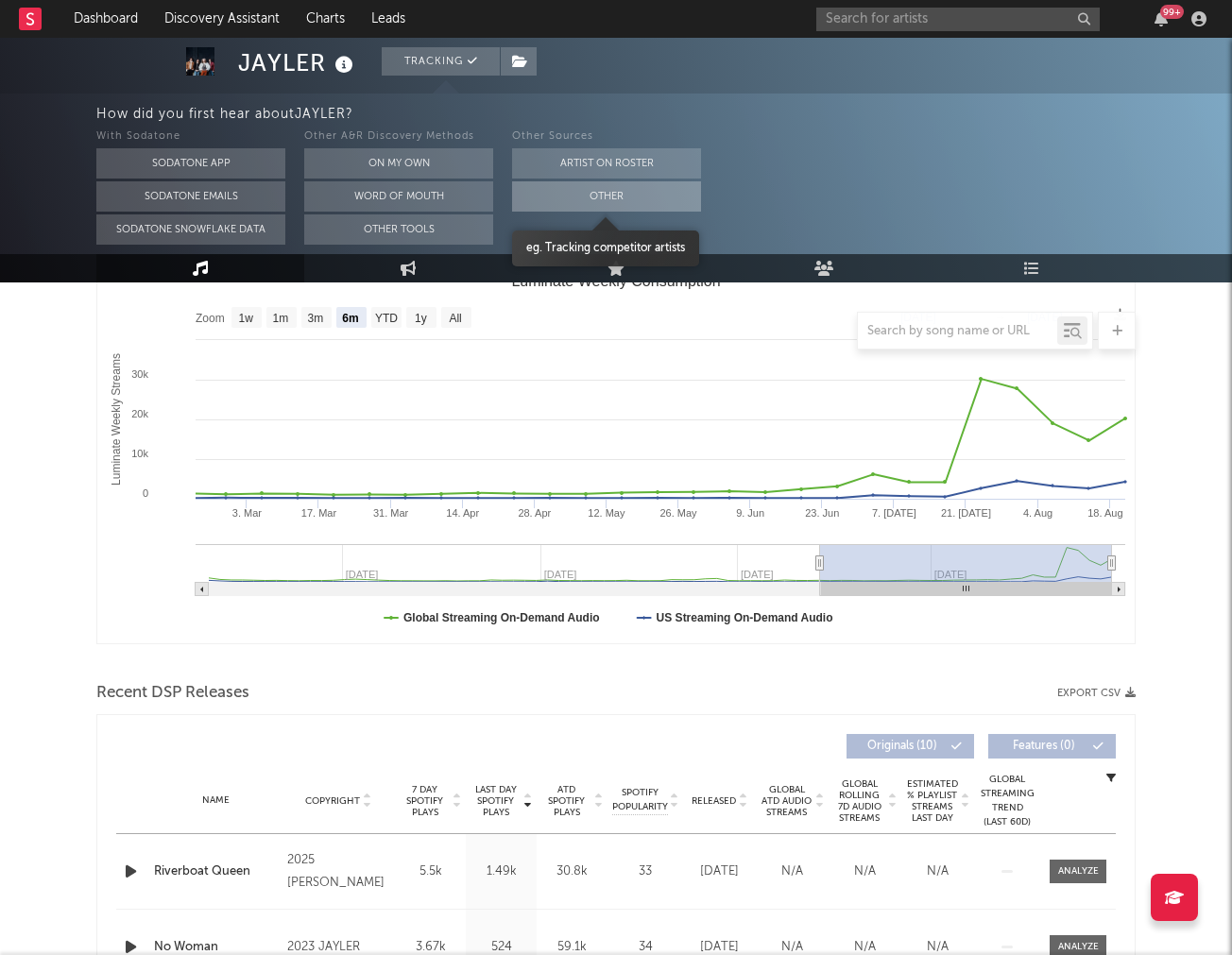
click at [558, 186] on button "Other" at bounding box center [607, 196] width 189 height 30
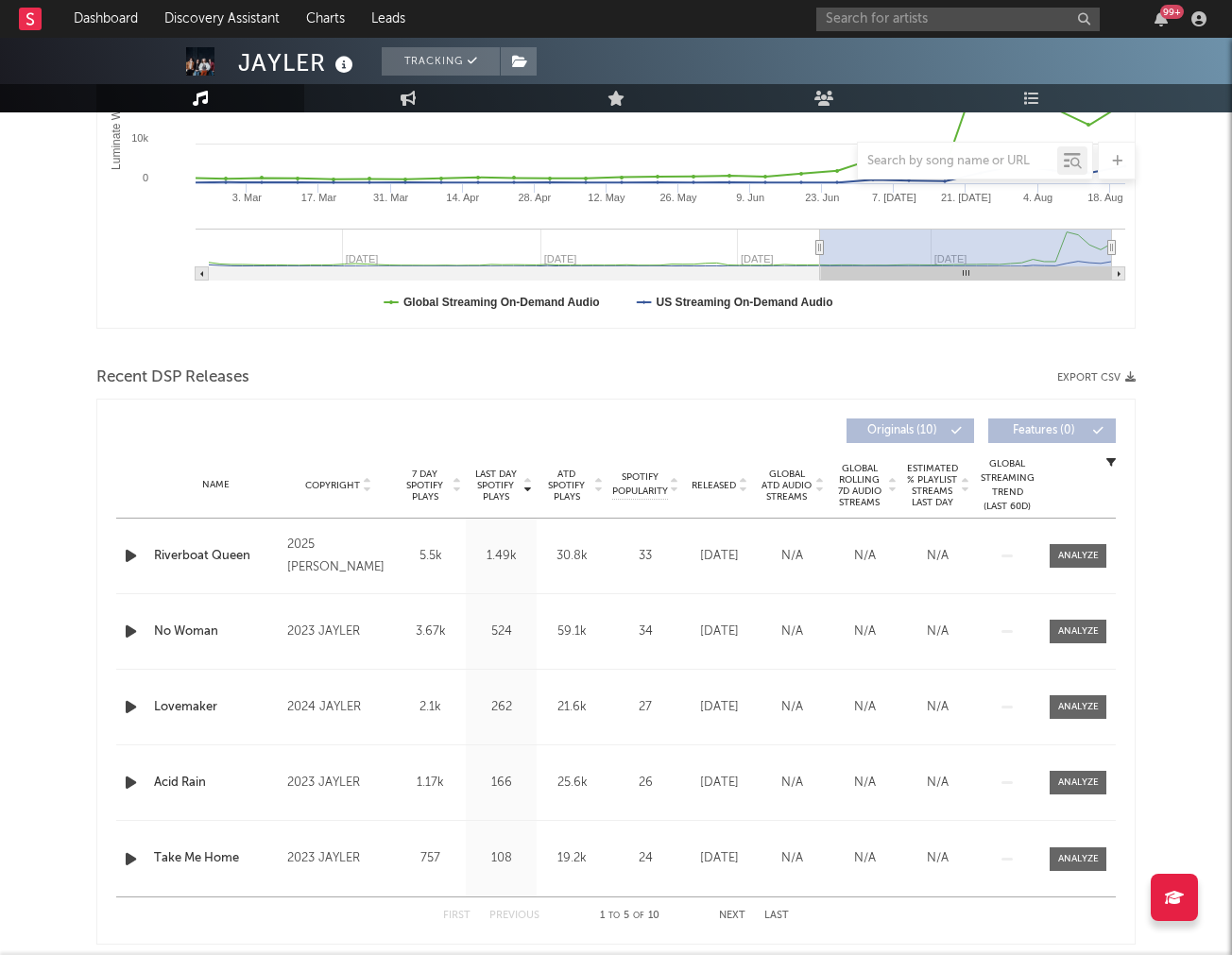
scroll to position [153, 0]
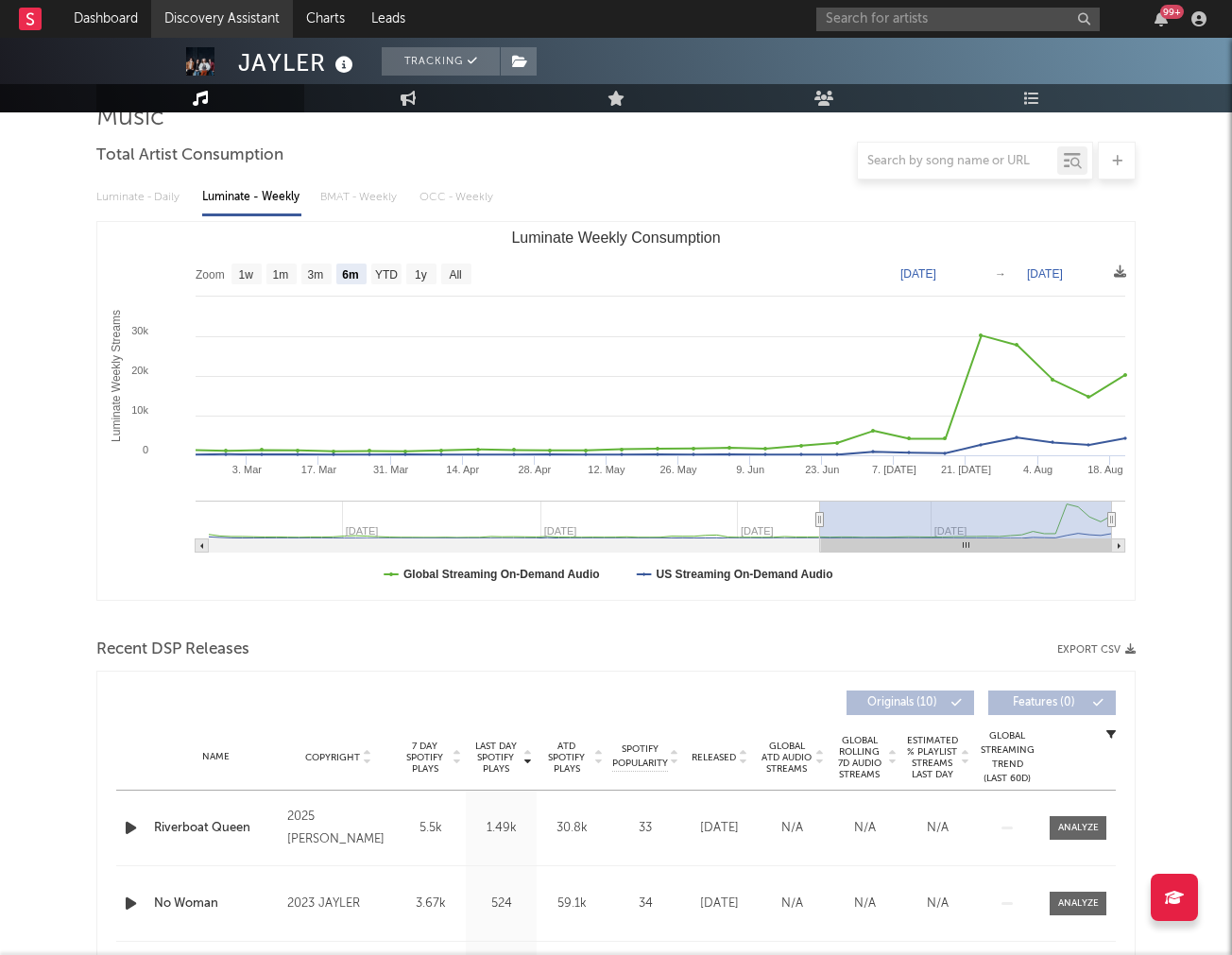
click at [232, 22] on link "Discovery Assistant" at bounding box center [221, 19] width 141 height 38
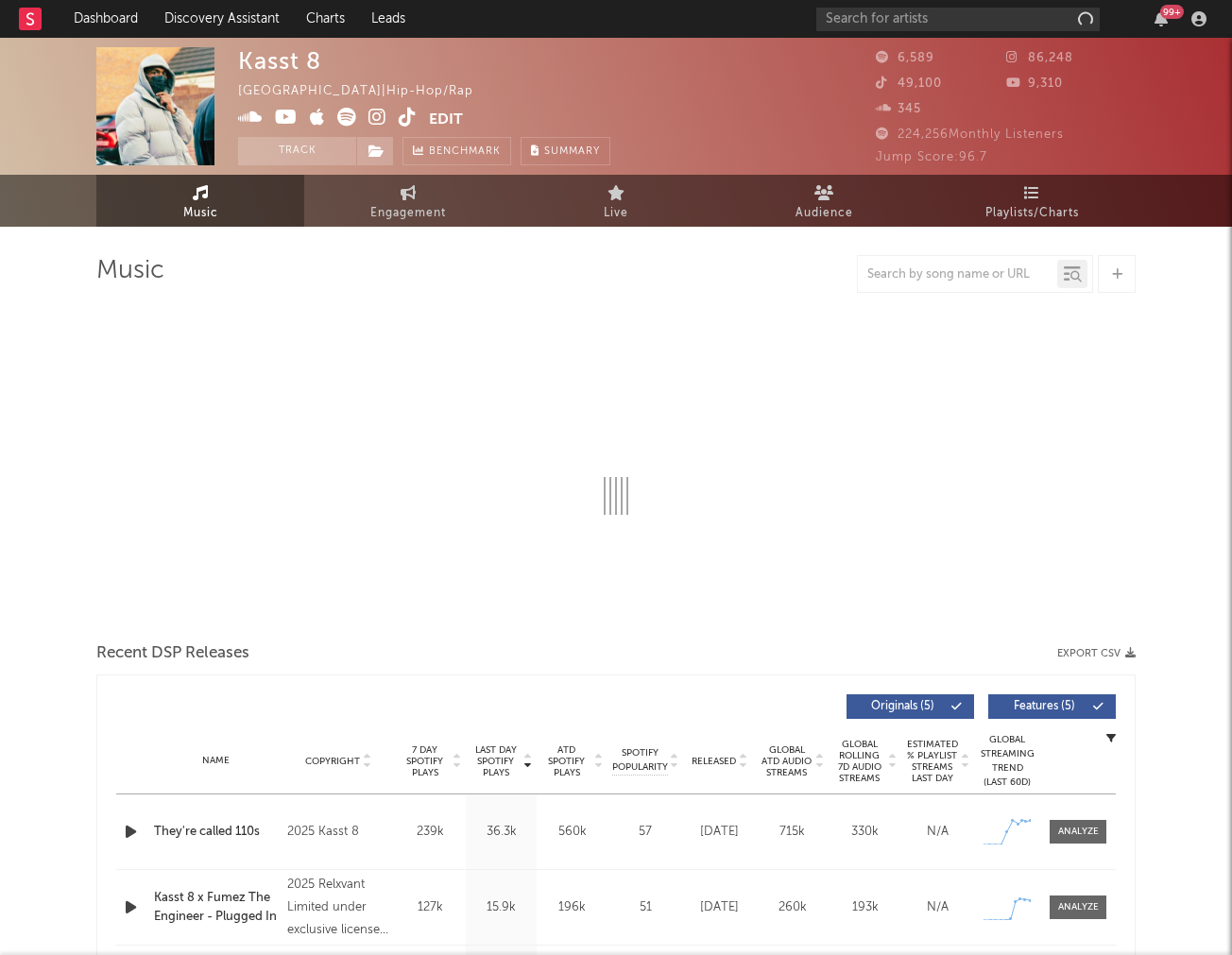
select select "1w"
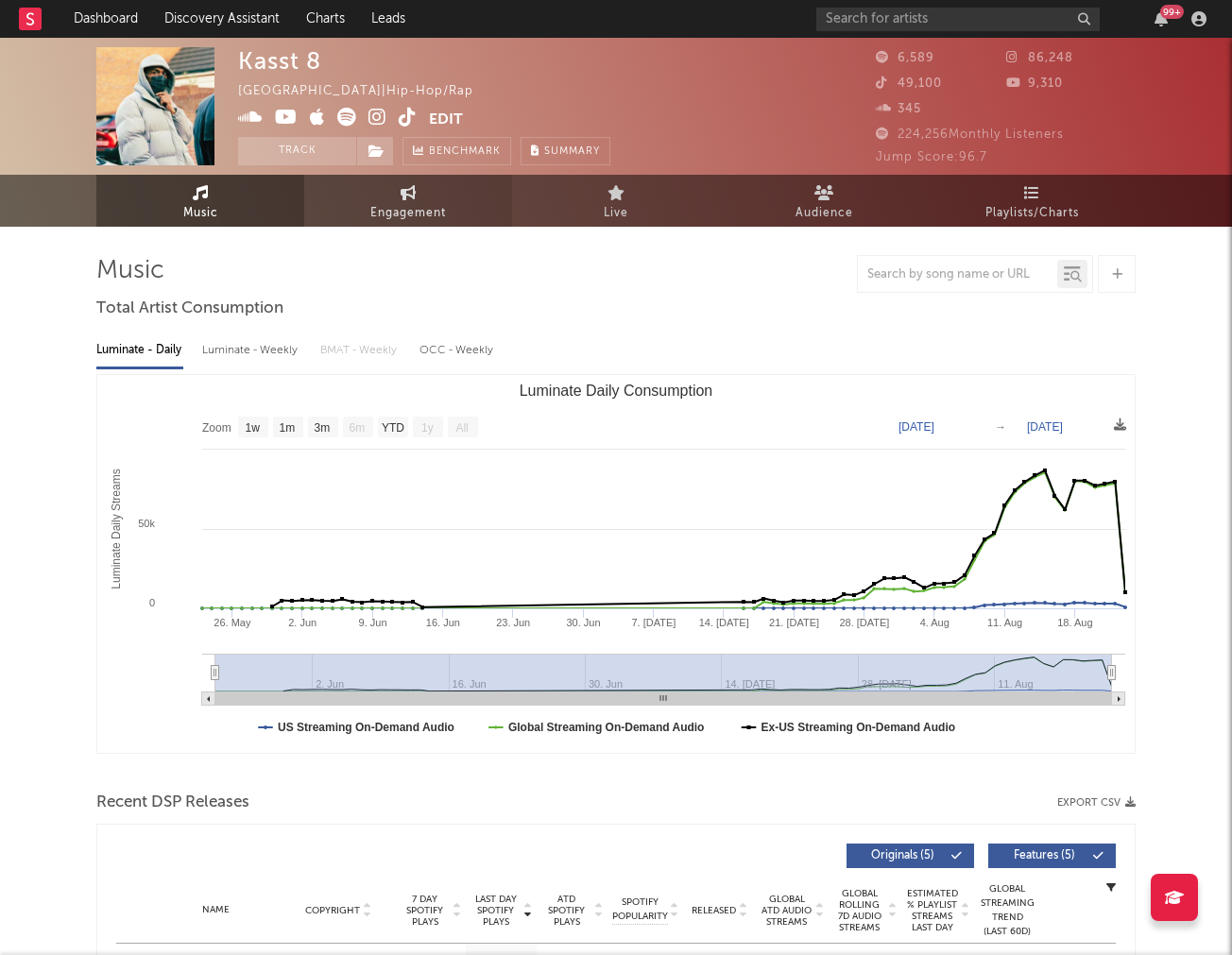
click at [384, 199] on link "Engagement" at bounding box center [407, 200] width 208 height 52
select select "1w"
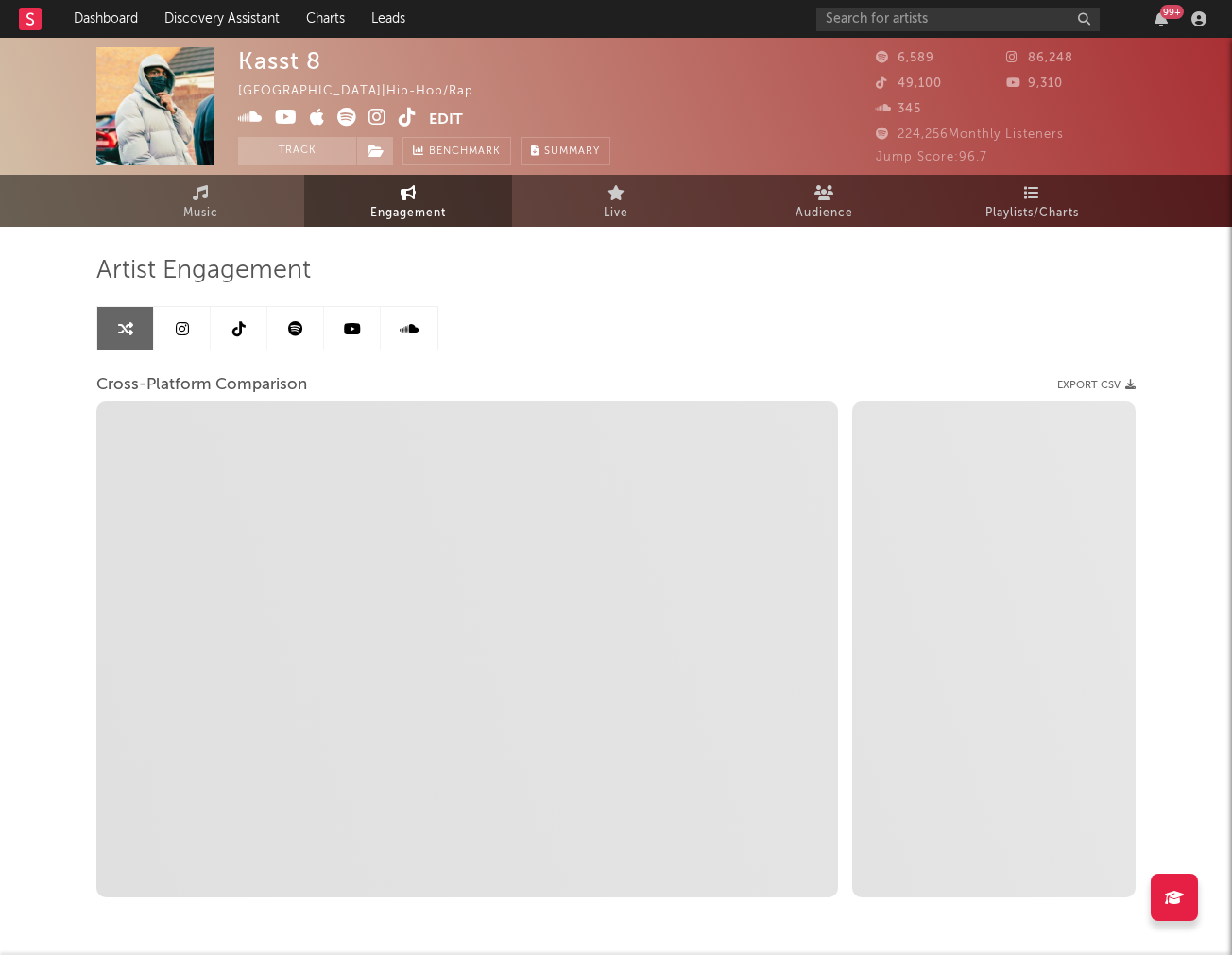
select select "1m"
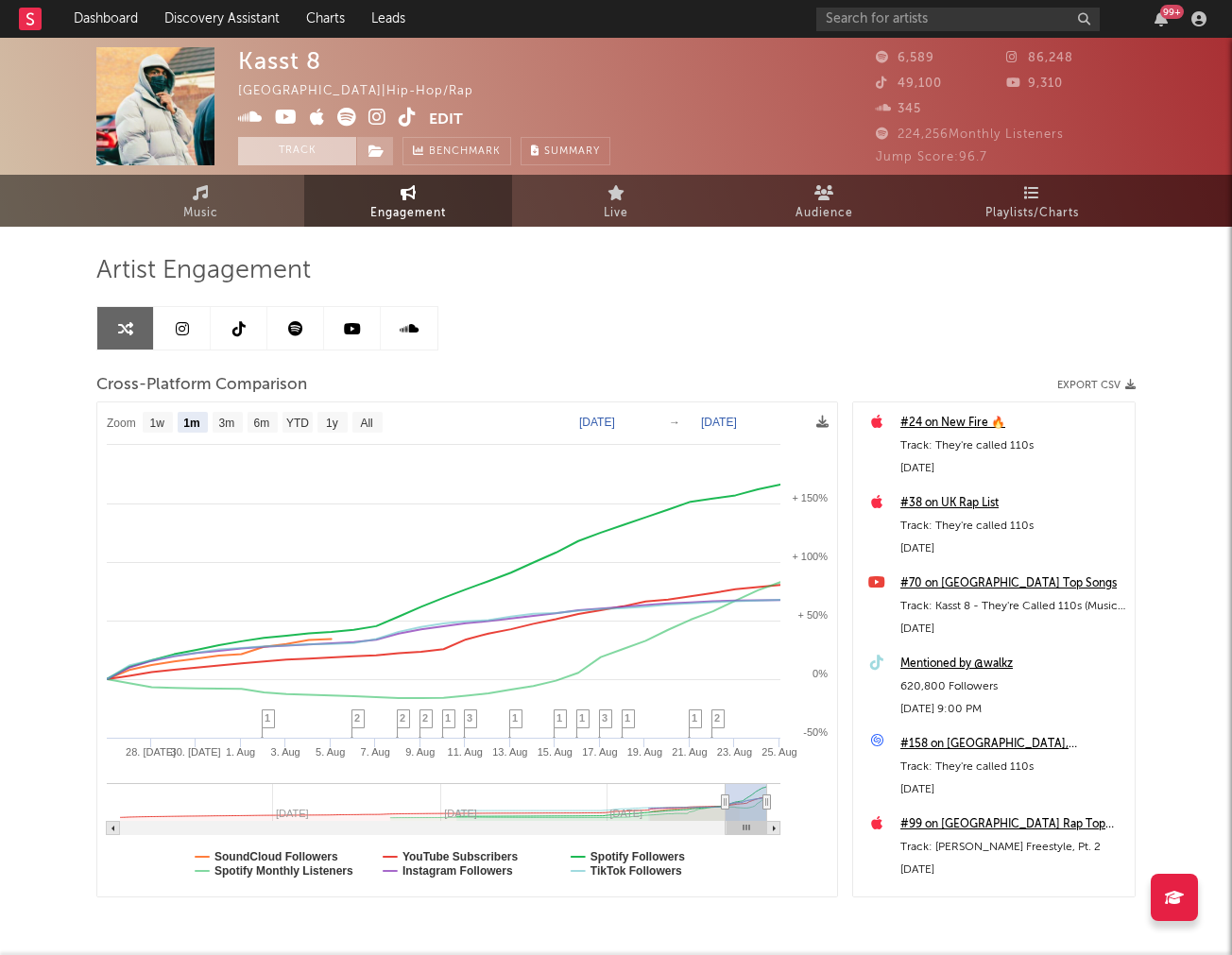
scroll to position [4, 0]
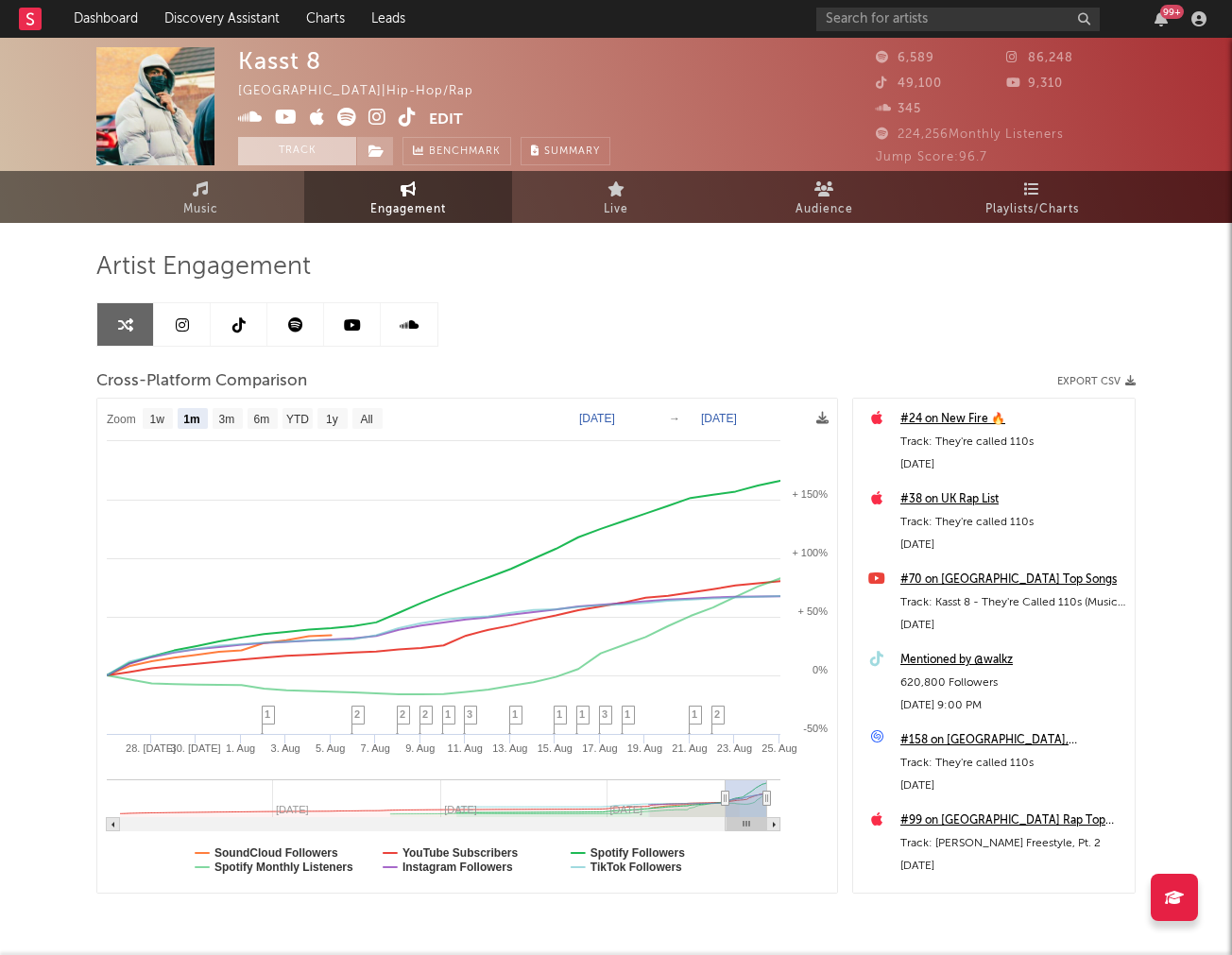
click at [285, 150] on button "Track" at bounding box center [296, 151] width 118 height 28
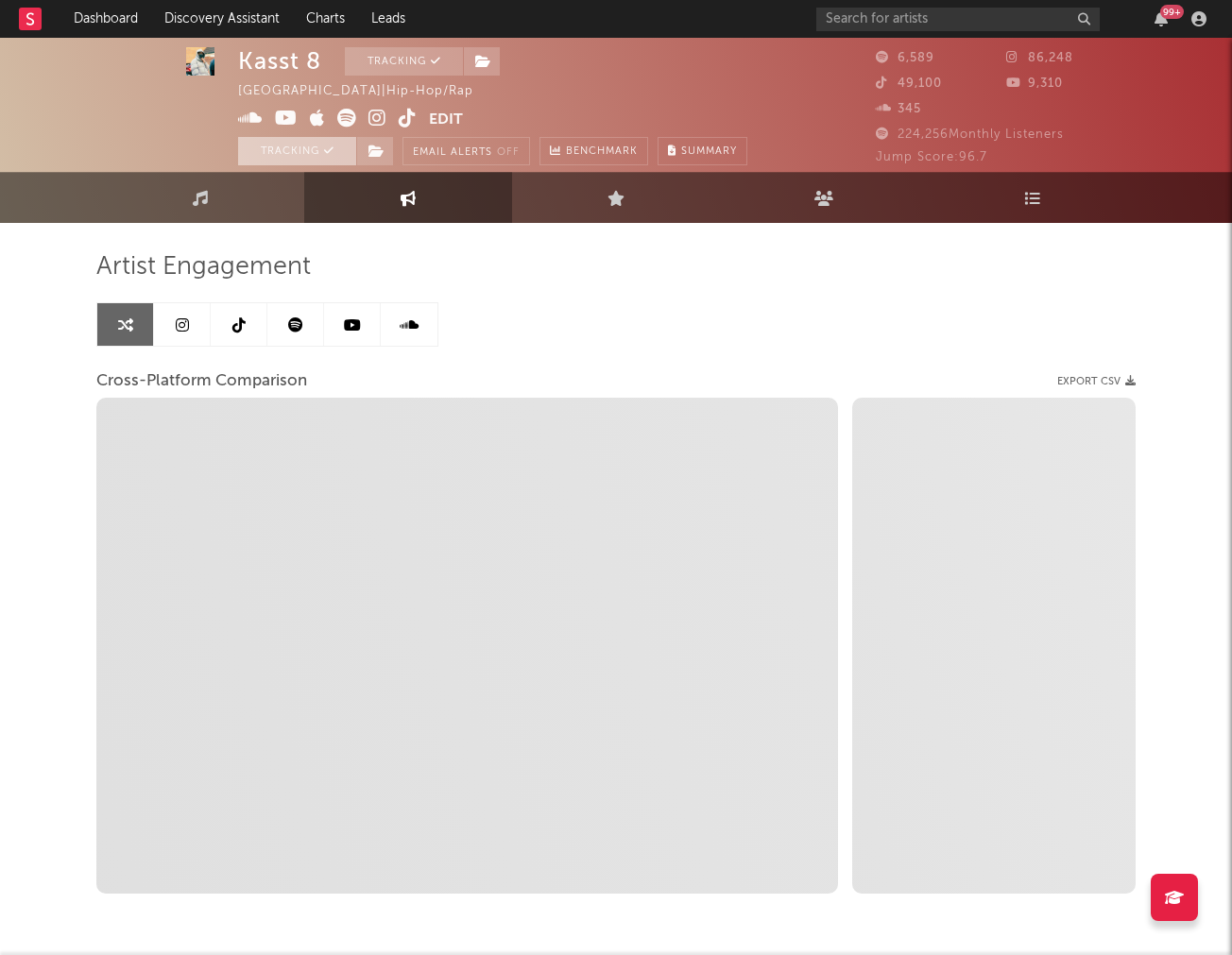
scroll to position [0, 0]
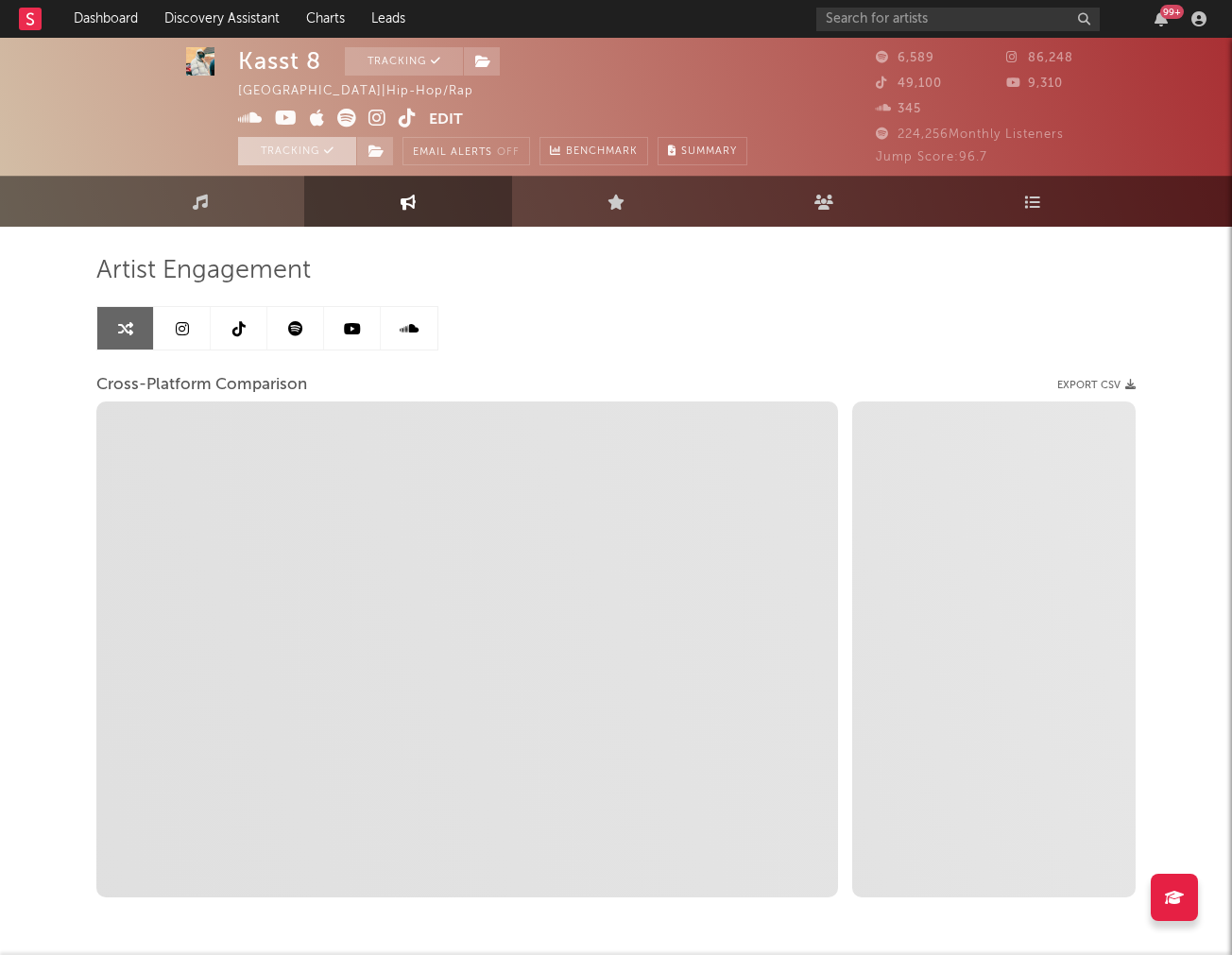
select select "1w"
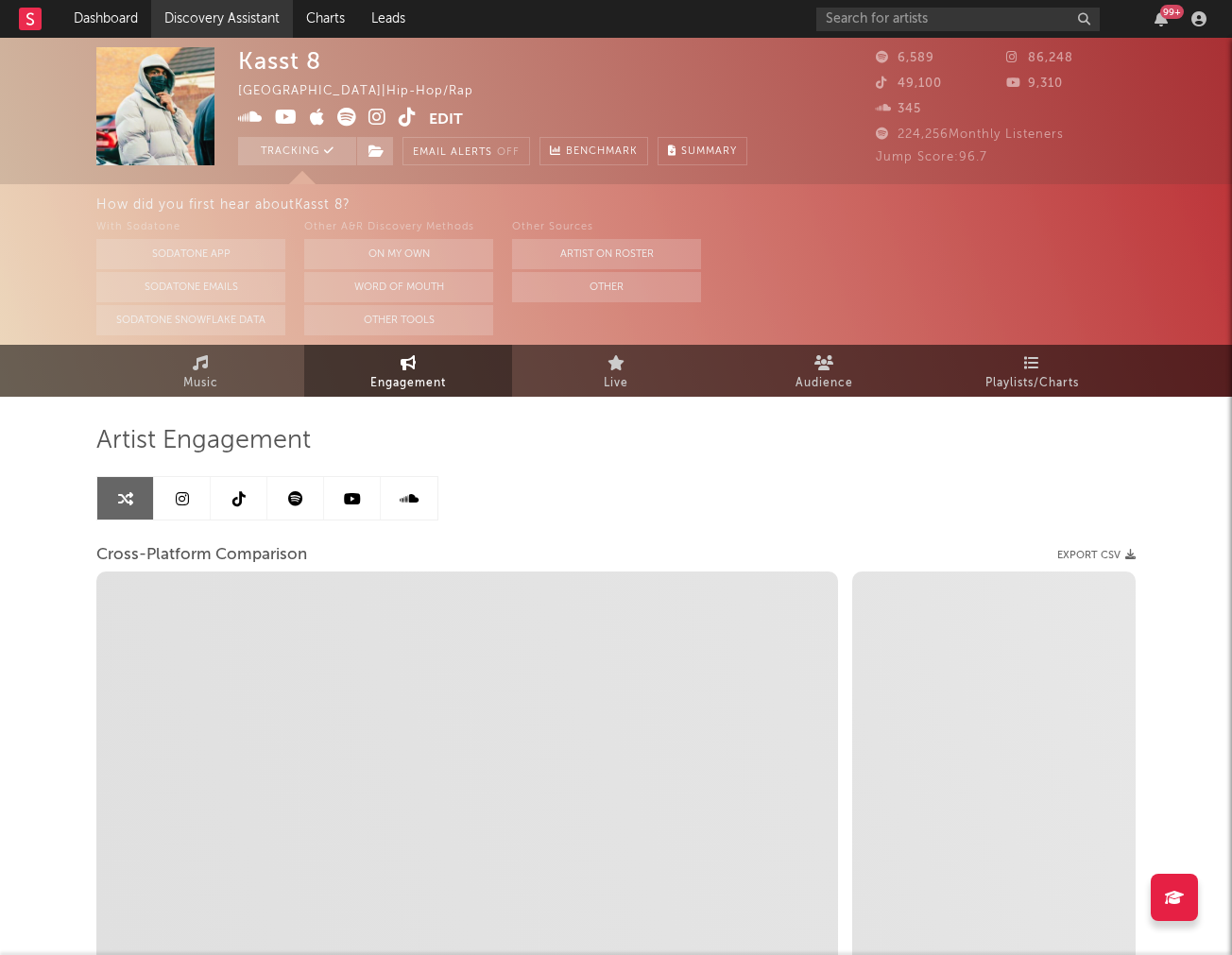
click at [208, 17] on link "Discovery Assistant" at bounding box center [221, 19] width 141 height 38
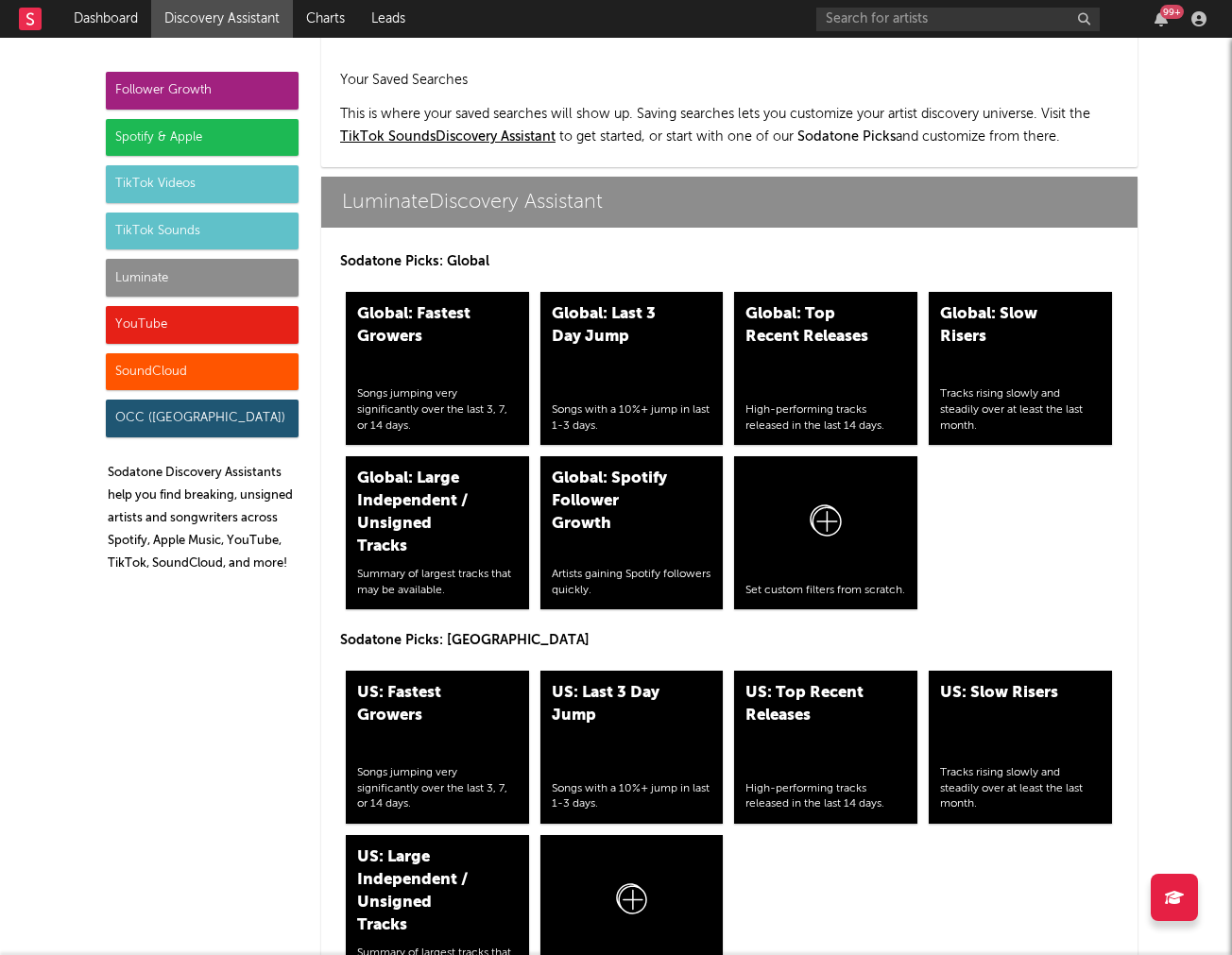
scroll to position [8301, 0]
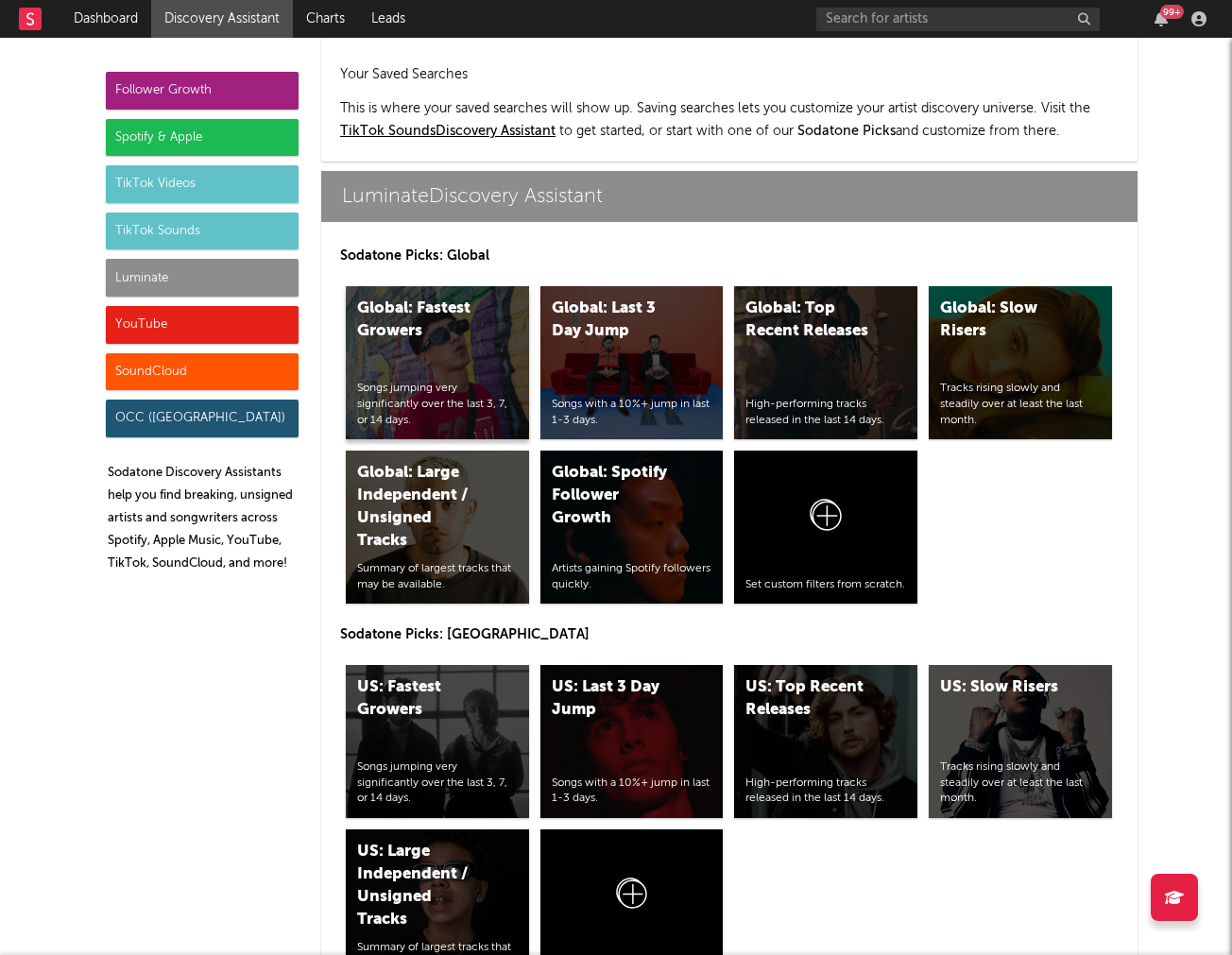
click at [380, 328] on div "Global: Fastest Growers" at bounding box center [422, 320] width 129 height 46
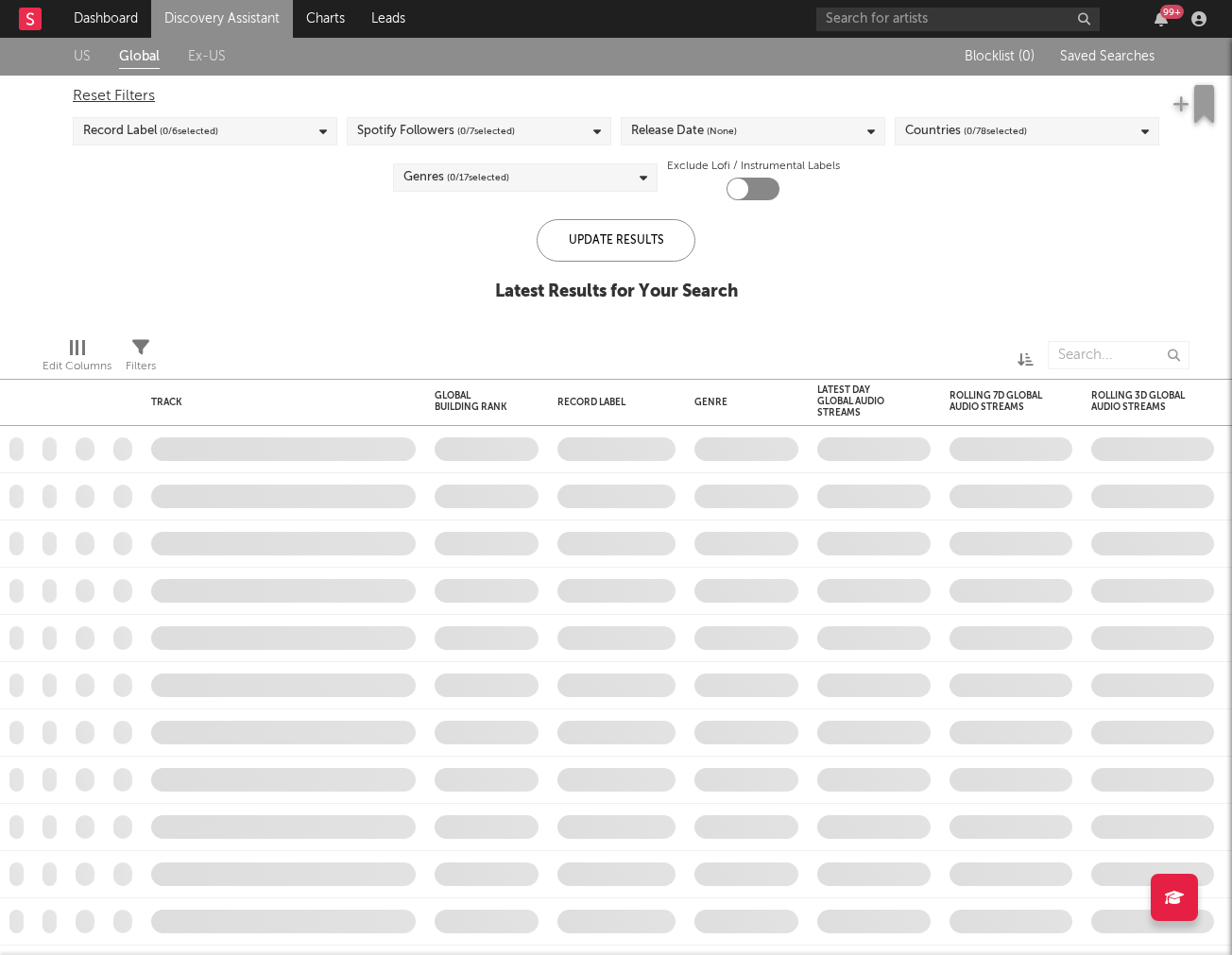
checkbox input "true"
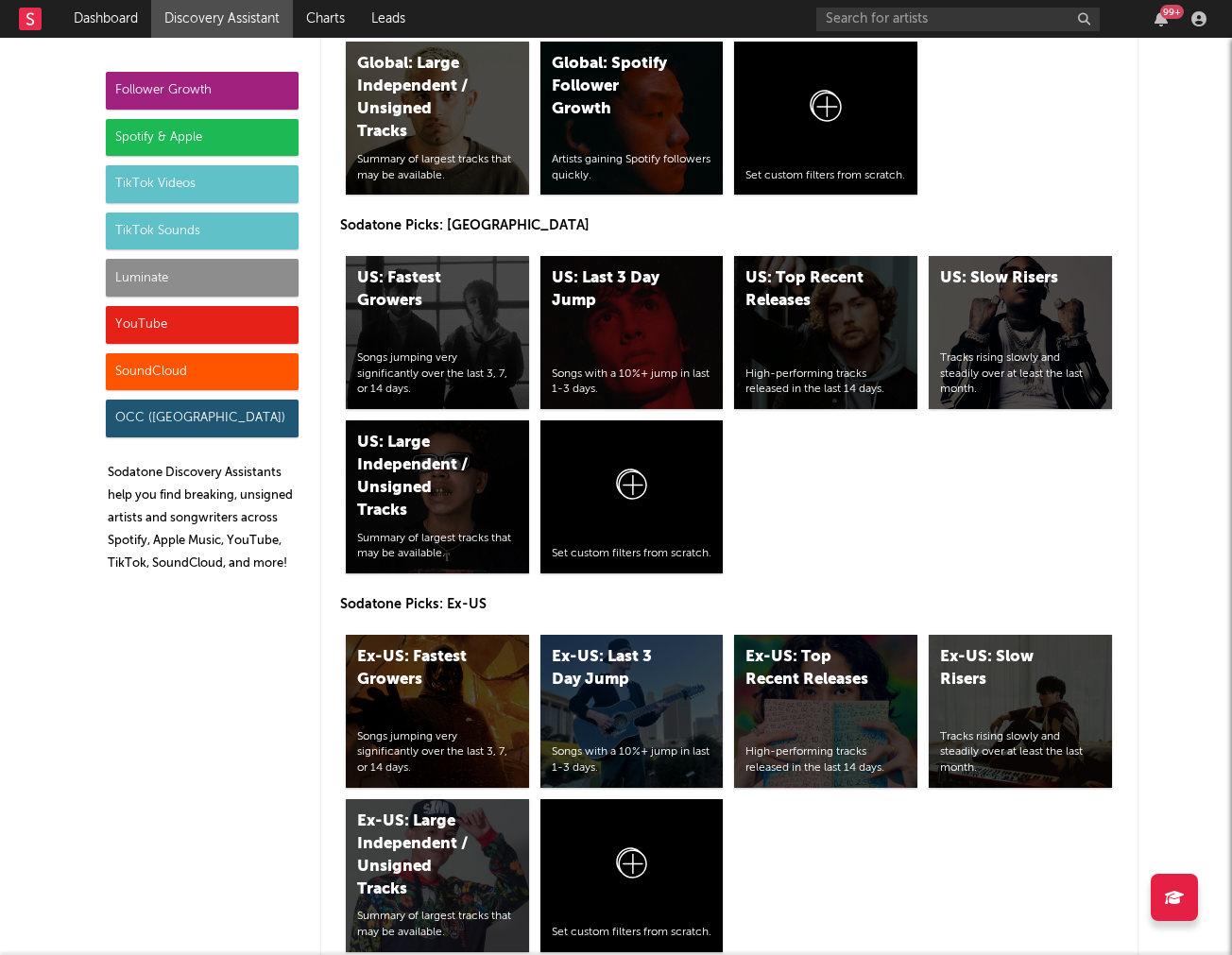
scroll to position [8865, 0]
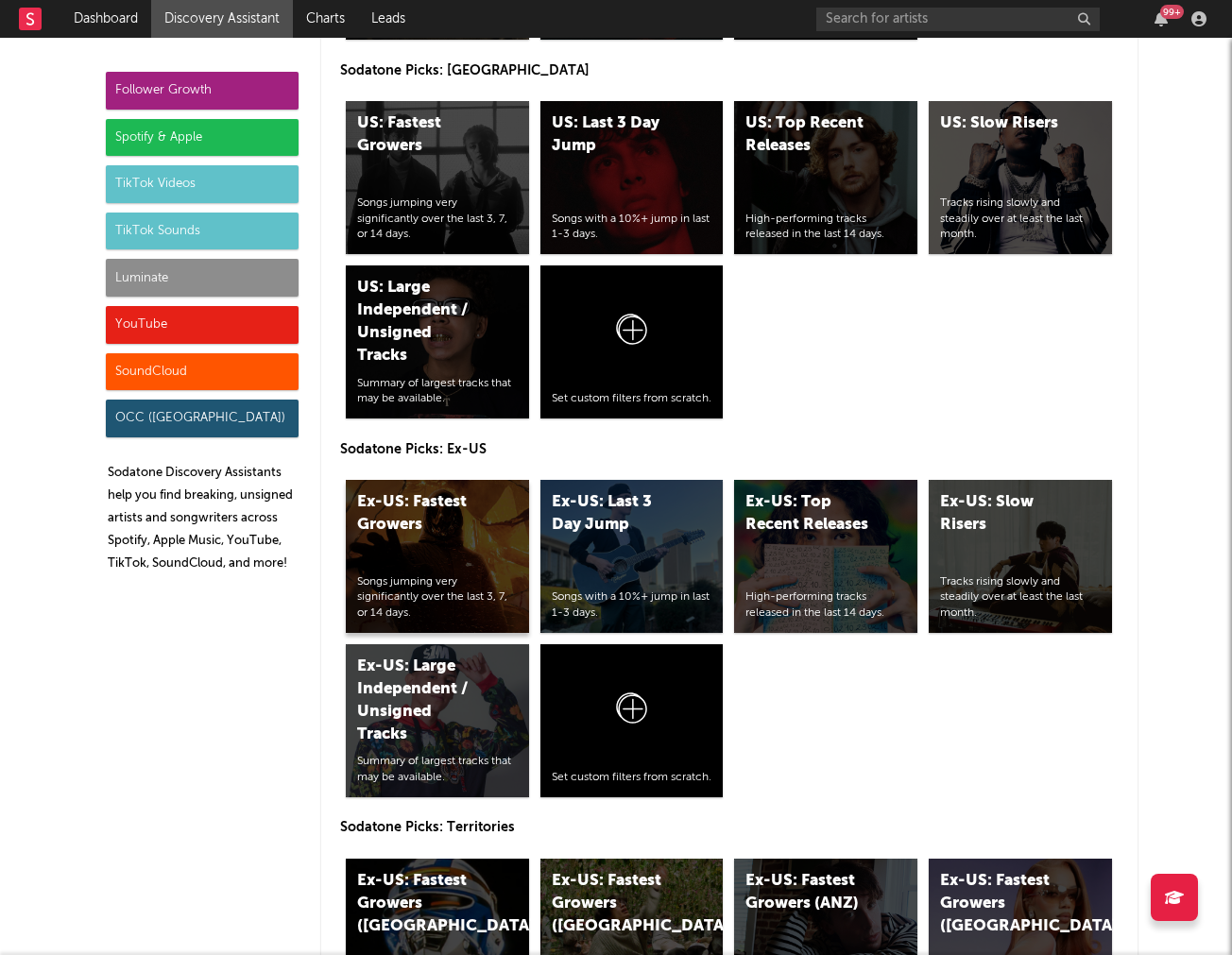
click at [408, 495] on div "Ex-US: Fastest Growers" at bounding box center [422, 514] width 129 height 46
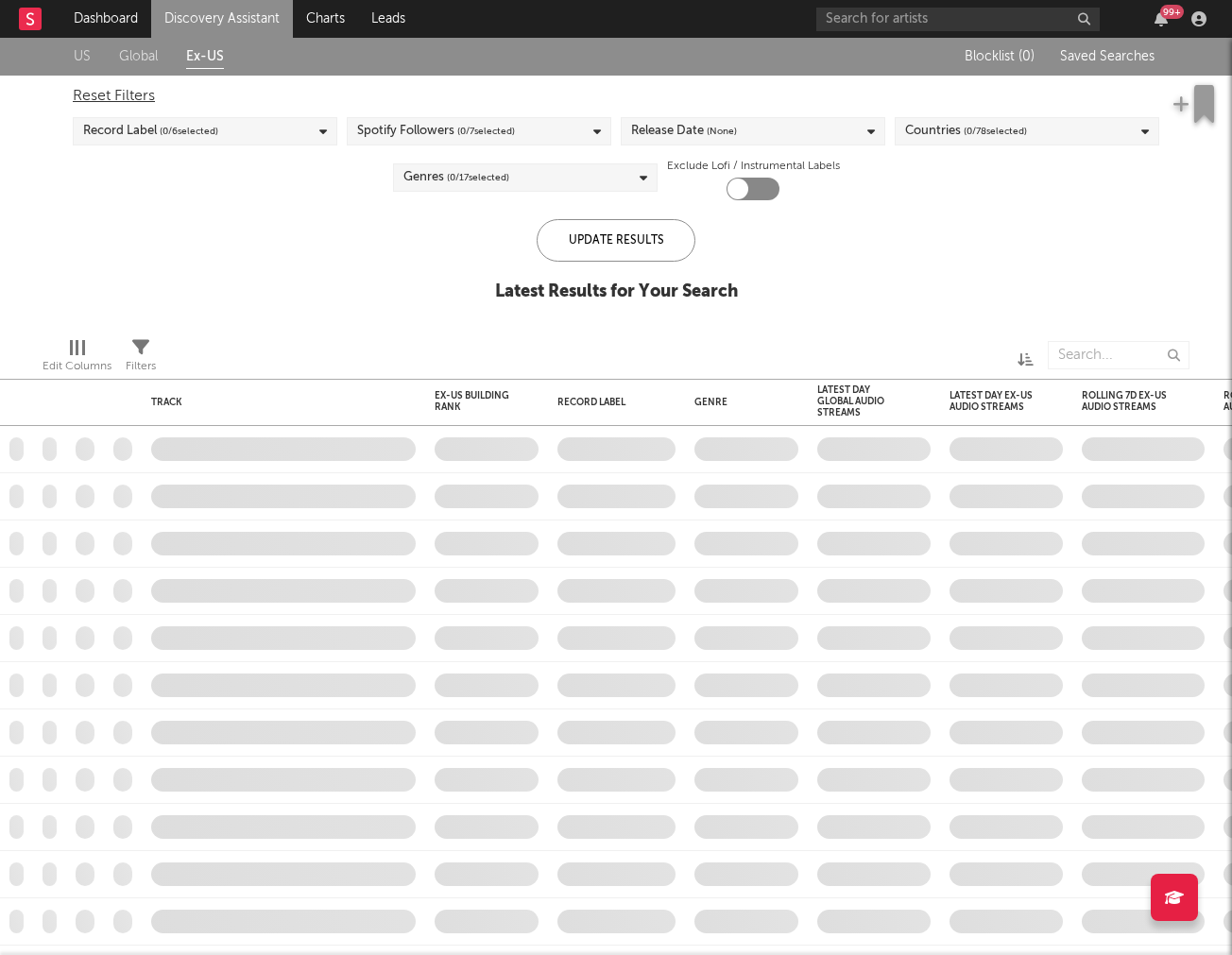
checkbox input "true"
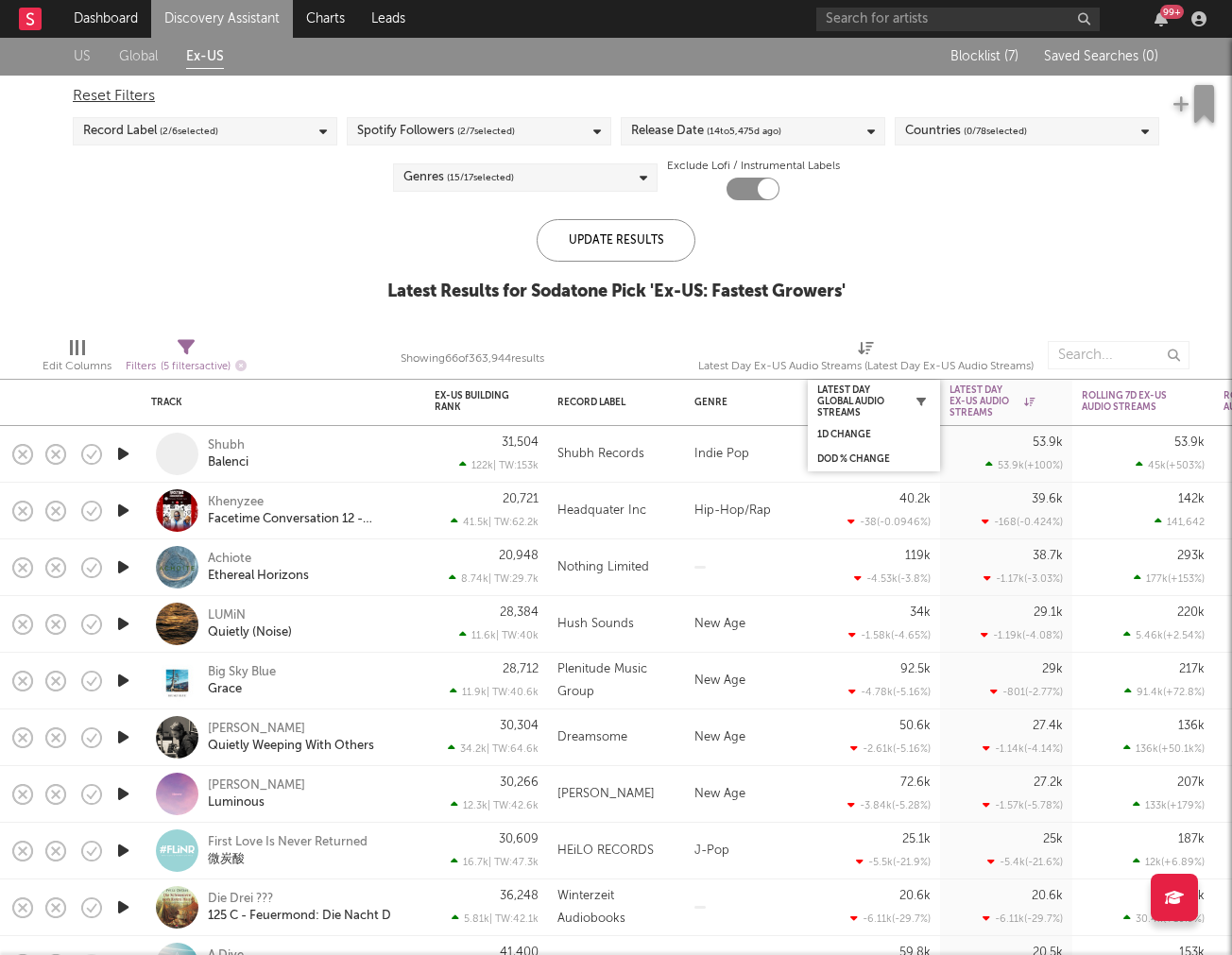
click at [920, 400] on icon "button" at bounding box center [922, 401] width 10 height 10
select select "or"
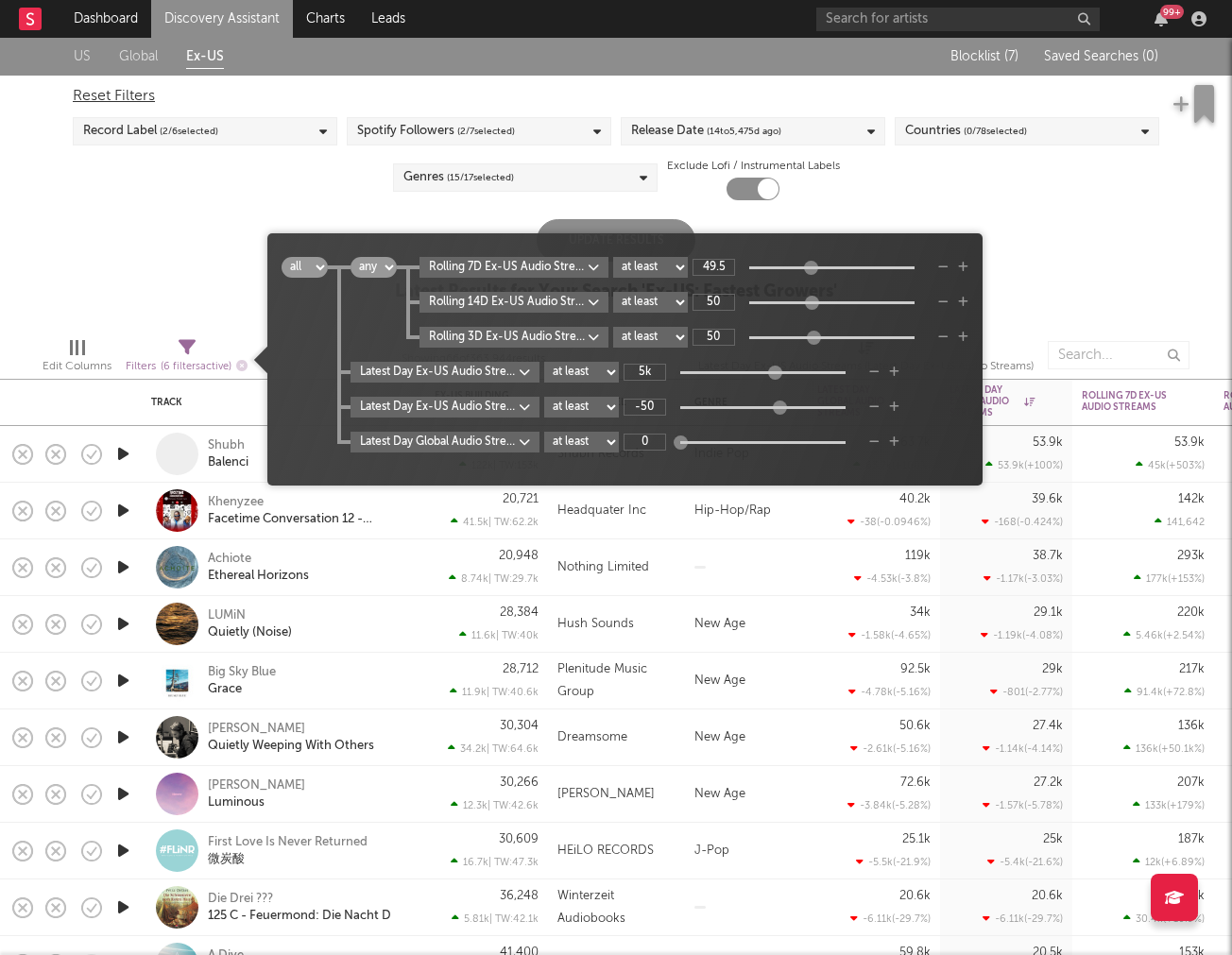
type input "56.3"
drag, startPoint x: 811, startPoint y: 264, endPoint x: 812, endPoint y: 281, distance: 17.0
click at [812, 281] on div "Rolling 7D Ex-US Audio Streams WoW % Change at least at most between 56.3 Rolli…" at bounding box center [682, 302] width 572 height 91
click at [306, 204] on div "US Global Ex-US Blocklist ( 7 ) Saved Searches ( 0 ) Reset Filters Record Label…" at bounding box center [616, 180] width 1232 height 285
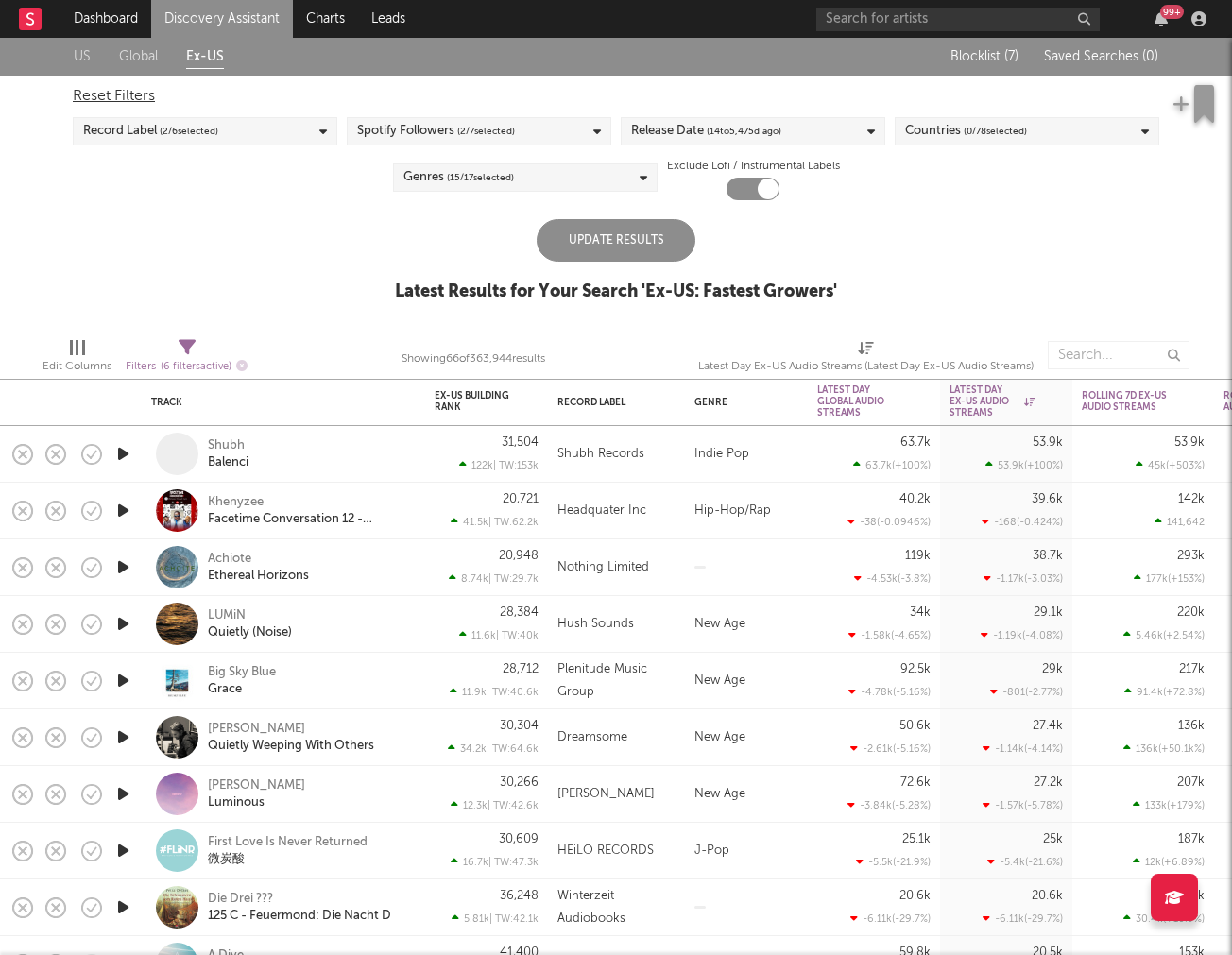
click at [416, 180] on div "Genres ( 15 / 17 selected)" at bounding box center [458, 177] width 110 height 22
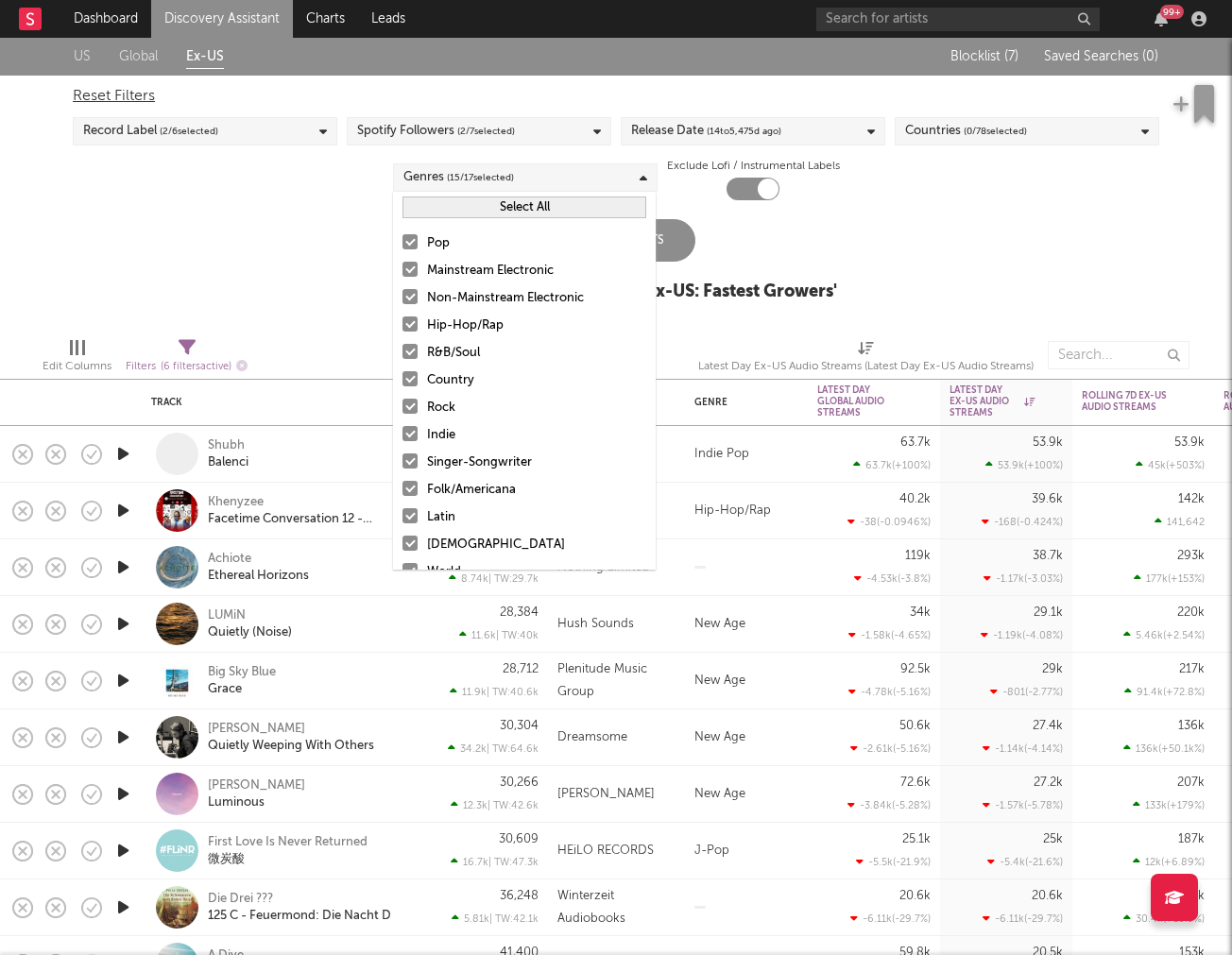
click at [416, 180] on div "Genres ( 15 / 17 selected)" at bounding box center [458, 177] width 110 height 22
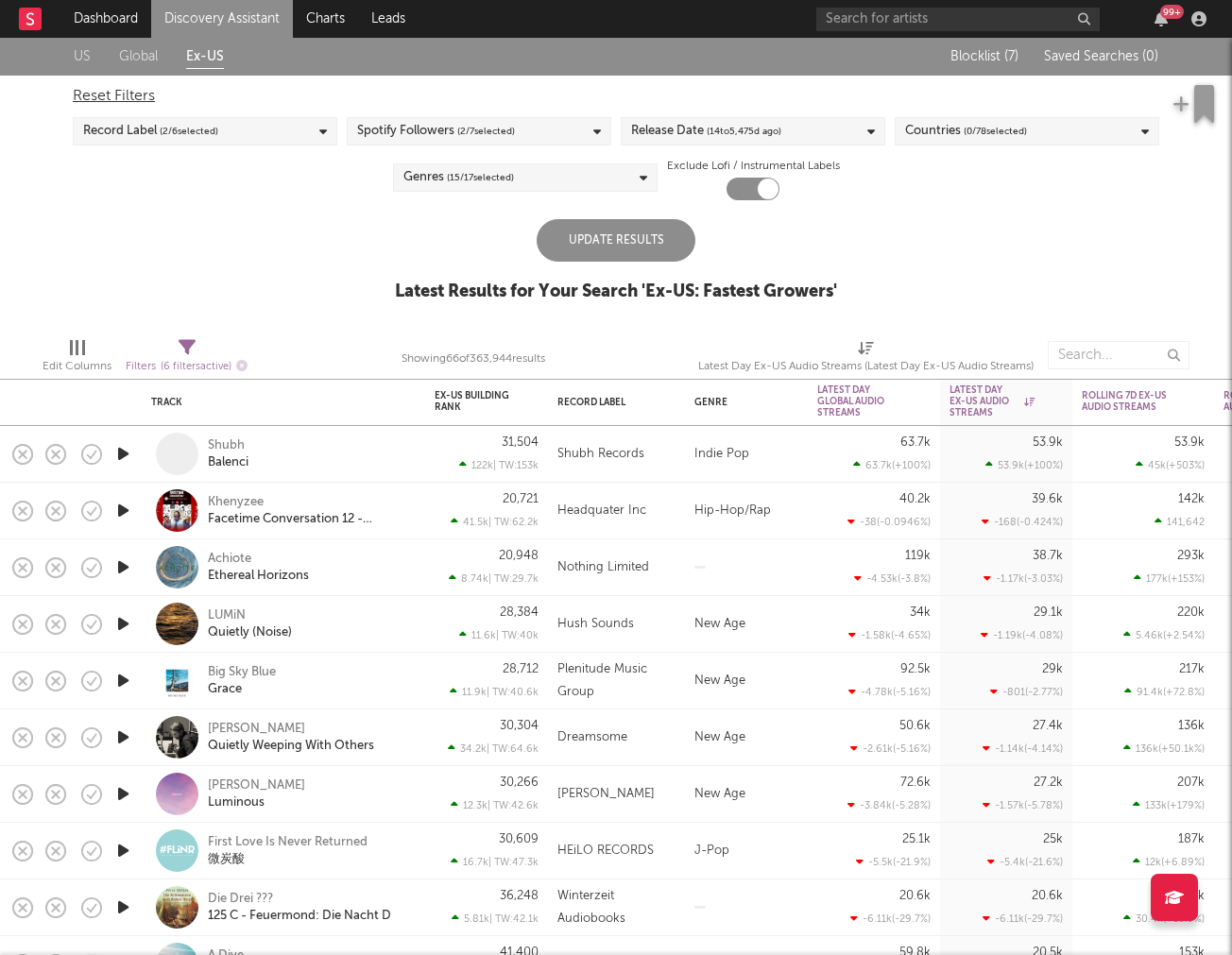
click at [698, 151] on div "Reset Filters Record Label ( 2 / 6 selected) Spotify Followers ( 2 / 7 selected…" at bounding box center [616, 138] width 1106 height 125
click at [697, 145] on div "Reset Filters Record Label ( 2 / 6 selected) Spotify Followers ( 2 / 7 selected…" at bounding box center [616, 138] width 1106 height 125
click at [688, 131] on div "Release Date ( 14 to 5,475 d ago)" at bounding box center [707, 131] width 150 height 22
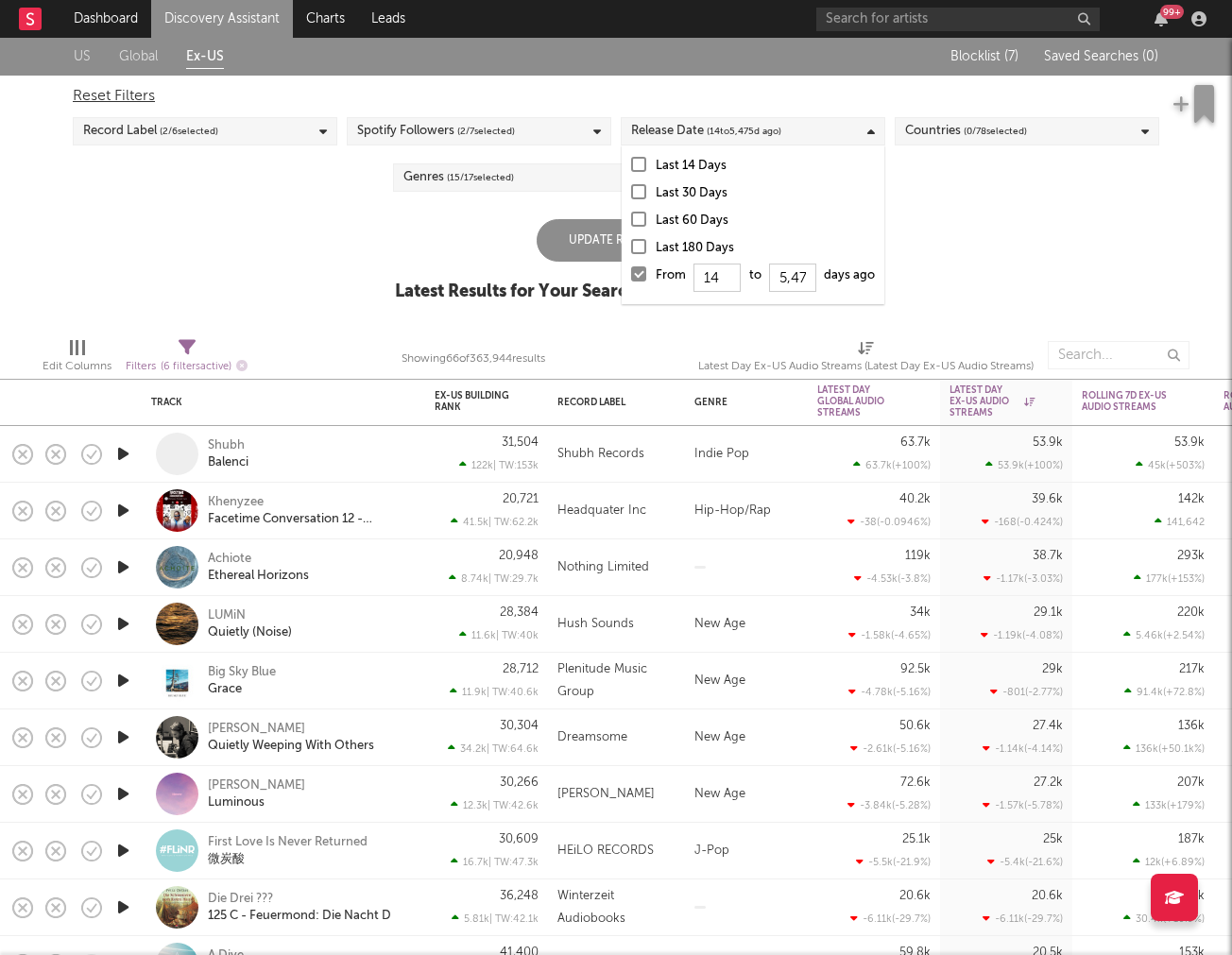
click at [959, 126] on div "Countries ( 0 / 78 selected)" at bounding box center [966, 131] width 122 height 22
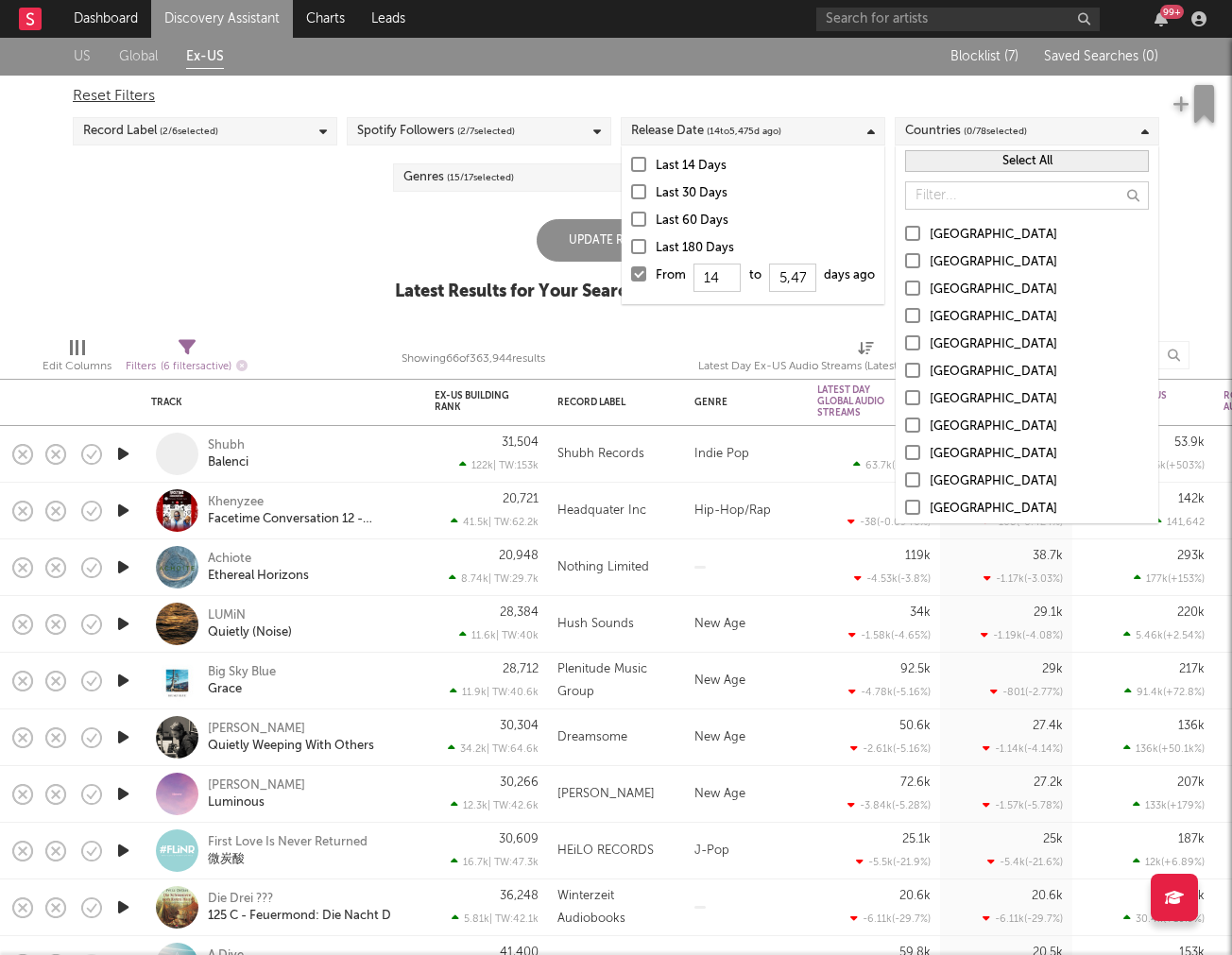
click at [403, 141] on div "Spotify Followers ( 2 / 7 selected)" at bounding box center [437, 131] width 158 height 22
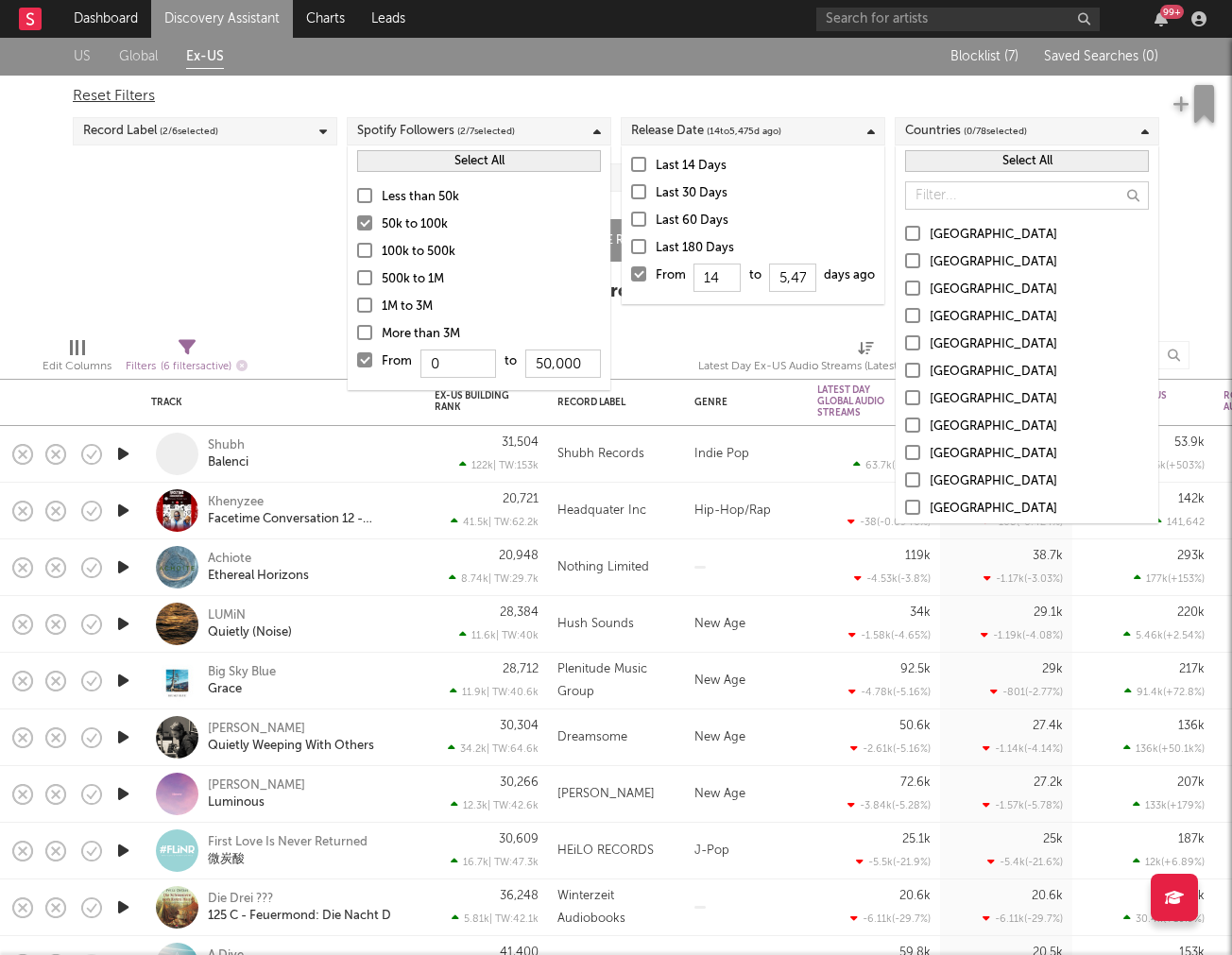
drag, startPoint x: 234, startPoint y: 129, endPoint x: 251, endPoint y: 152, distance: 28.6
click at [251, 152] on div "Reset Filters Record Label ( 2 / 6 selected) Spotify Followers ( 2 / 7 selected…" at bounding box center [616, 138] width 1106 height 125
click at [439, 149] on div "Select All" at bounding box center [480, 161] width 263 height 31
click at [435, 156] on button "Select All" at bounding box center [480, 161] width 244 height 21
click at [435, 156] on button "Deselect All" at bounding box center [480, 161] width 244 height 21
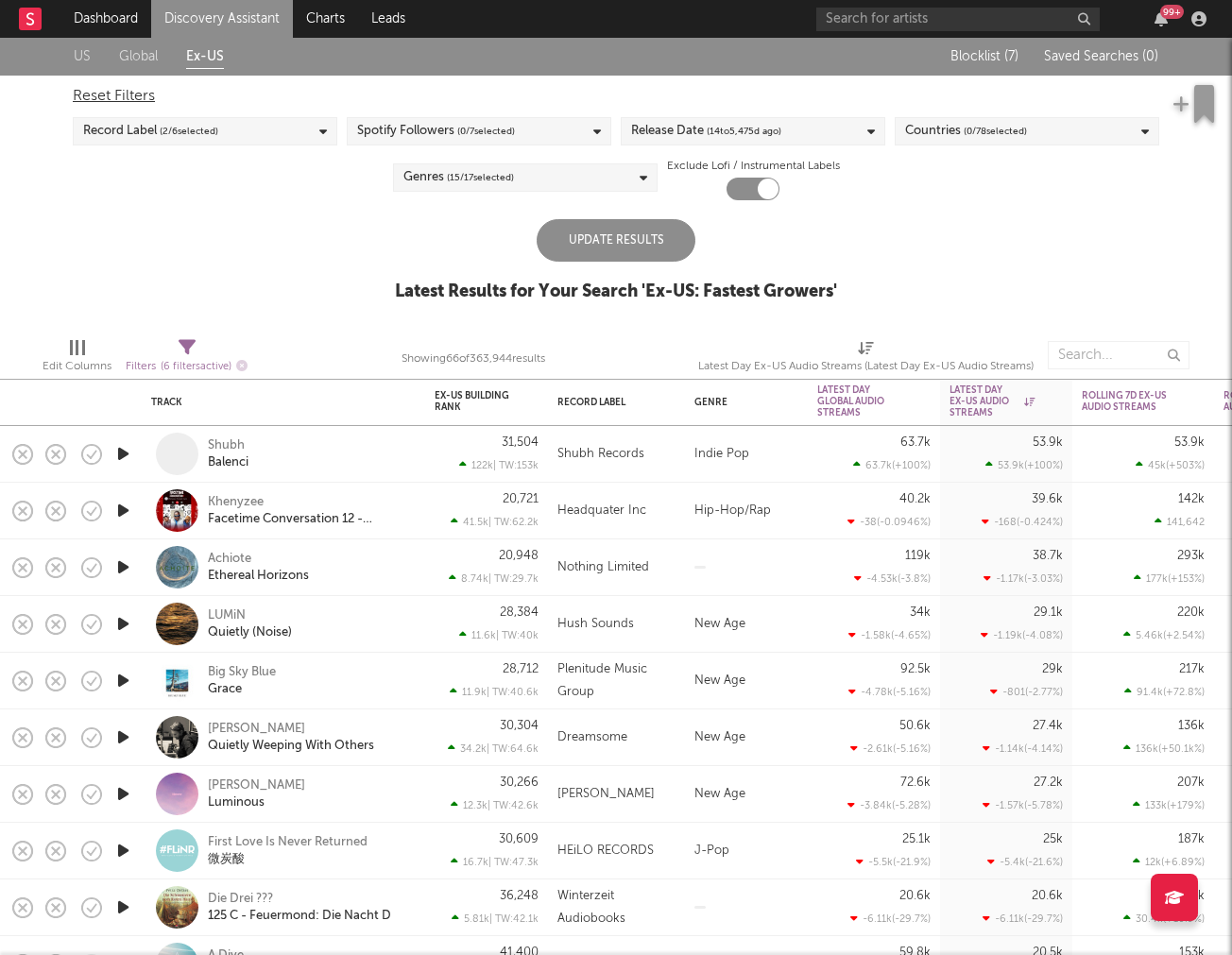
click at [300, 207] on div "US Global Ex-US Blocklist ( 7 ) Saved Searches ( 0 ) Reset Filters Record Label…" at bounding box center [616, 180] width 1232 height 285
click at [594, 247] on div "Update Results" at bounding box center [616, 241] width 159 height 43
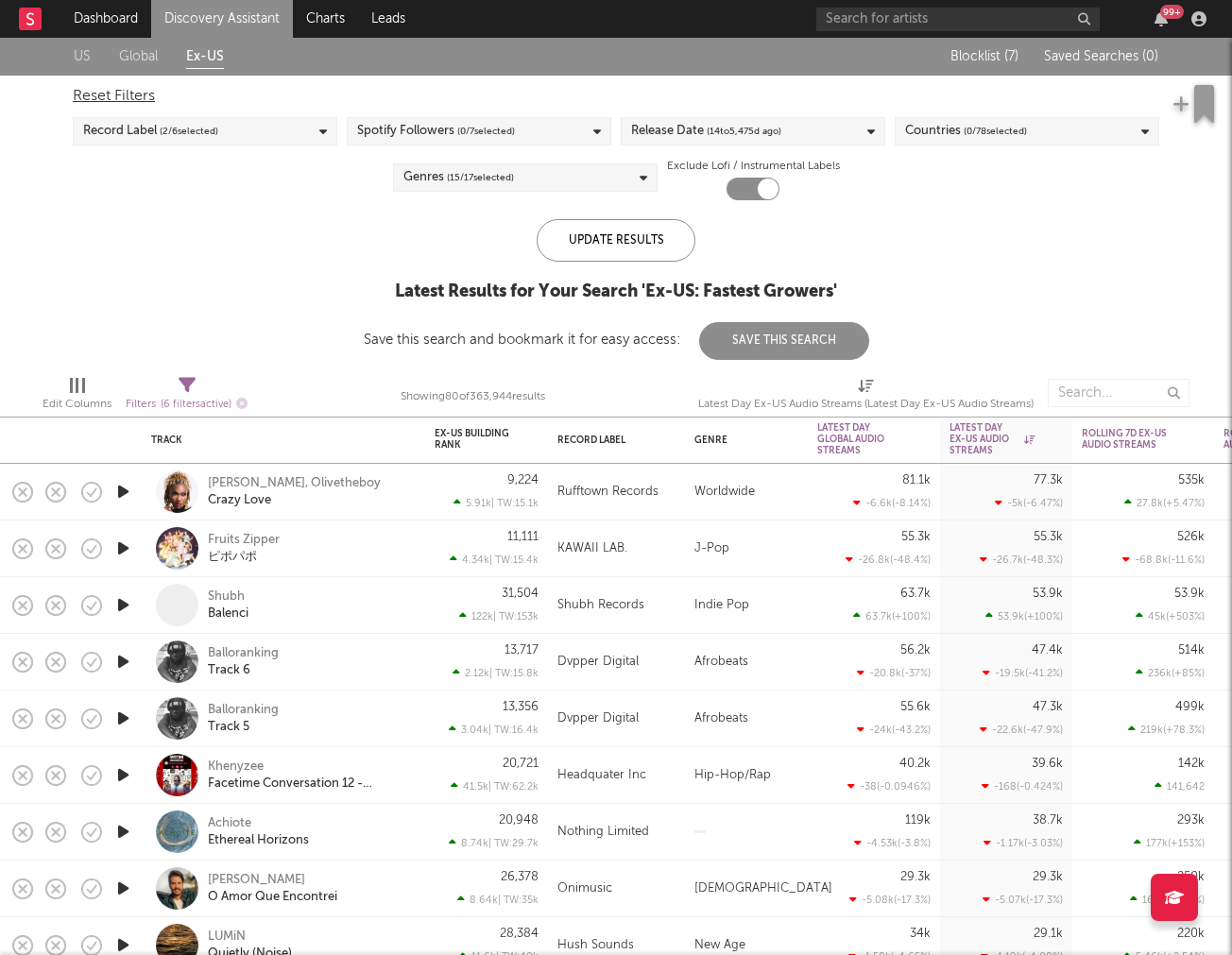
click at [238, 122] on div "Record Label ( 2 / 6 selected)" at bounding box center [206, 131] width 265 height 28
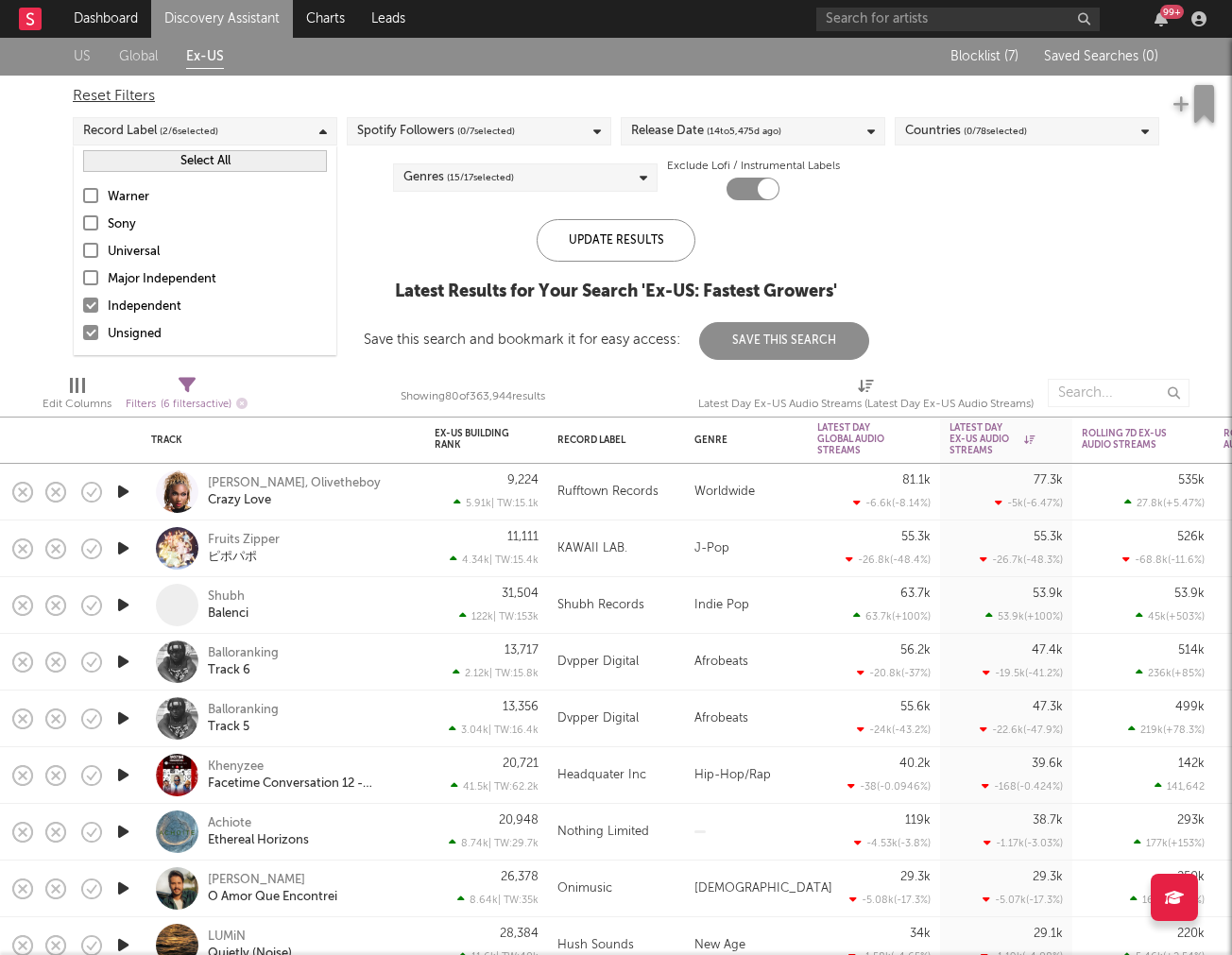
click at [23, 173] on div "US Global Ex-US Blocklist ( 7 ) Saved Searches ( 0 ) Reset Filters Record Label…" at bounding box center [616, 199] width 1232 height 323
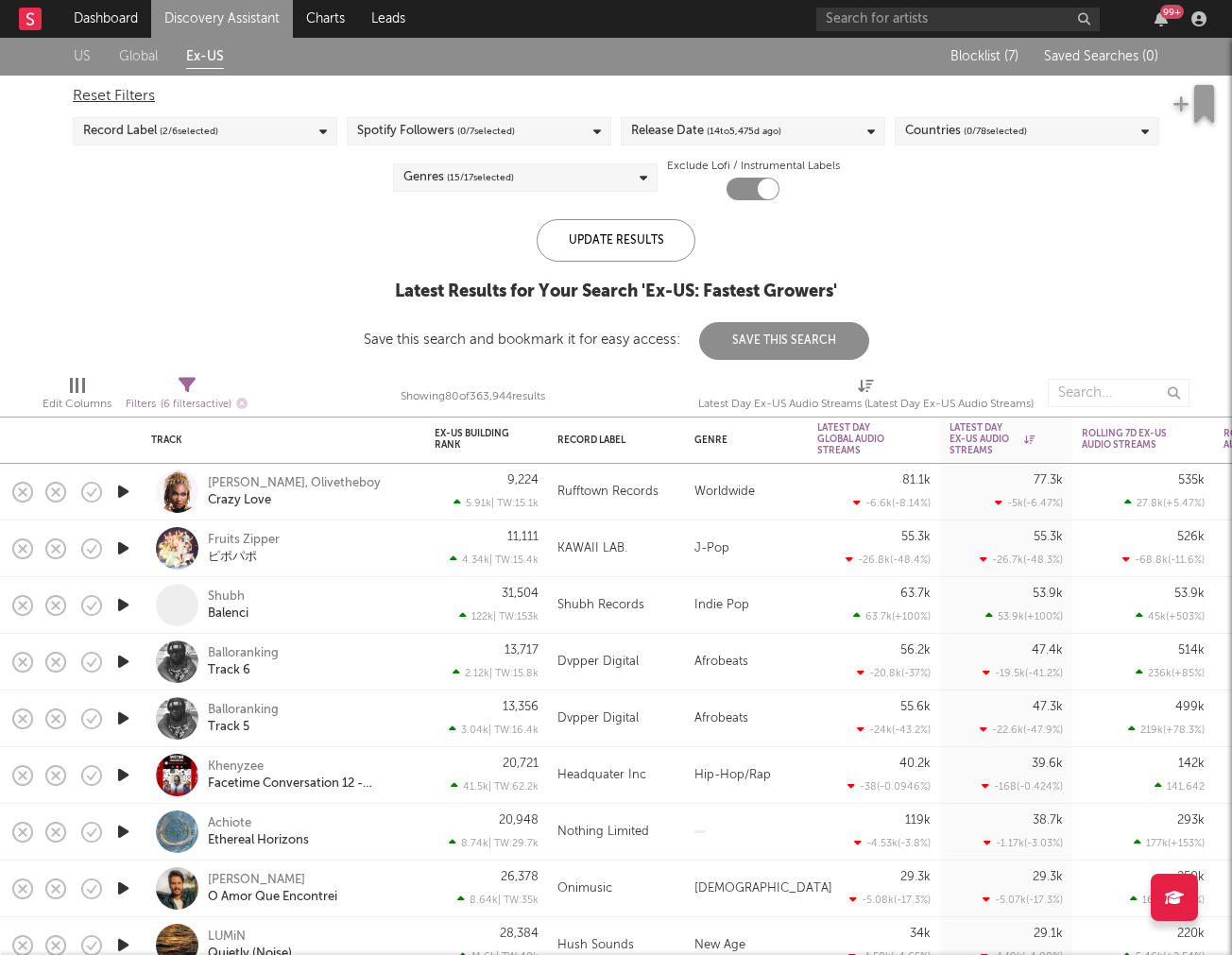
click at [127, 660] on icon "button" at bounding box center [123, 662] width 19 height 23
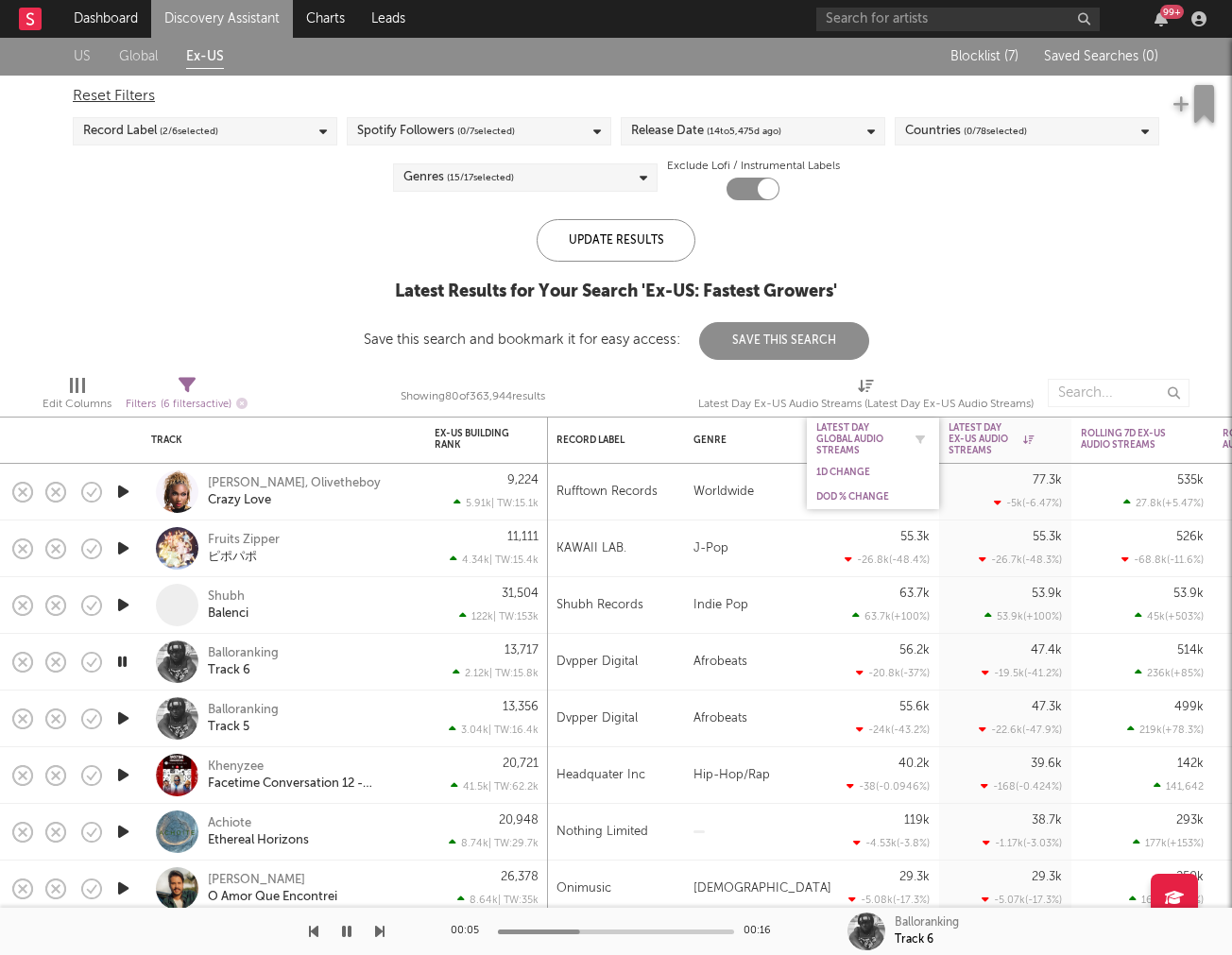
click at [905, 437] on div at bounding box center [915, 439] width 28 height 19
click at [932, 432] on div "Latest Day Global Audio Streams" at bounding box center [873, 439] width 133 height 43
click at [920, 437] on icon "button" at bounding box center [921, 439] width 10 height 10
select select "or"
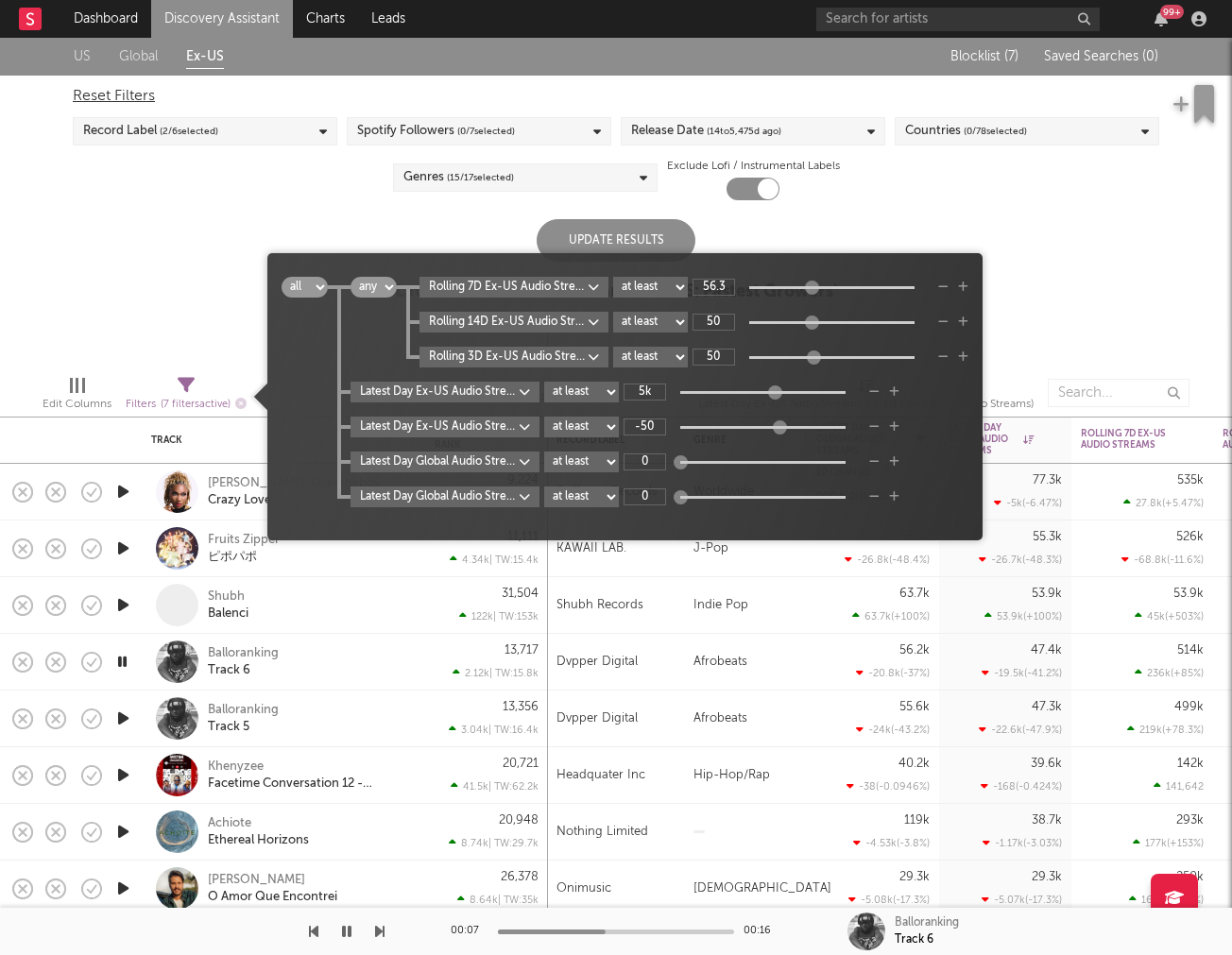
click at [846, 441] on div "all any Rolling 7D Ex-US Audio Streams WoW % Change at least at most between 56…" at bounding box center [647, 392] width 640 height 231
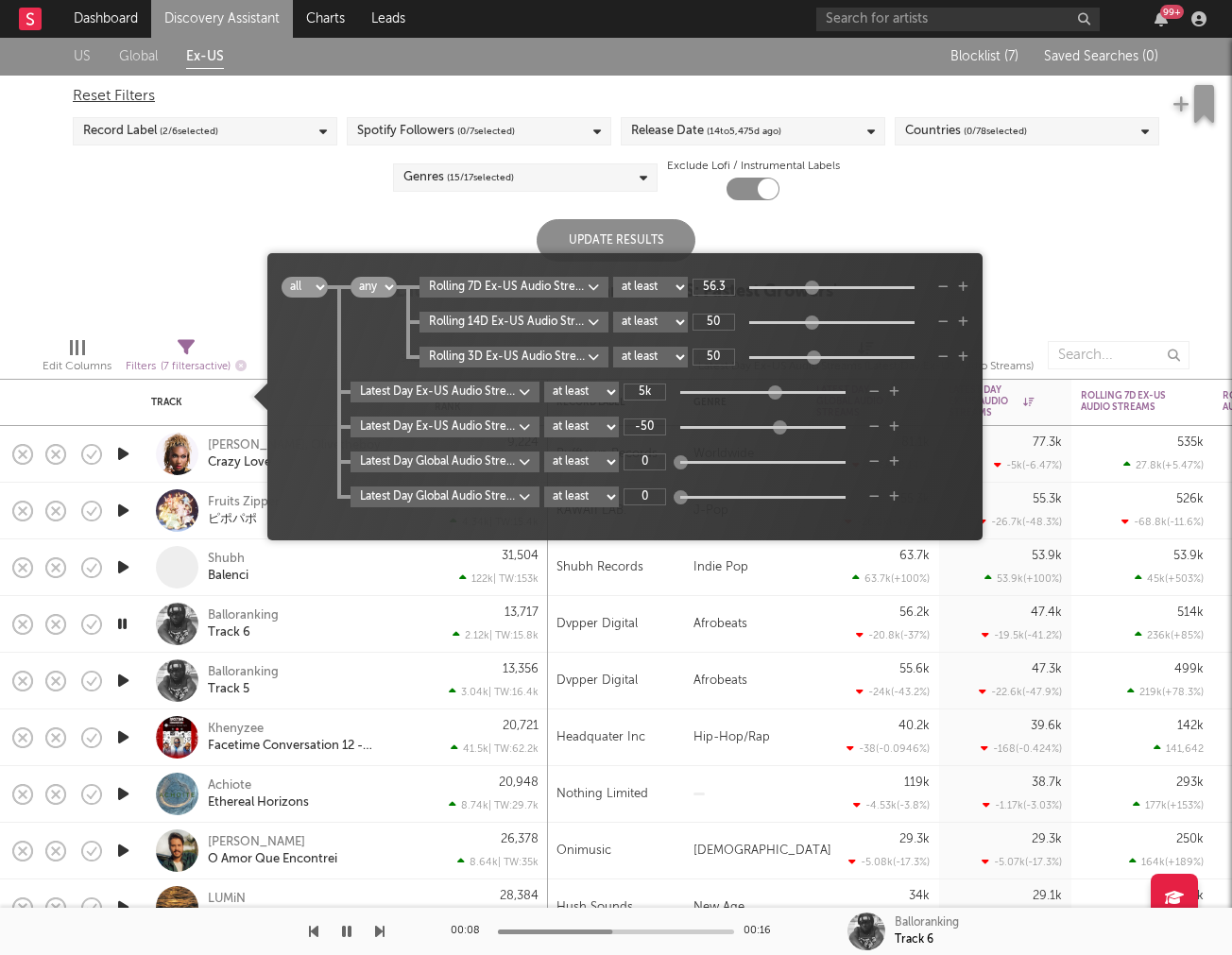
click at [1184, 284] on div "US Global Ex-US Blocklist ( 7 ) Saved Searches ( 0 ) Reset Filters Record Label…" at bounding box center [616, 180] width 1232 height 285
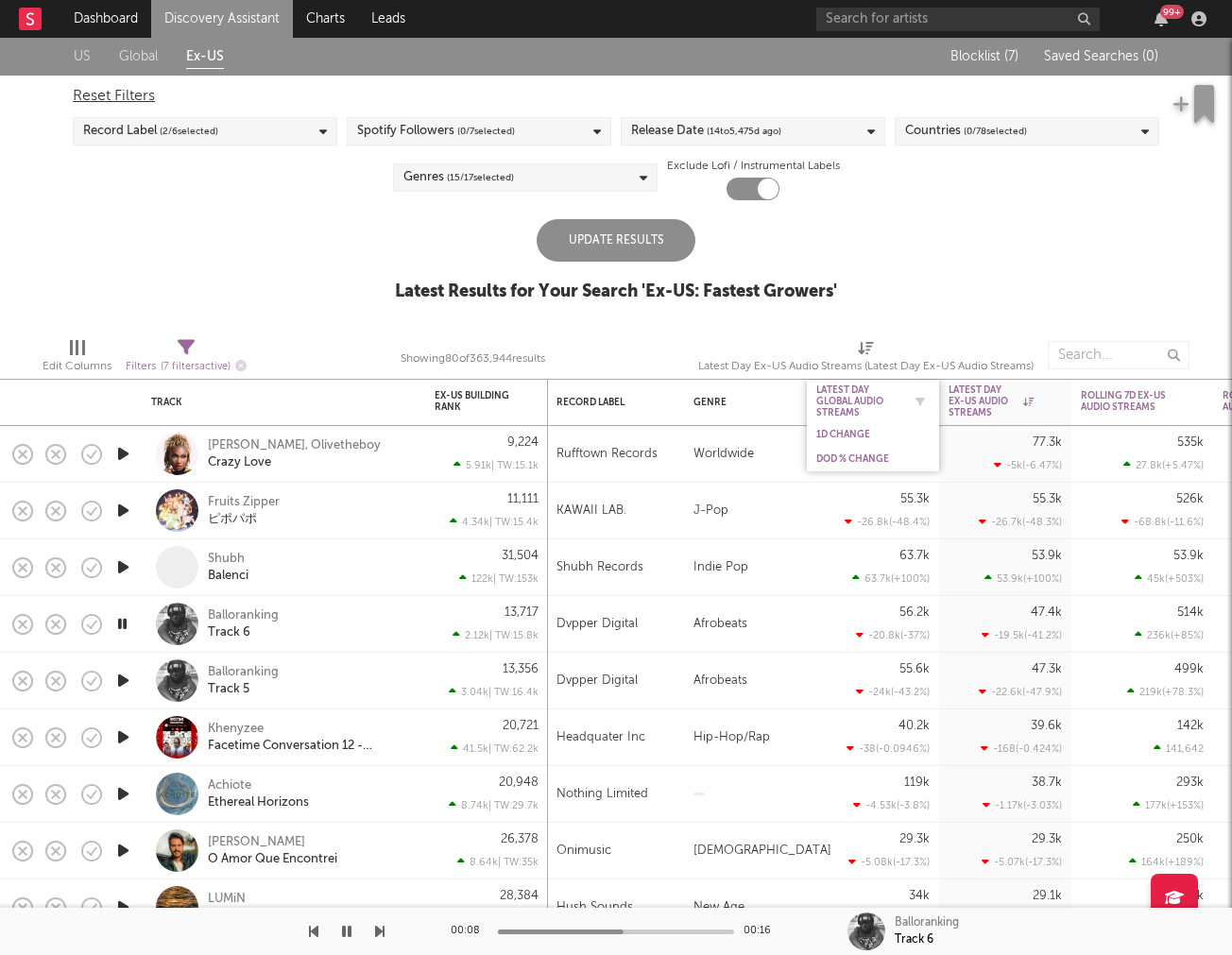
click at [862, 395] on div "Latest Day Global Audio Streams" at bounding box center [859, 401] width 85 height 34
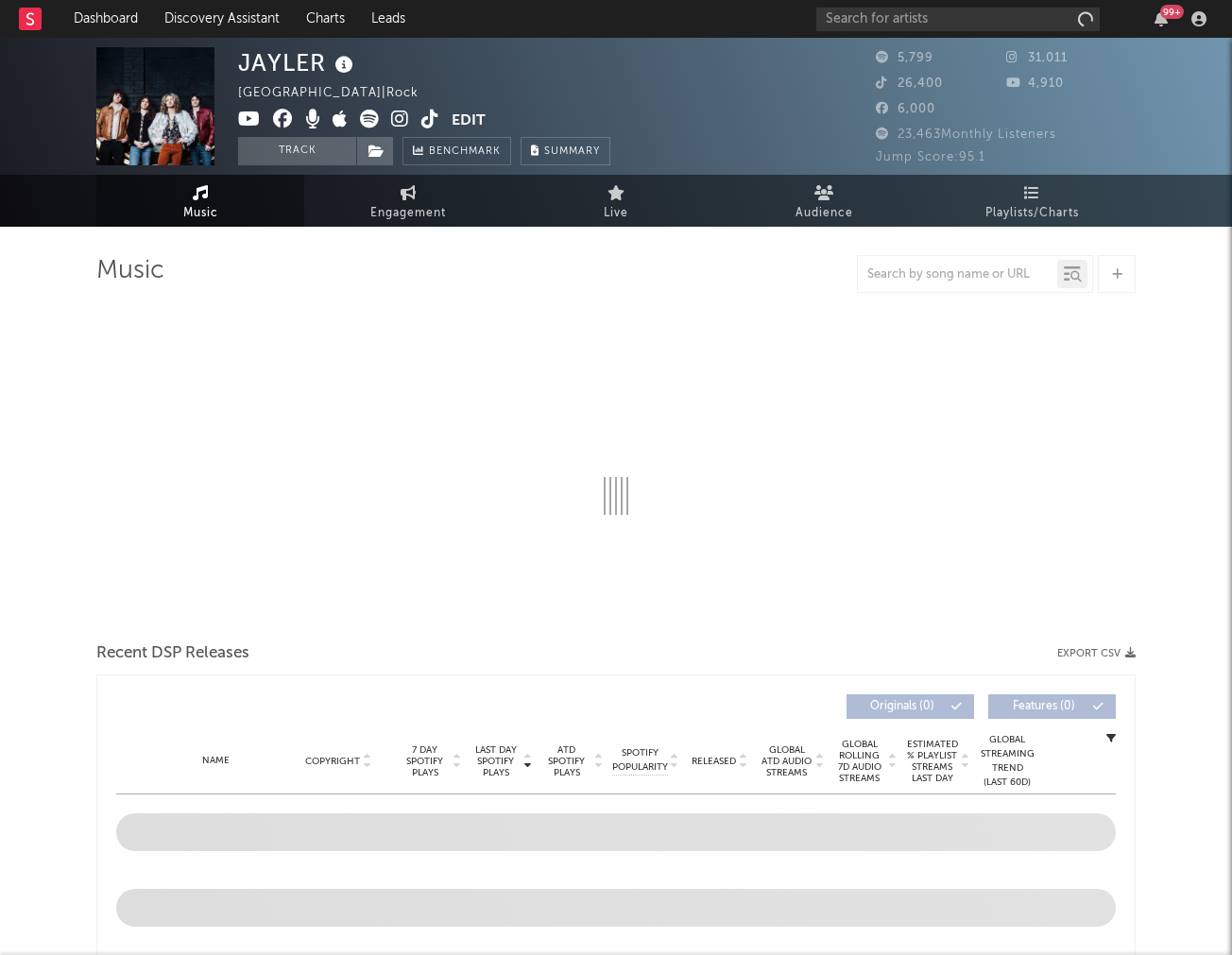
select select "6m"
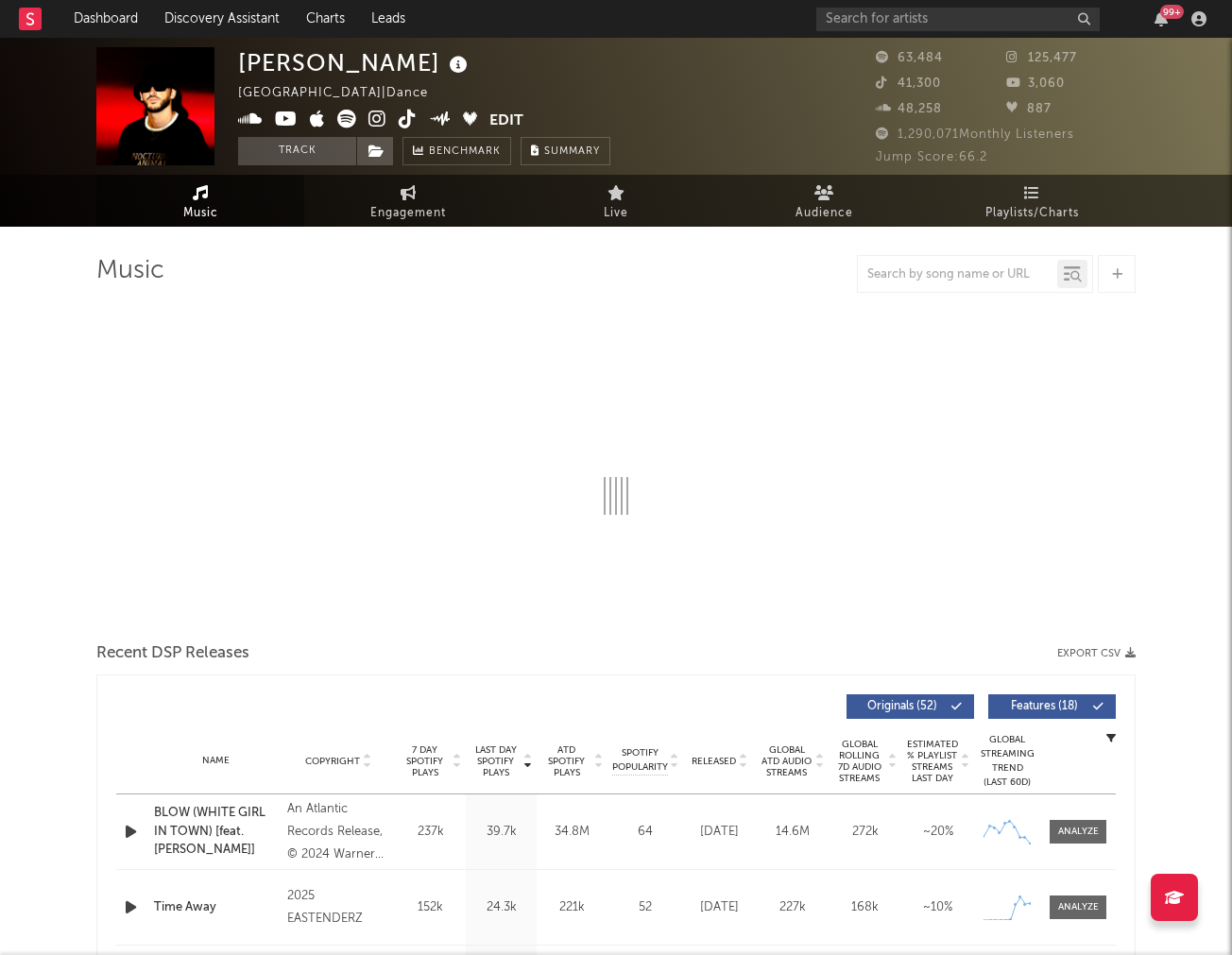
select select "6m"
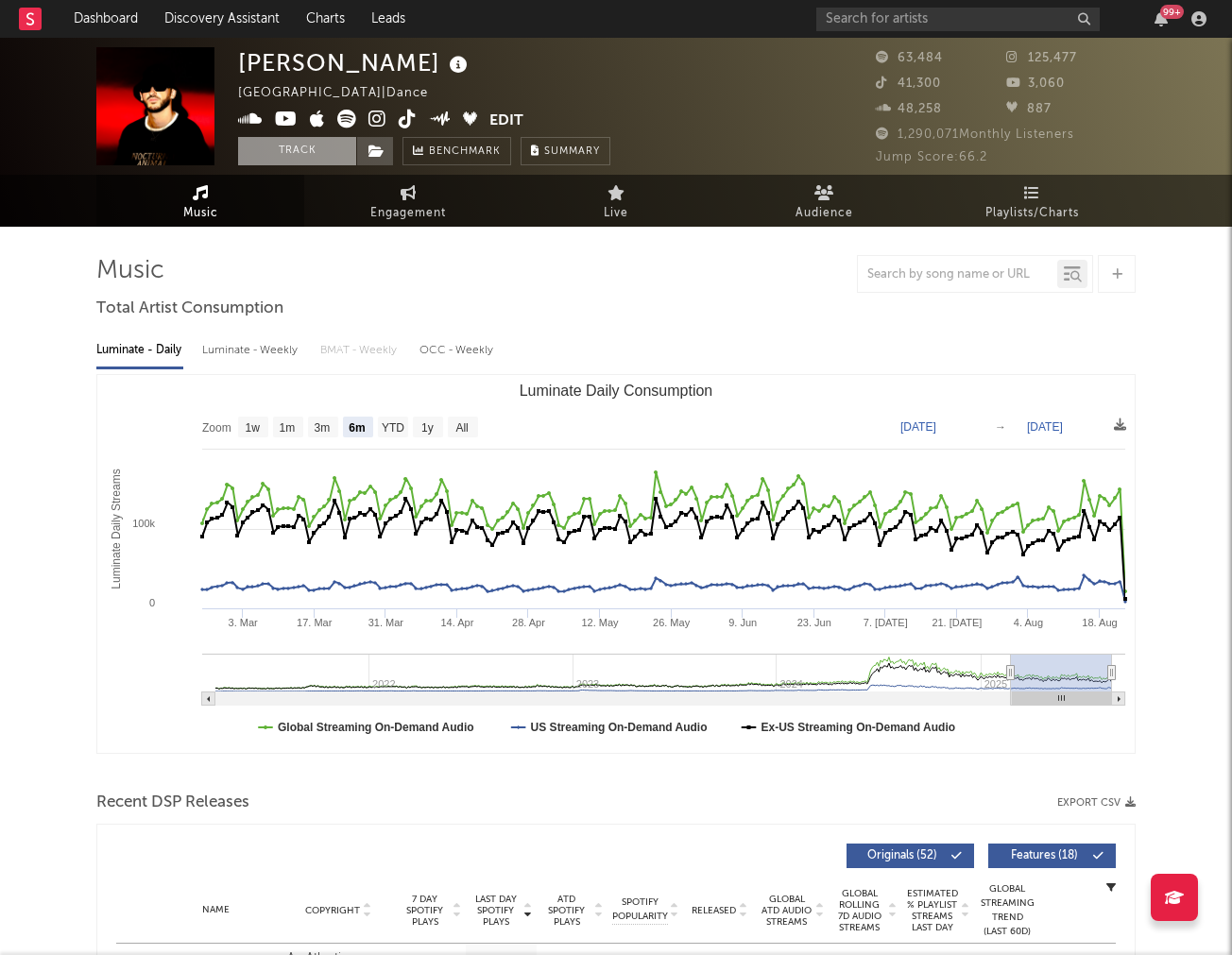
click at [257, 156] on button "Track" at bounding box center [296, 151] width 118 height 28
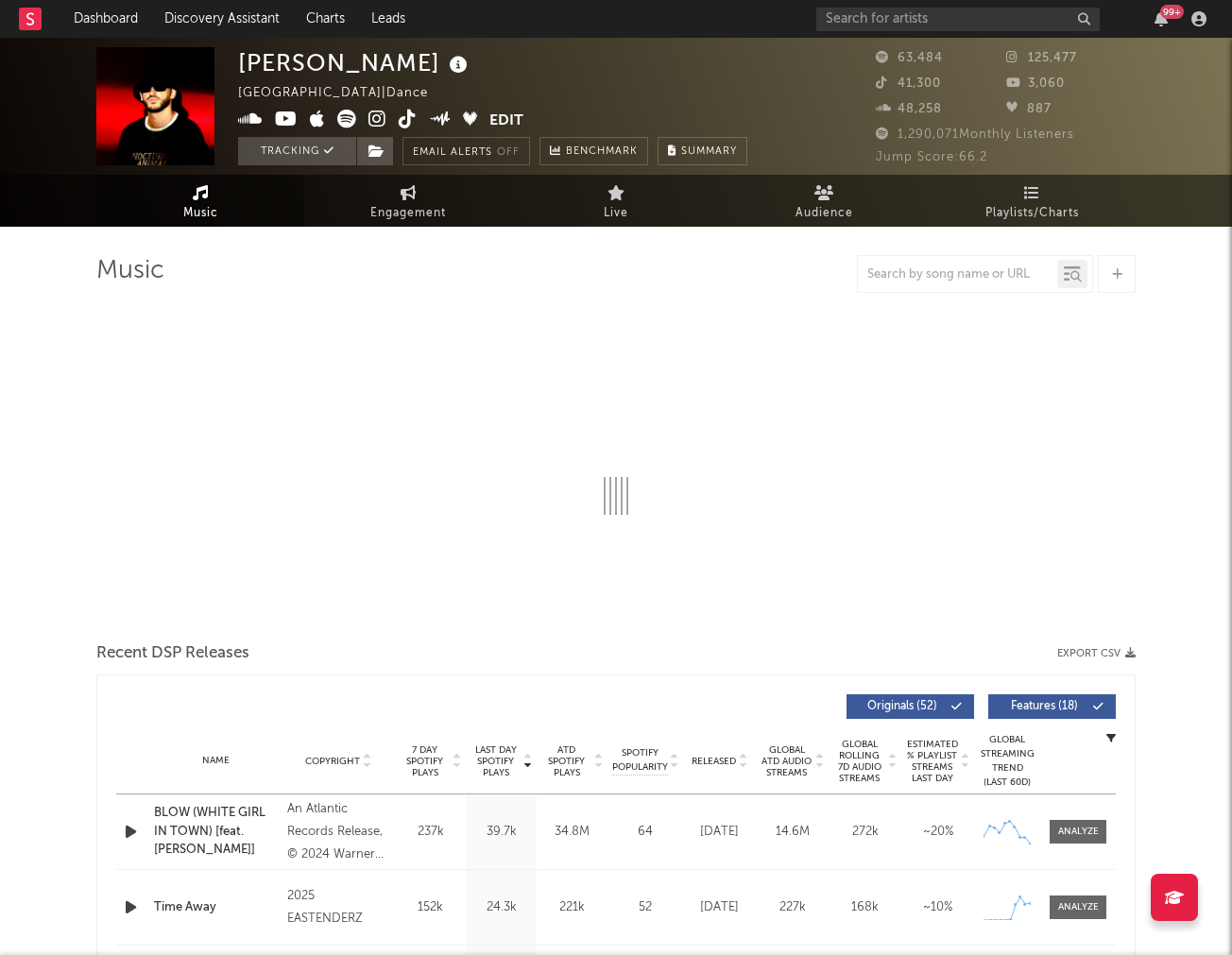
select select "6m"
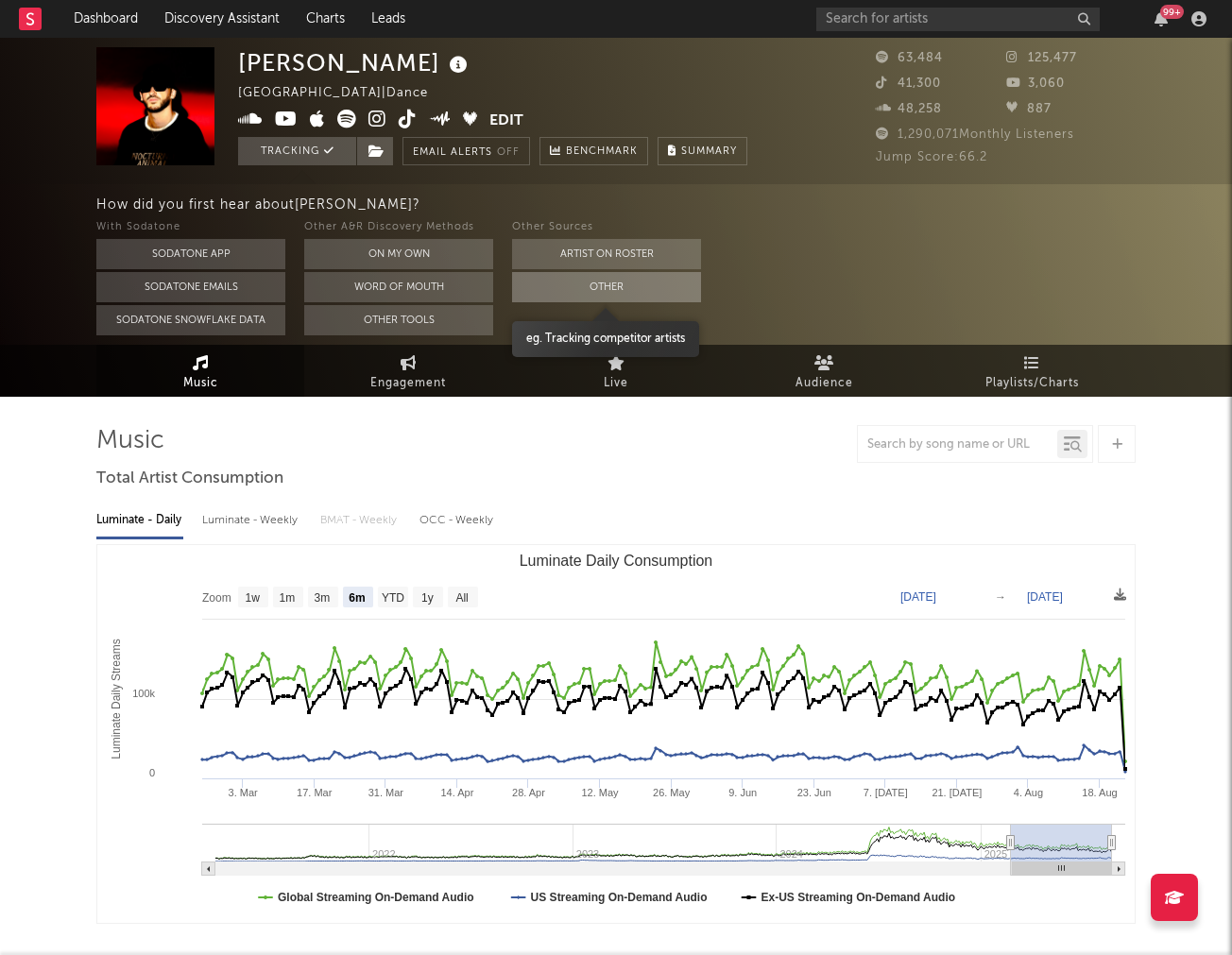
click at [668, 291] on button "Other" at bounding box center [607, 286] width 189 height 30
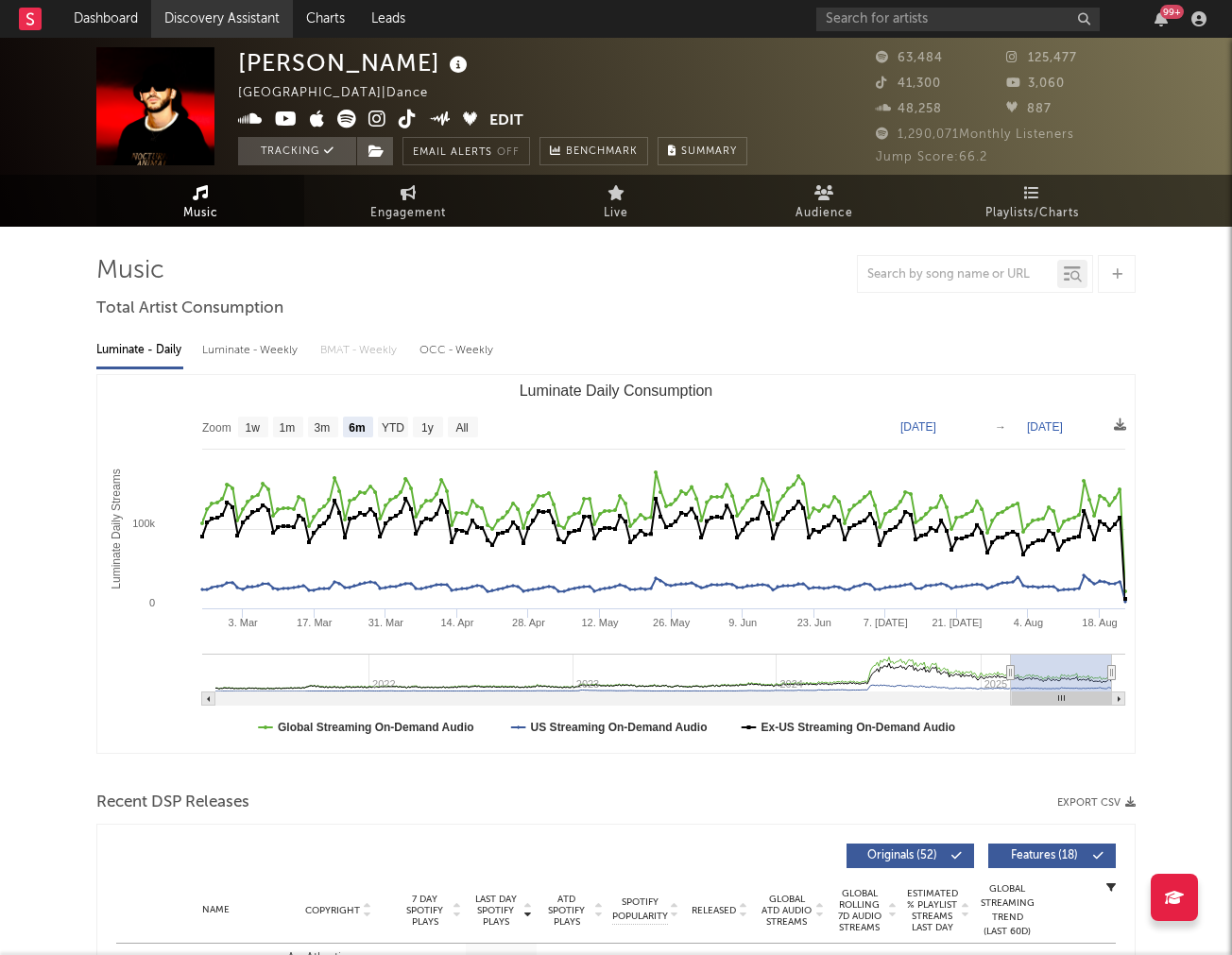
click at [210, 17] on link "Discovery Assistant" at bounding box center [221, 19] width 141 height 38
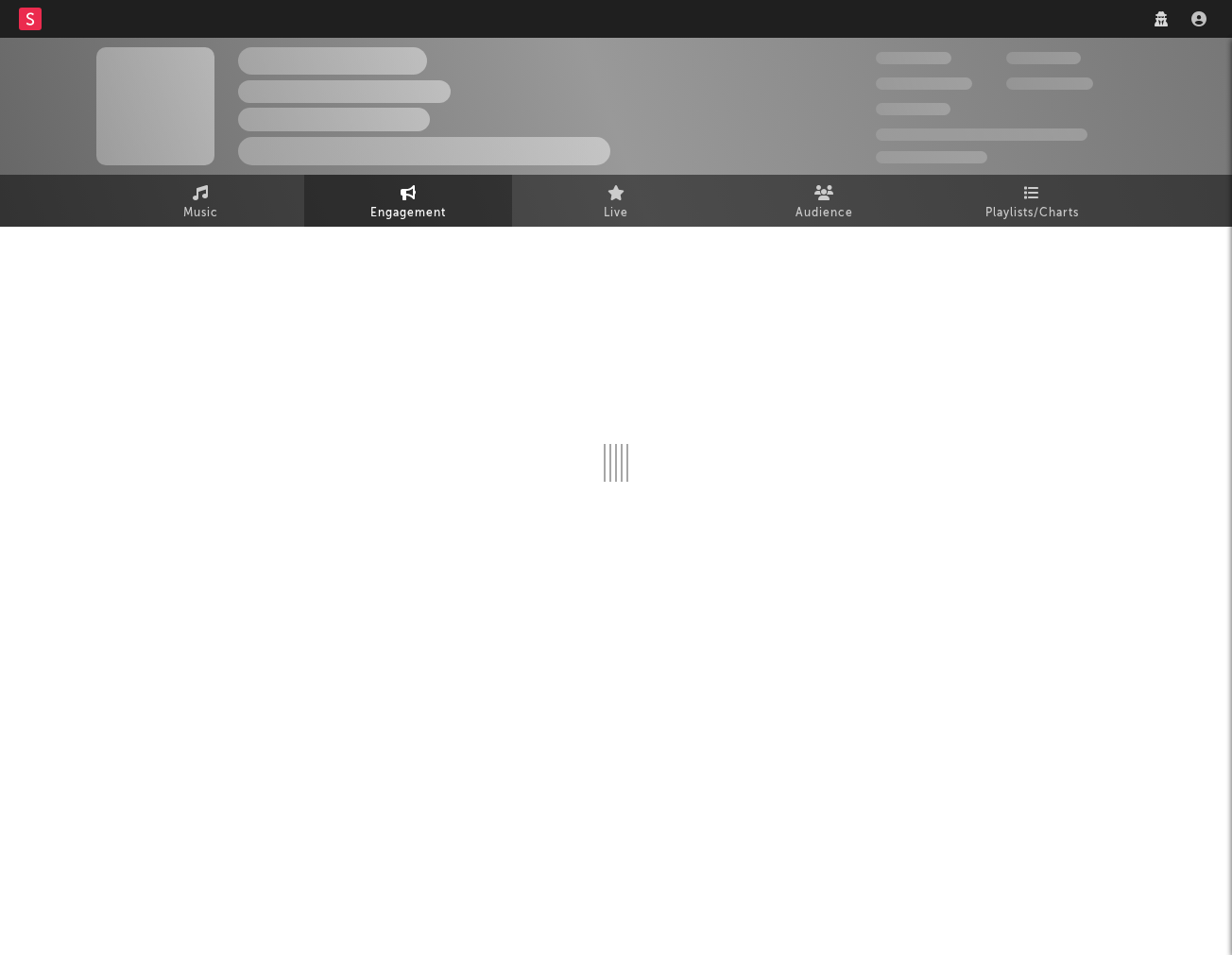
select select "1w"
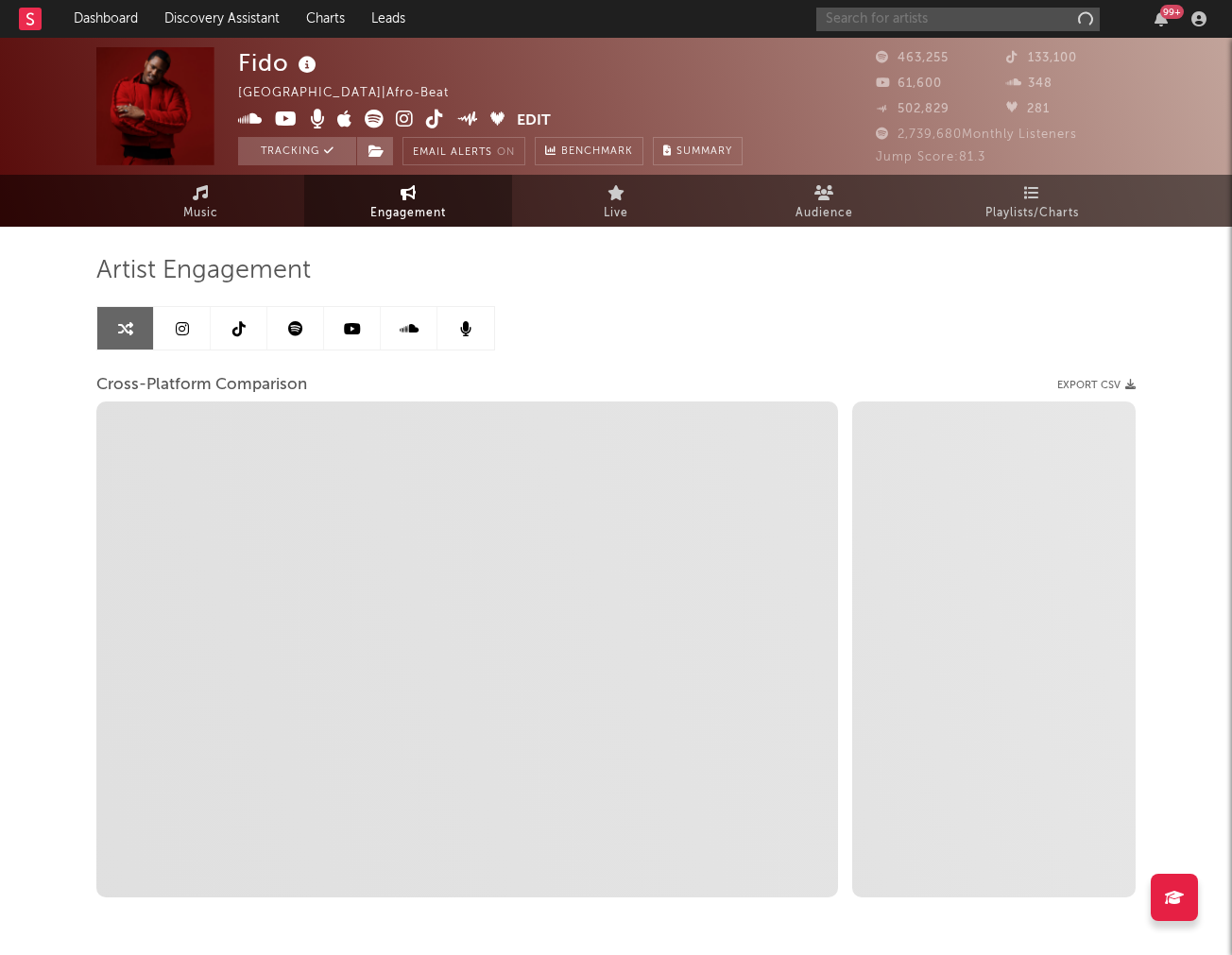
click at [1003, 18] on input "text" at bounding box center [958, 19] width 284 height 23
type input "xiyo"
select select "1m"
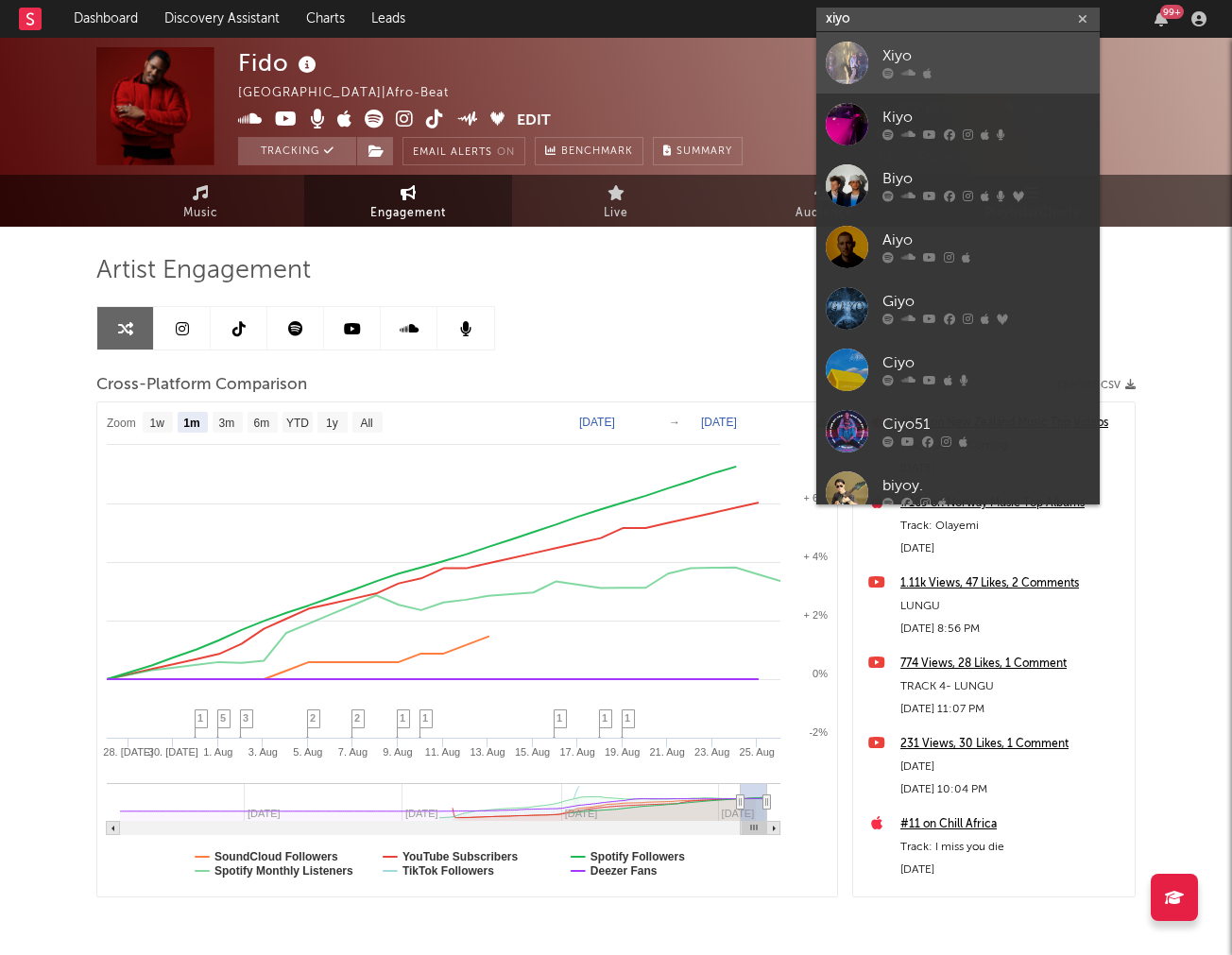
type input "xiyo"
click at [890, 47] on div "Xiyo" at bounding box center [986, 57] width 208 height 22
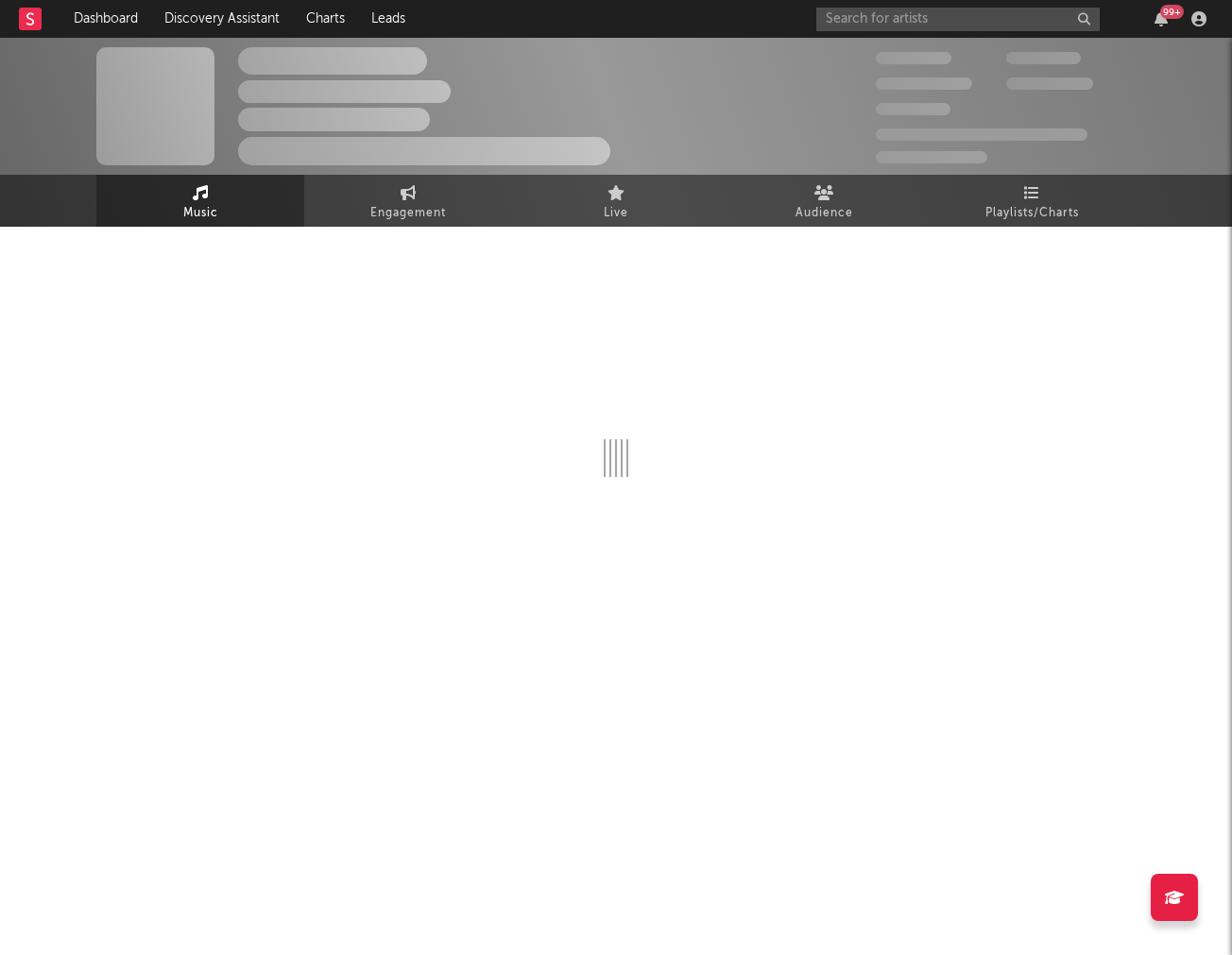
select select "1w"
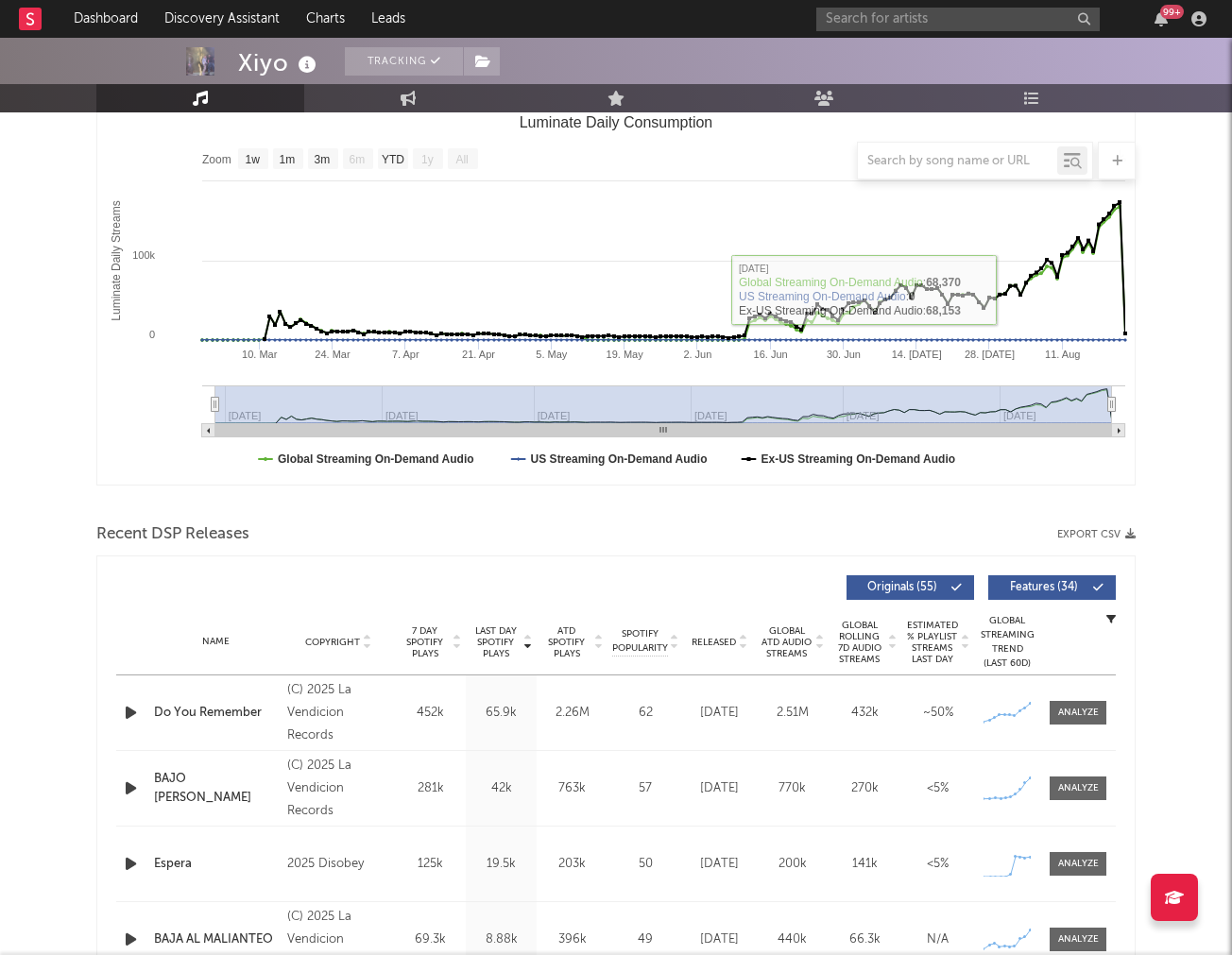
scroll to position [373, 0]
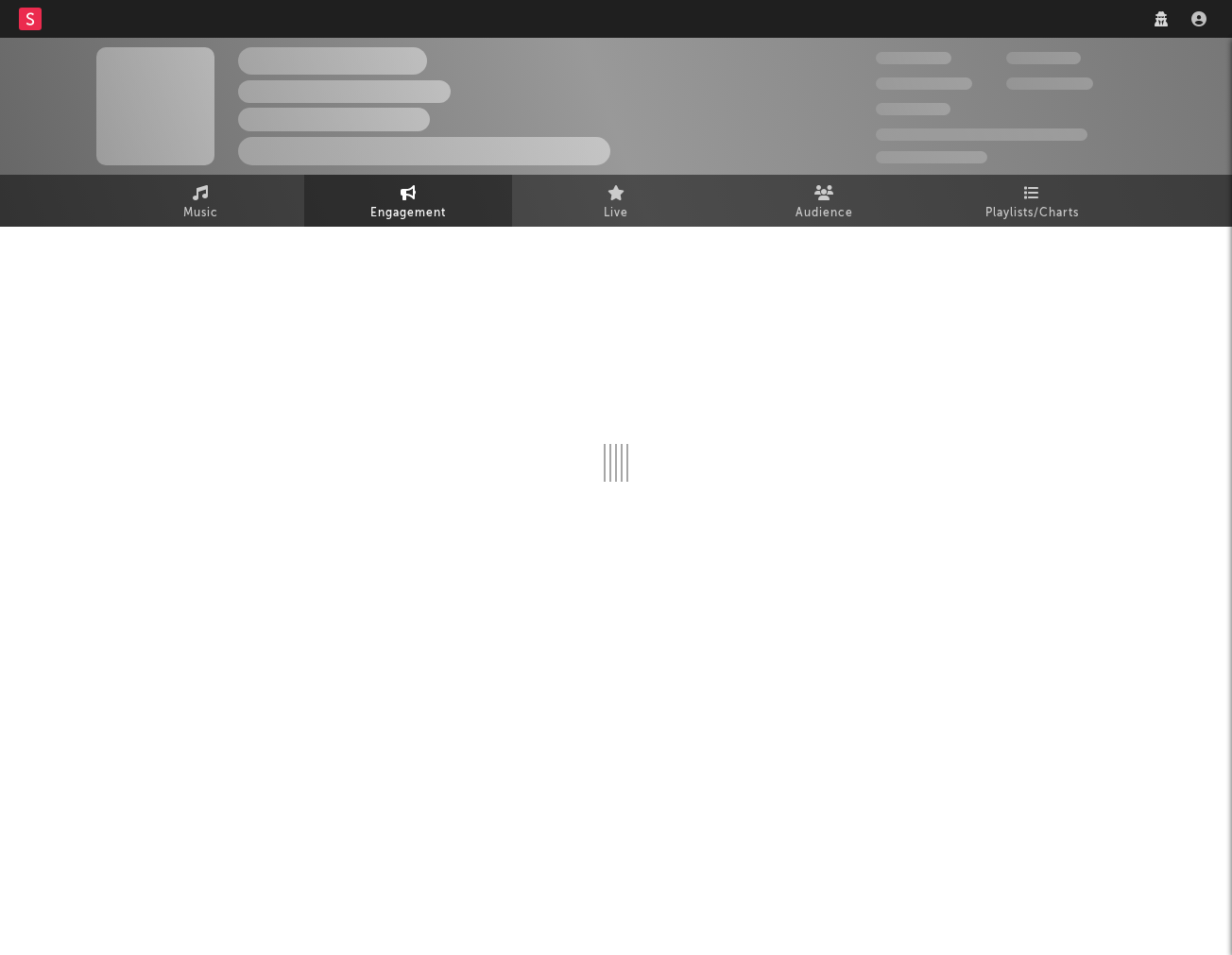
select select "1w"
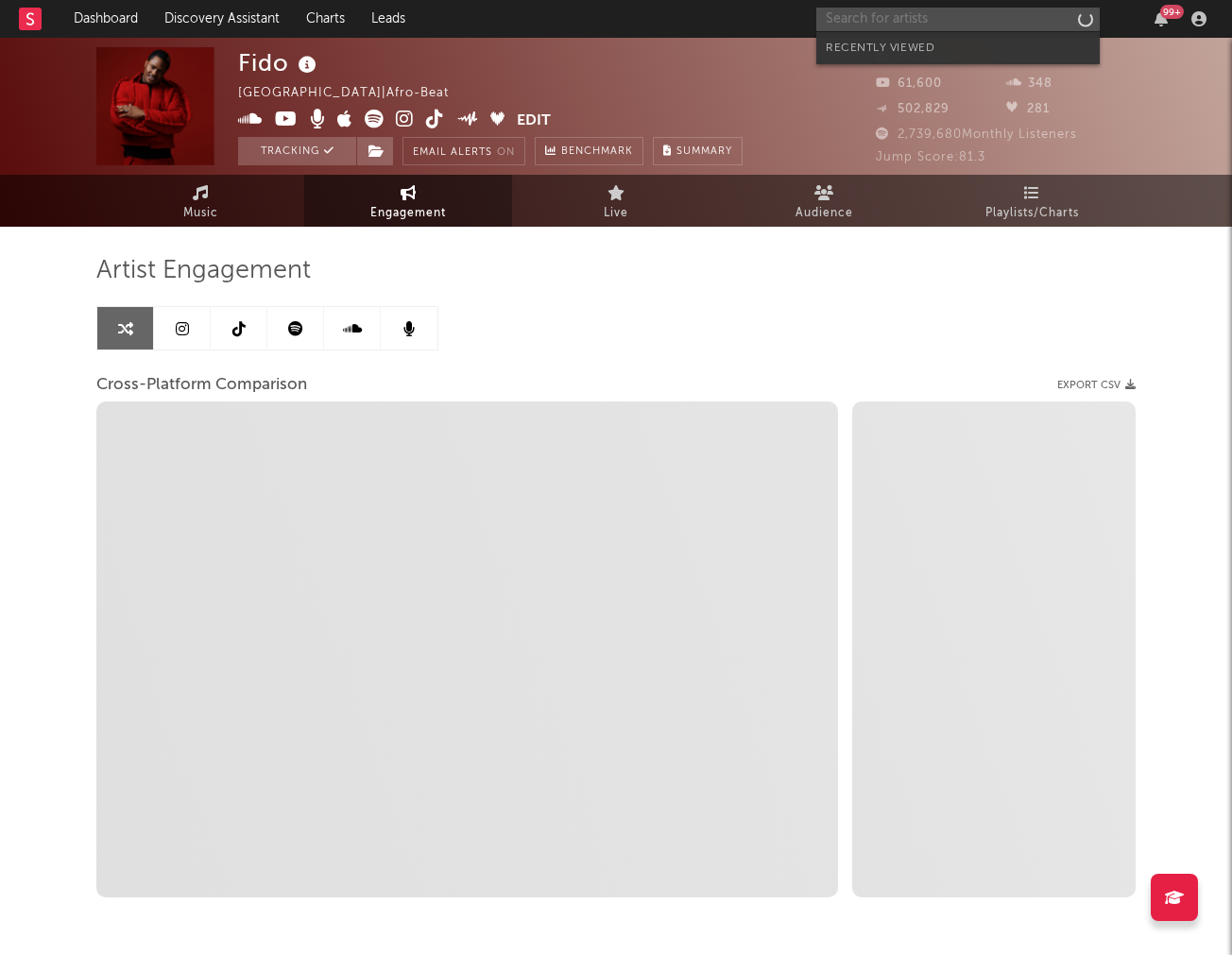
click at [988, 19] on input "text" at bounding box center [958, 19] width 284 height 23
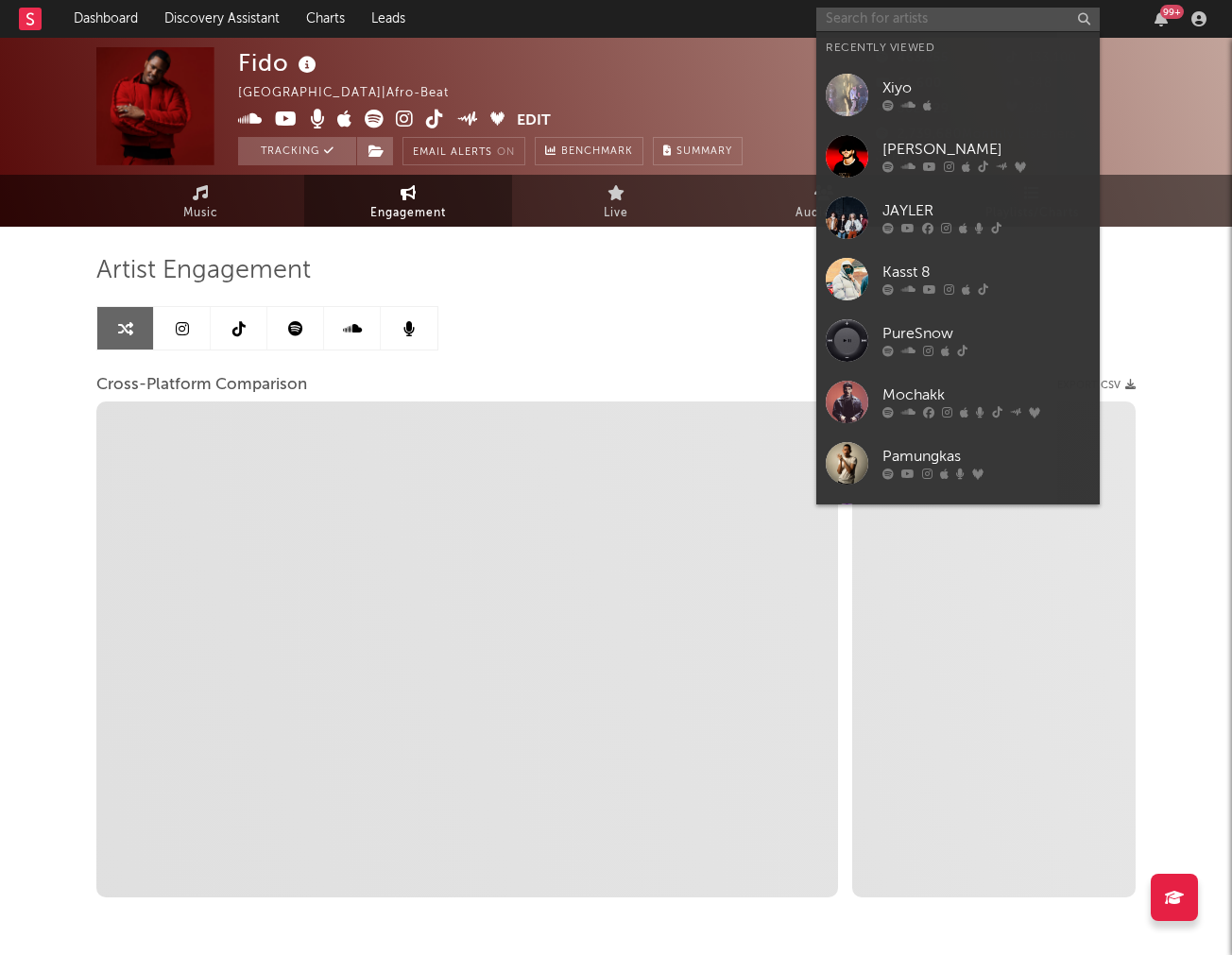
select select "1m"
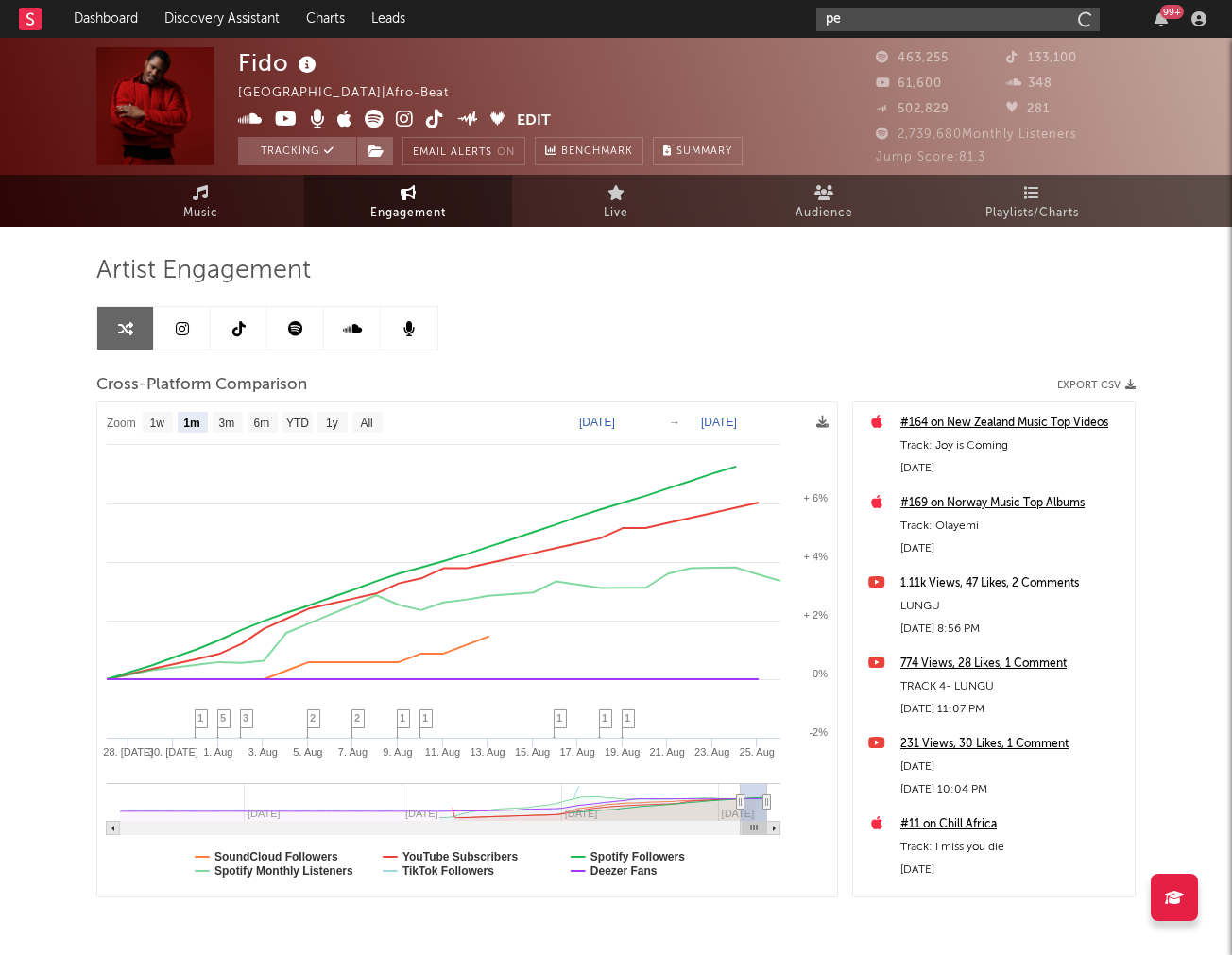
type input "pey"
select select "1m"
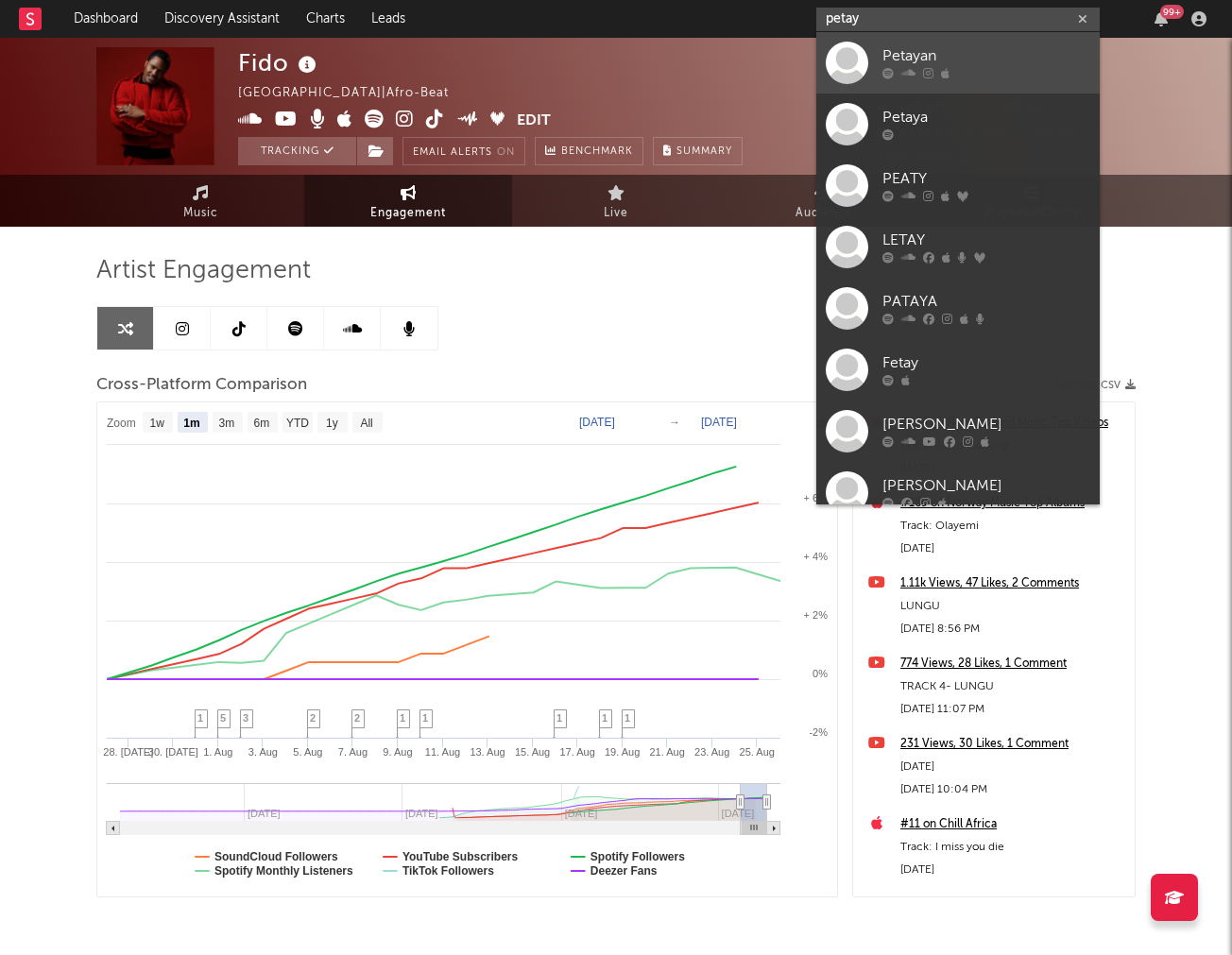
scroll to position [1, 0]
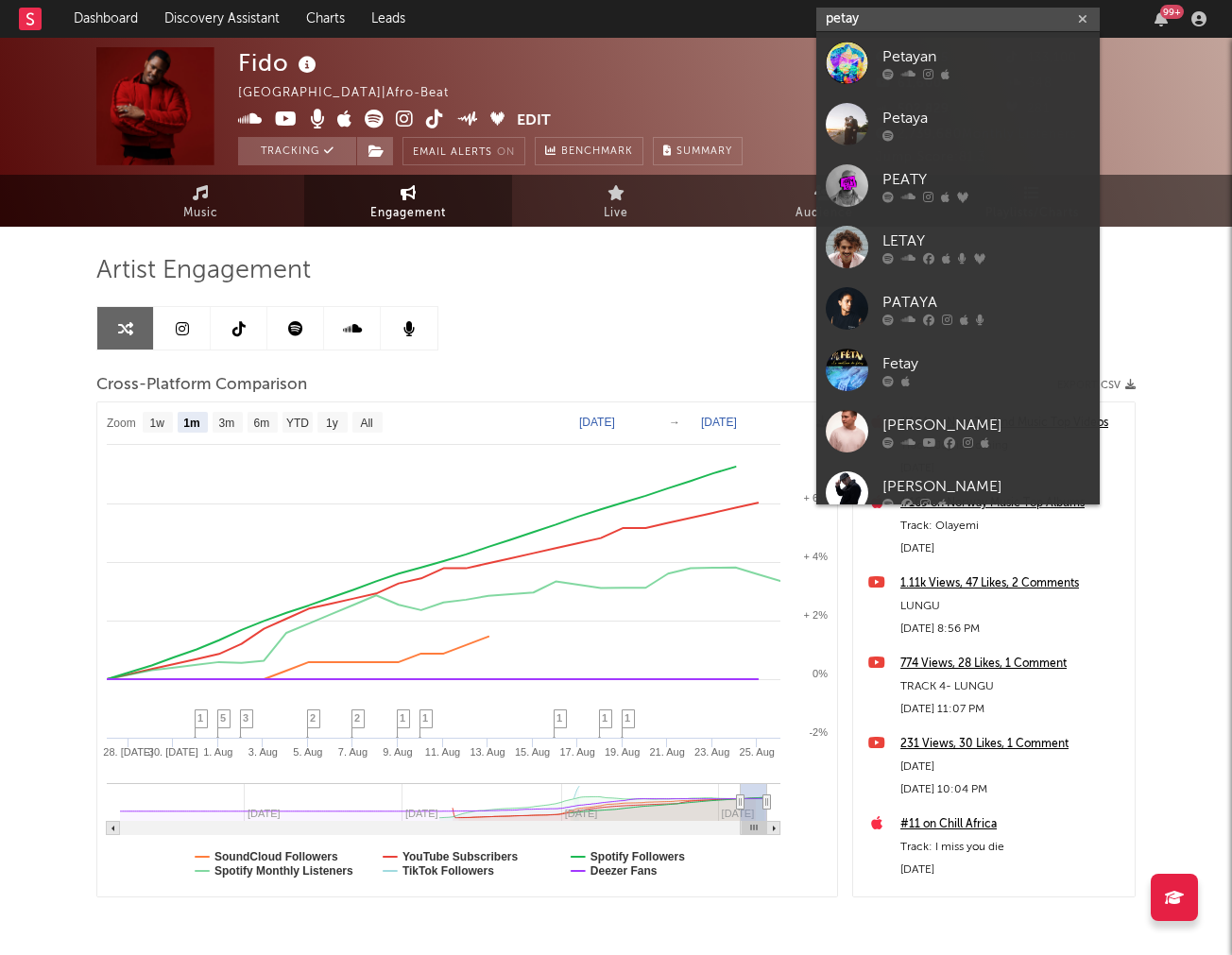
click at [849, 18] on input "petay" at bounding box center [958, 19] width 284 height 23
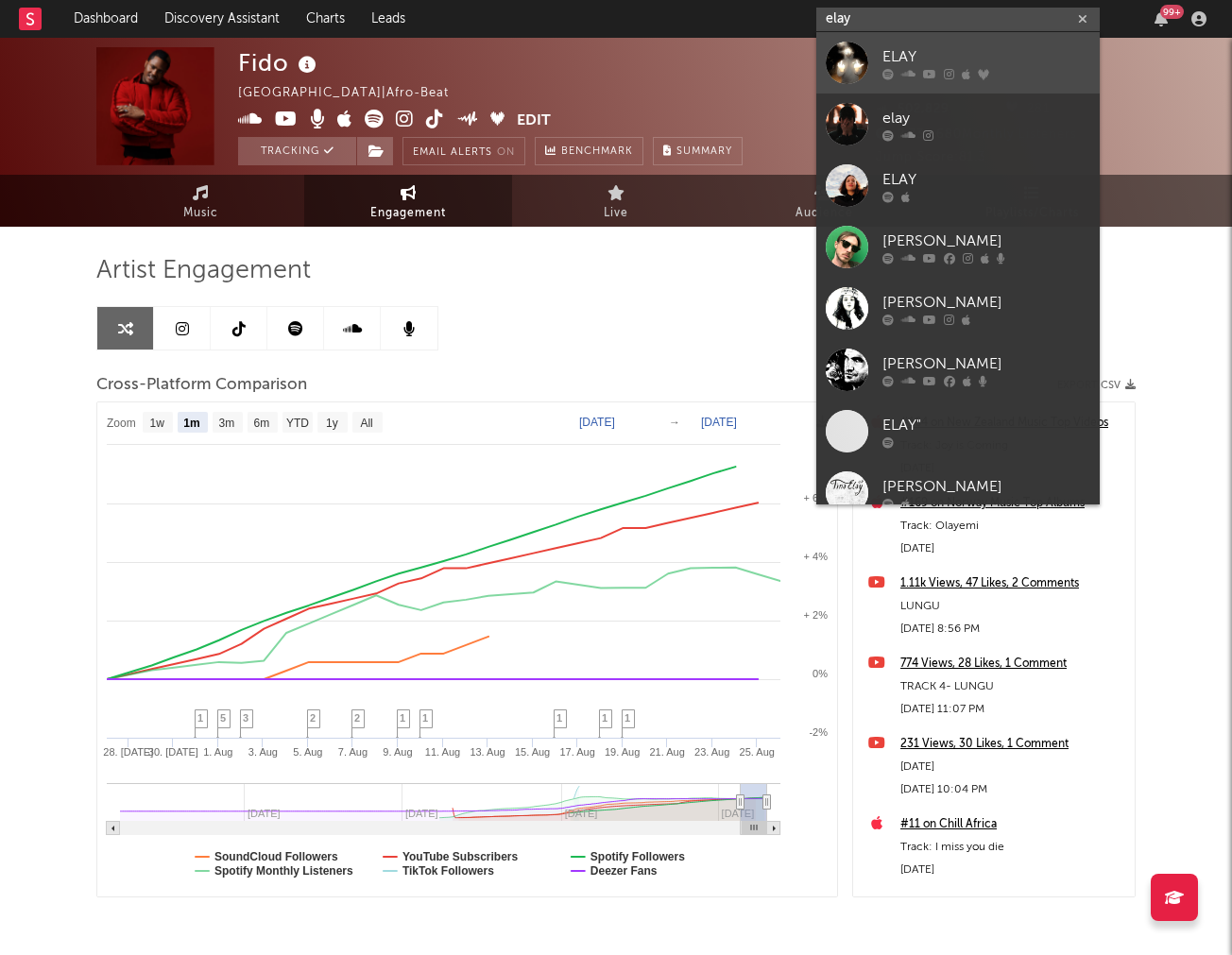
type input "elay"
click at [861, 54] on div at bounding box center [848, 63] width 43 height 43
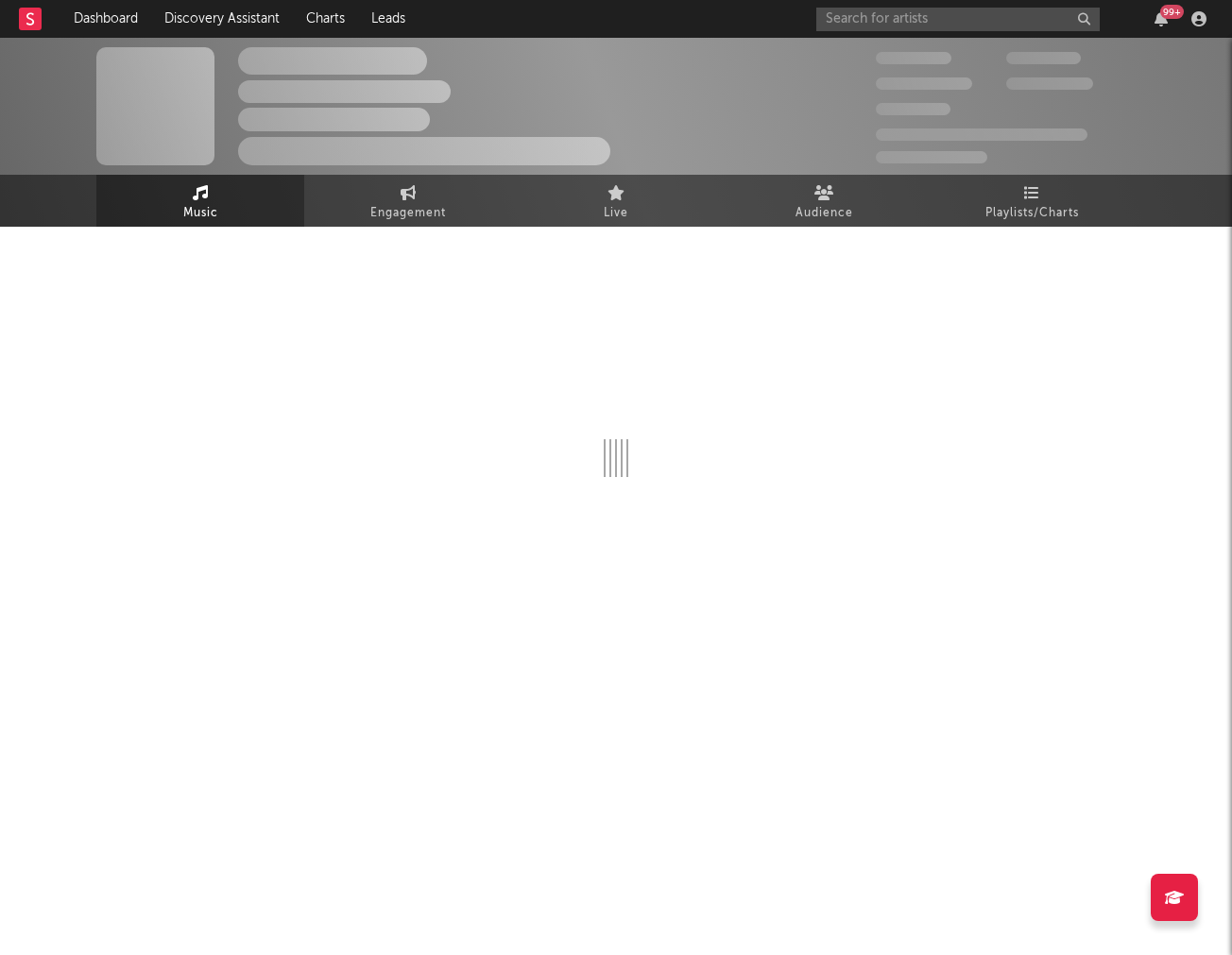
select select "1w"
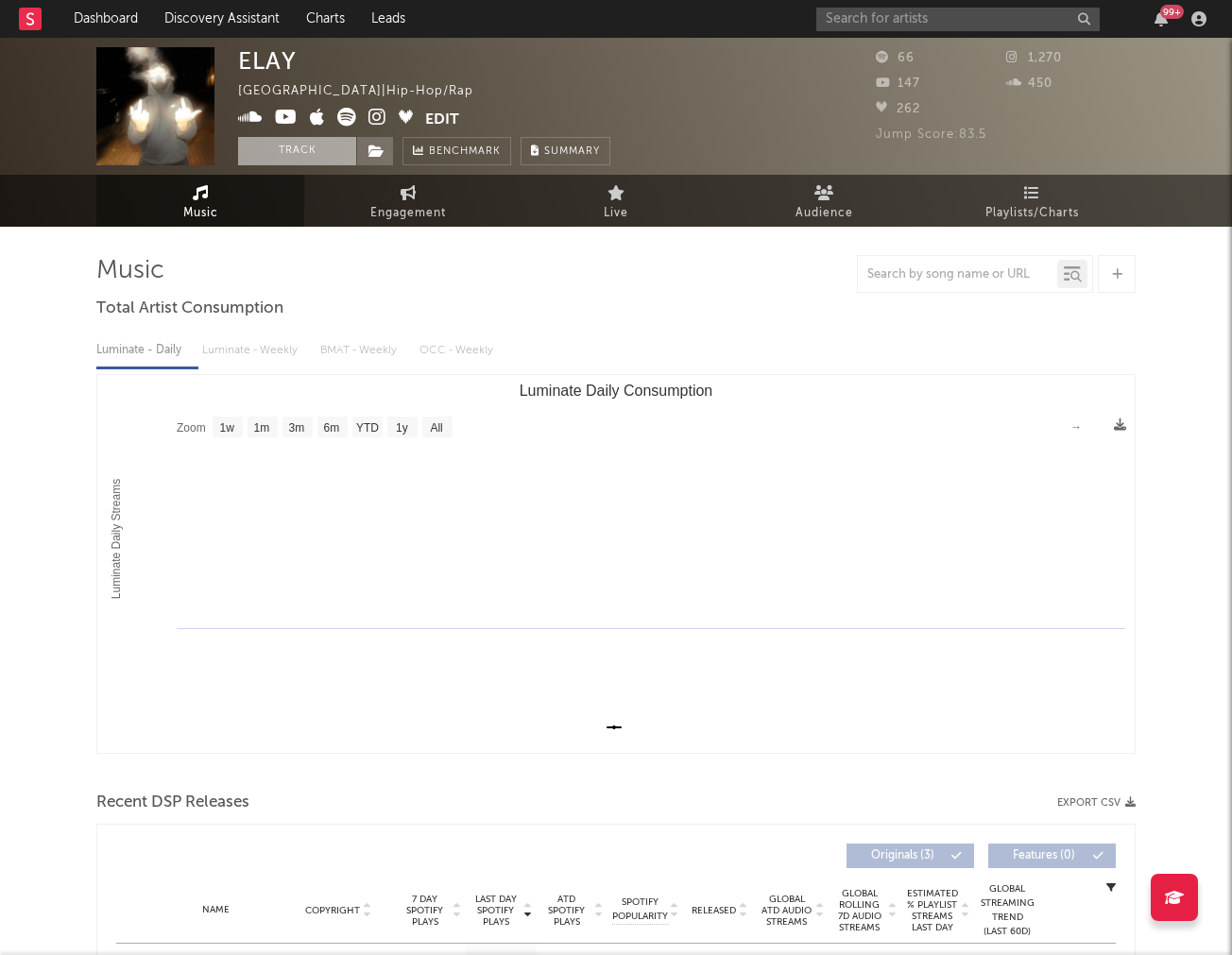
click at [300, 142] on button "Track" at bounding box center [296, 151] width 118 height 28
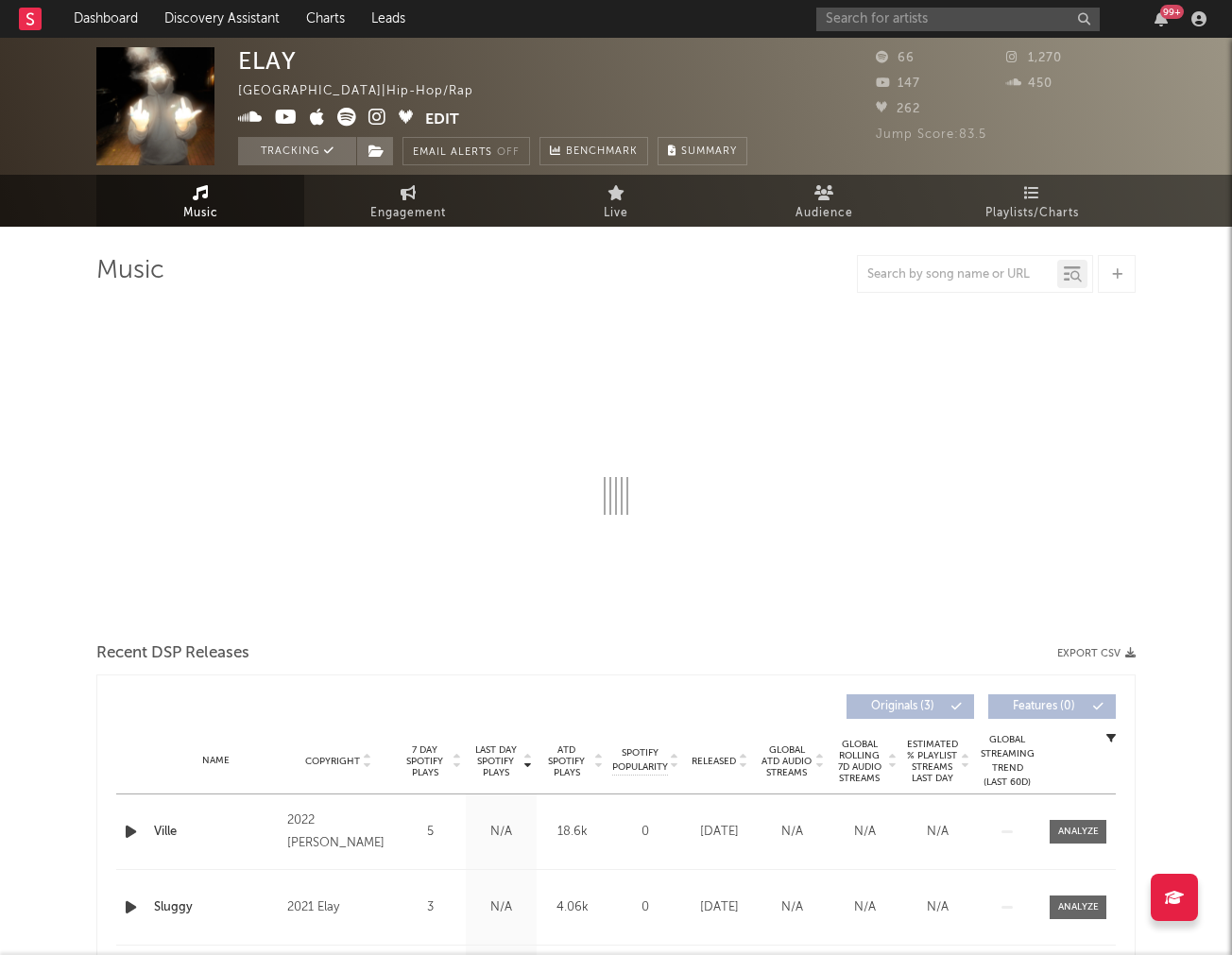
select select "1w"
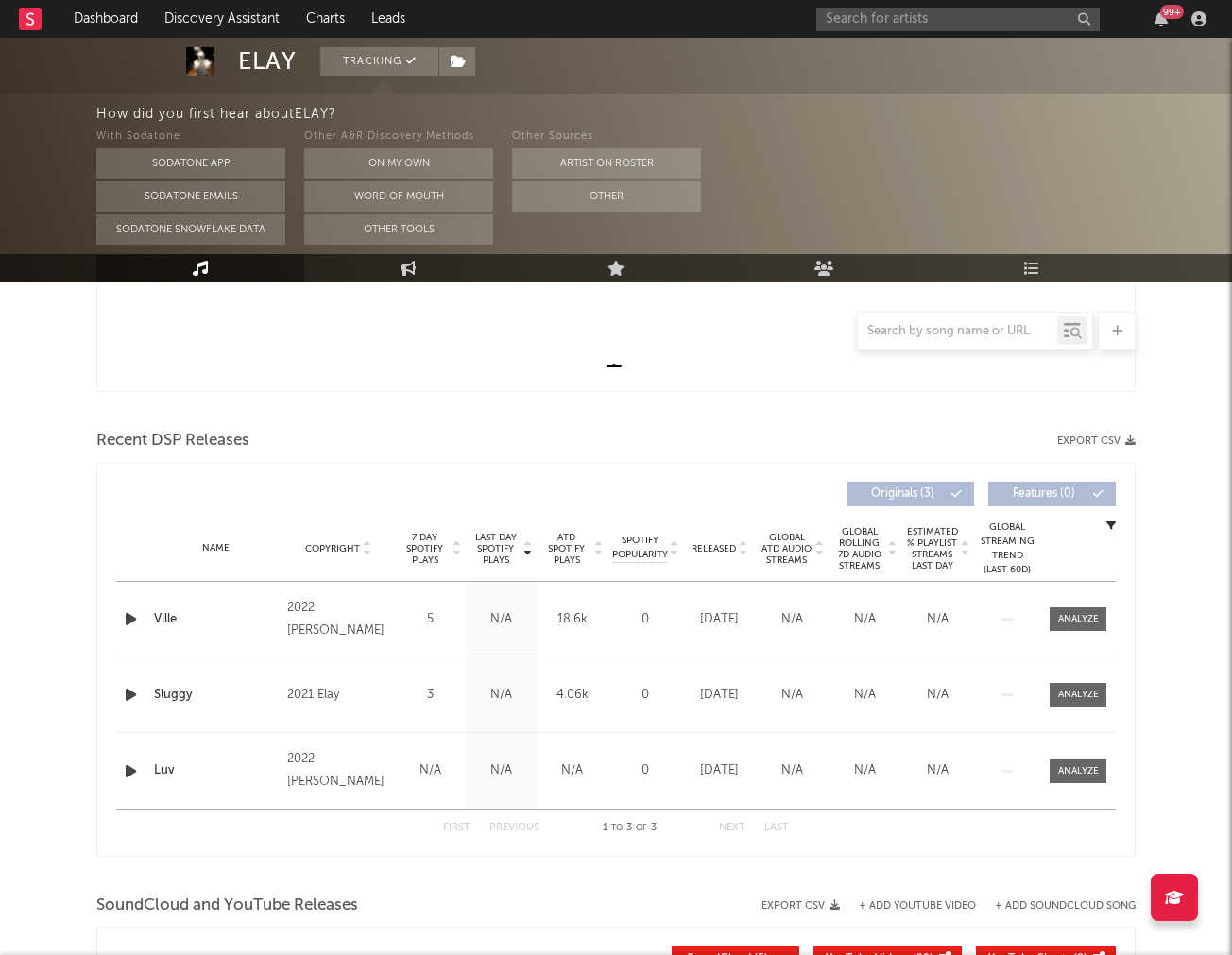
scroll to position [533, 0]
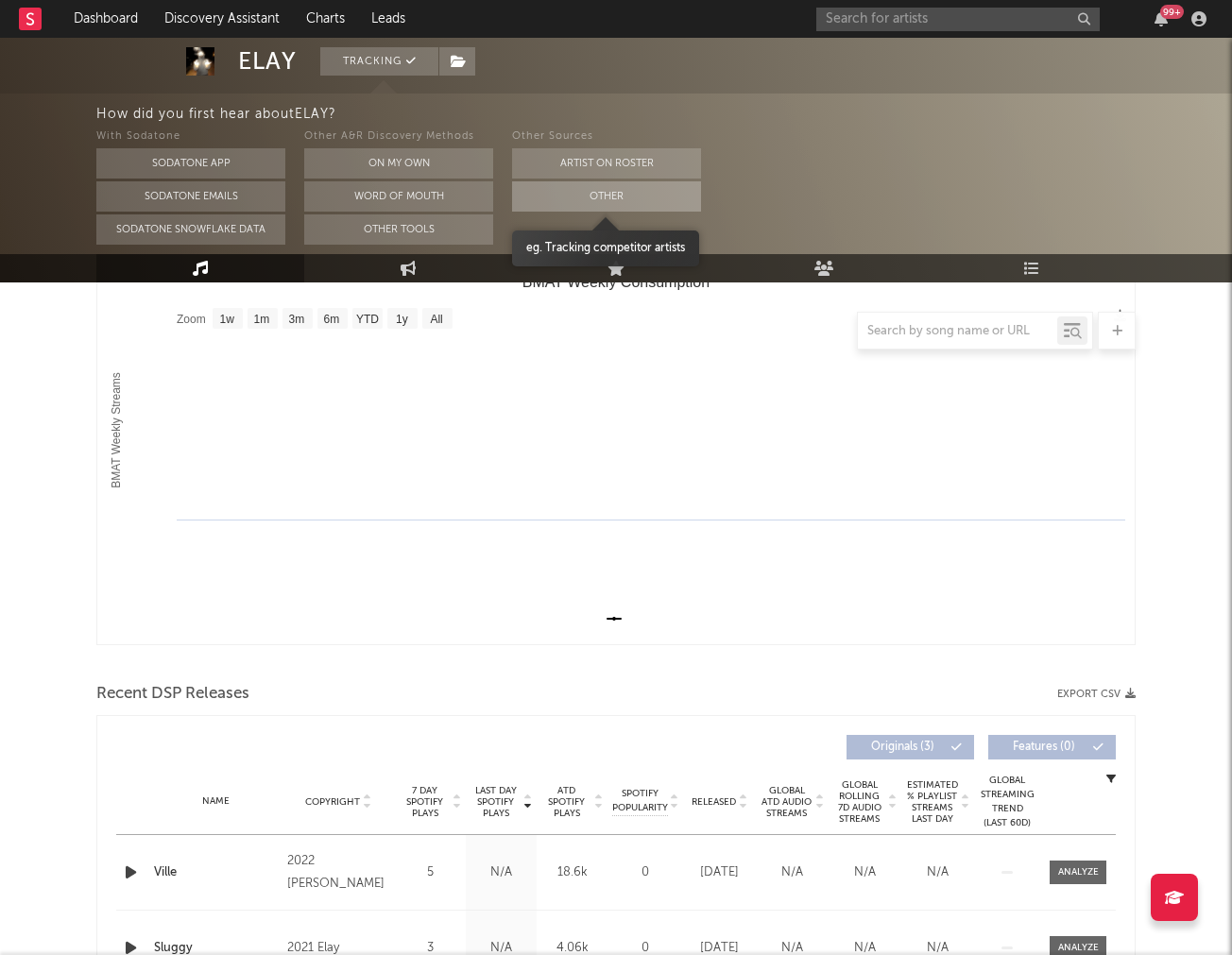
click at [624, 201] on button "Other" at bounding box center [607, 196] width 189 height 30
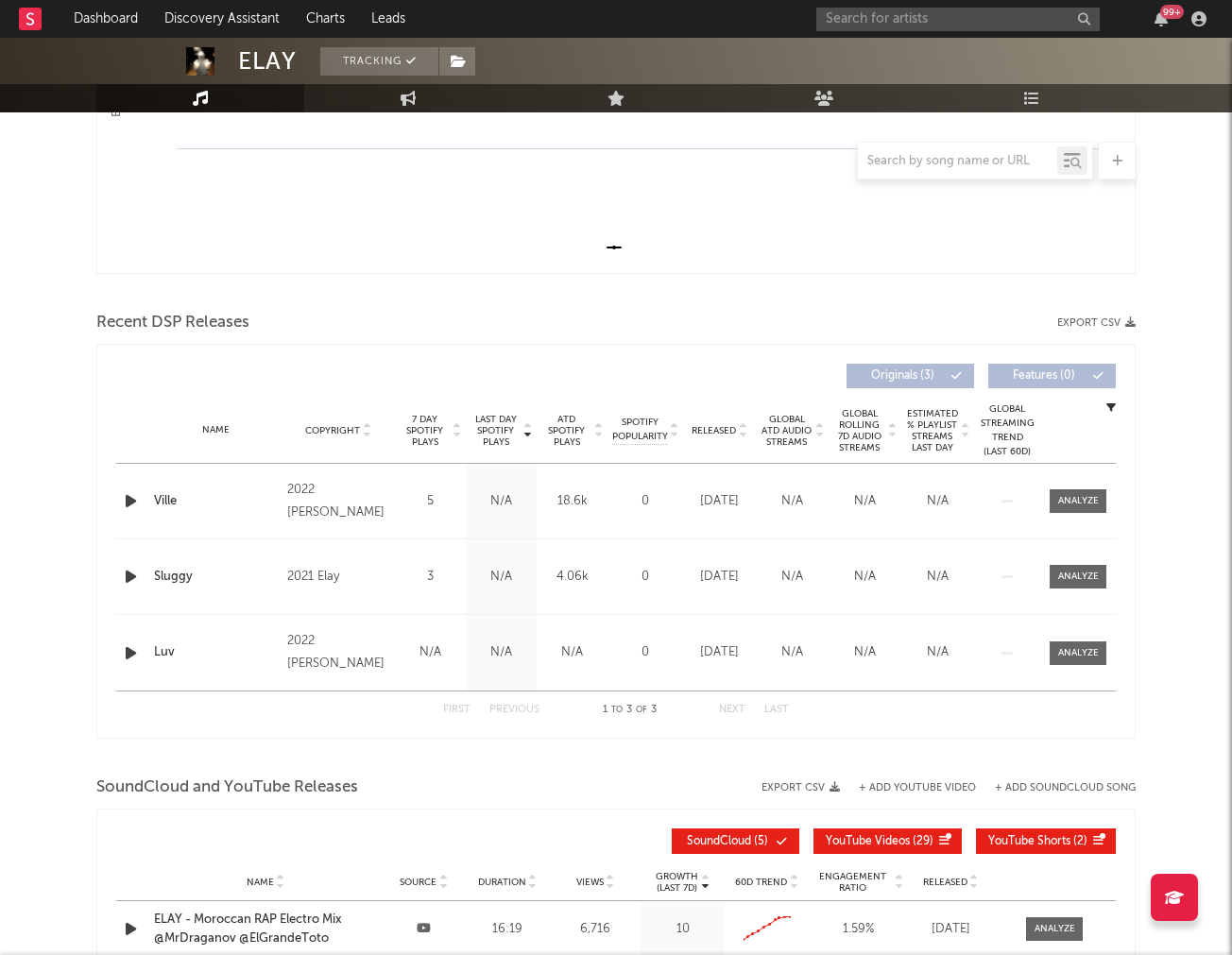
scroll to position [0, 0]
